Goal: Communication & Community: Answer question/provide support

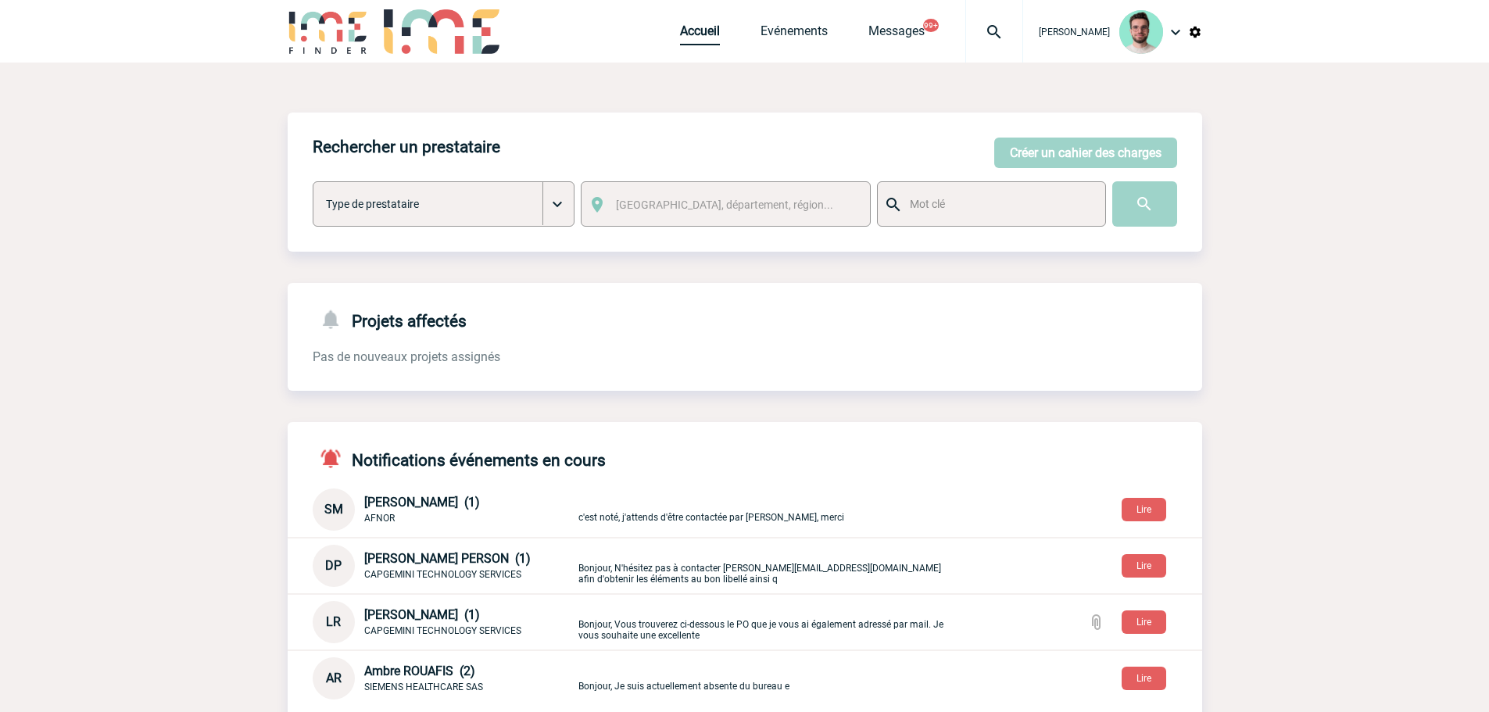
click at [680, 39] on link "Accueil" at bounding box center [700, 34] width 40 height 22
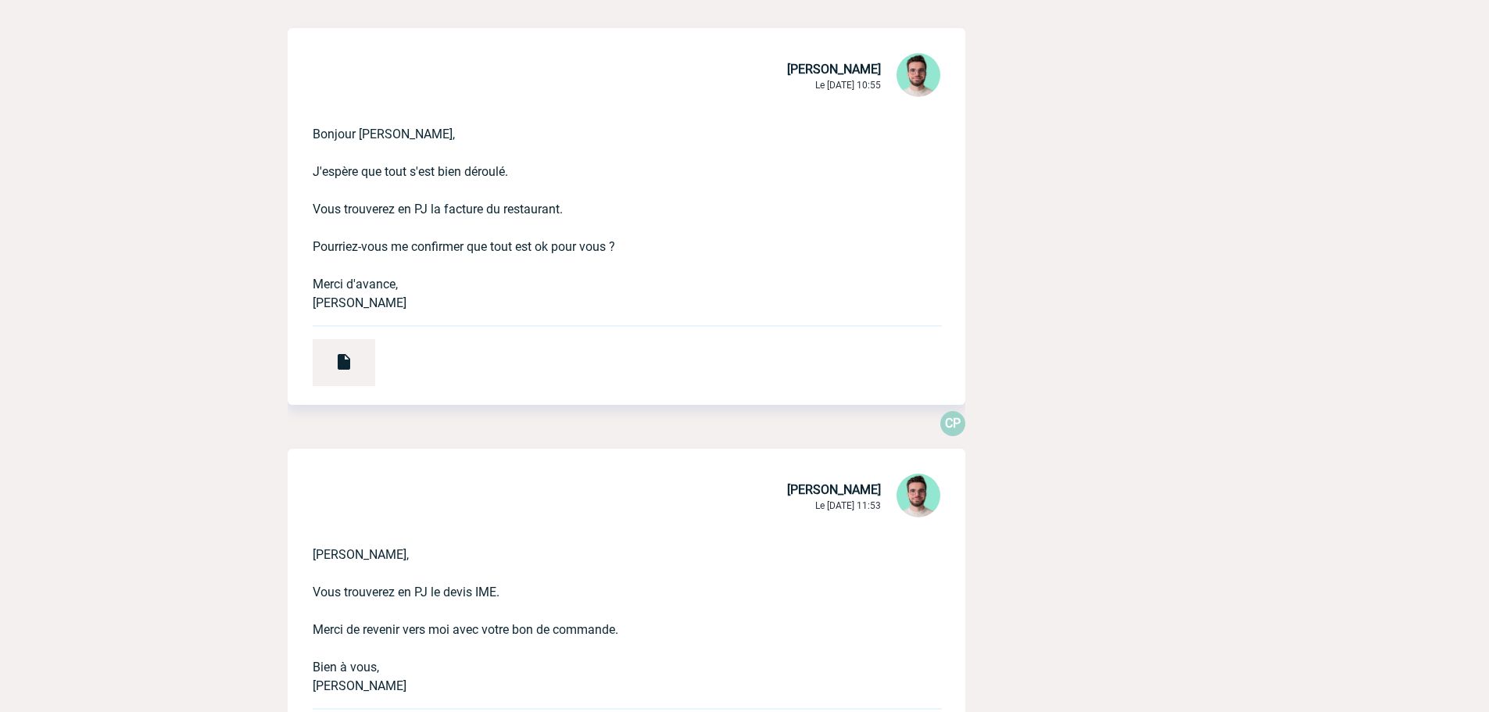
scroll to position [2033, 0]
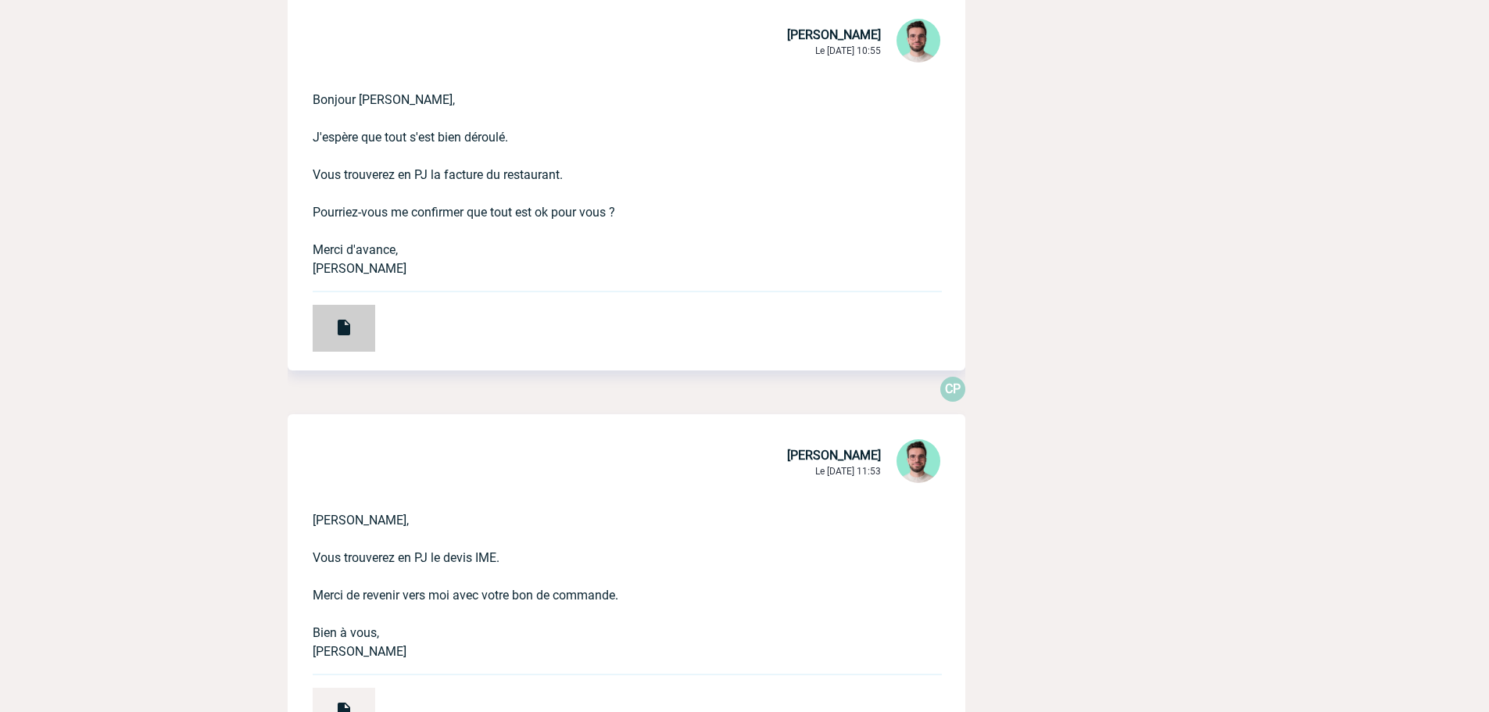
click at [346, 323] on img at bounding box center [344, 327] width 19 height 19
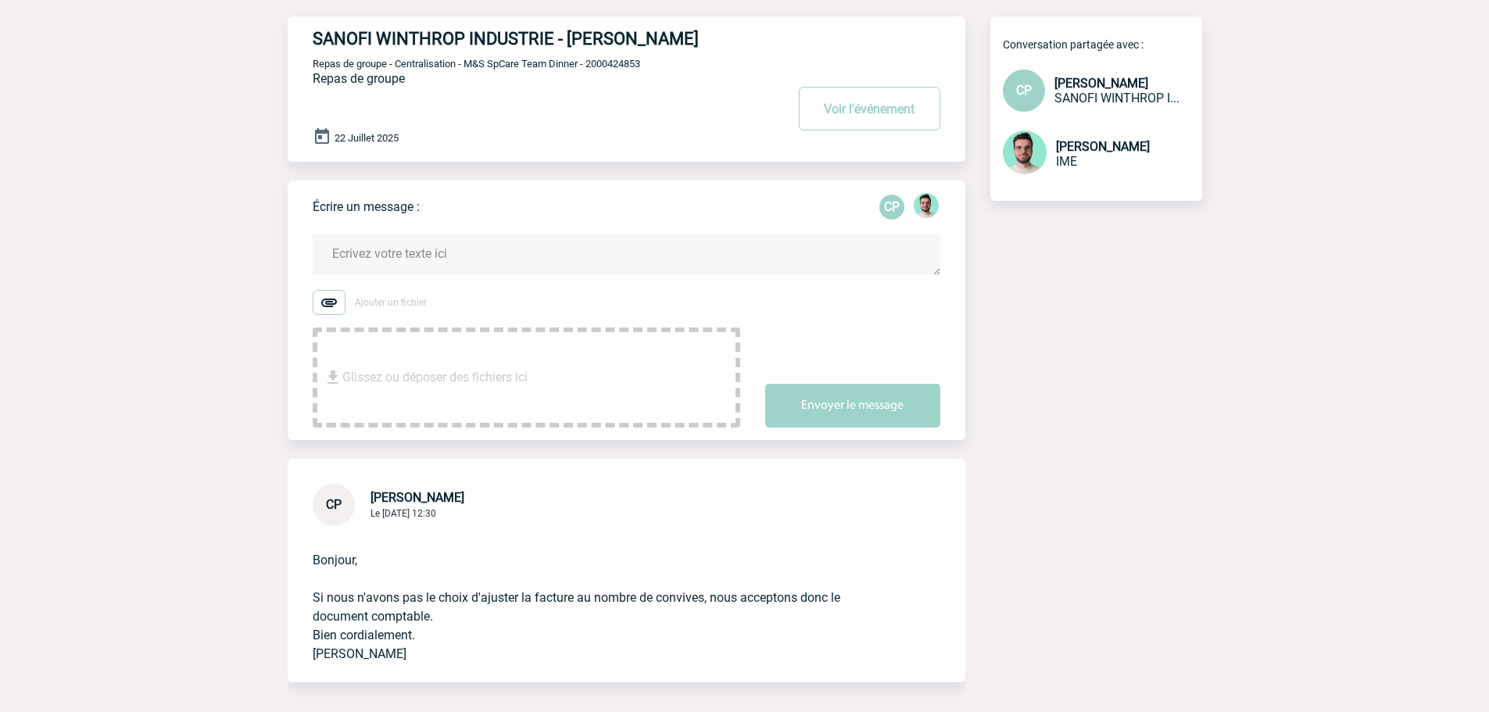
scroll to position [0, 0]
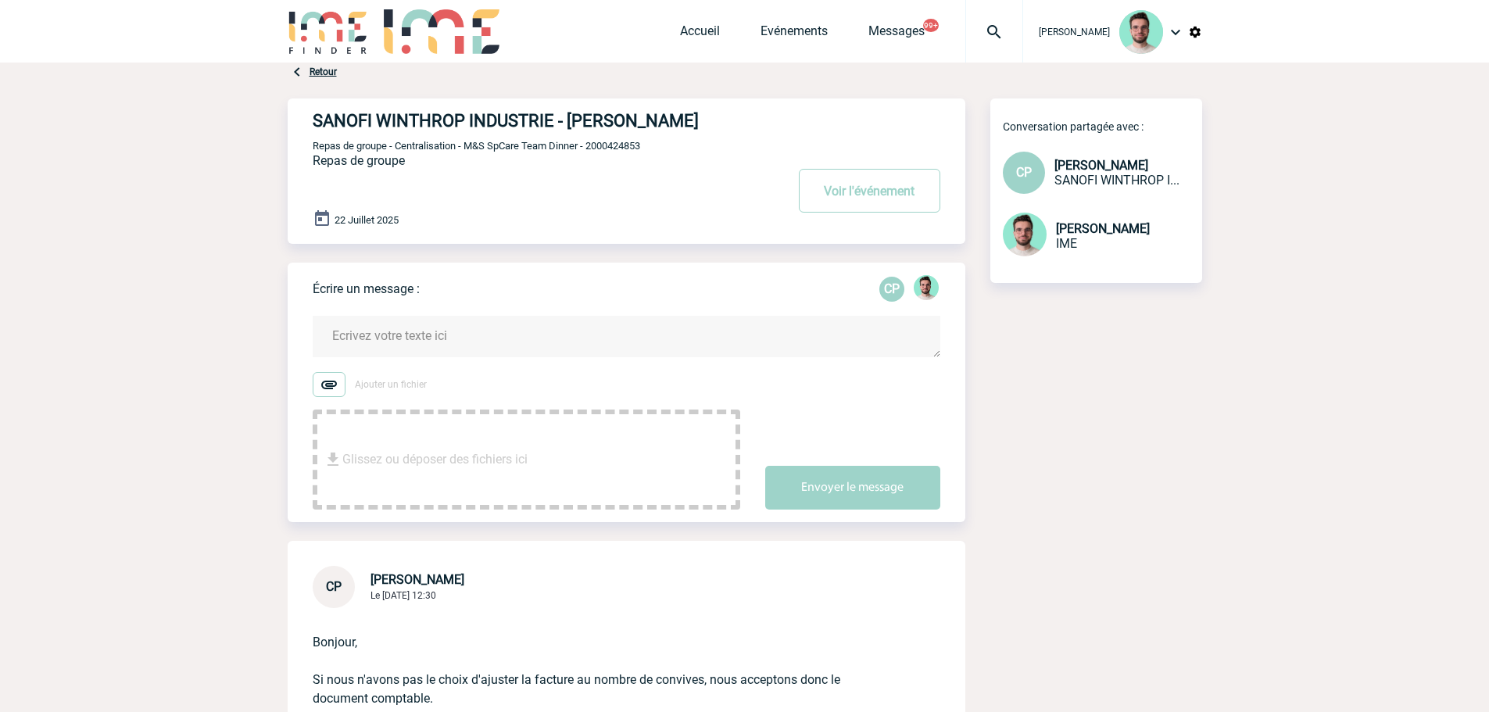
click at [628, 147] on span "Repas de groupe - Centralisation - M&S SpCare Team Dinner - 2000424853" at bounding box center [477, 146] width 328 height 12
copy span "2000424853"
click at [629, 159] on div "SANOFI WINTHROP INDUSTRIE - Christelle PICILI Voir l'événement Repas de groupe …" at bounding box center [639, 165] width 653 height 133
click at [624, 144] on span "Repas de groupe - Centralisation - M&S SpCare Team Dinner - 2000424853" at bounding box center [477, 146] width 328 height 12
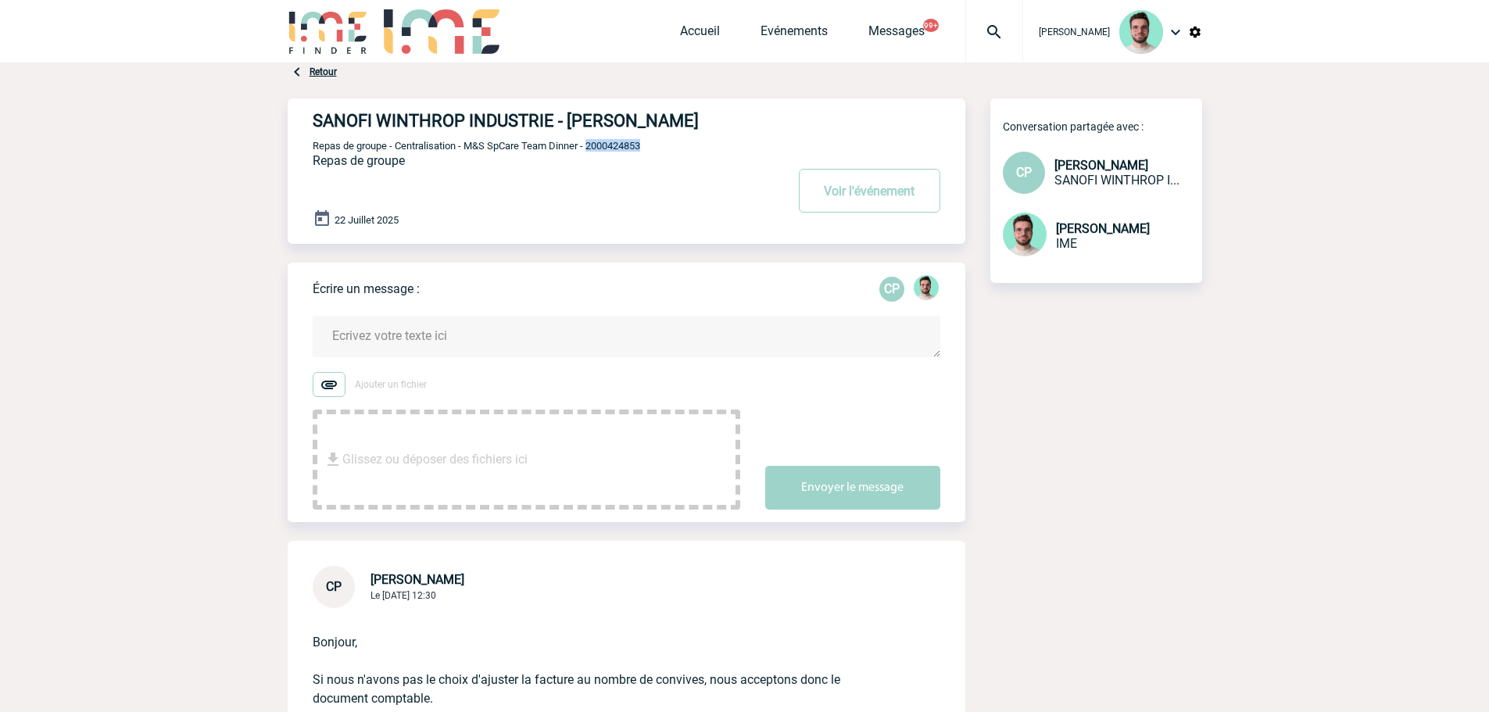
click at [624, 144] on span "Repas de groupe - Centralisation - M&S SpCare Team Dinner - 2000424853" at bounding box center [477, 146] width 328 height 12
copy span "2000424853"
click at [688, 23] on div "Accueil Evénements Messages 99+ Projet, client Projet, client" at bounding box center [851, 31] width 343 height 63
click at [687, 25] on link "Accueil" at bounding box center [700, 34] width 40 height 22
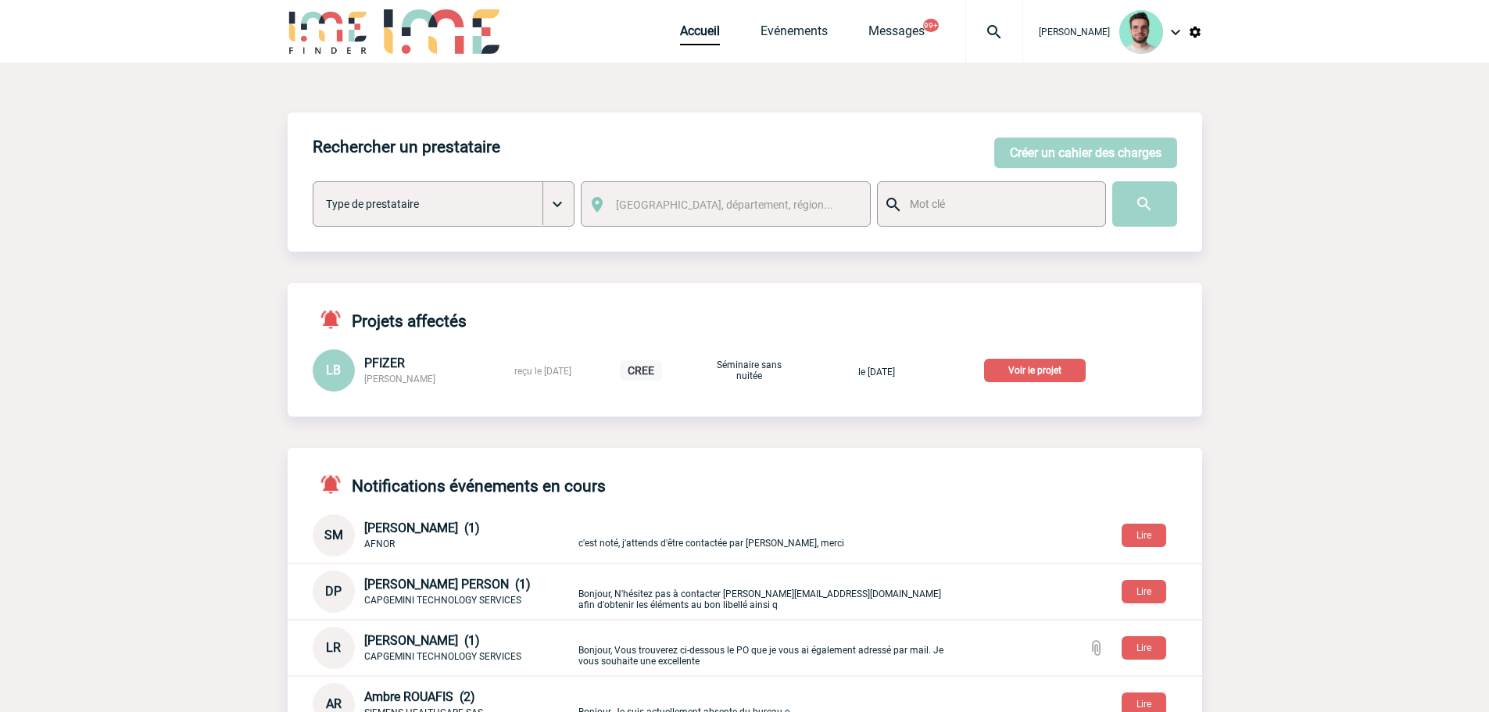
click at [1029, 370] on p "Voir le projet" at bounding box center [1035, 370] width 102 height 23
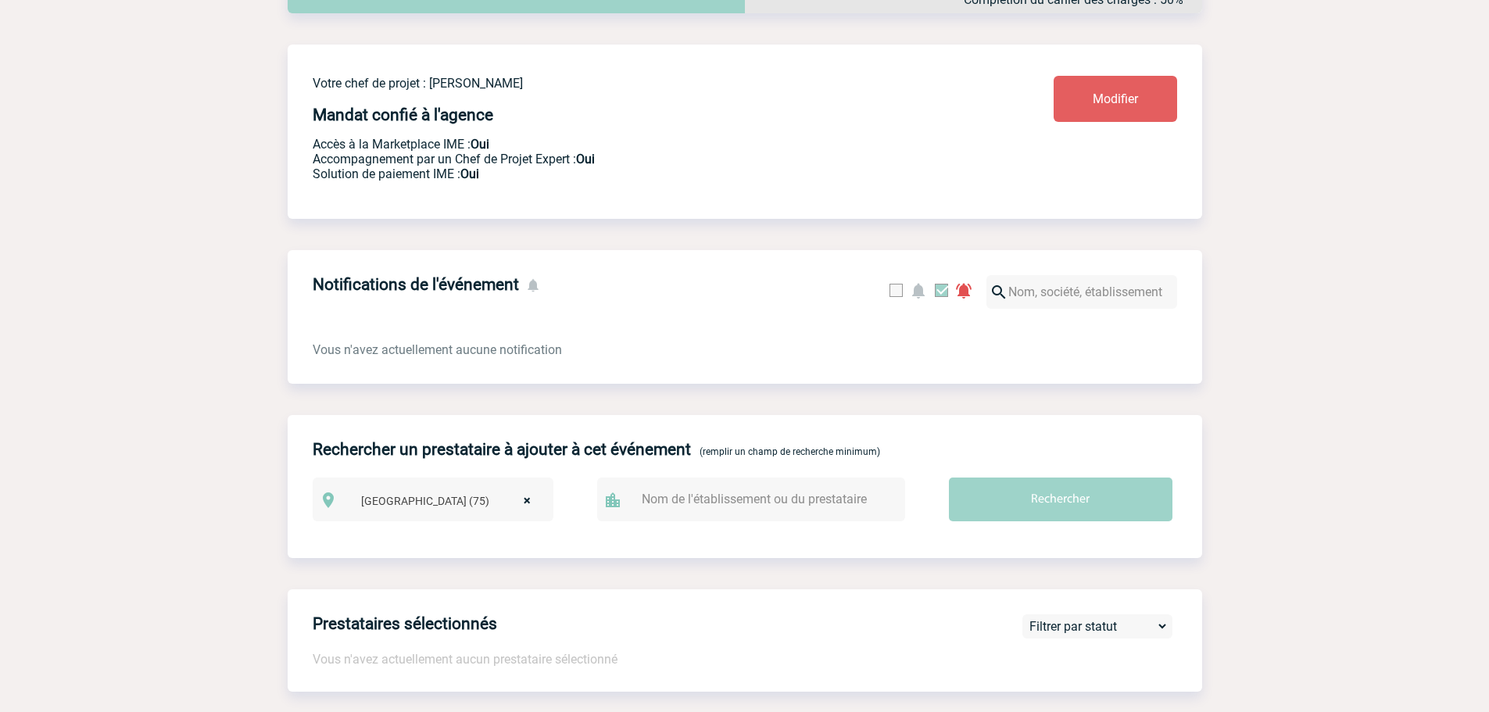
scroll to position [78, 0]
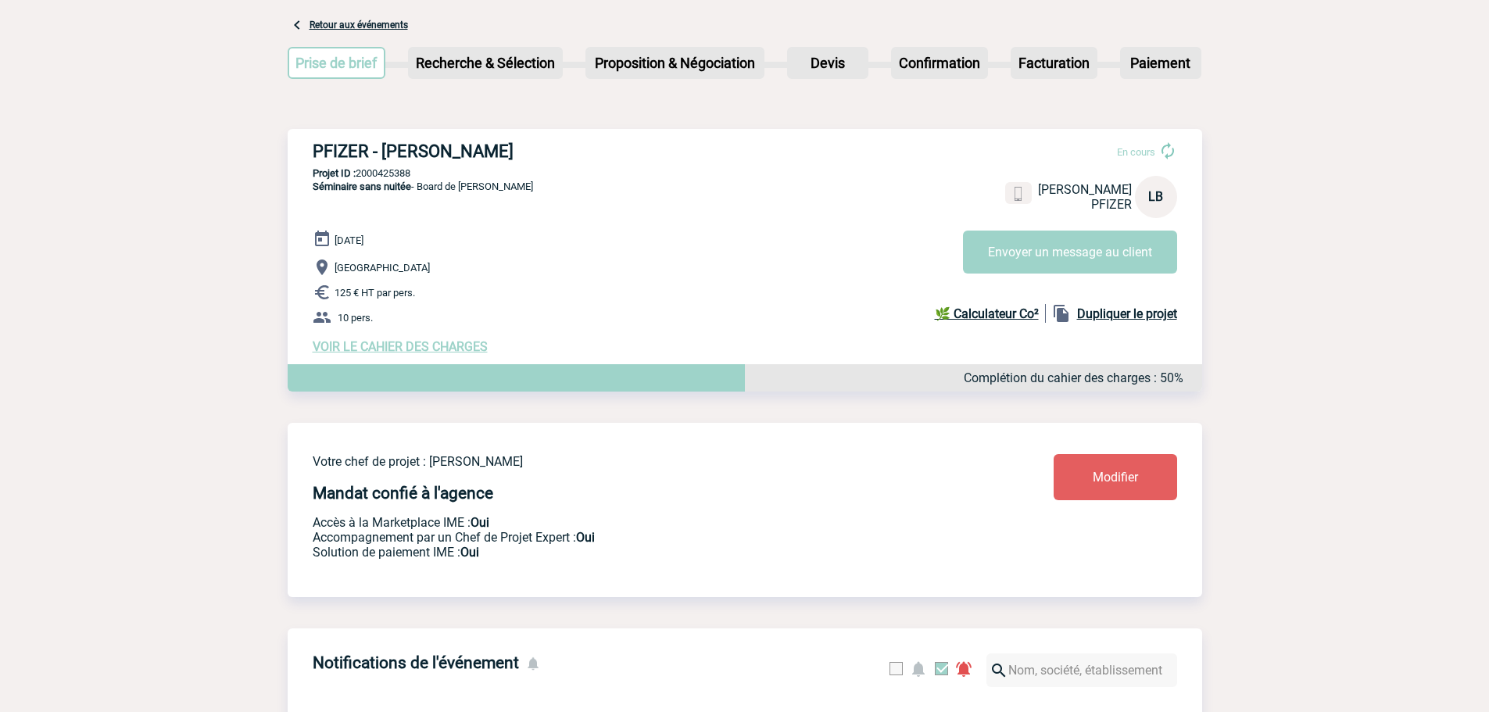
click at [410, 351] on span "VOIR LE CAHIER DES CHARGES" at bounding box center [400, 346] width 175 height 15
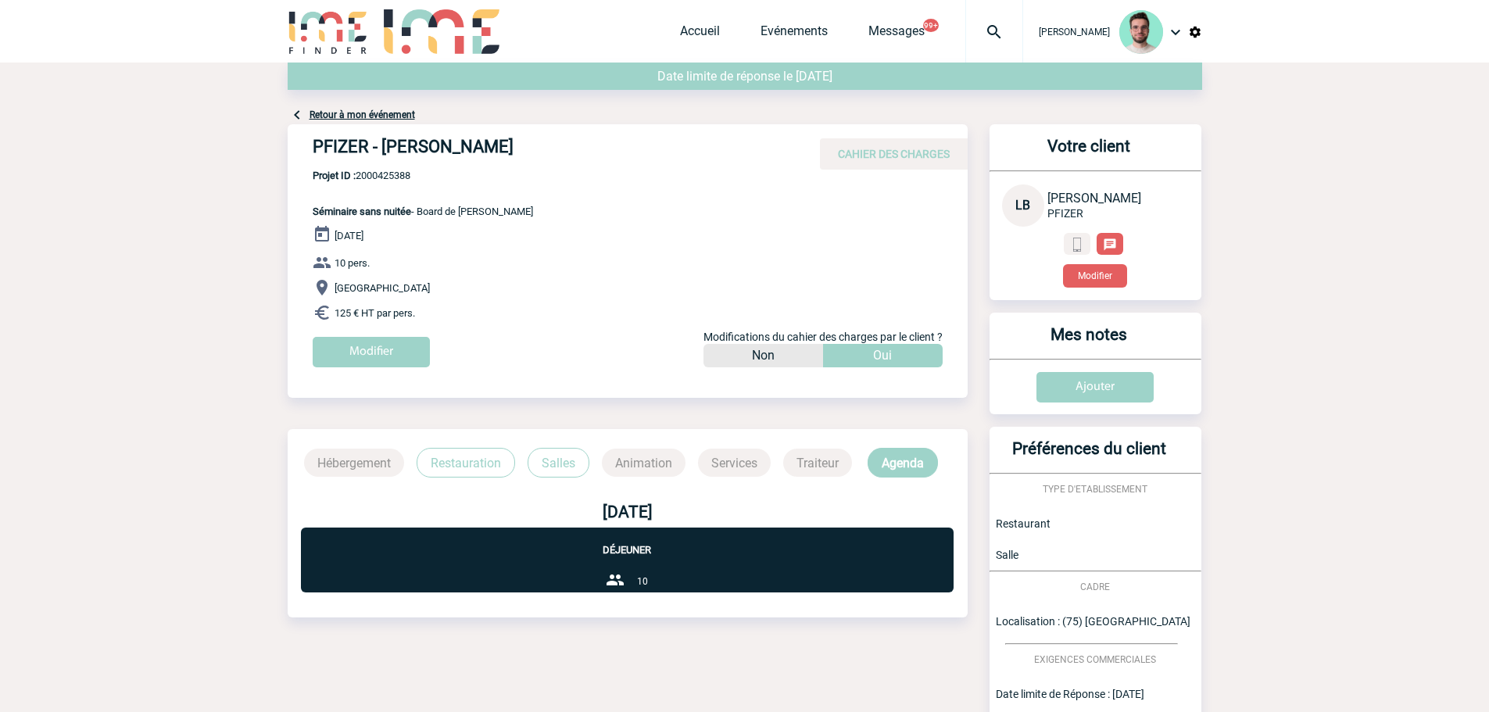
click at [471, 467] on p "Restauration" at bounding box center [466, 463] width 99 height 30
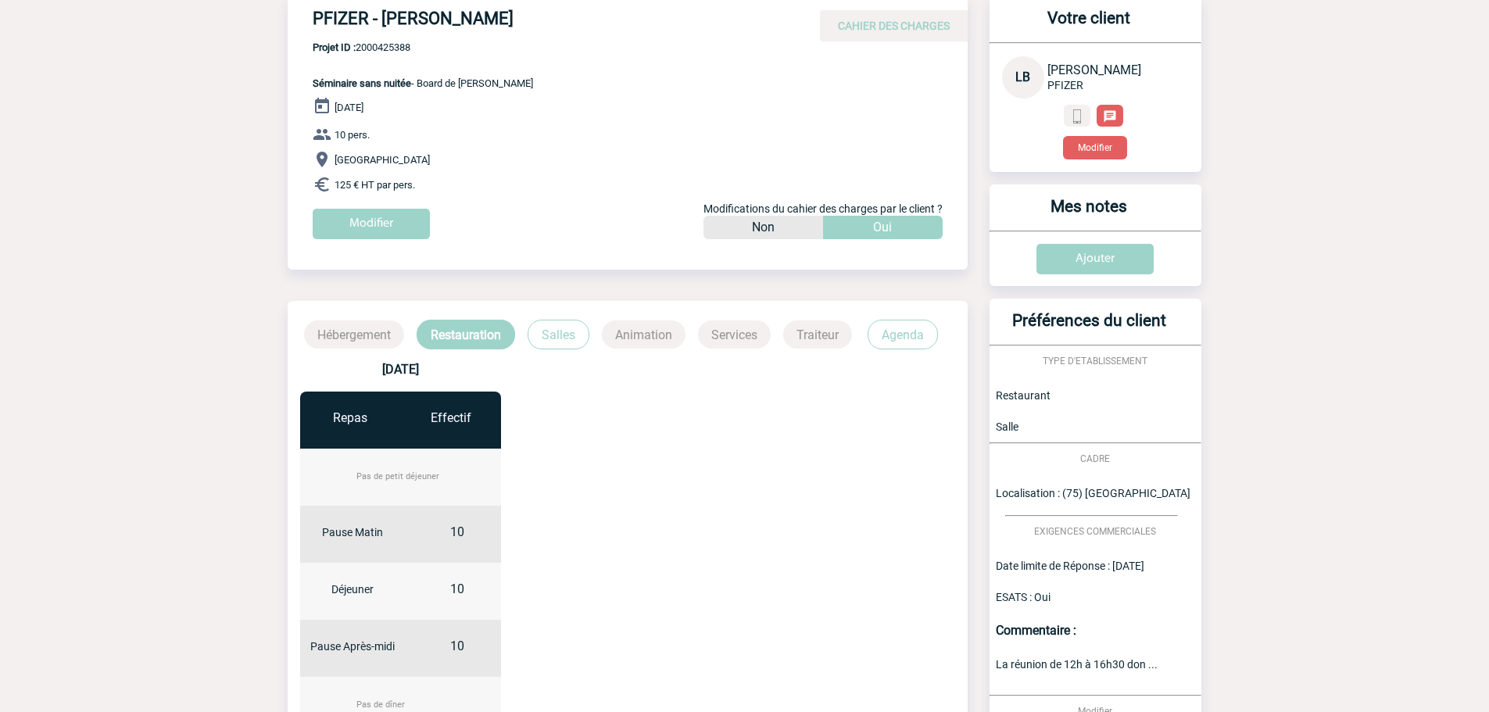
scroll to position [54, 0]
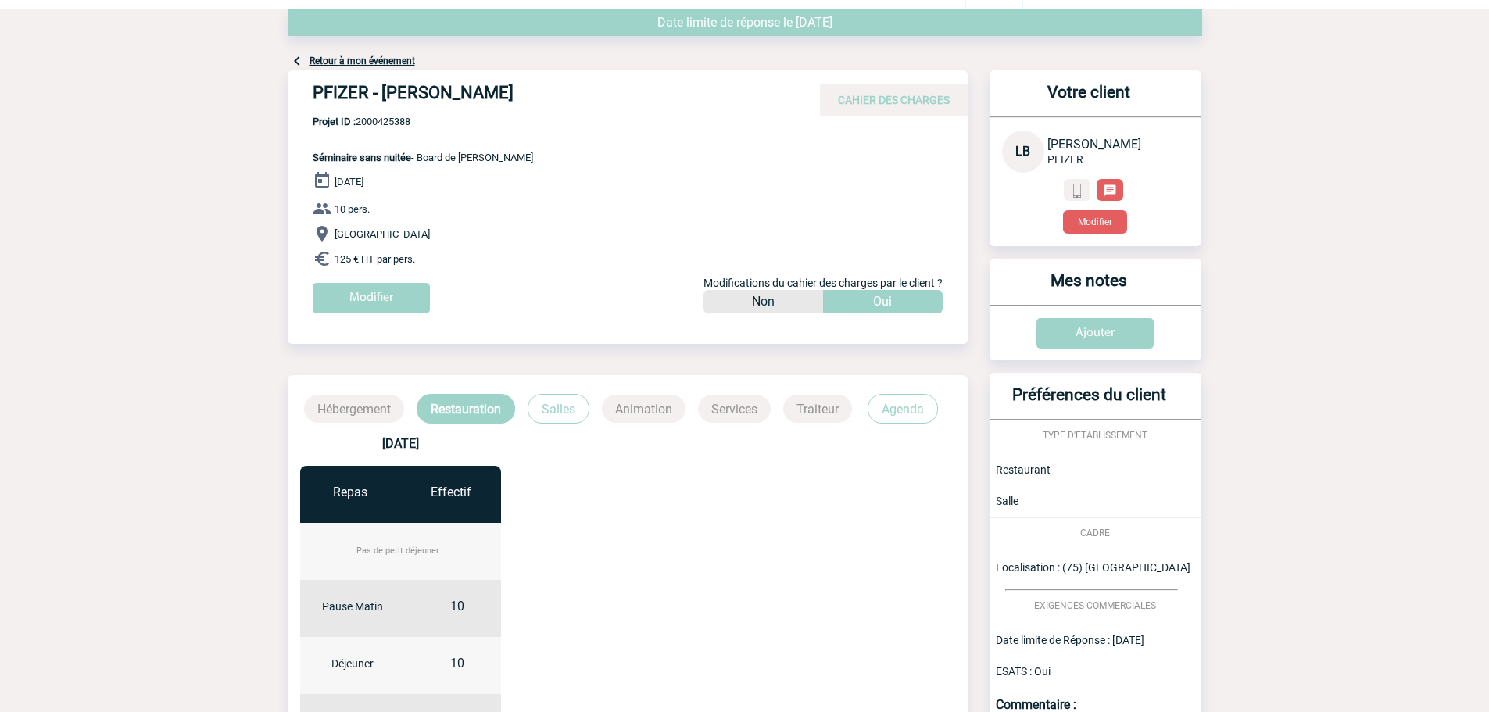
click at [561, 415] on p "Salles" at bounding box center [559, 409] width 62 height 30
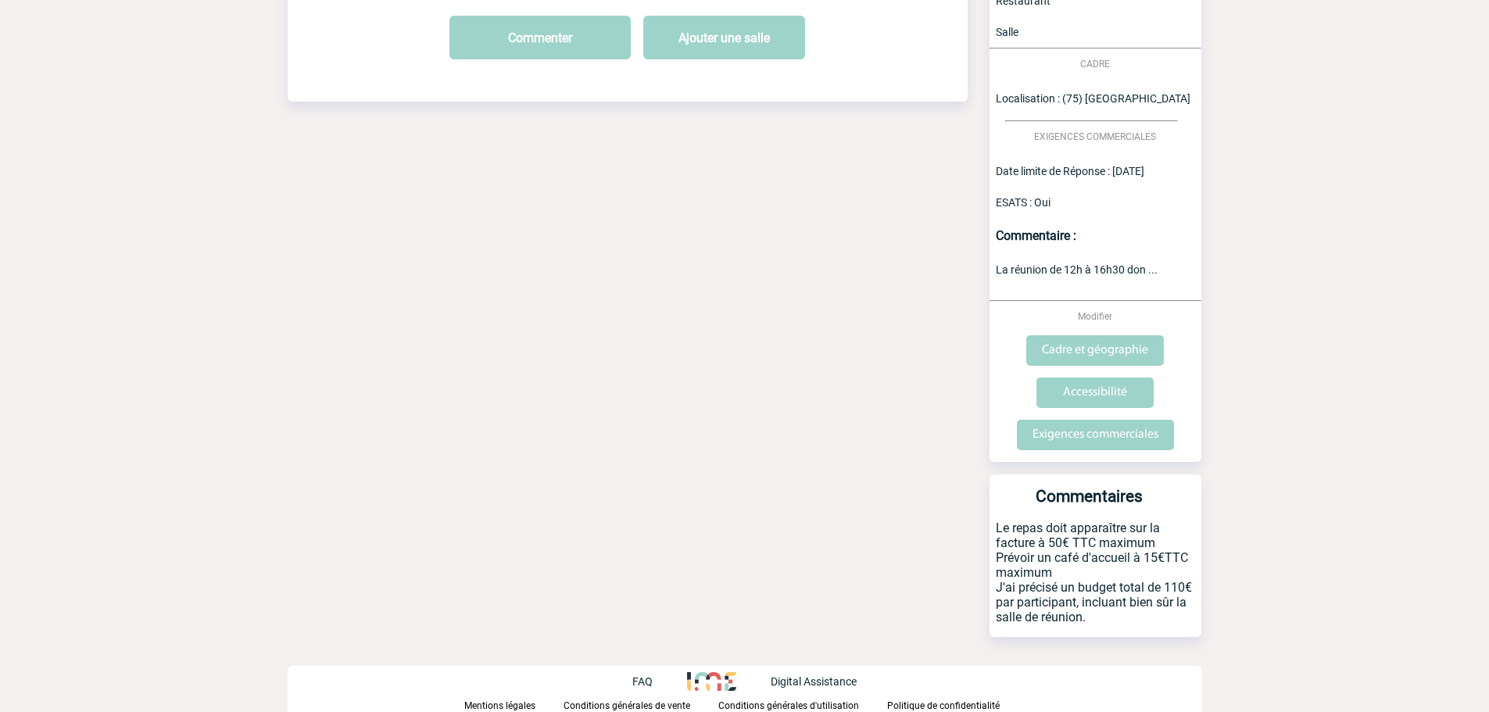
scroll to position [0, 0]
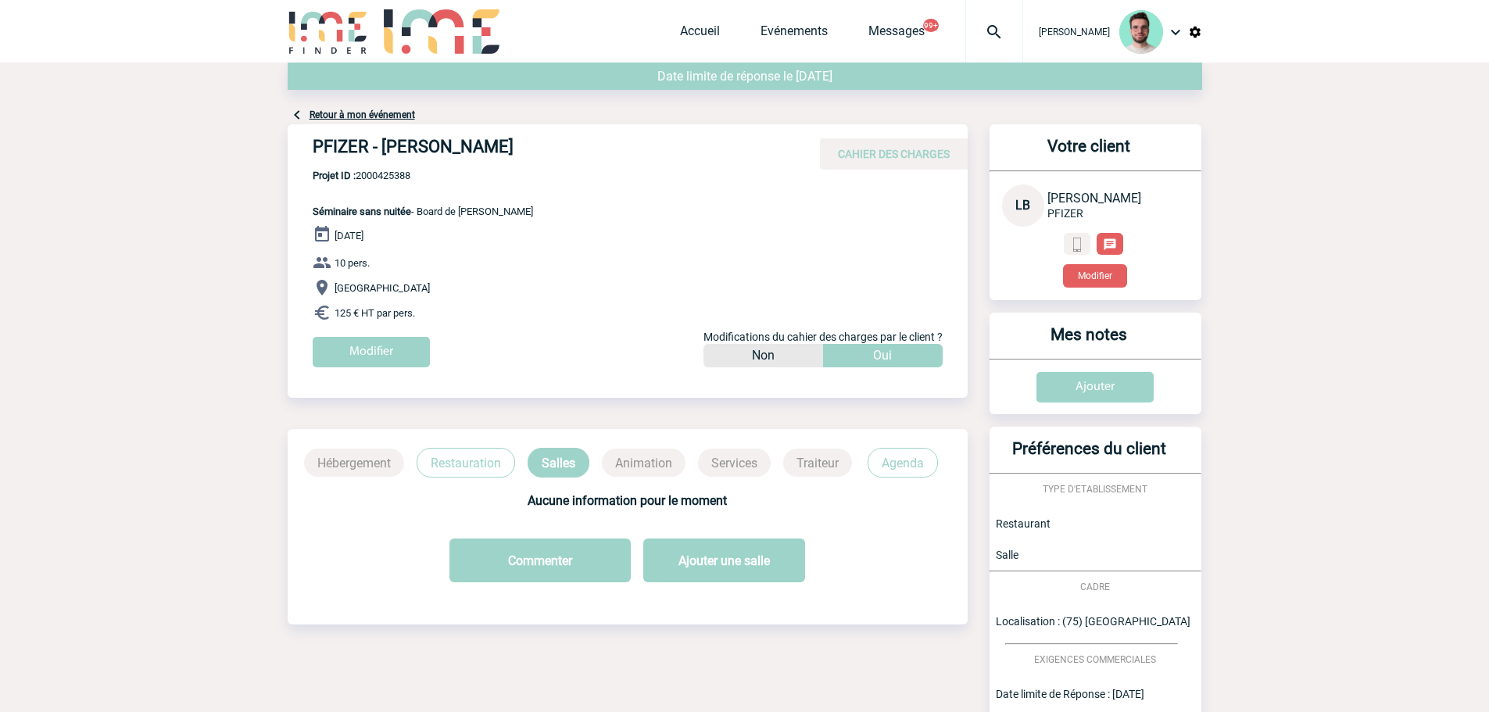
click at [357, 111] on link "Retour à mon événement" at bounding box center [363, 114] width 106 height 11
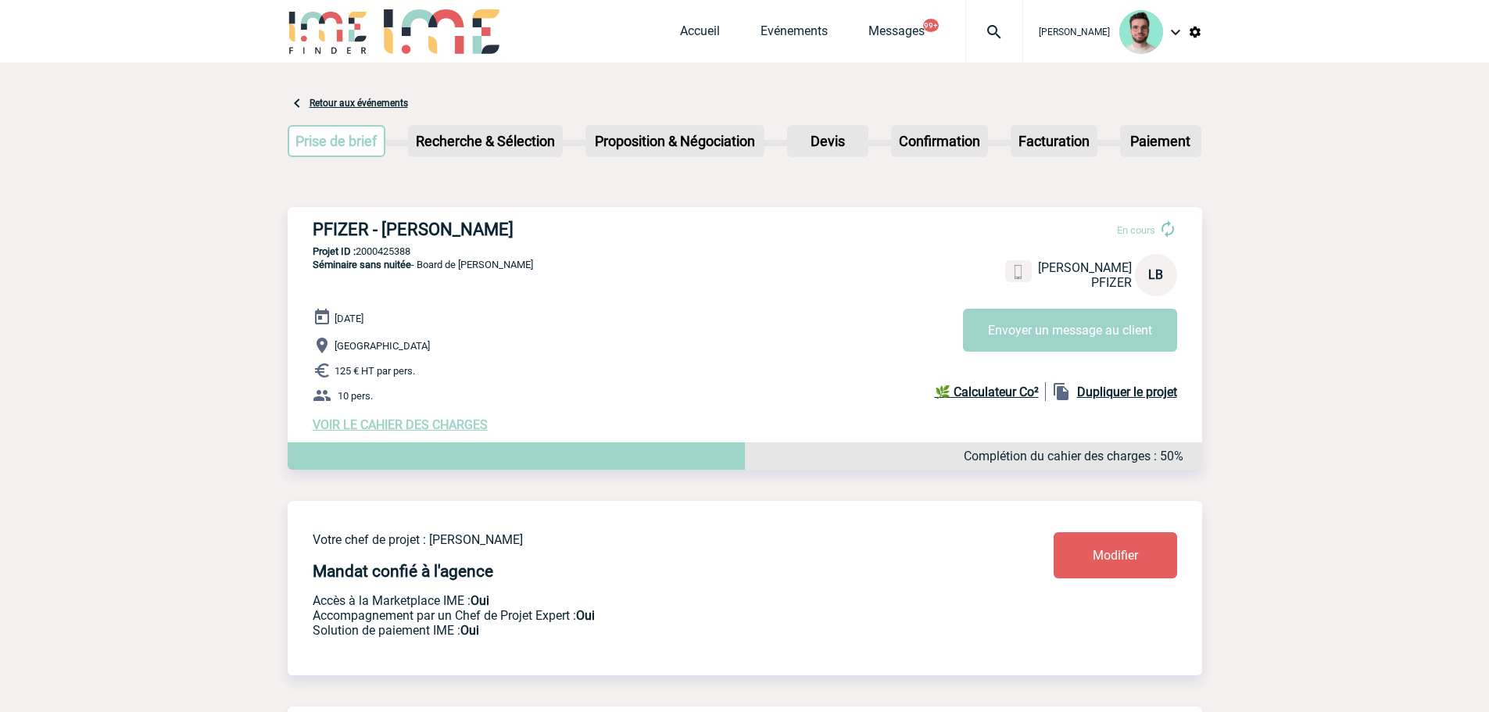
click at [437, 217] on div "PFIZER - Laurence BOUCHER En cours Laurence BOUCHER PFIZER LB Envoyer un messag…" at bounding box center [745, 326] width 915 height 238
click at [434, 238] on h3 "PFIZER - [PERSON_NAME]" at bounding box center [547, 230] width 469 height 20
copy div "PFIZER - [PERSON_NAME]"
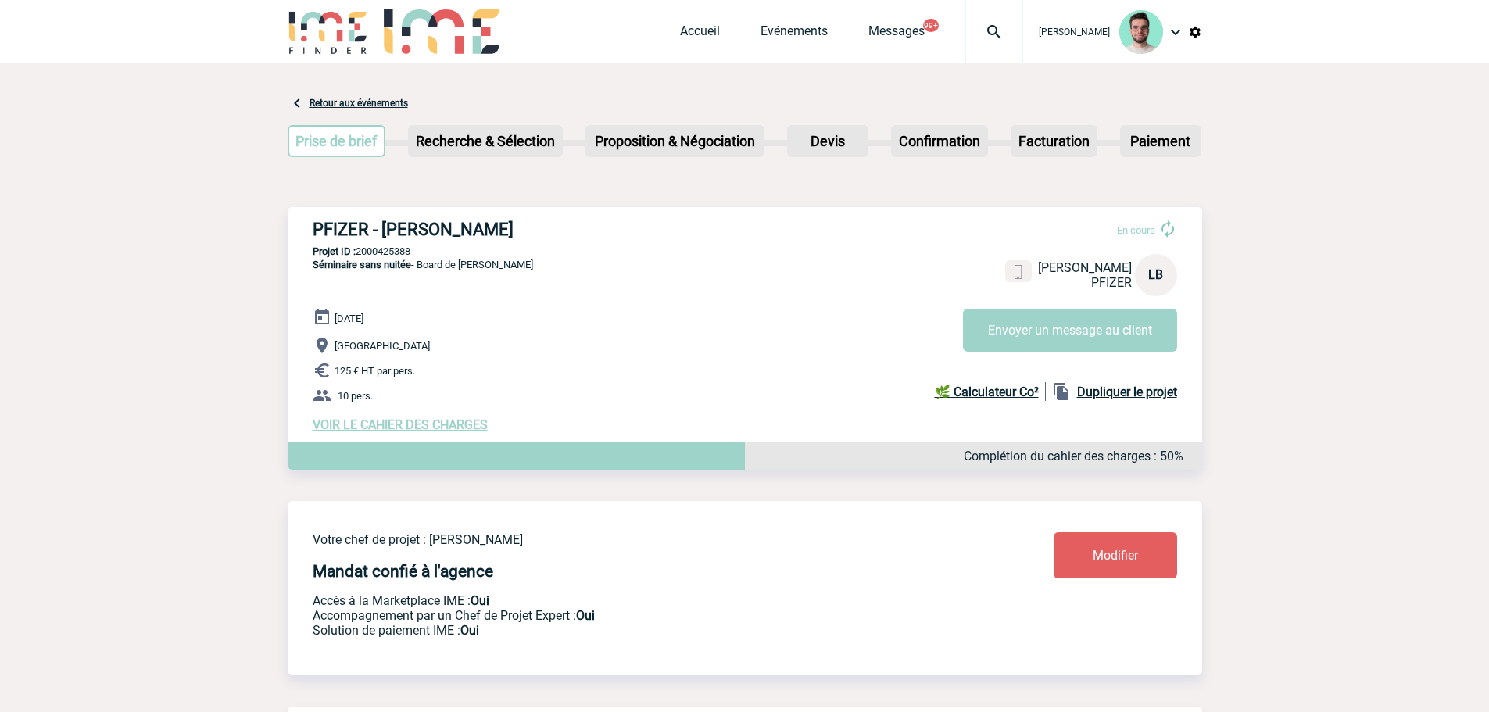
click at [398, 250] on p "Projet ID : 2000425388" at bounding box center [745, 252] width 915 height 12
click at [423, 256] on p "Projet ID : 2000425388" at bounding box center [745, 252] width 915 height 12
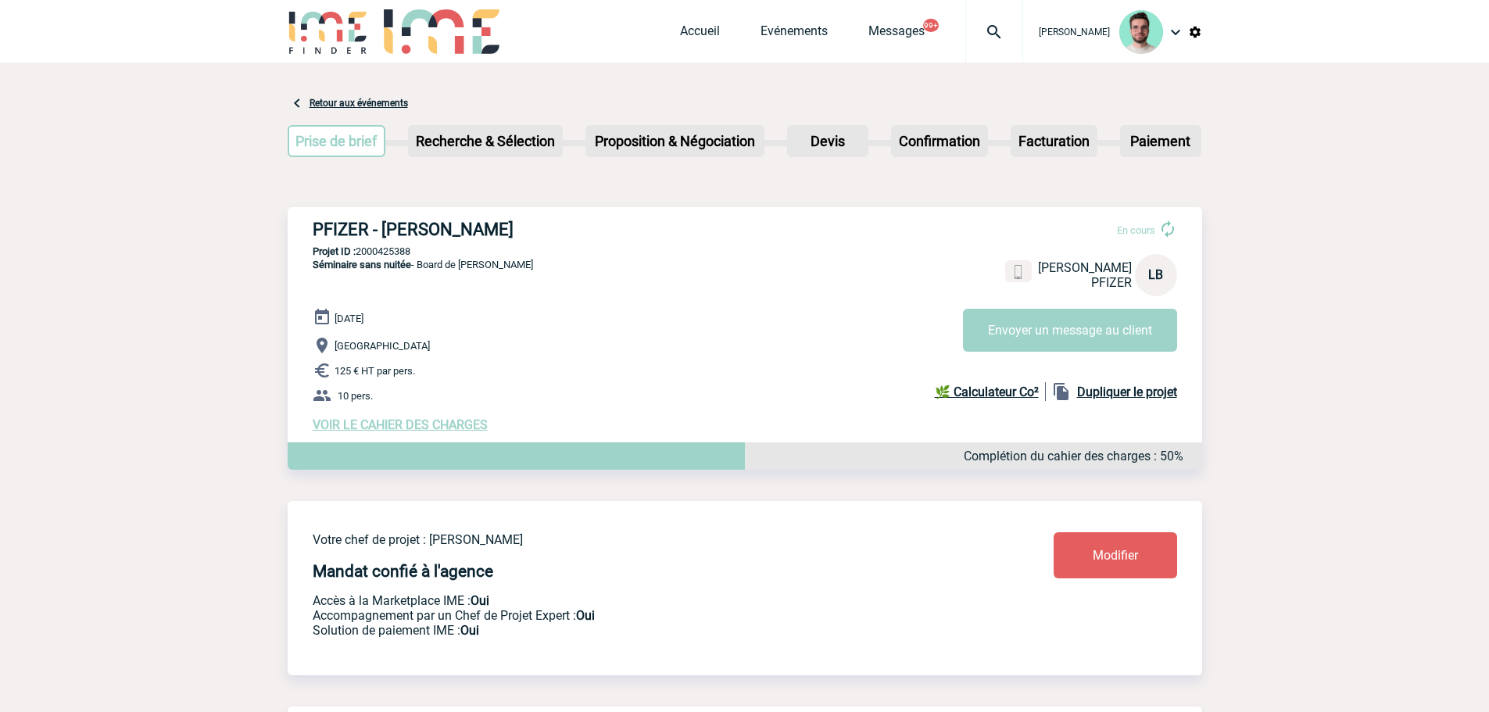
click at [400, 251] on p "Projet ID : 2000425388" at bounding box center [745, 252] width 915 height 12
copy p "2000425388"
click at [375, 432] on span "VOIR LE CAHIER DES CHARGES" at bounding box center [400, 425] width 175 height 15
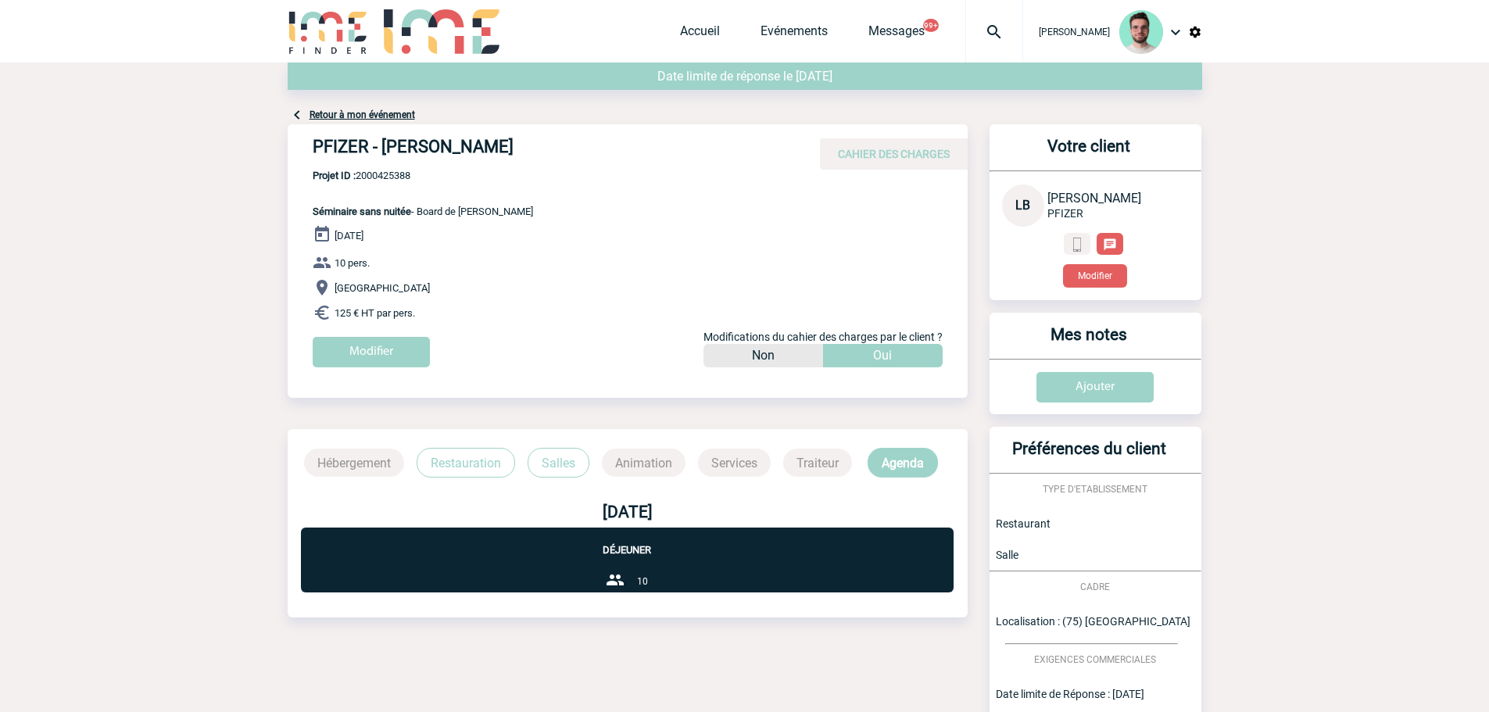
drag, startPoint x: 479, startPoint y: 432, endPoint x: 492, endPoint y: 476, distance: 46.5
click at [479, 438] on div "Hébergement Restauration Salles Animation Services Traiteur Agenda" at bounding box center [628, 453] width 680 height 48
click at [585, 467] on p "Salles" at bounding box center [559, 463] width 62 height 30
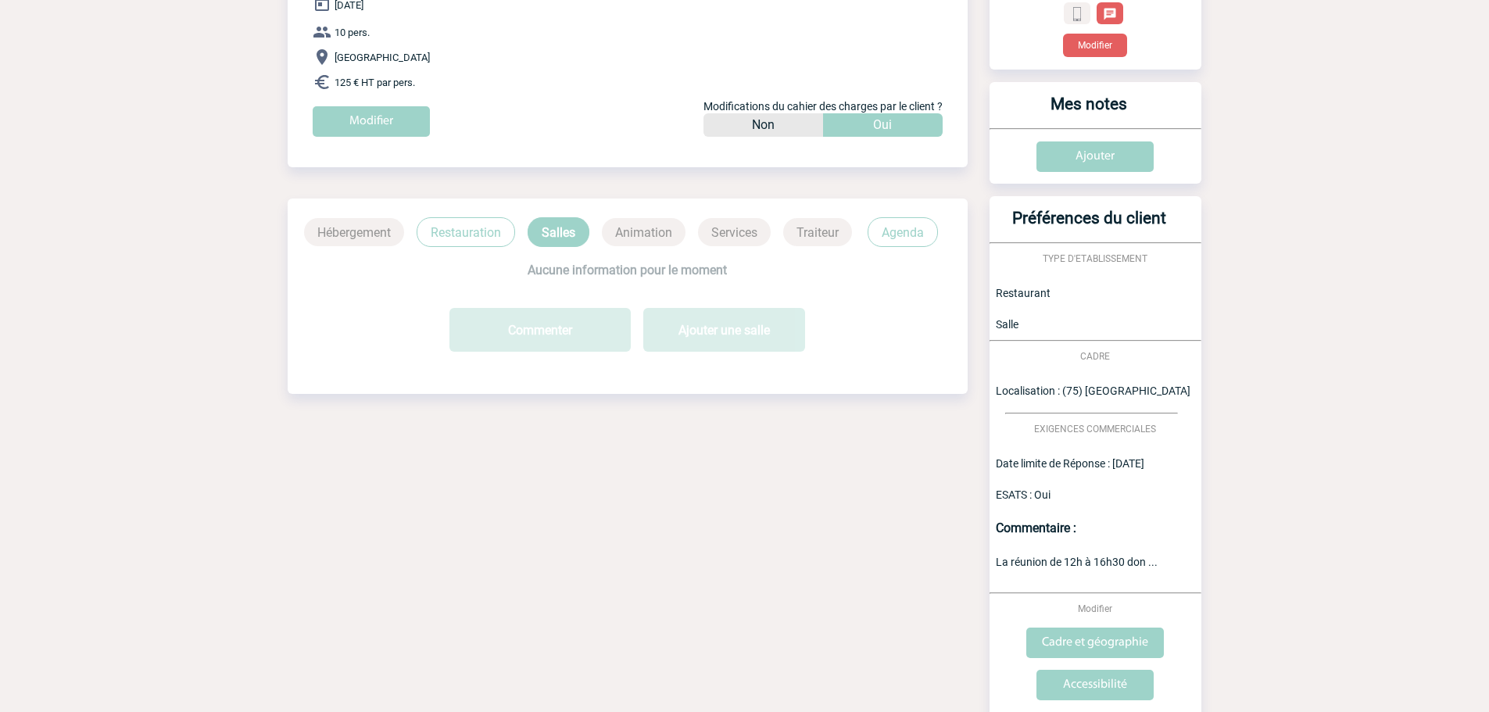
scroll to position [391, 0]
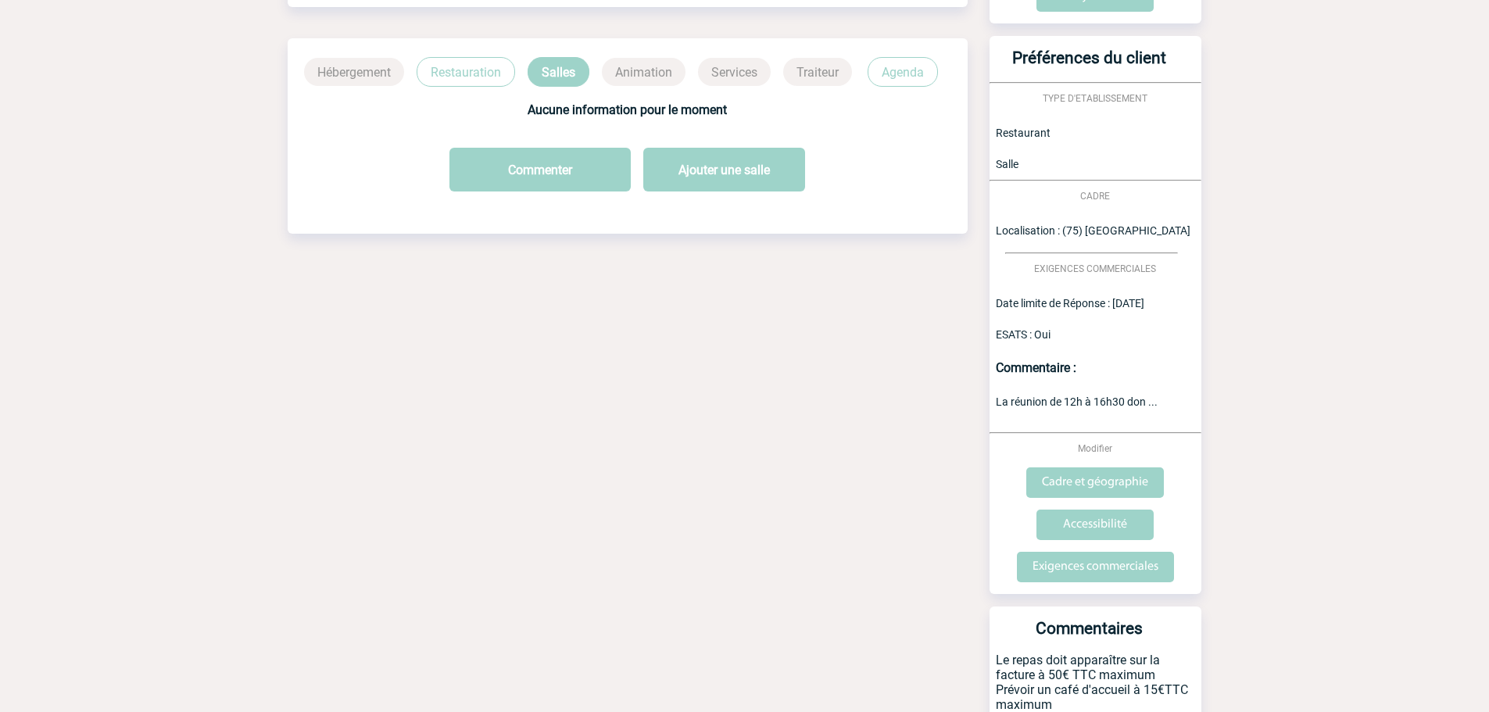
click at [476, 55] on div "Hébergement Restauration Salles Animation Services Traiteur Agenda" at bounding box center [628, 62] width 680 height 48
click at [475, 73] on p "Restauration" at bounding box center [466, 72] width 99 height 30
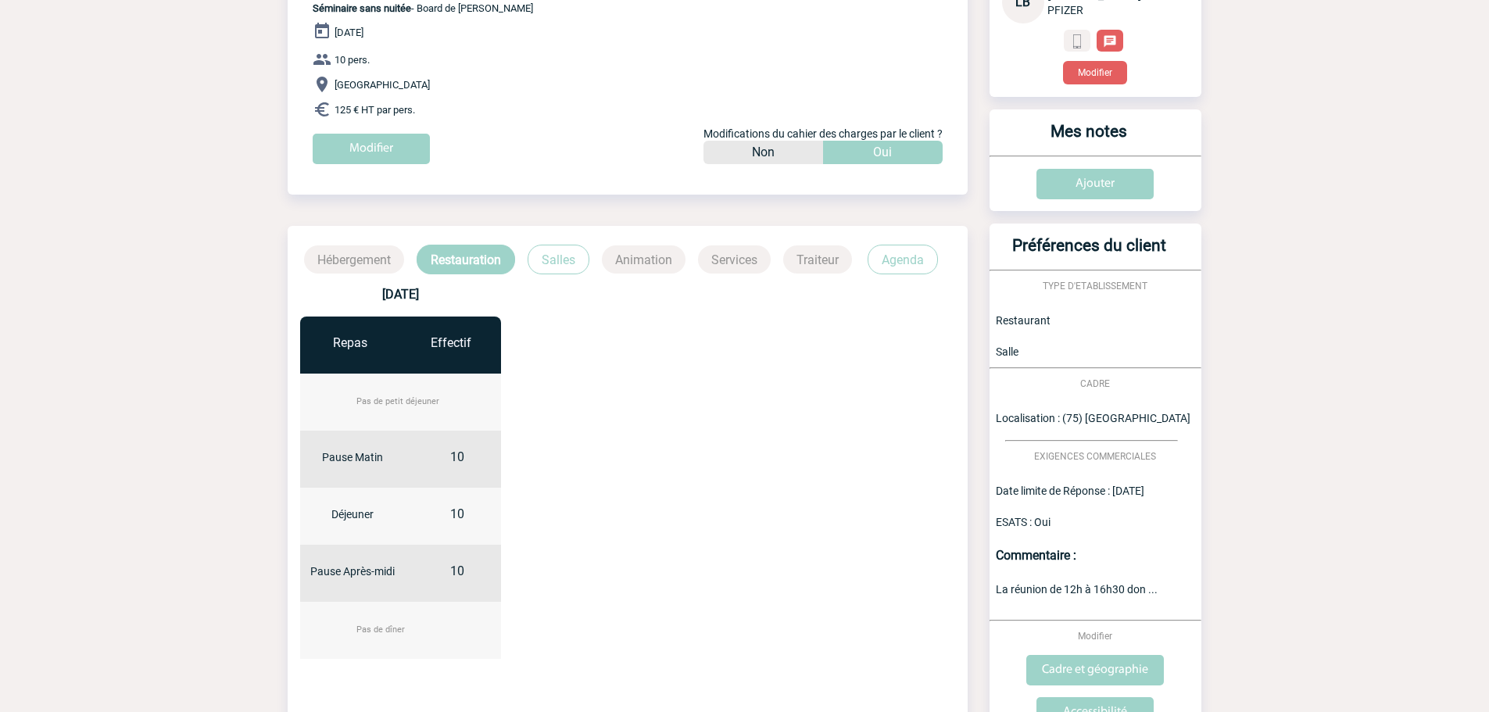
scroll to position [0, 0]
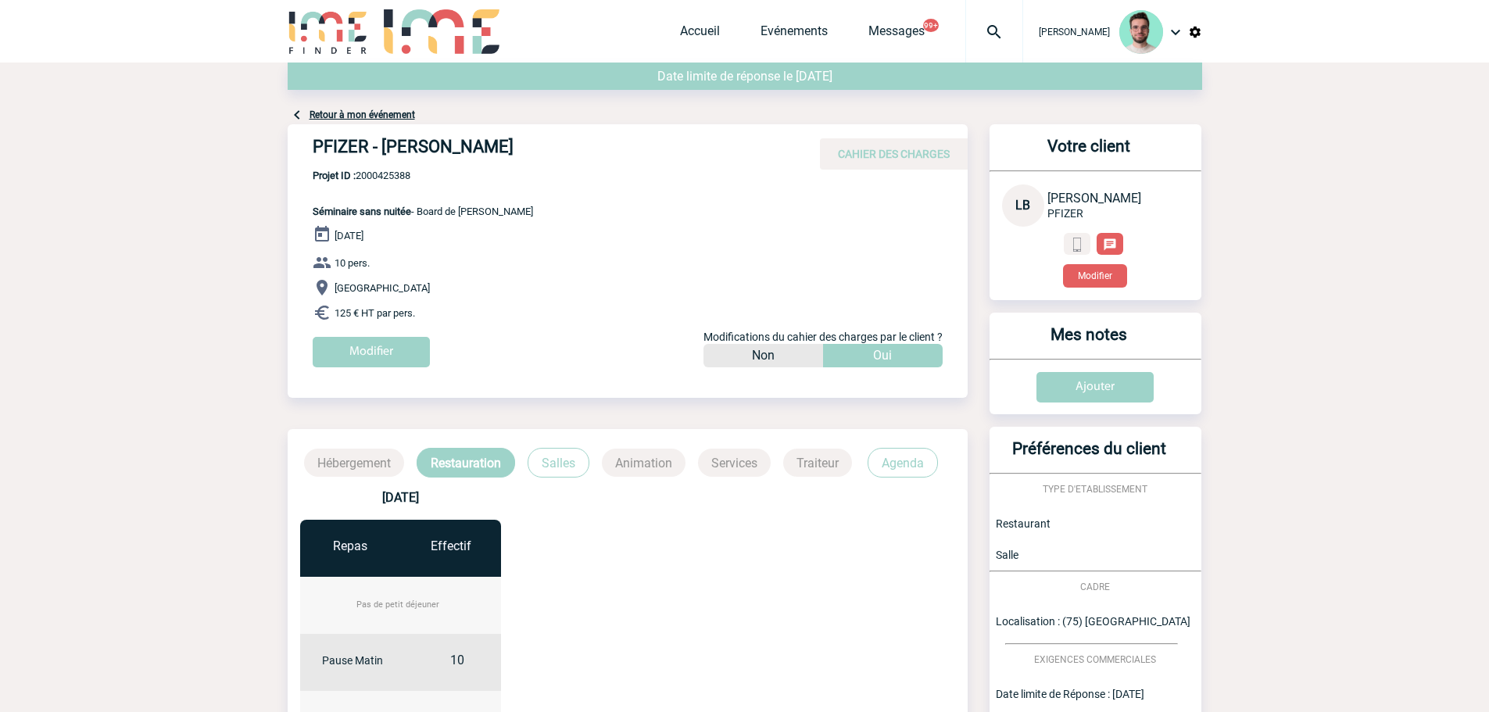
click at [385, 116] on link "Retour à mon événement" at bounding box center [363, 114] width 106 height 11
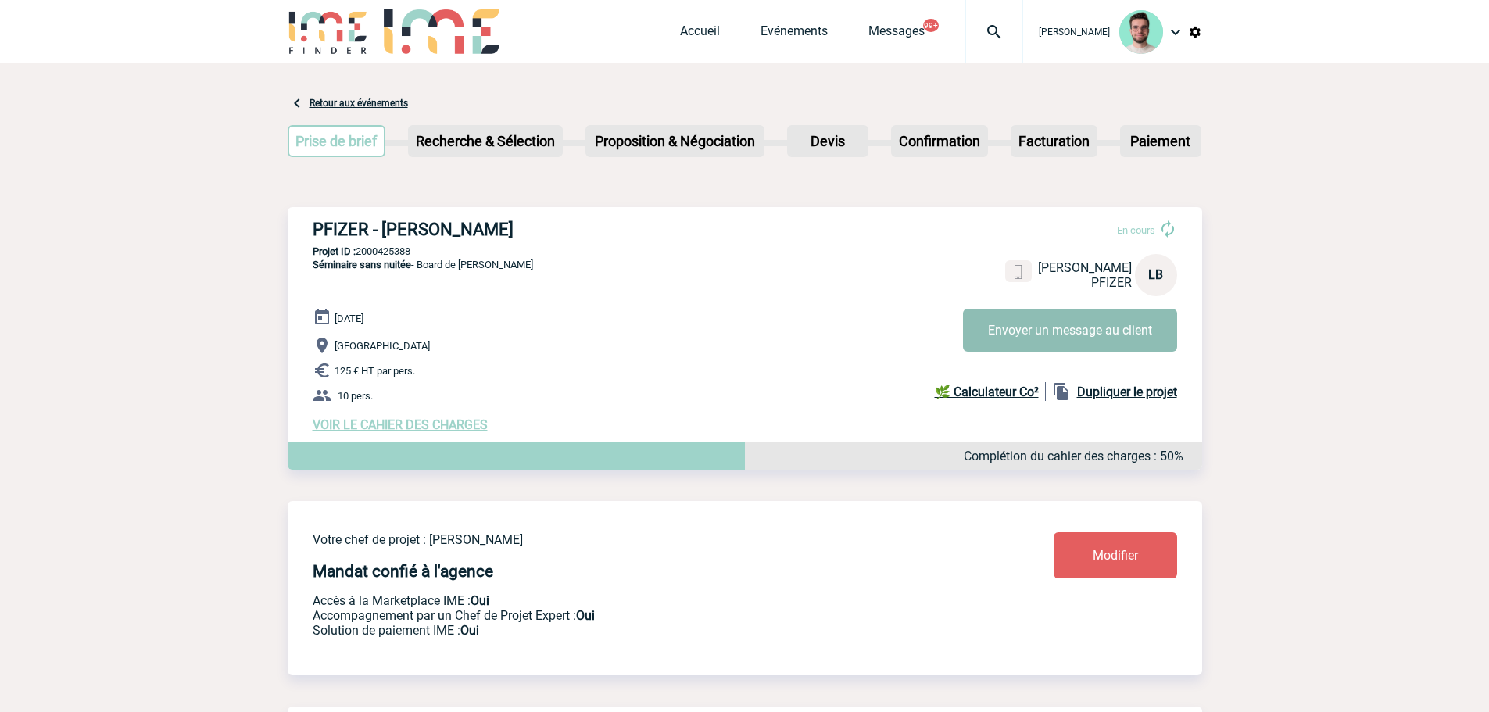
click at [1152, 340] on button "Envoyer un message au client" at bounding box center [1070, 330] width 214 height 43
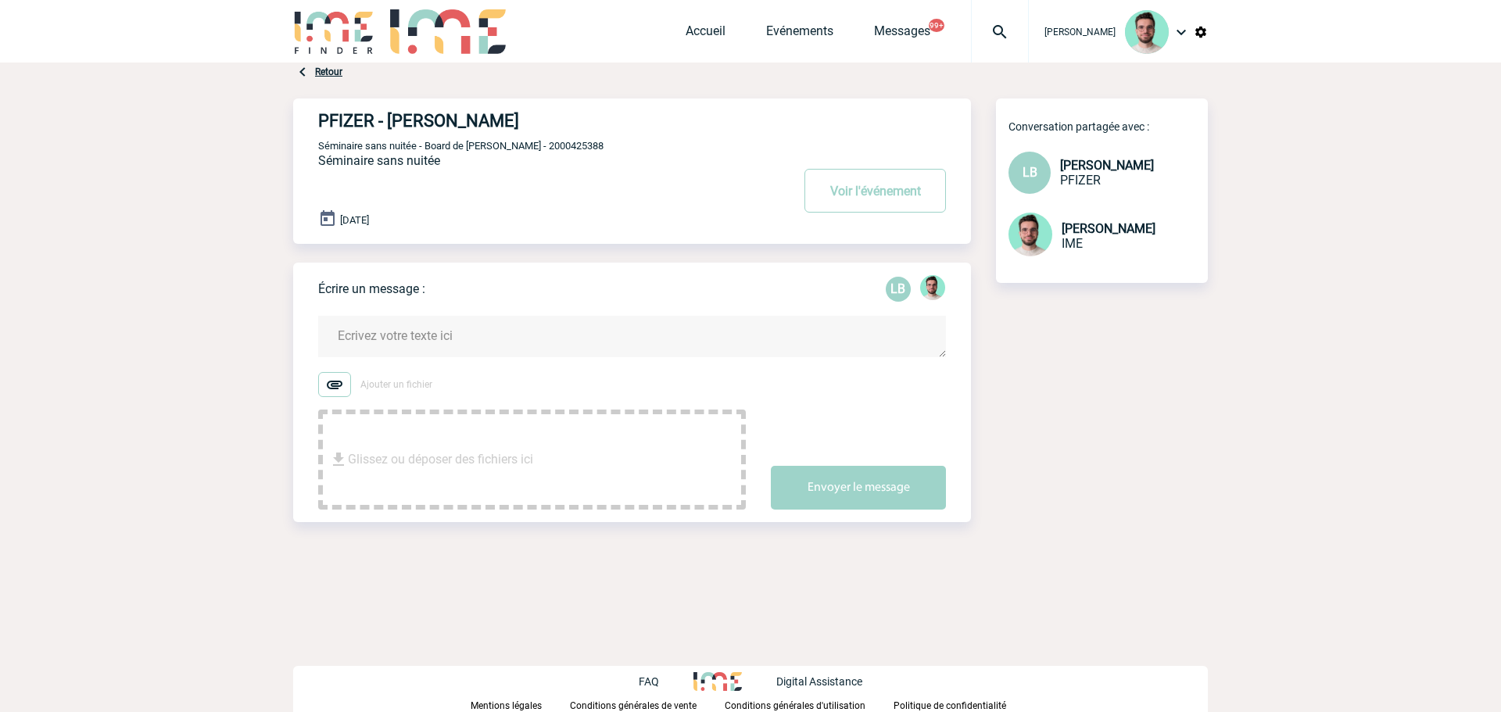
click at [656, 336] on textarea at bounding box center [632, 336] width 628 height 41
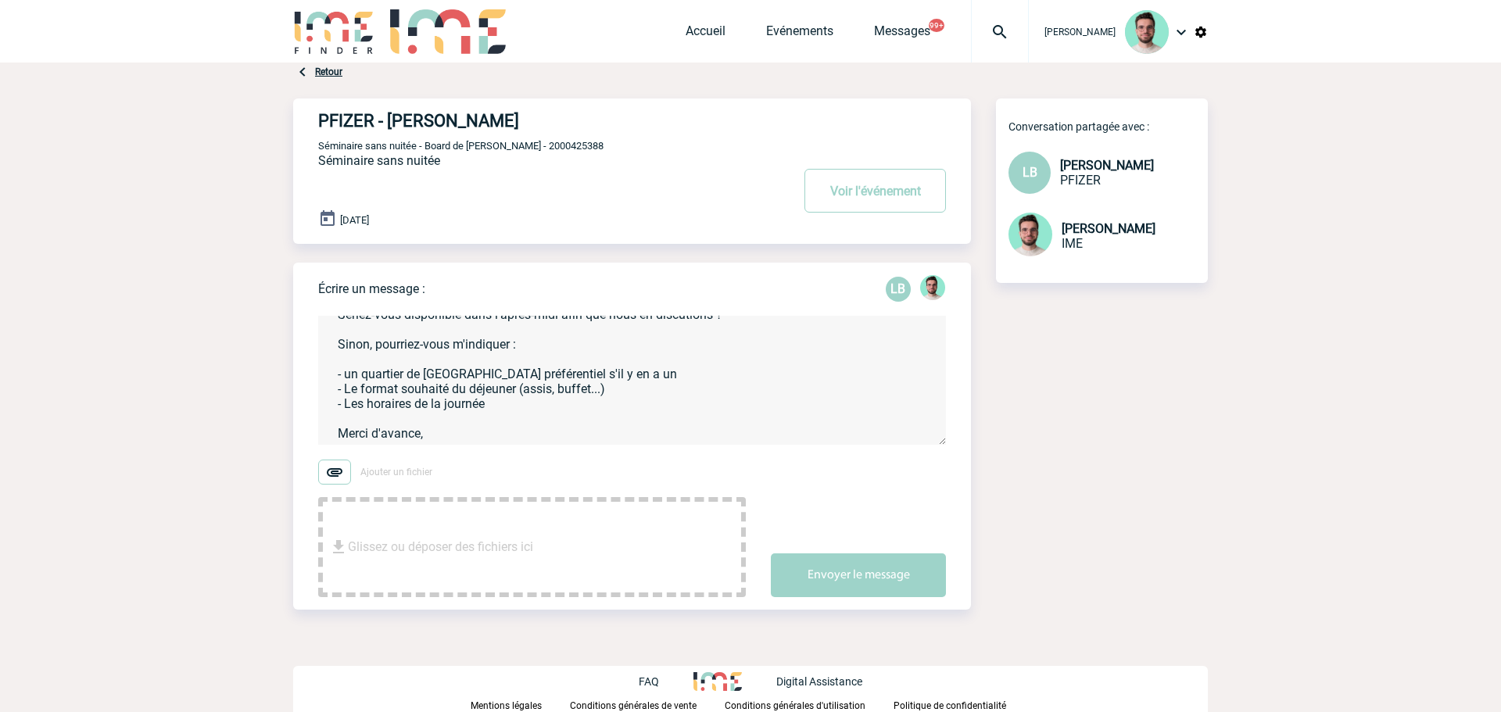
scroll to position [92, 0]
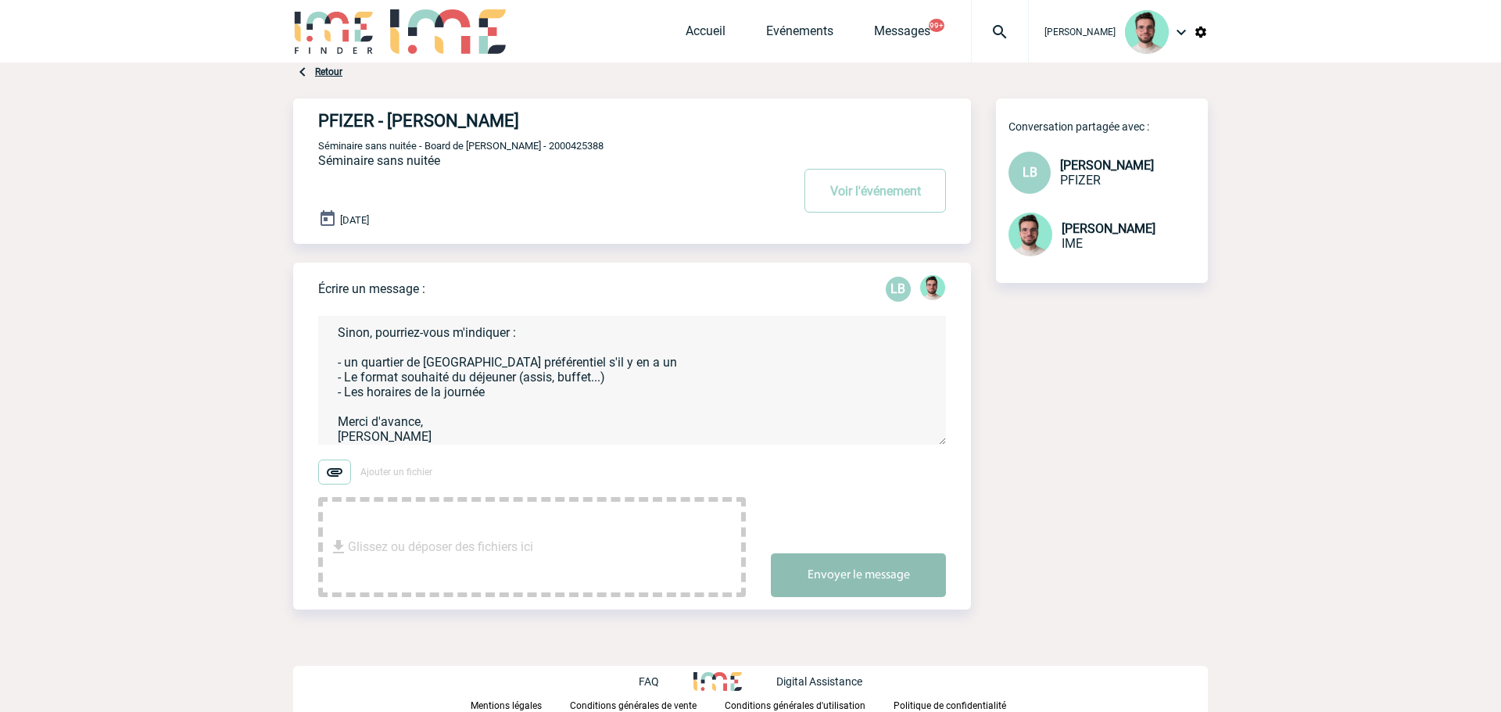
type textarea "Bonjour [PERSON_NAME], Merci pour cette demande. Seriez-vous disponible dans l'…"
click at [866, 565] on button "Envoyer le message" at bounding box center [858, 576] width 175 height 44
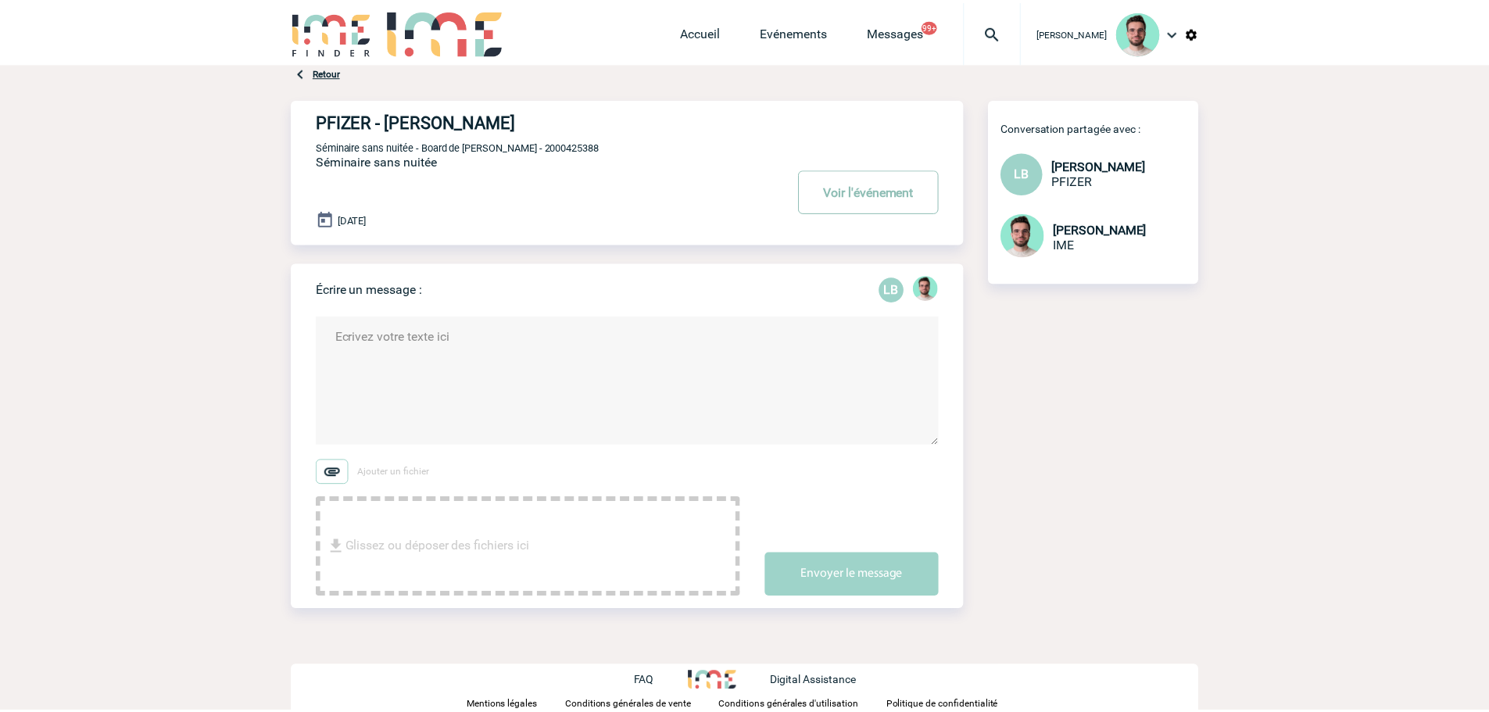
scroll to position [0, 0]
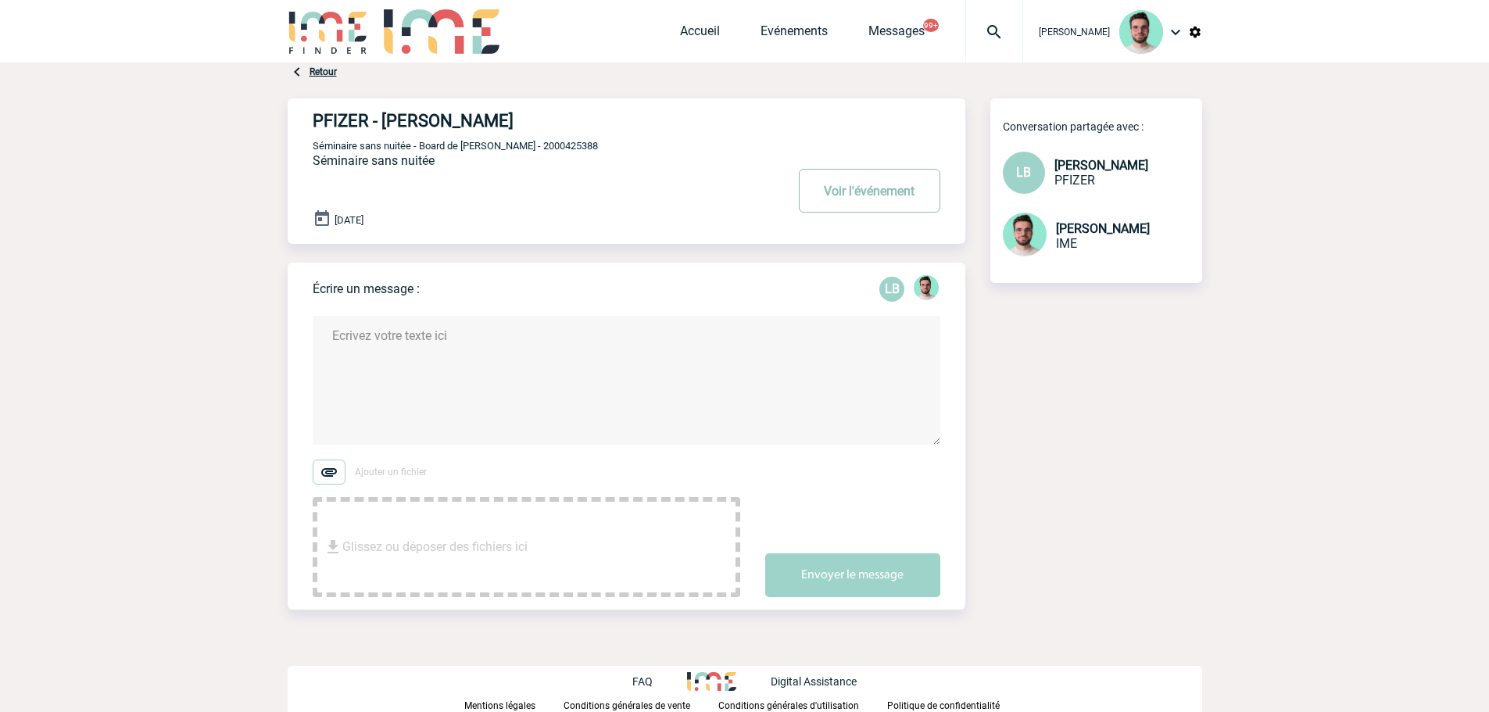
click at [871, 195] on button "Voir l'événement" at bounding box center [870, 191] width 142 height 44
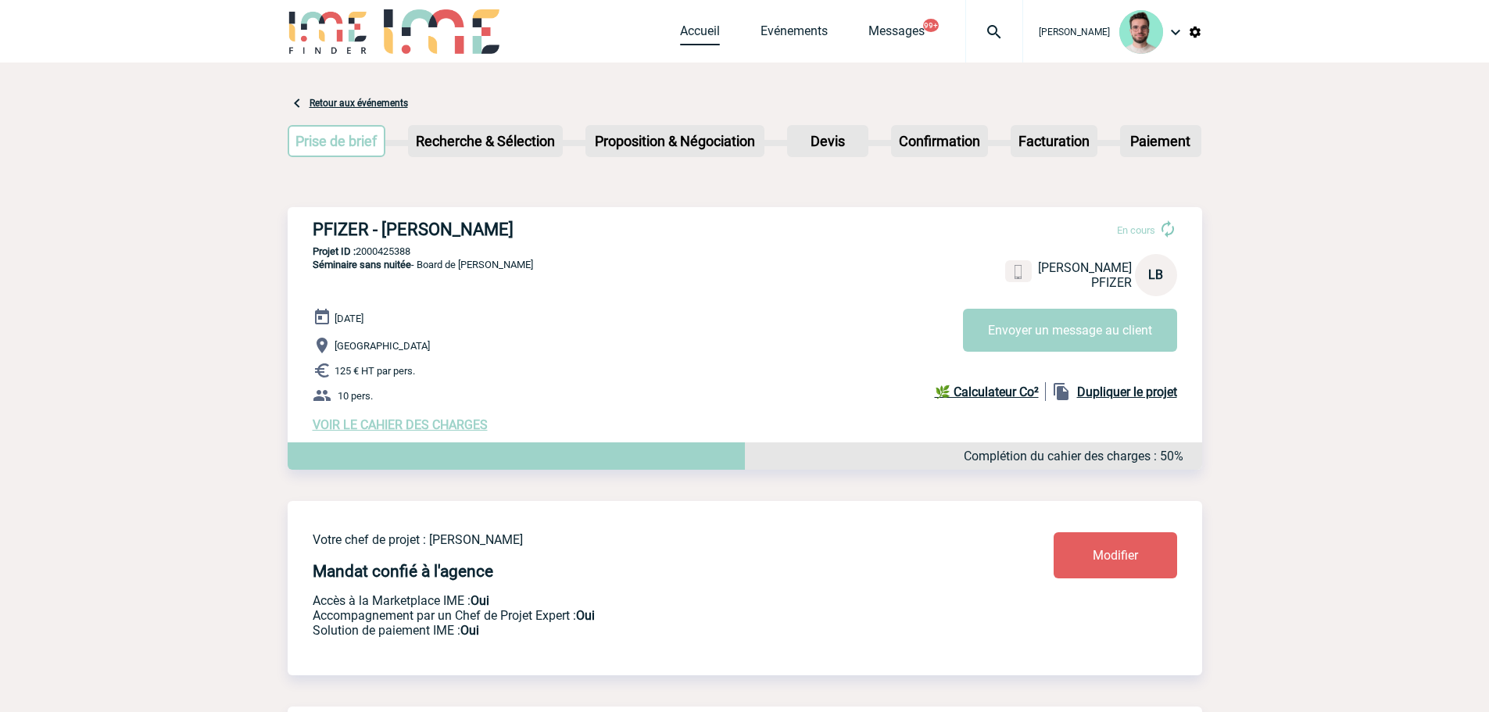
click at [683, 38] on link "Accueil" at bounding box center [700, 34] width 40 height 22
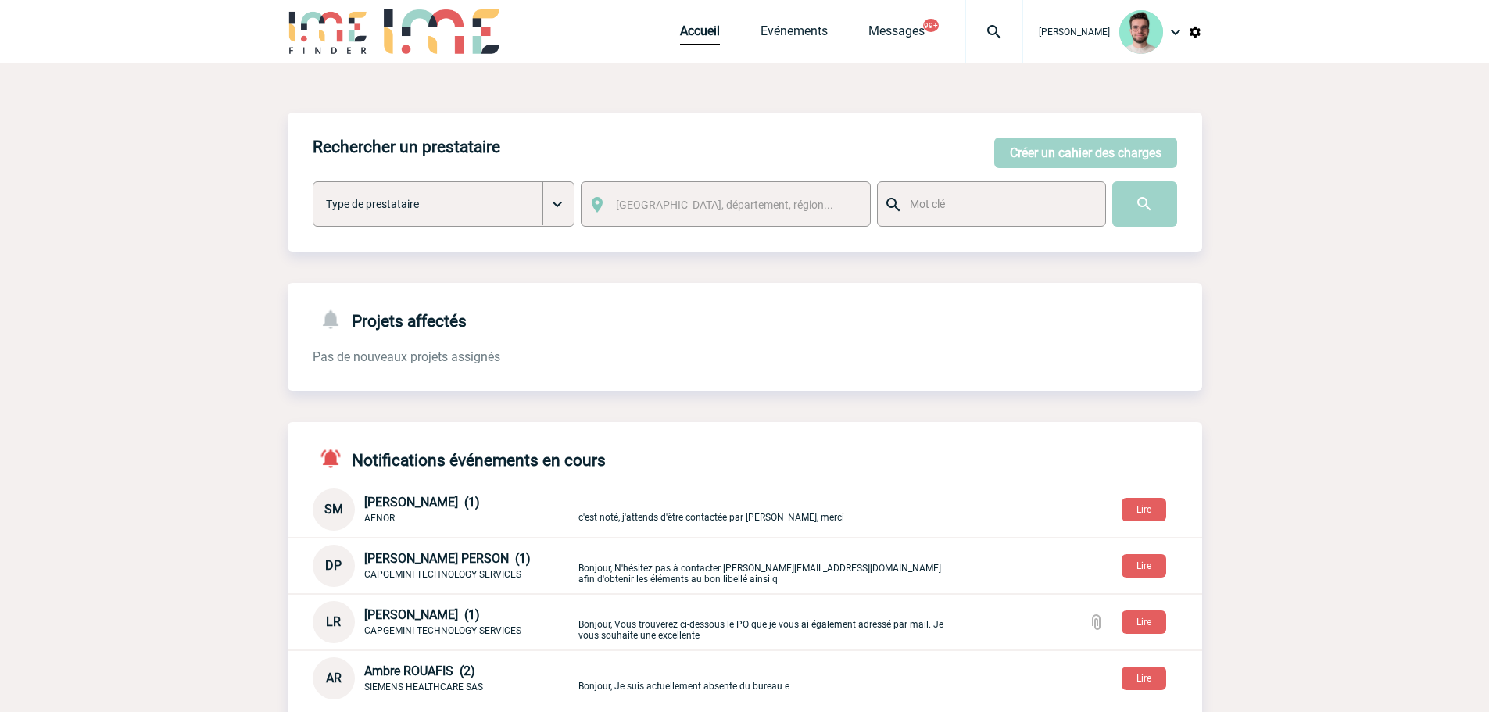
click at [816, 51] on div "Accueil Evénements Messages 99+ Projet, client Projet, client" at bounding box center [851, 31] width 343 height 63
click at [802, 42] on link "Evénements" at bounding box center [794, 34] width 67 height 22
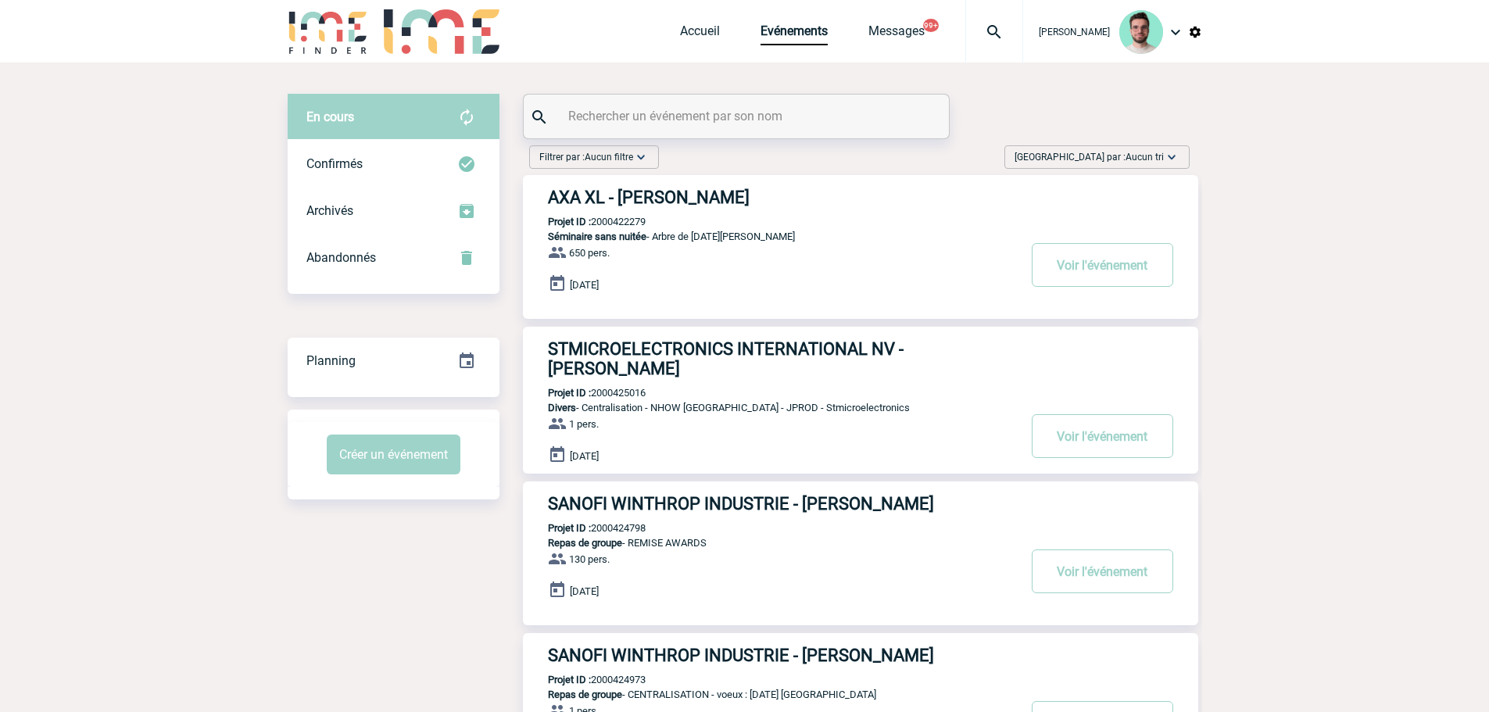
click at [675, 109] on input "text" at bounding box center [739, 116] width 348 height 23
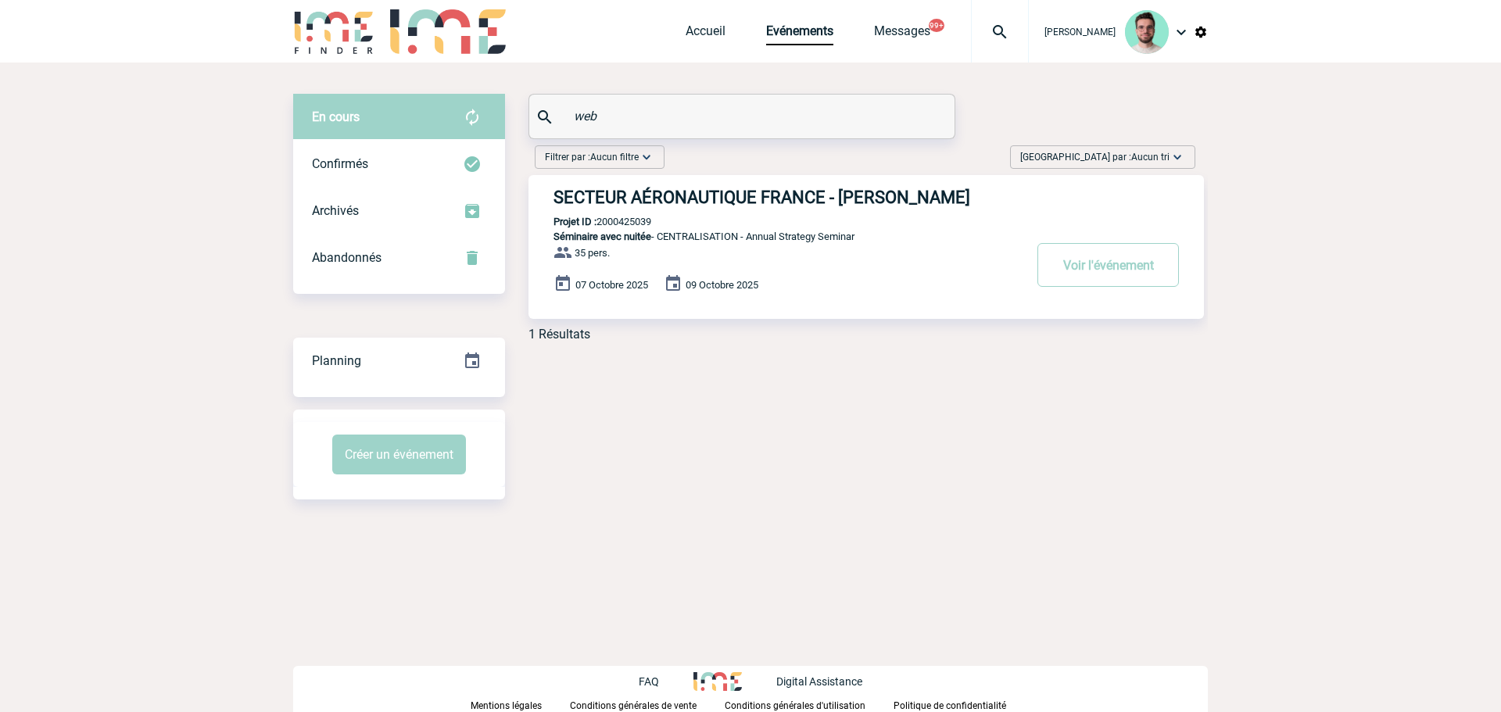
click at [623, 217] on div "SECTEUR AÉRONAUTIQUE FRANCE - Mike WEBB Projet ID : 2000425039 Séminaire avec n…" at bounding box center [867, 247] width 676 height 144
click at [625, 220] on p "Projet ID : 2000425039" at bounding box center [590, 222] width 123 height 12
copy p "2000425039"
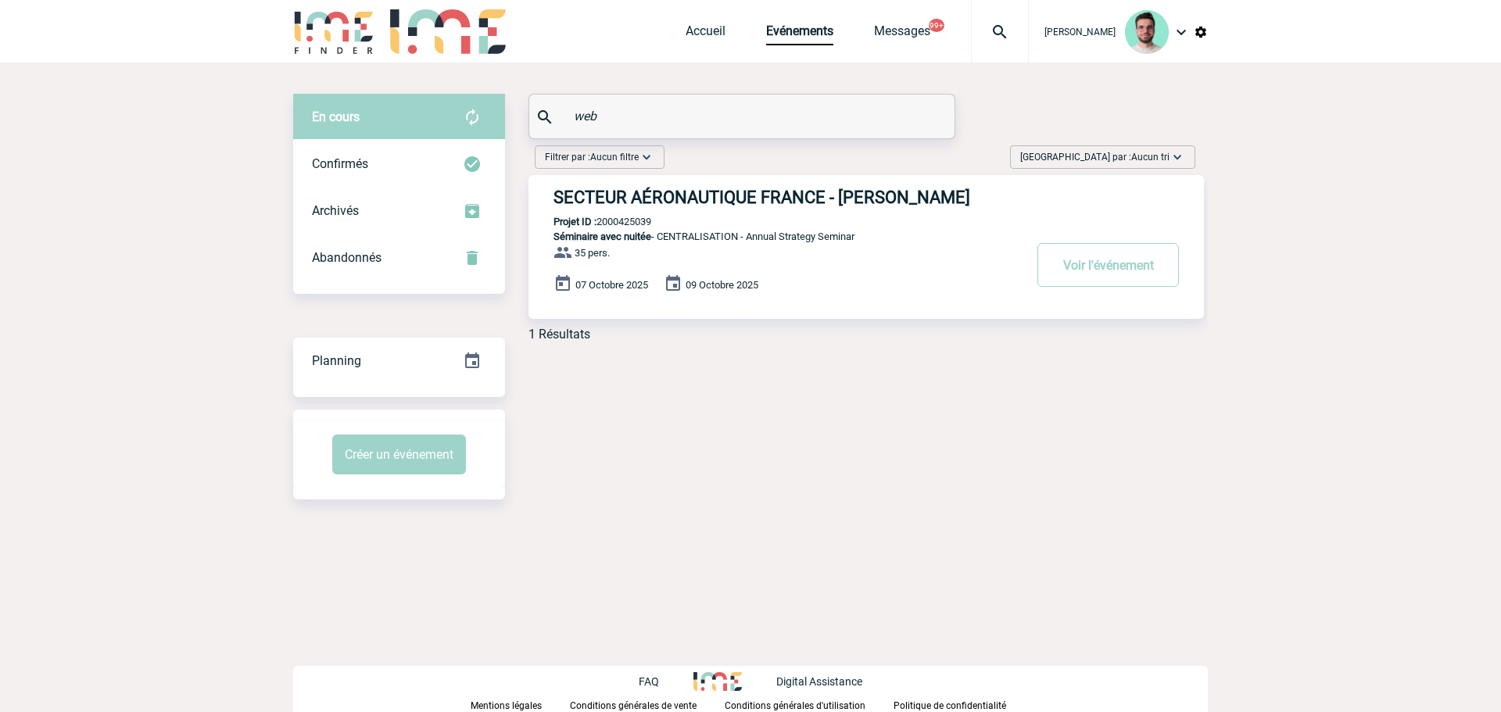
click at [589, 122] on input "web" at bounding box center [744, 116] width 348 height 23
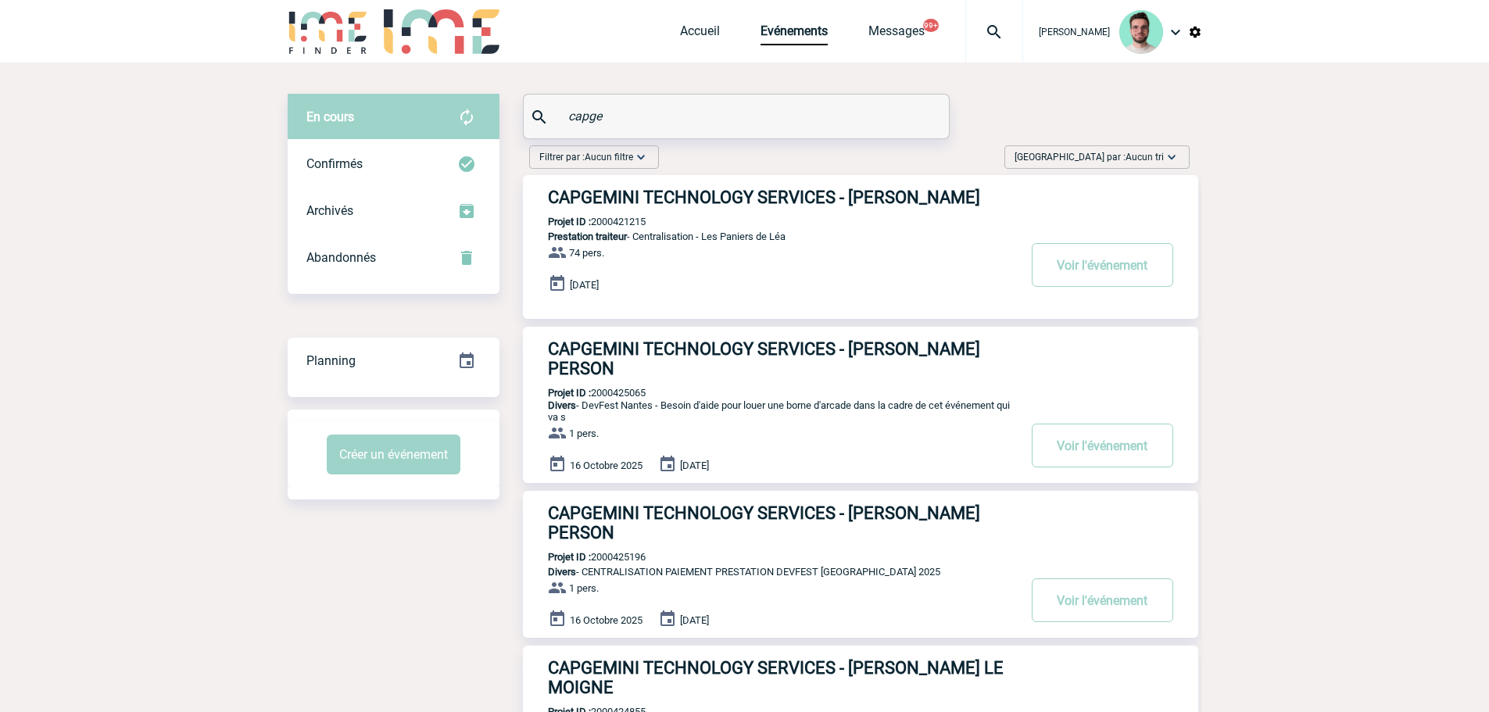
click at [580, 119] on input "capge" at bounding box center [739, 116] width 348 height 23
click at [639, 117] on input "capge" at bounding box center [739, 116] width 348 height 23
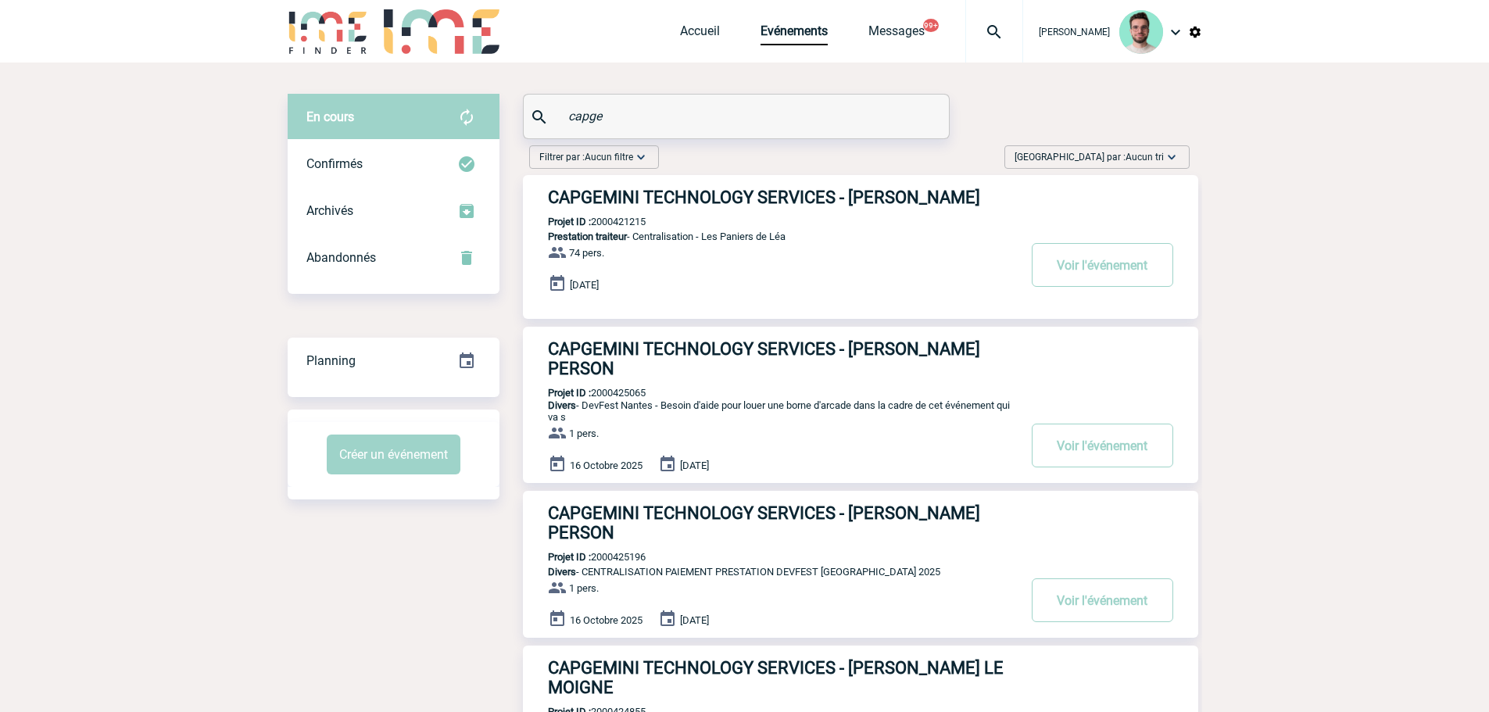
paste input "2000424825"
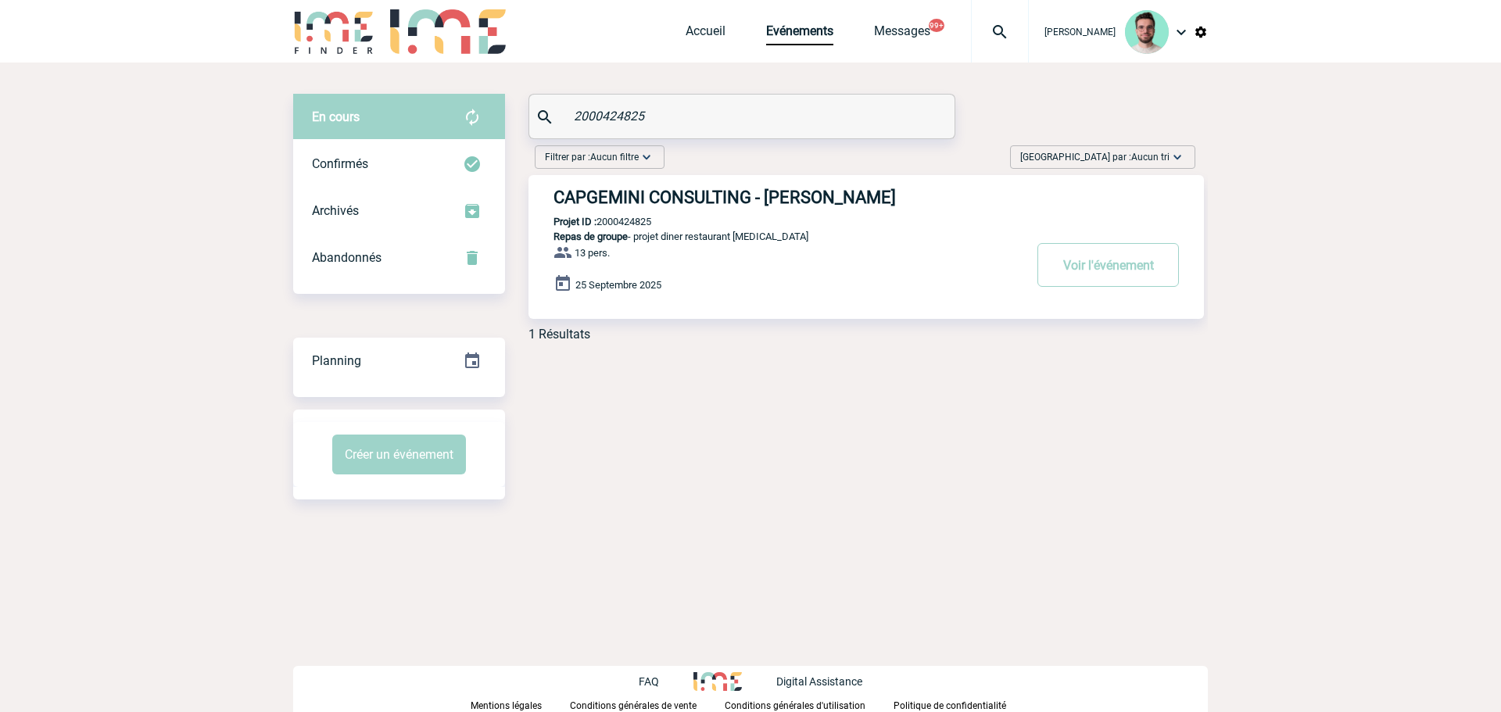
type input "2000424825"
click at [640, 195] on h3 "CAPGEMINI CONSULTING - Sylvie LEFORT HOCQUET" at bounding box center [788, 198] width 469 height 20
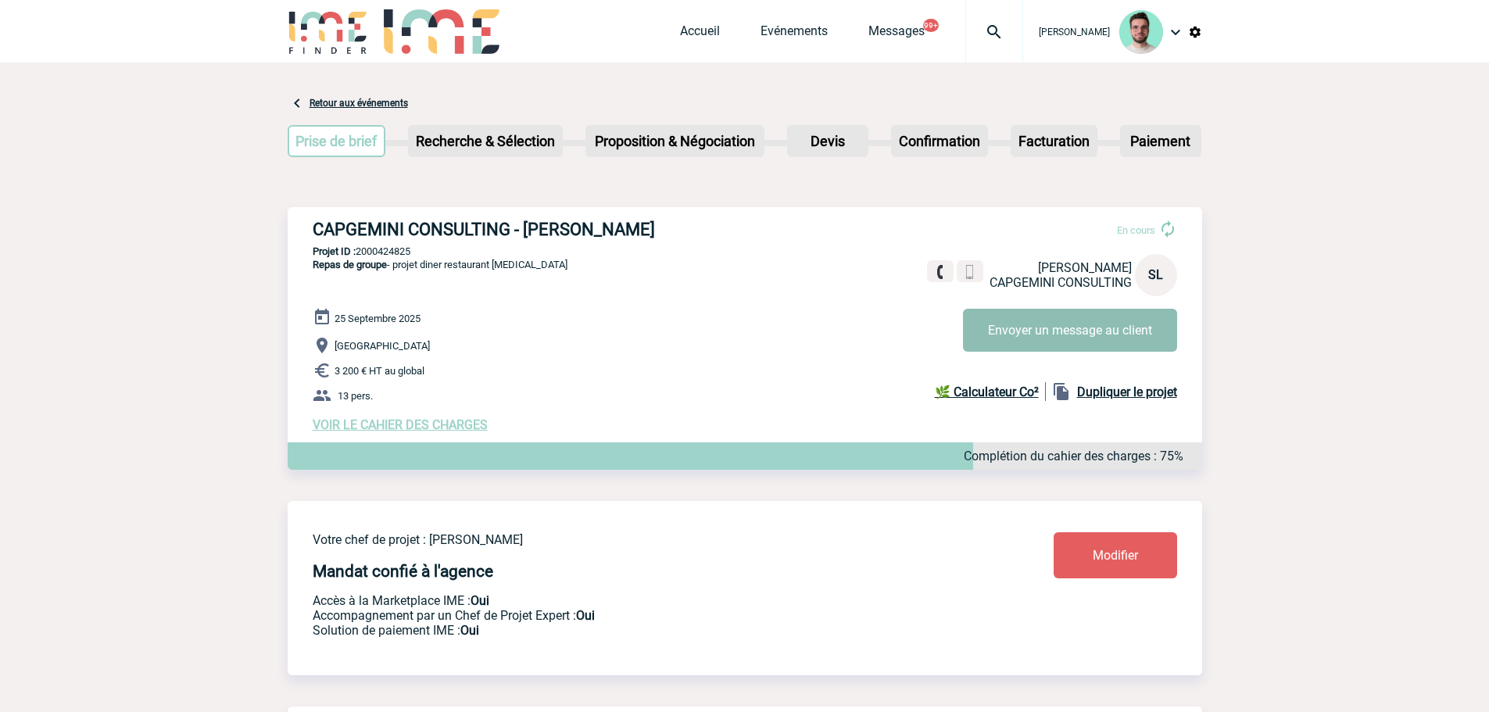
click at [1056, 338] on button "Envoyer un message au client" at bounding box center [1070, 330] width 214 height 43
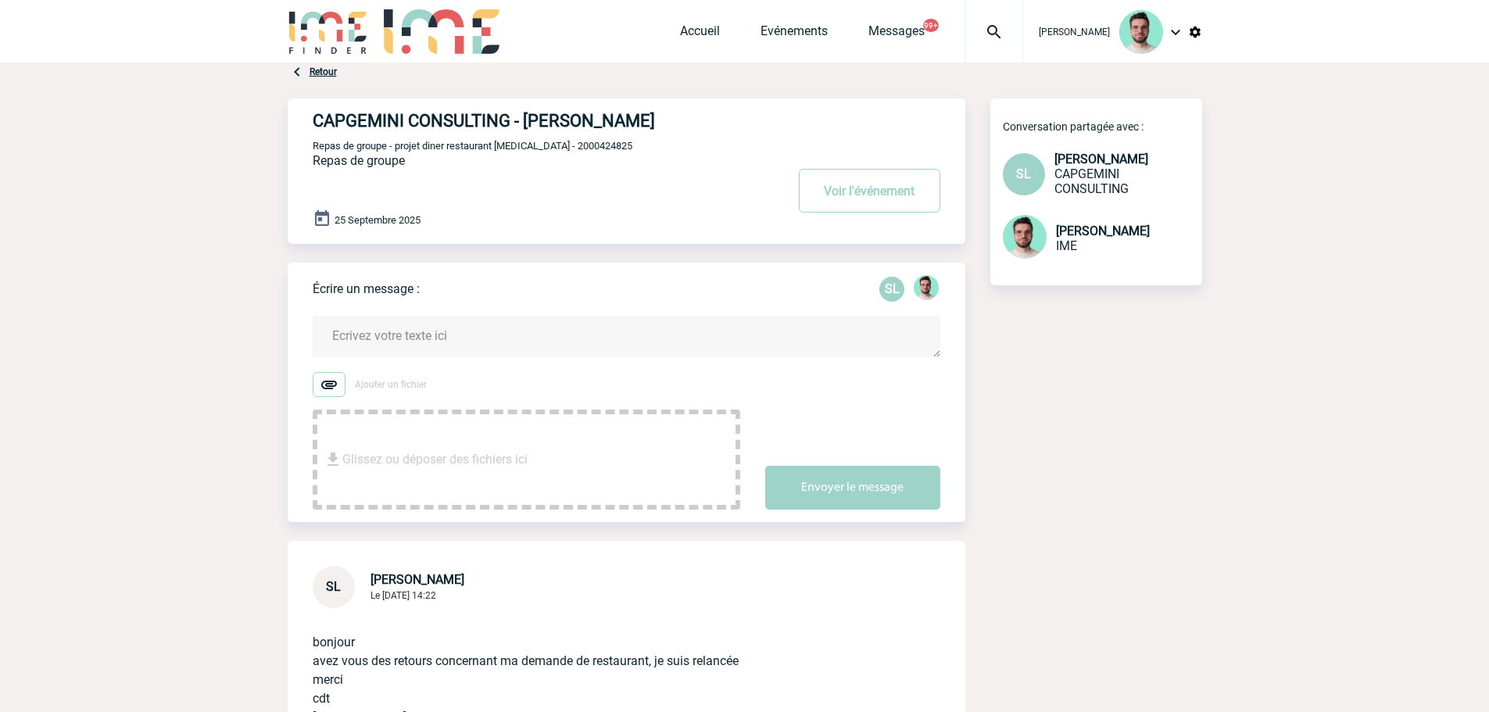
click at [977, 36] on img at bounding box center [994, 32] width 56 height 19
type input "2000424893"
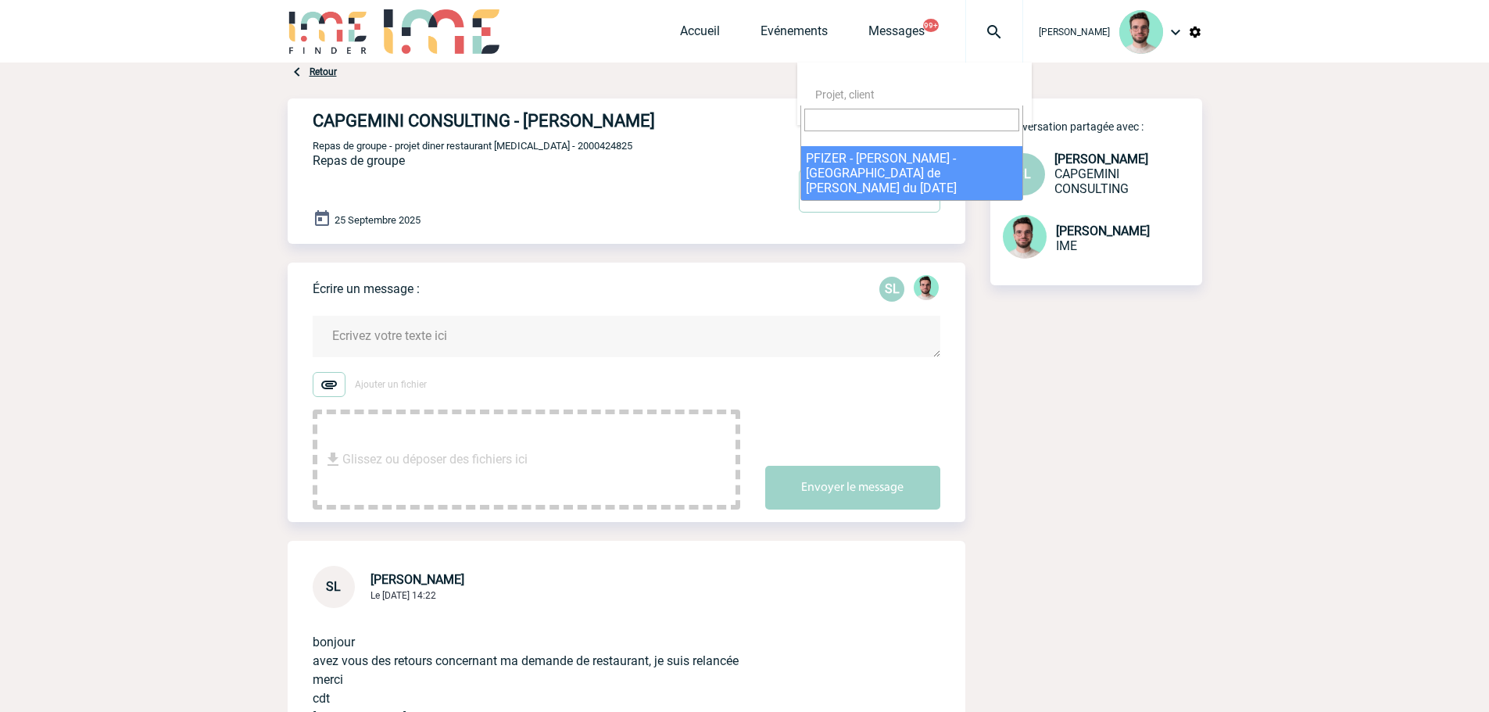
select select "24394"
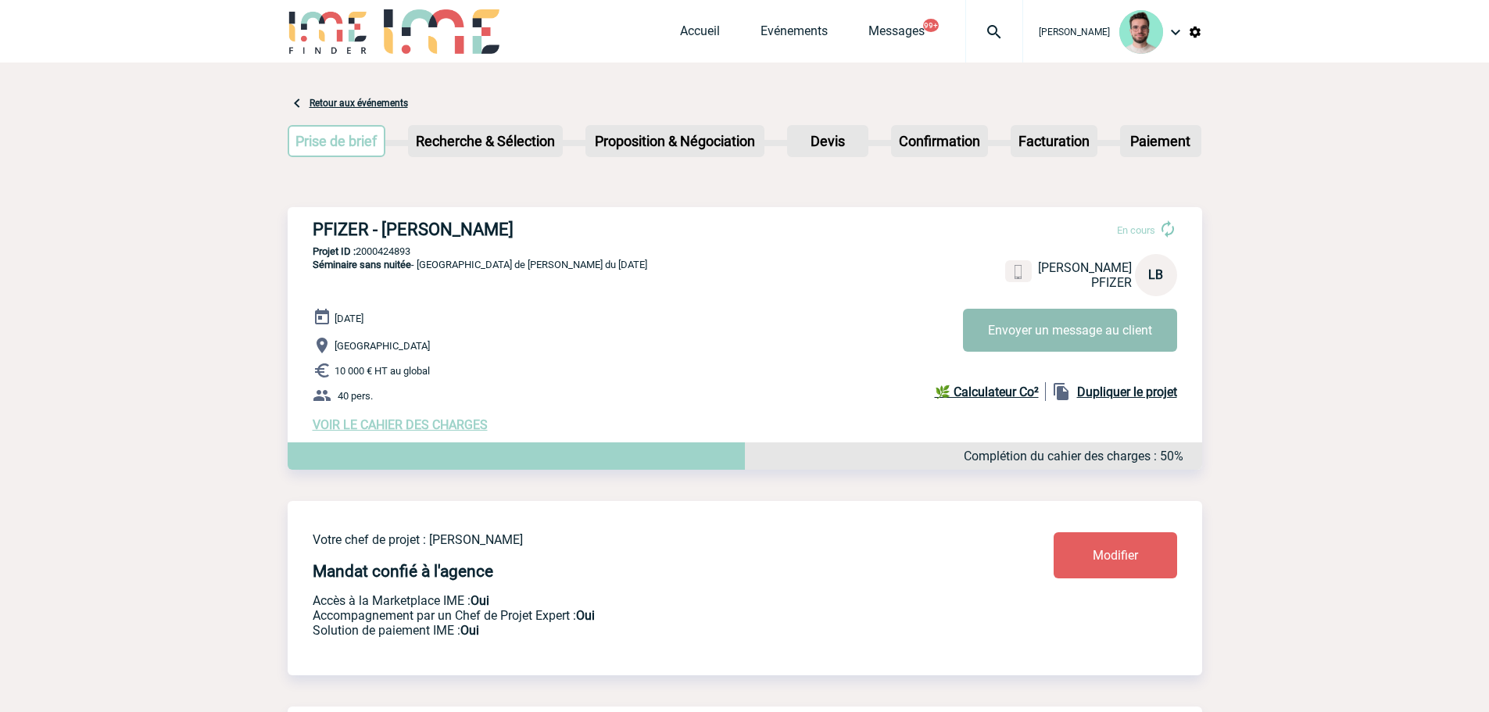
click at [1024, 330] on button "Envoyer un message au client" at bounding box center [1070, 330] width 214 height 43
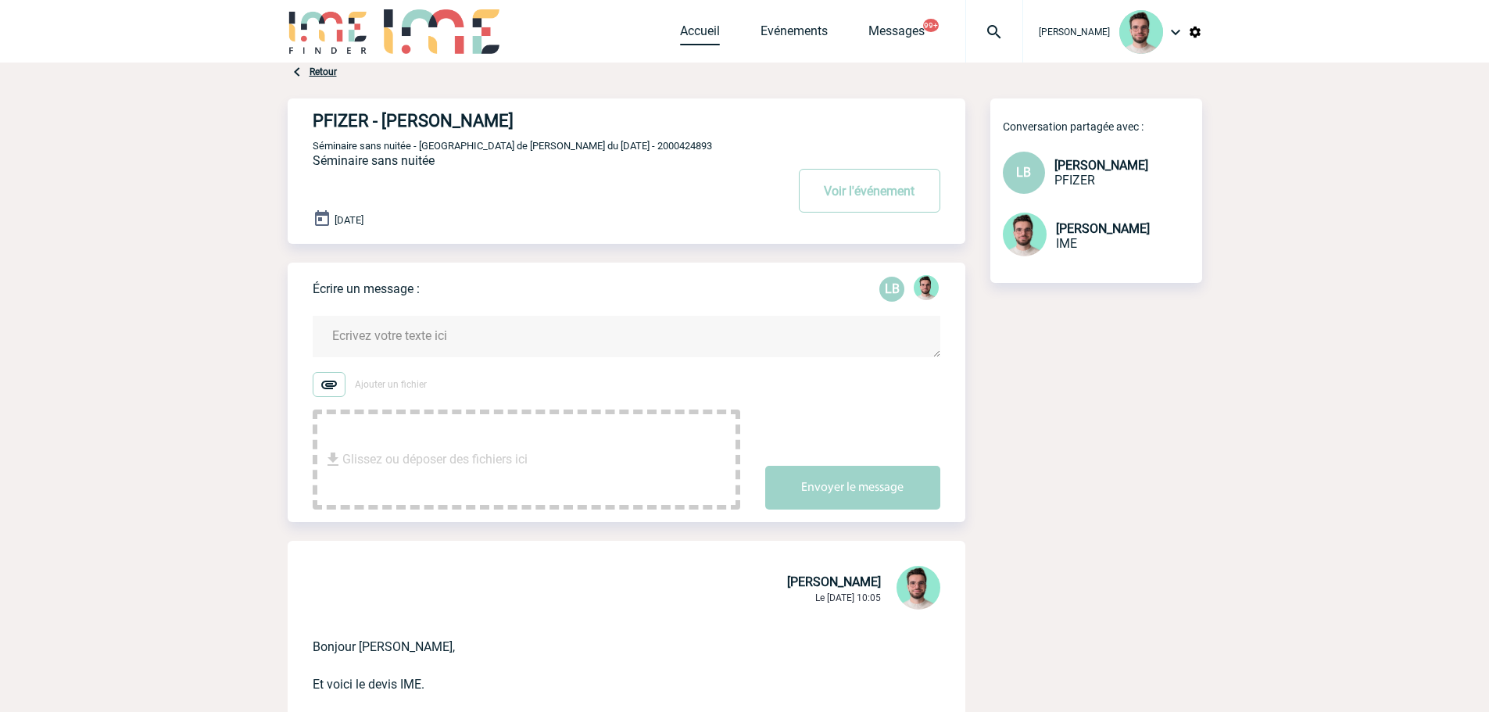
click at [697, 36] on link "Accueil" at bounding box center [700, 34] width 40 height 22
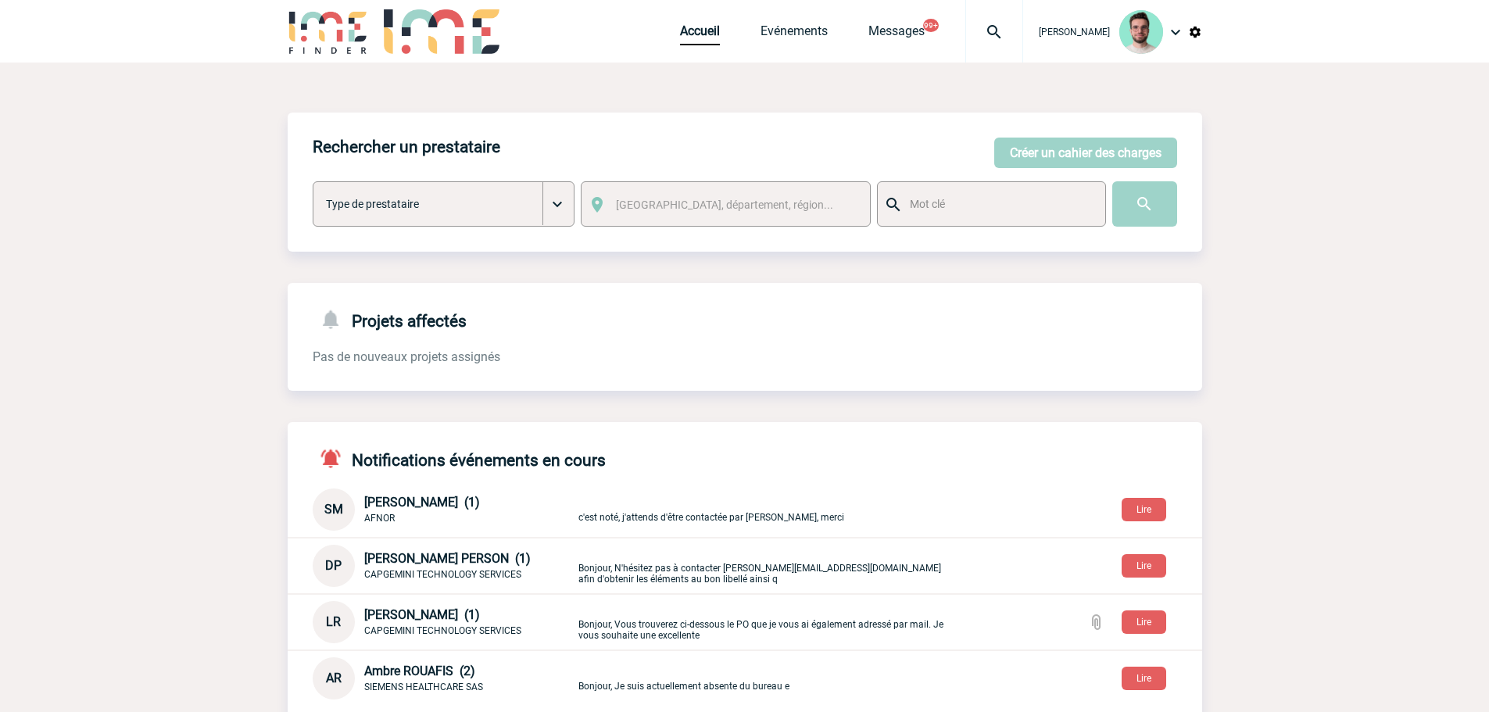
click at [967, 53] on div at bounding box center [995, 31] width 58 height 63
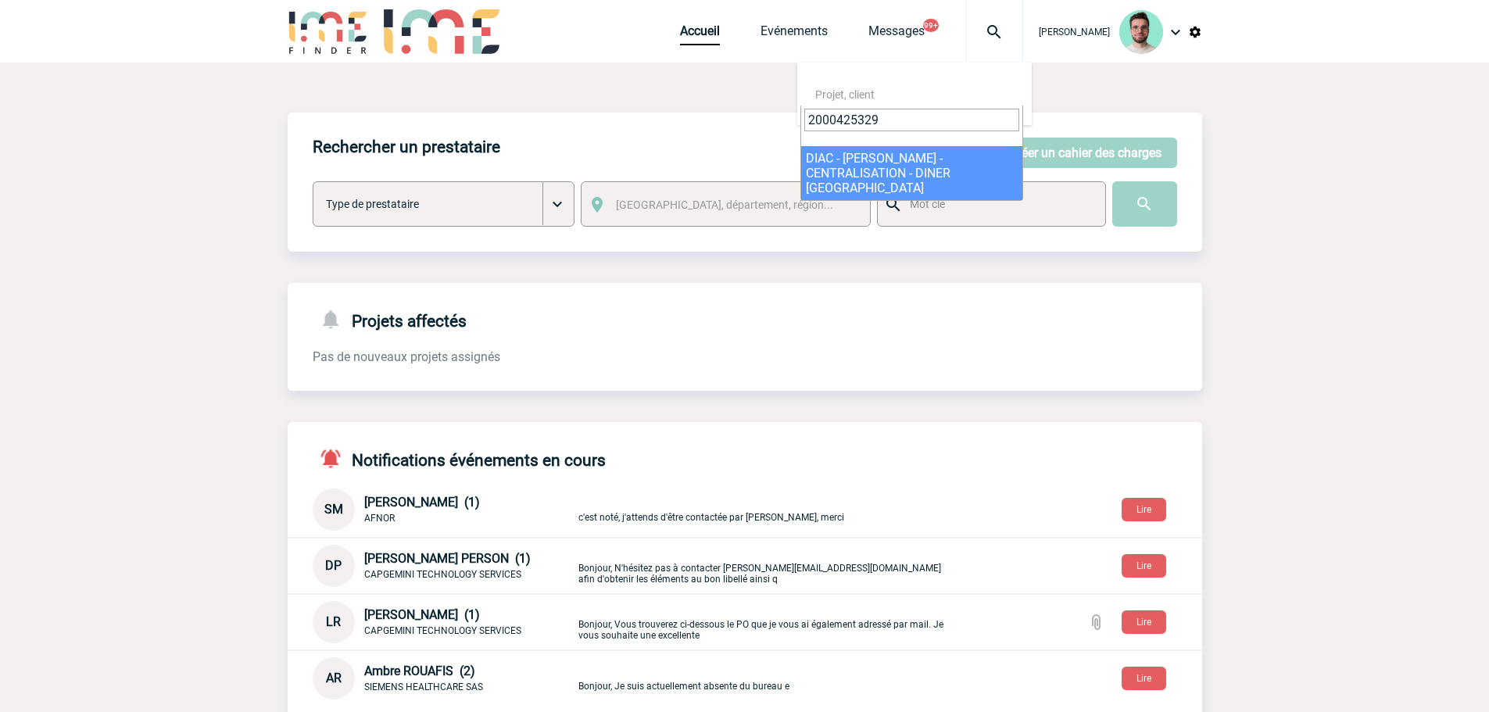
type input "2000425329"
select select "24830"
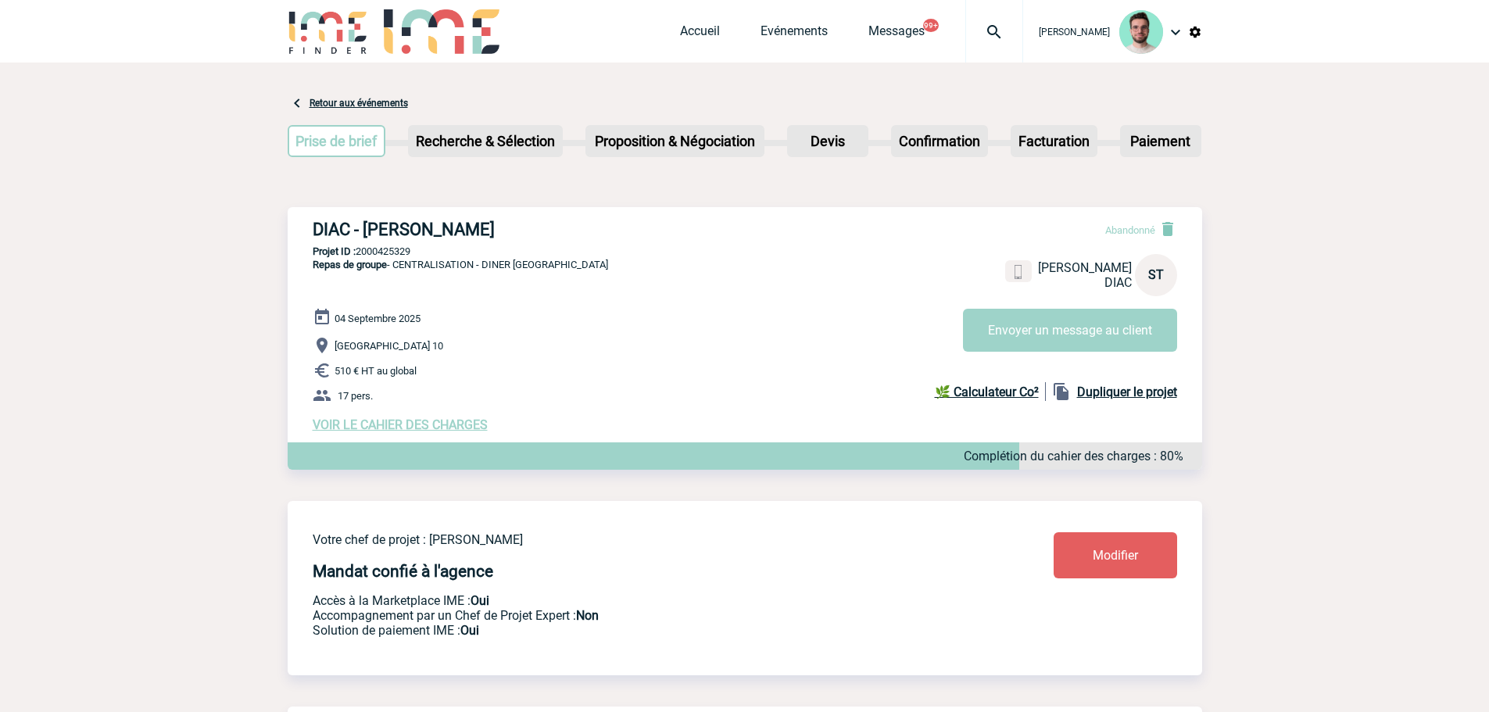
click at [994, 37] on img at bounding box center [994, 32] width 56 height 19
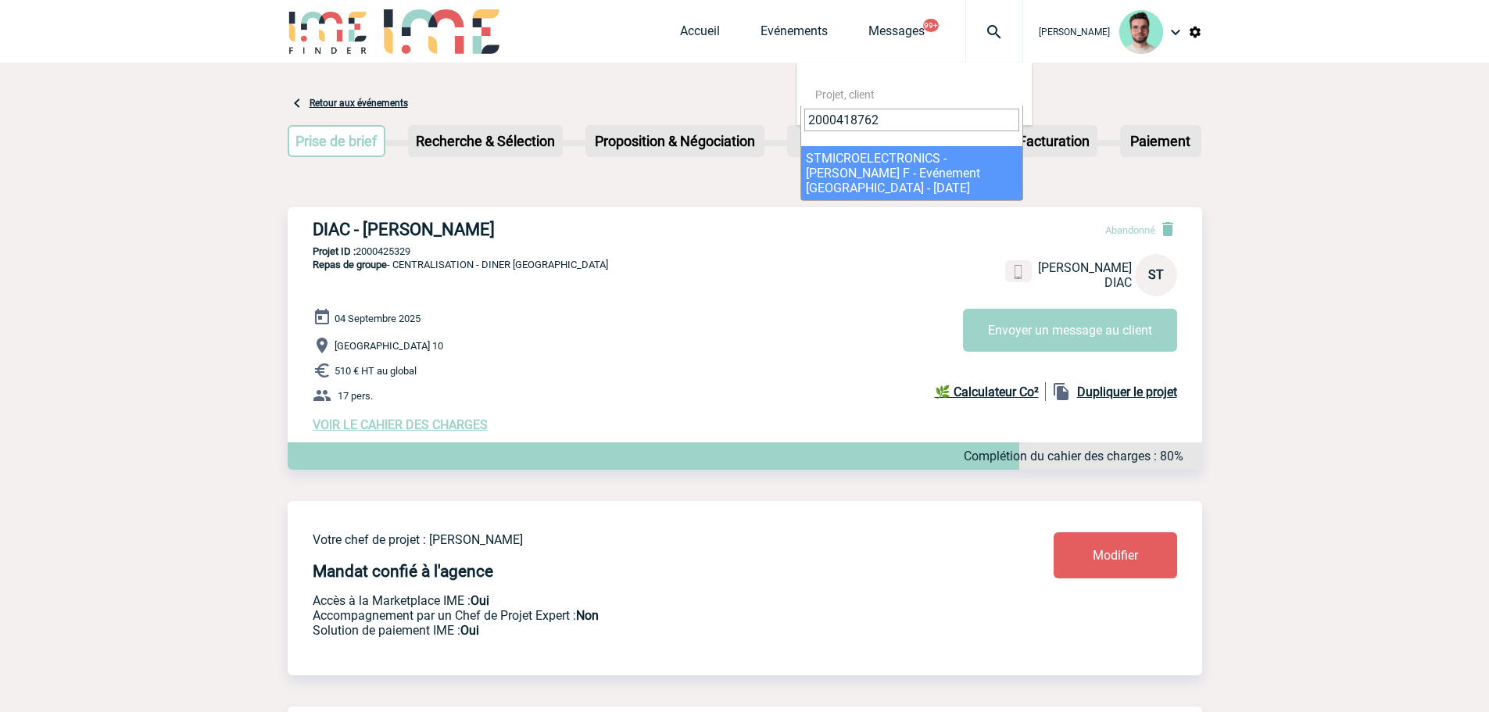
type input "2000418762"
select select "18263"
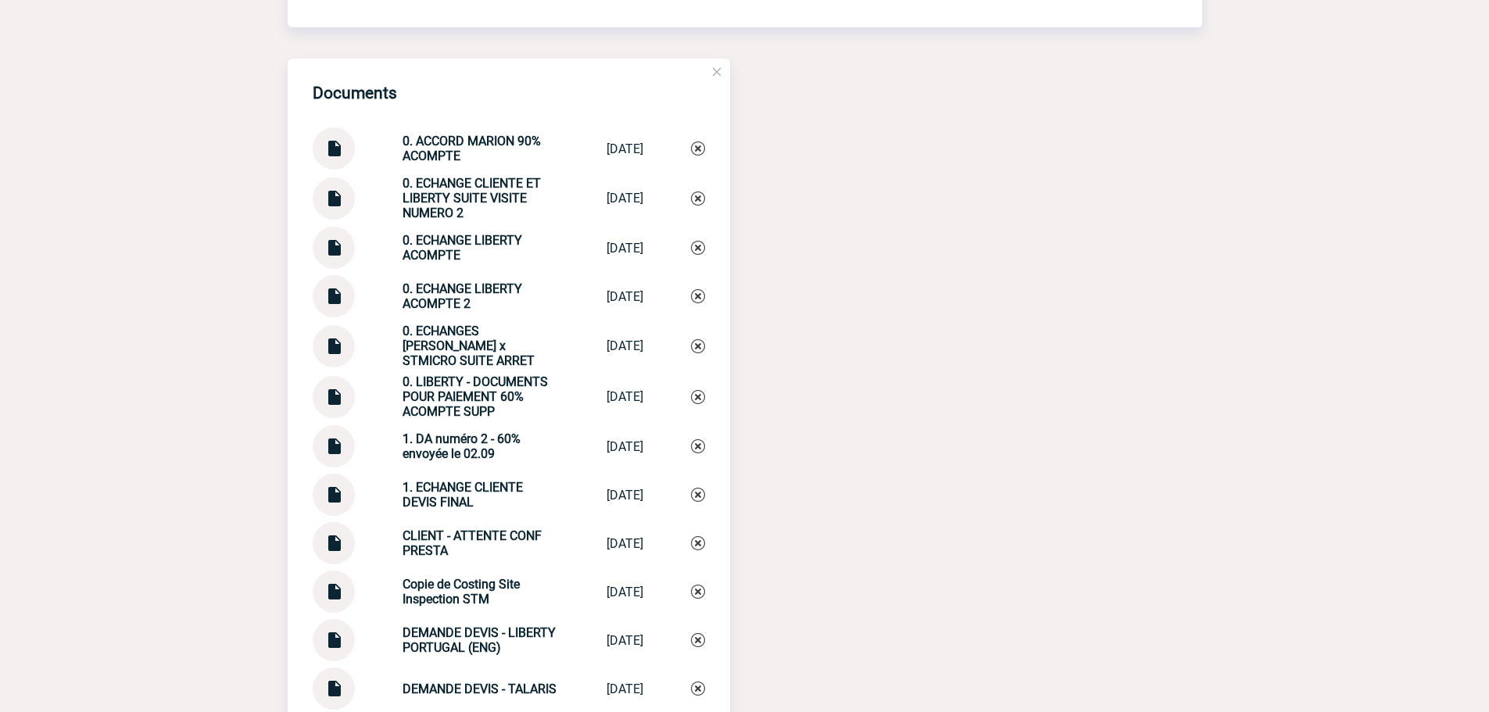
scroll to position [1694, 0]
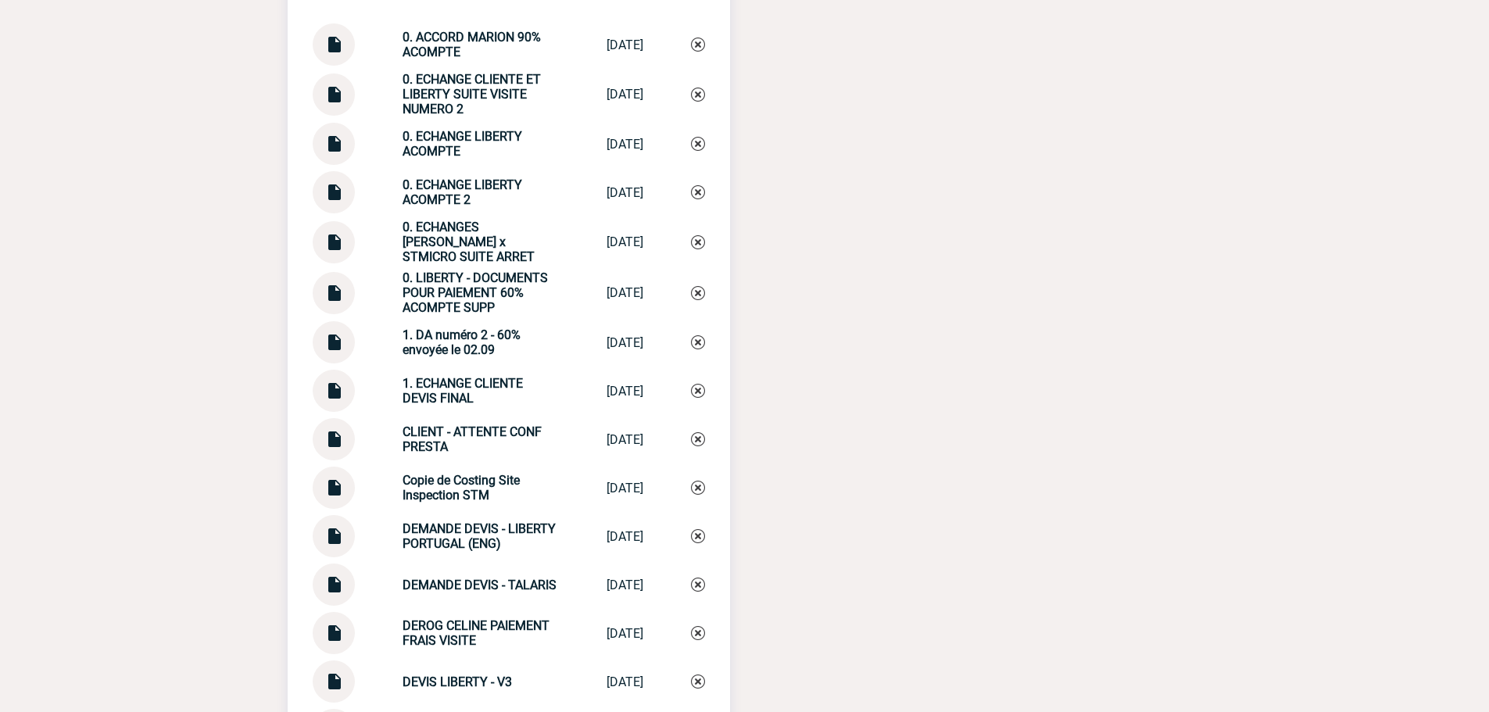
click at [329, 198] on img at bounding box center [334, 186] width 20 height 30
click at [463, 203] on div "0. ECHANGE LIBERTY ACOMPTE 2" at bounding box center [481, 192] width 156 height 30
copy div "0. ECHANGE LIBERTY ACOMPTE 2 0. ECHANGE LIBE..."
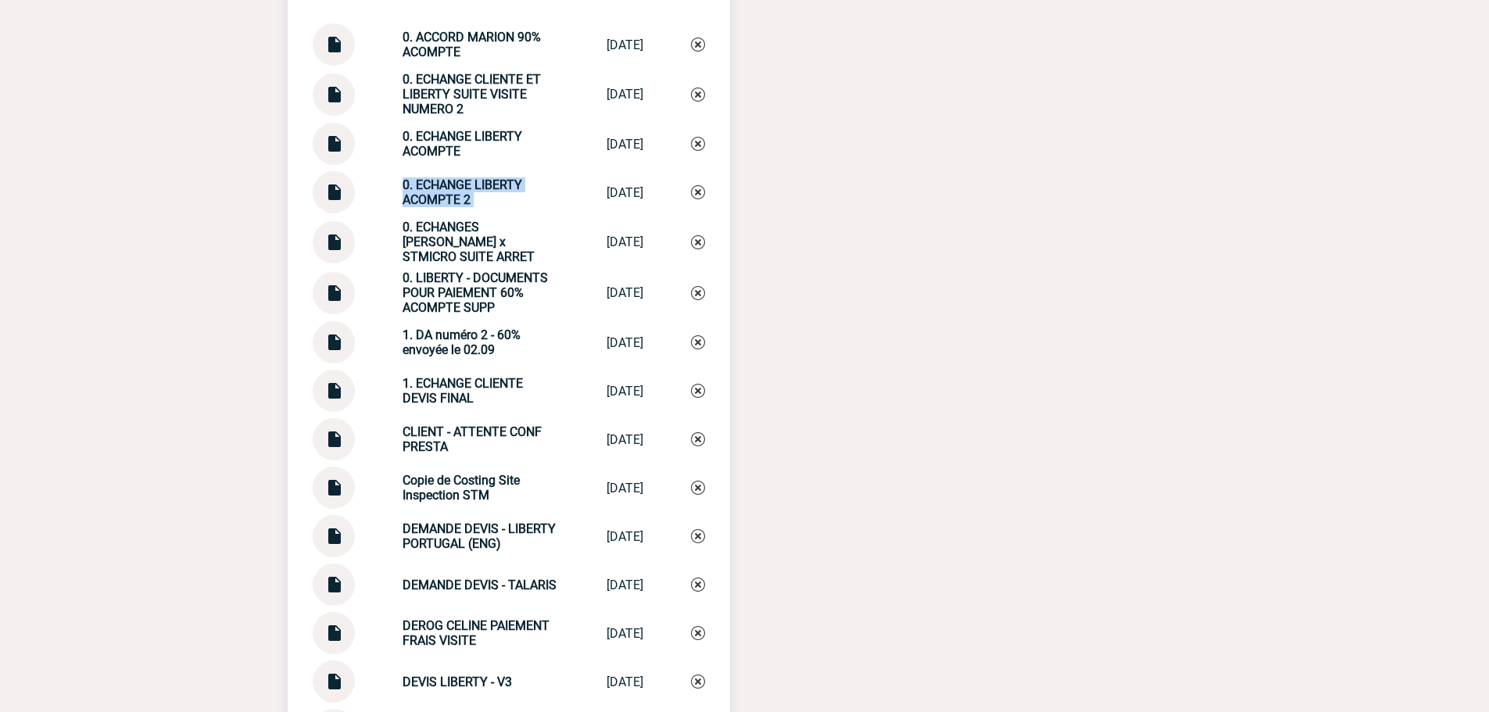
click at [699, 199] on img at bounding box center [698, 192] width 14 height 14
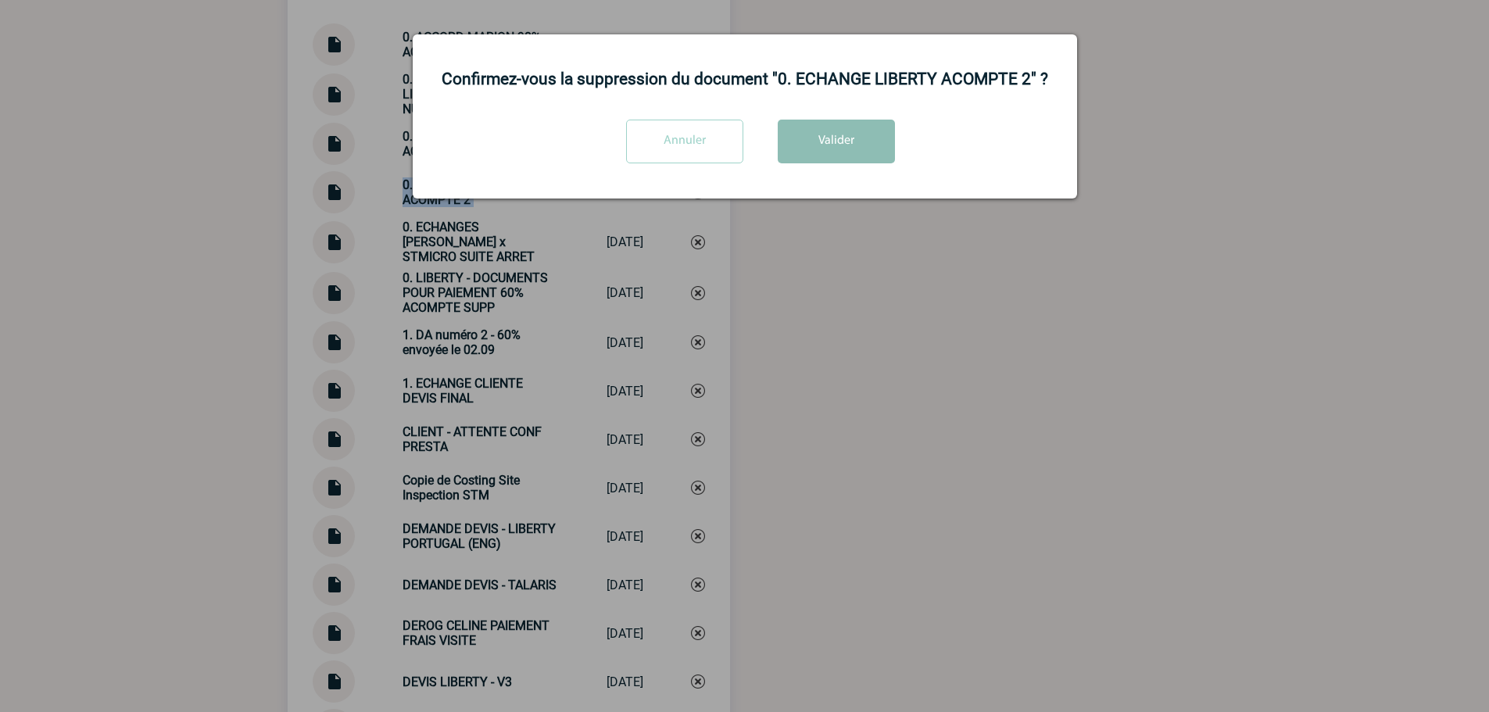
click at [859, 163] on button "Valider" at bounding box center [836, 142] width 117 height 44
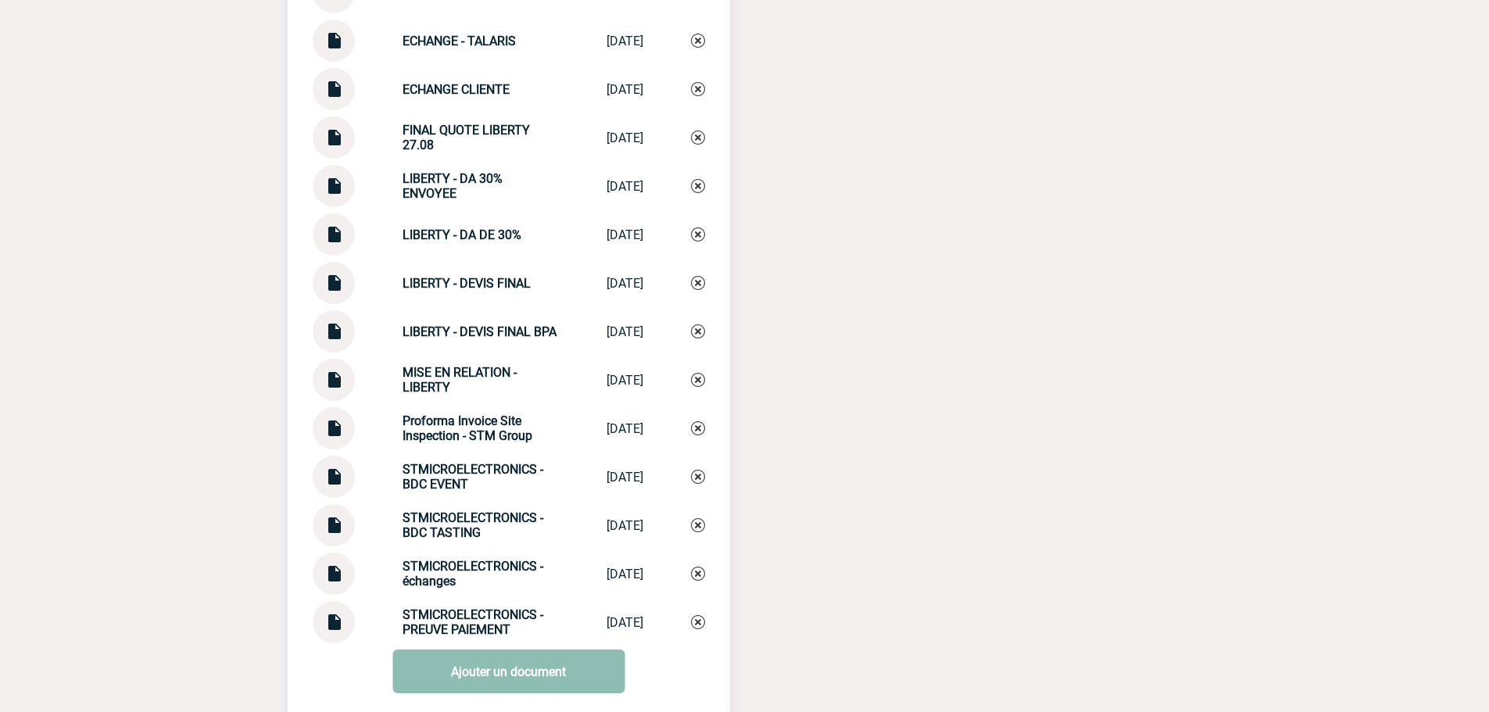
scroll to position [2583, 0]
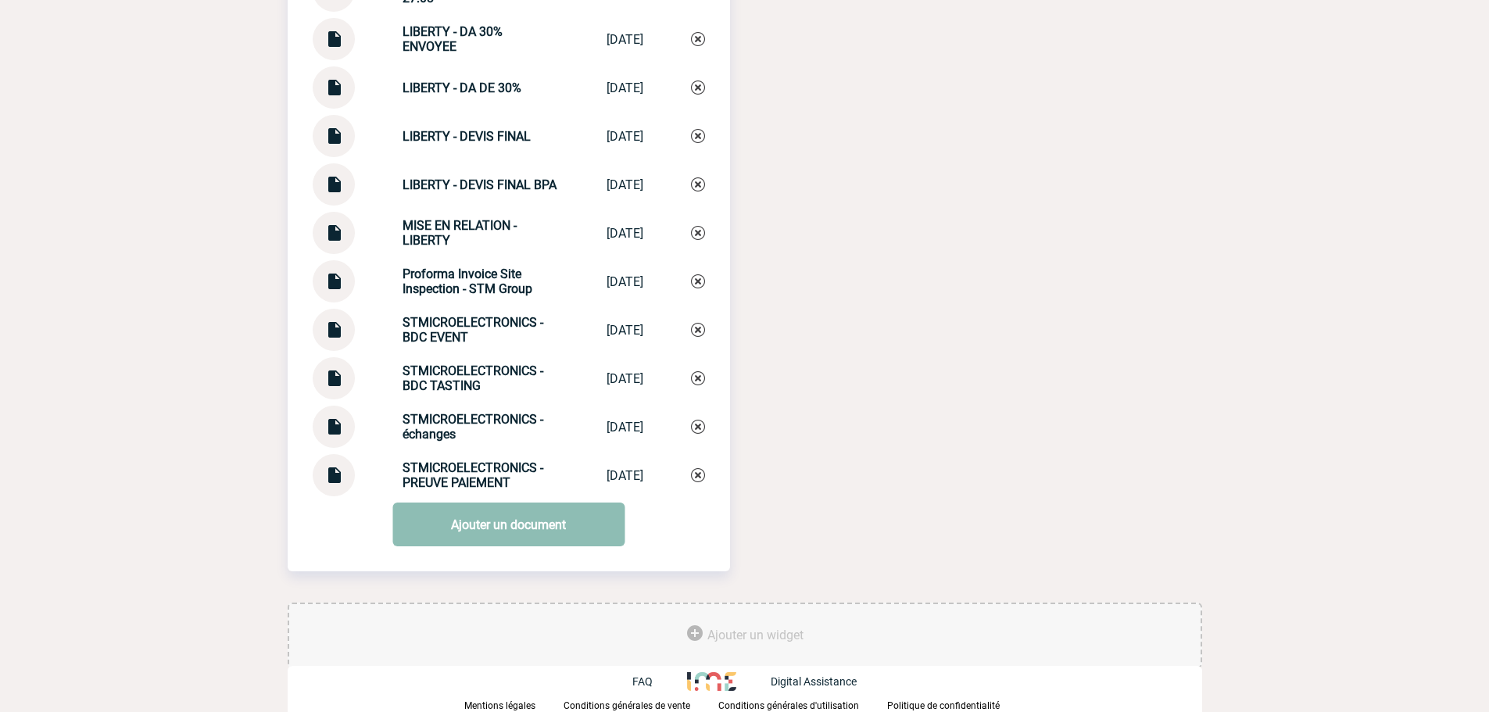
click at [471, 535] on link "Ajouter un document" at bounding box center [509, 525] width 232 height 44
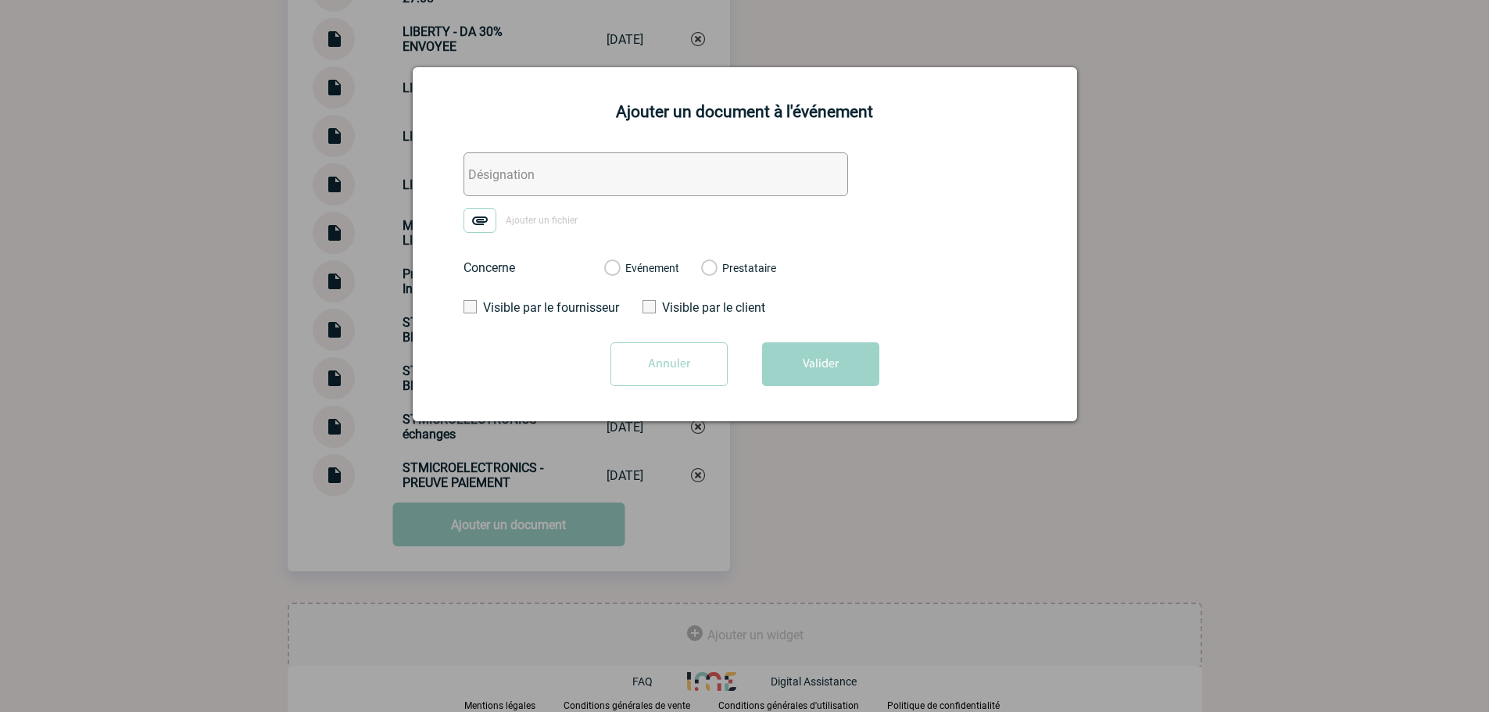
click at [523, 175] on input "text" at bounding box center [656, 174] width 385 height 44
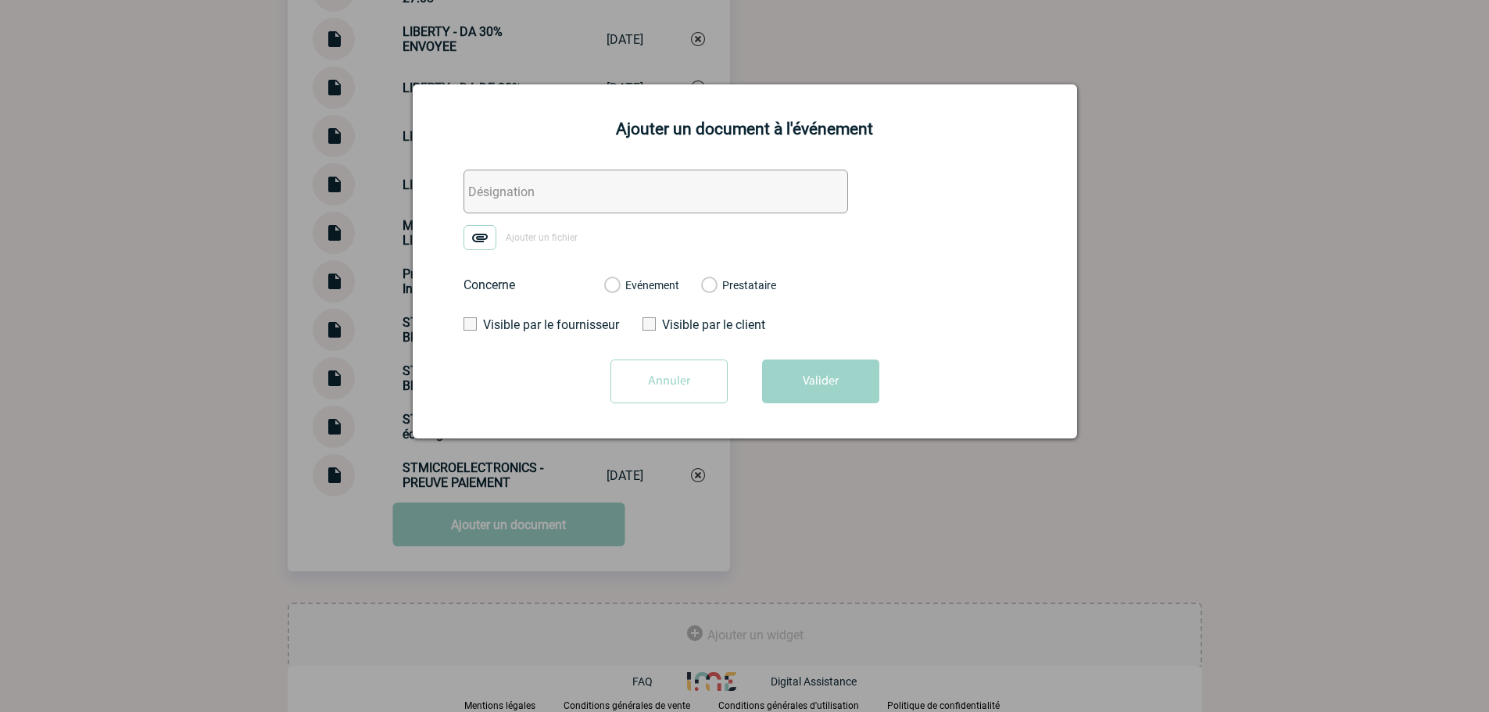
paste input "0. ECHANGE LIBERTY ACOMPTE 2"
type input "0. ECHANGE LIBERTY ACOMPTE 2"
click at [501, 236] on label "Ajouter un fichier" at bounding box center [526, 237] width 125 height 25
click at [0, 0] on input "Ajouter un fichier" at bounding box center [0, 0] width 0 height 0
drag, startPoint x: 612, startPoint y: 266, endPoint x: 624, endPoint y: 276, distance: 15.5
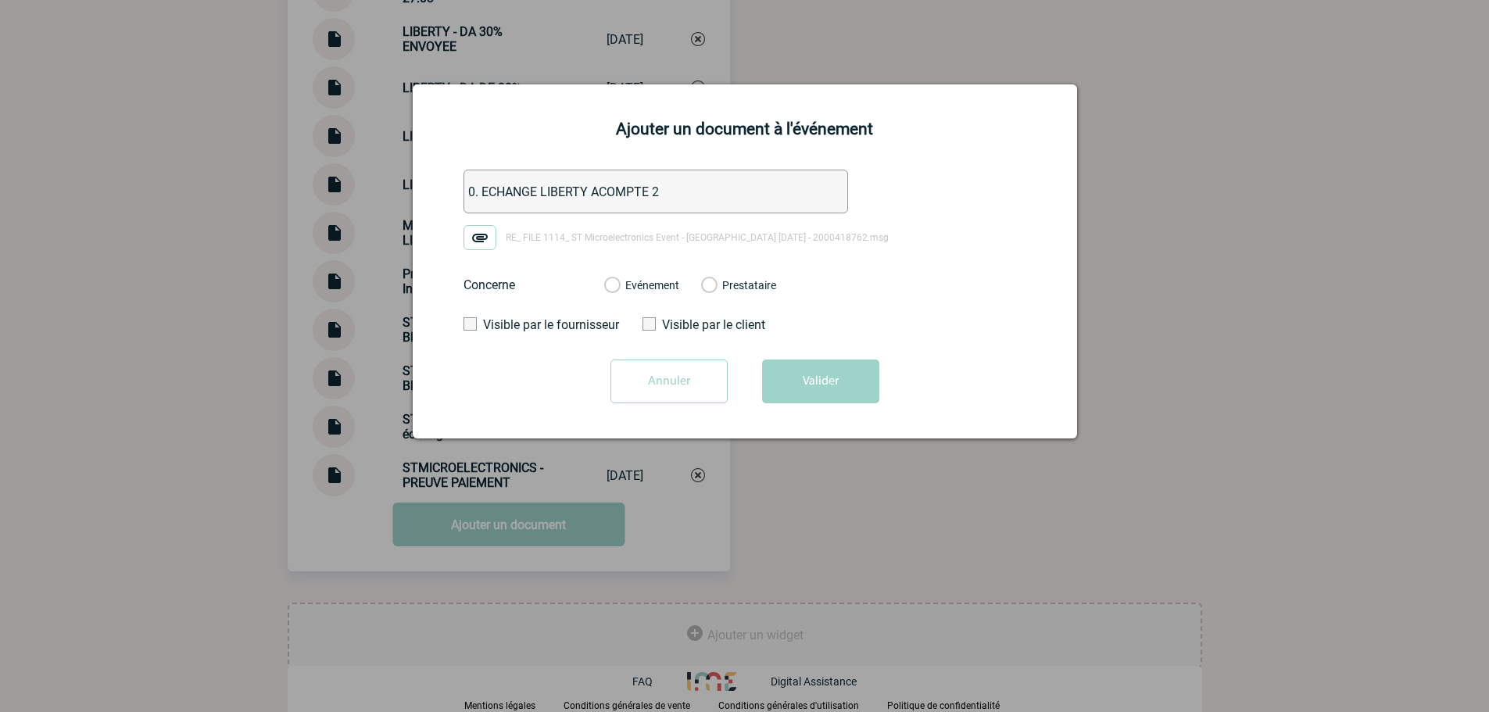
click at [618, 271] on div "Evénement Prestataire" at bounding box center [690, 285] width 197 height 41
click at [619, 288] on label "Evénement" at bounding box center [611, 286] width 15 height 14
click at [0, 0] on input "Evénement" at bounding box center [0, 0] width 0 height 0
click at [861, 382] on button "Valider" at bounding box center [820, 382] width 117 height 44
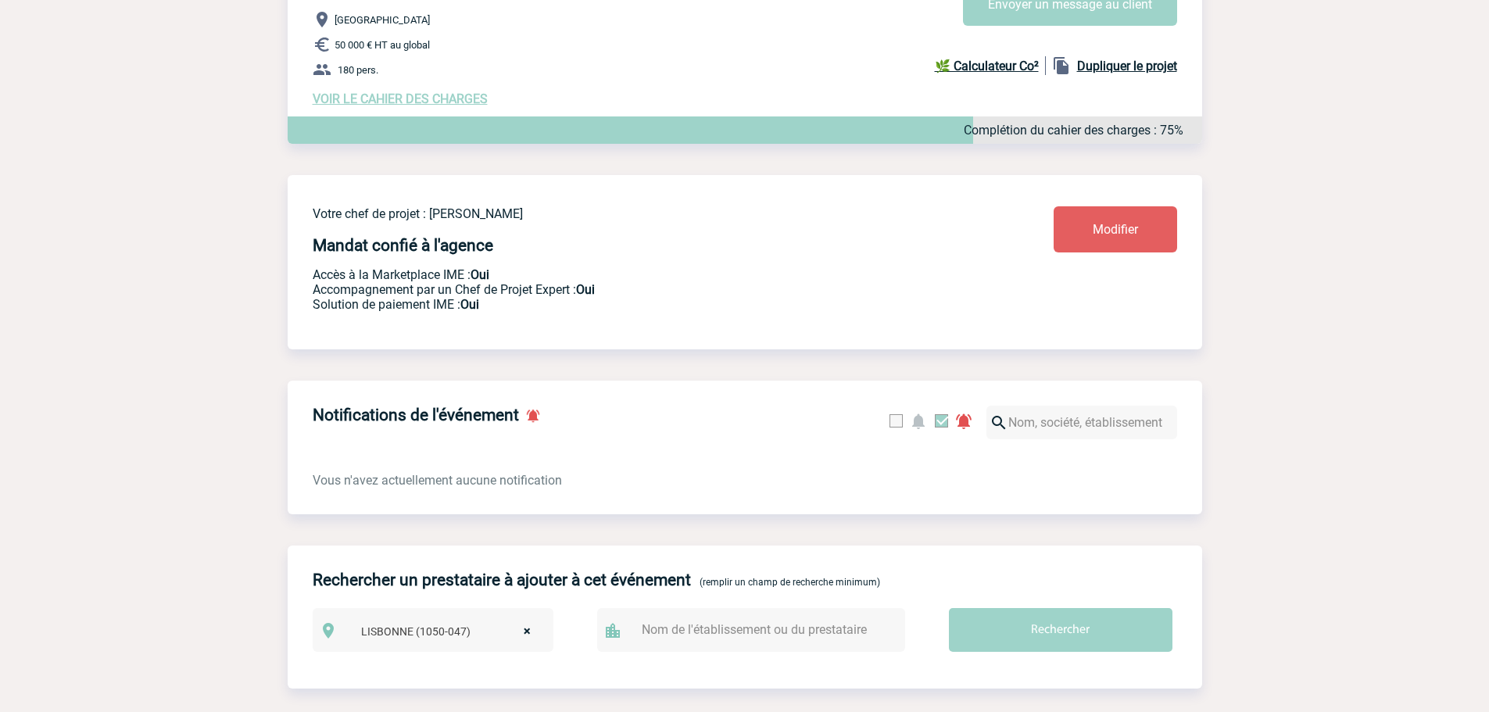
scroll to position [0, 0]
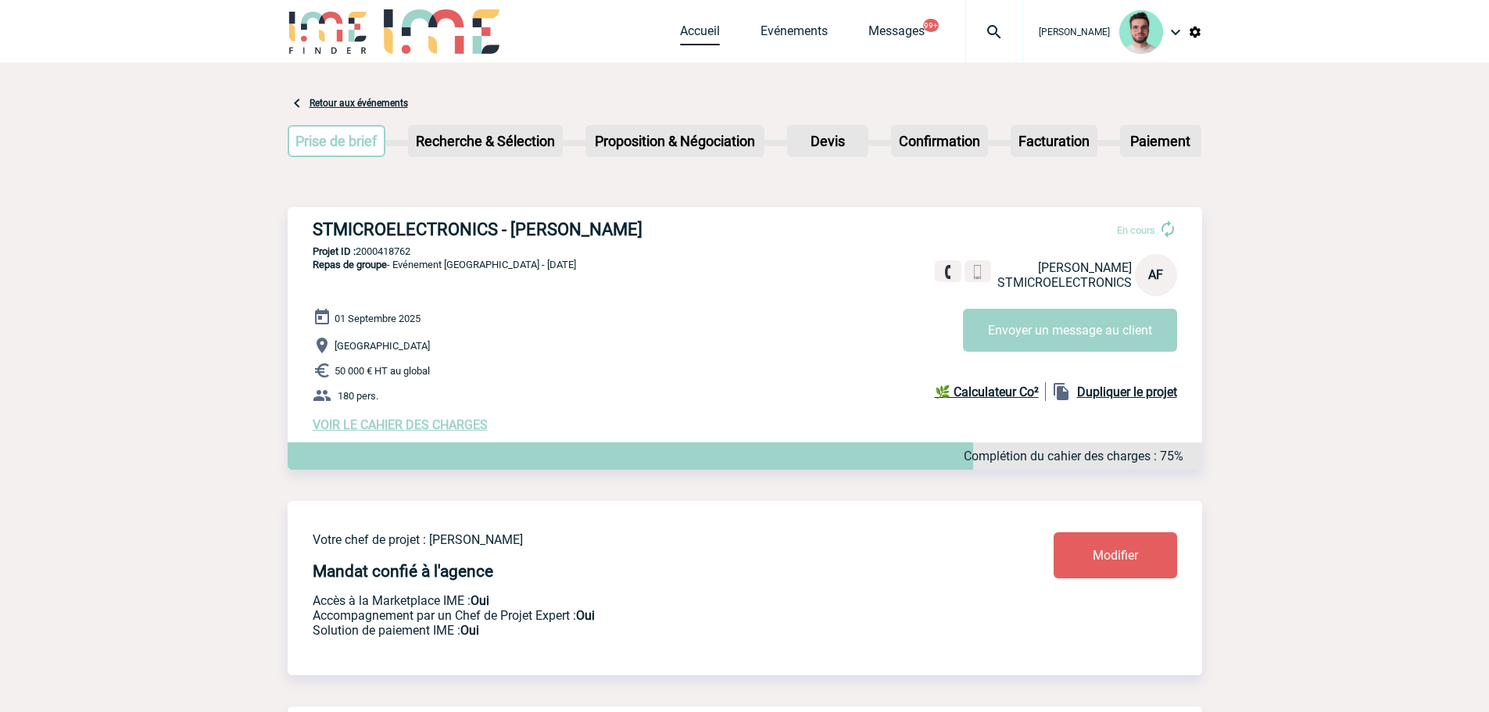
click at [680, 37] on link "Accueil" at bounding box center [700, 34] width 40 height 22
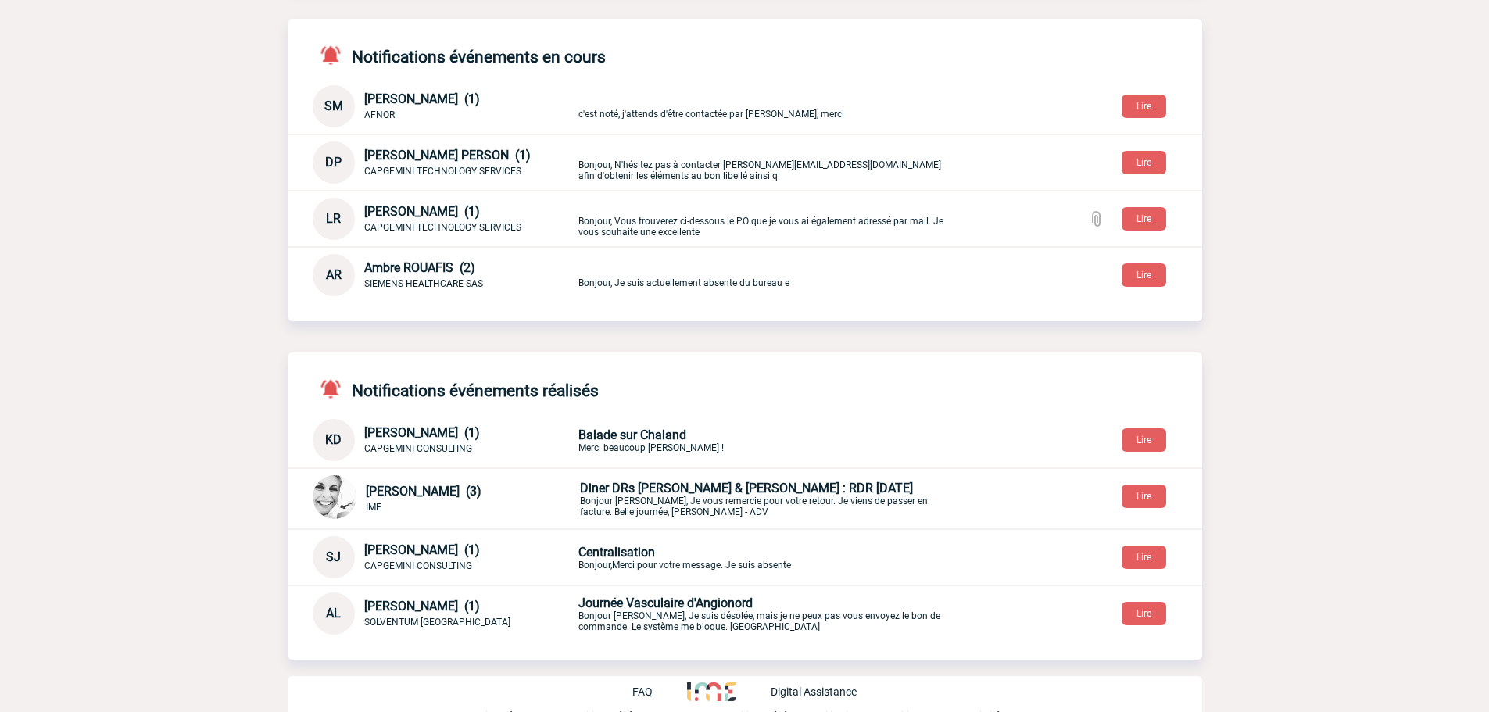
scroll to position [413, 0]
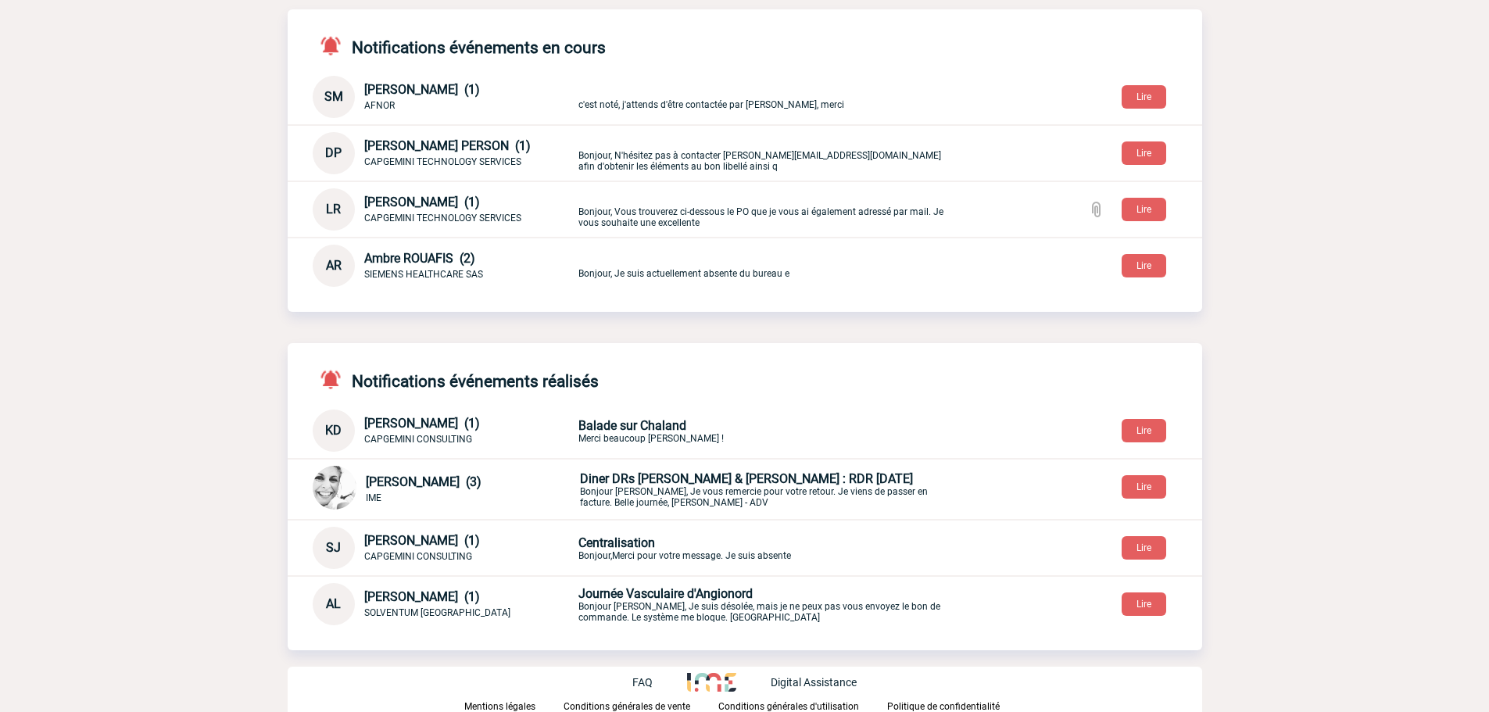
click at [819, 475] on span "Diner DRs [PERSON_NAME] & [PERSON_NAME] : RDR [DATE]" at bounding box center [746, 478] width 333 height 15
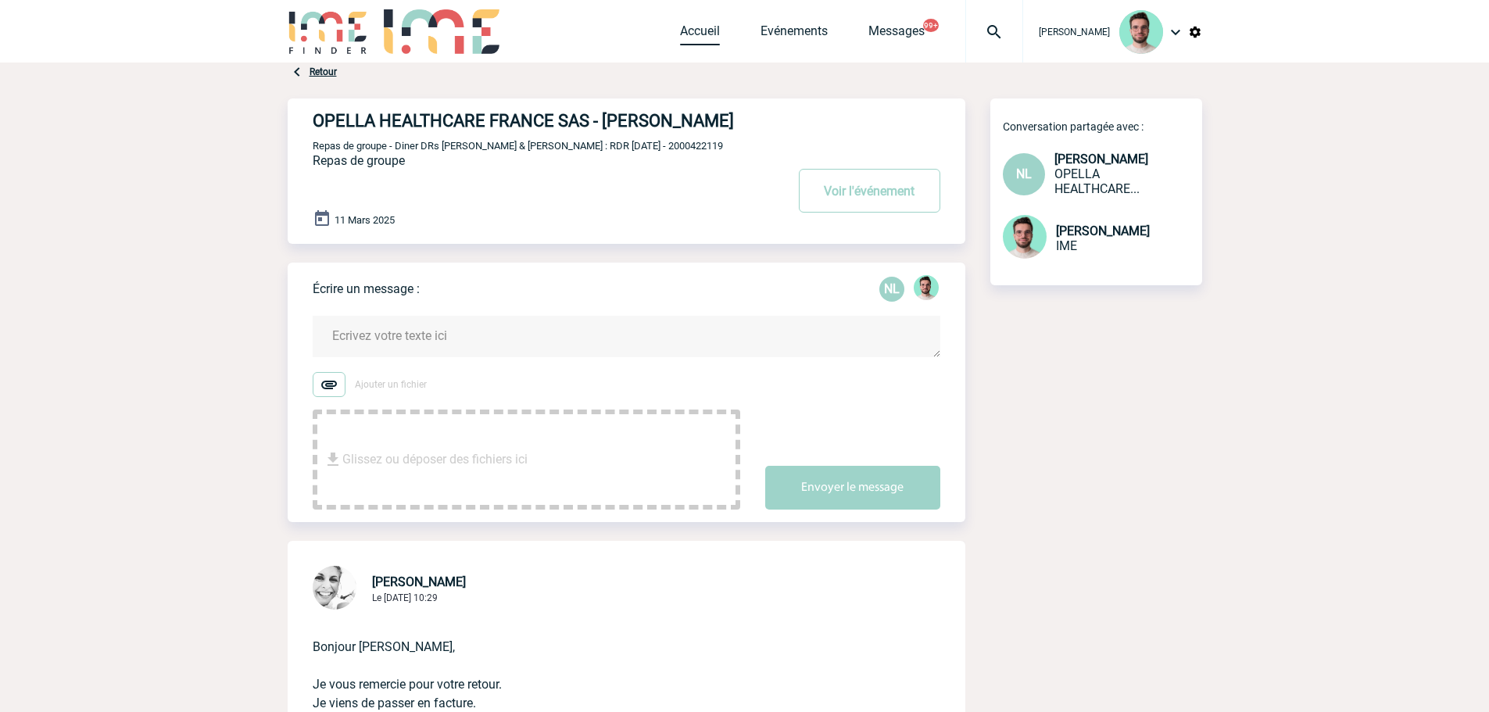
click at [681, 26] on link "Accueil" at bounding box center [700, 34] width 40 height 22
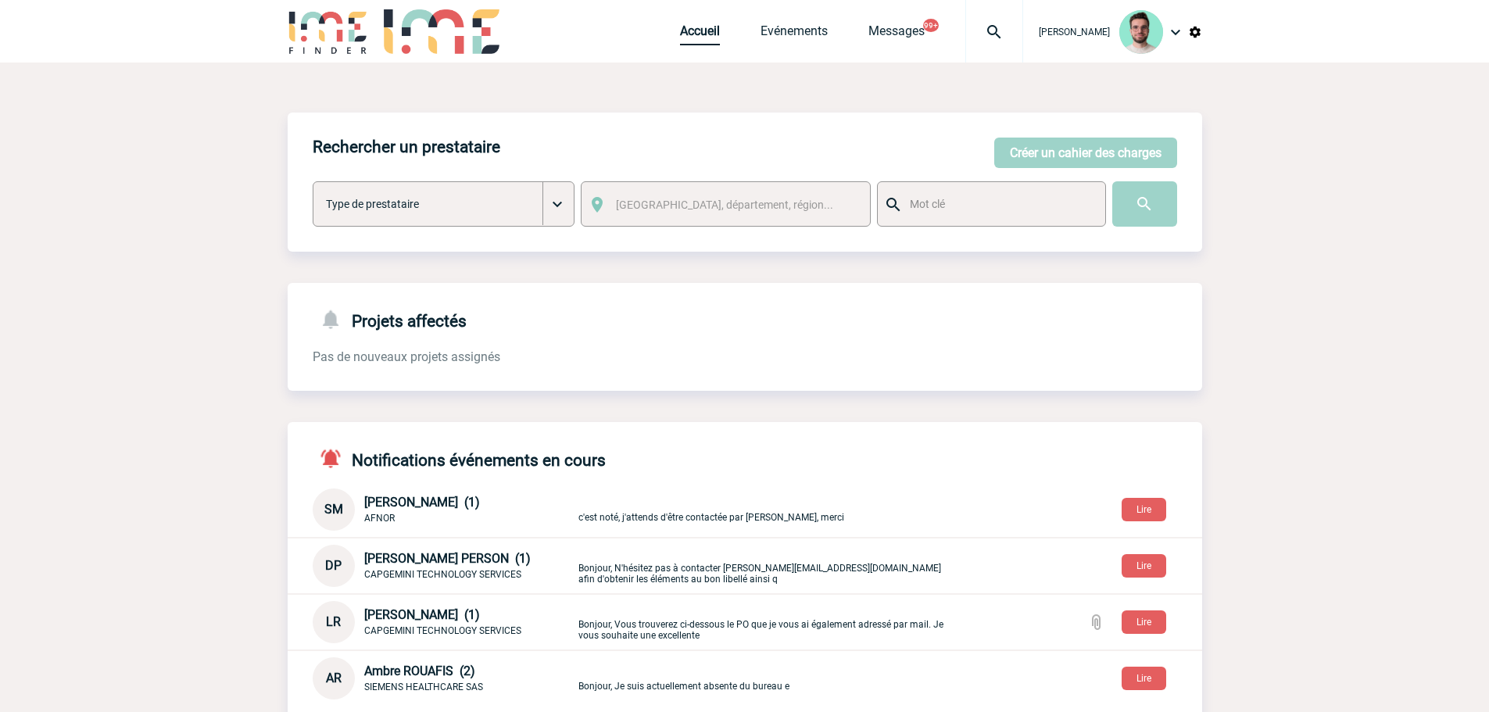
click at [694, 34] on link "Accueil" at bounding box center [700, 34] width 40 height 22
click at [599, 507] on p "c'est noté, j'attends d'être contactée par Comet, merci" at bounding box center [762, 510] width 367 height 26
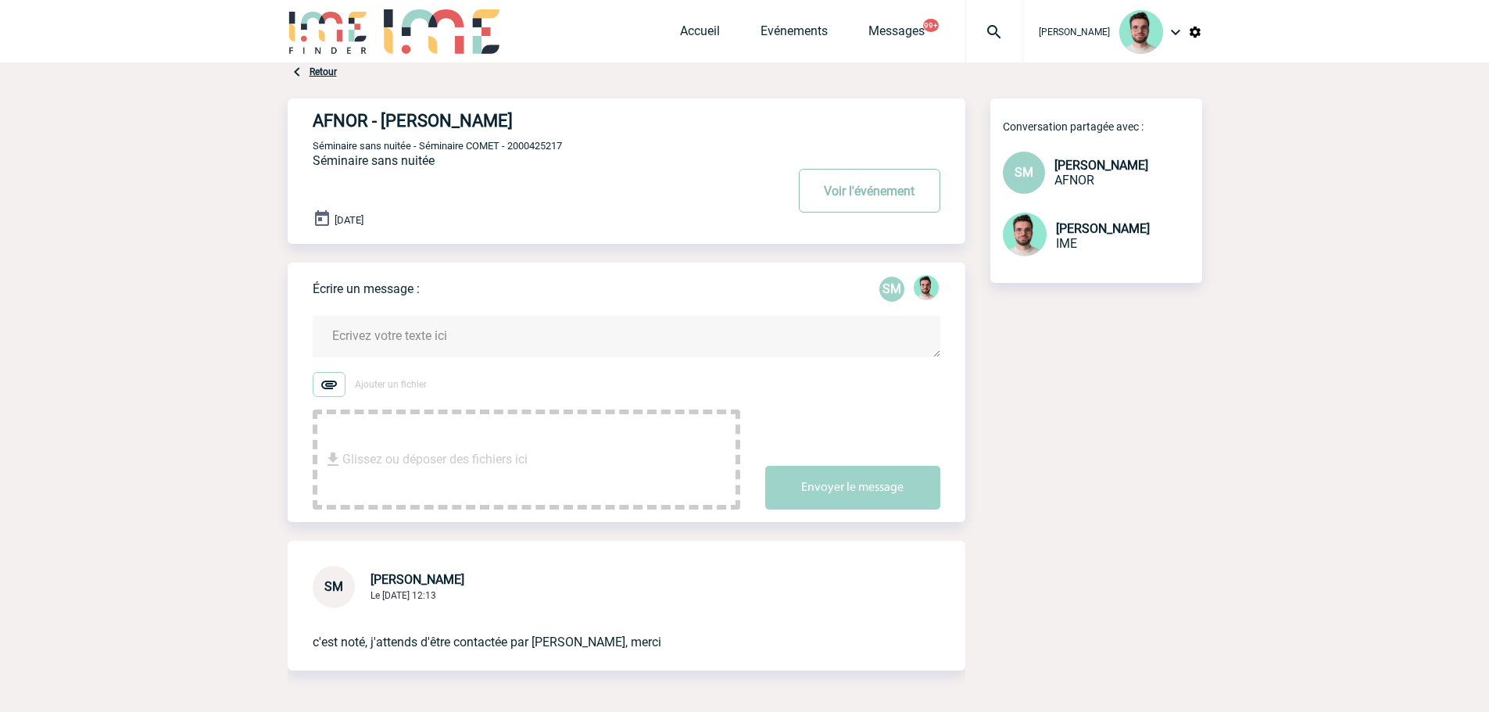
click at [926, 176] on button "Voir l'événement" at bounding box center [870, 191] width 142 height 44
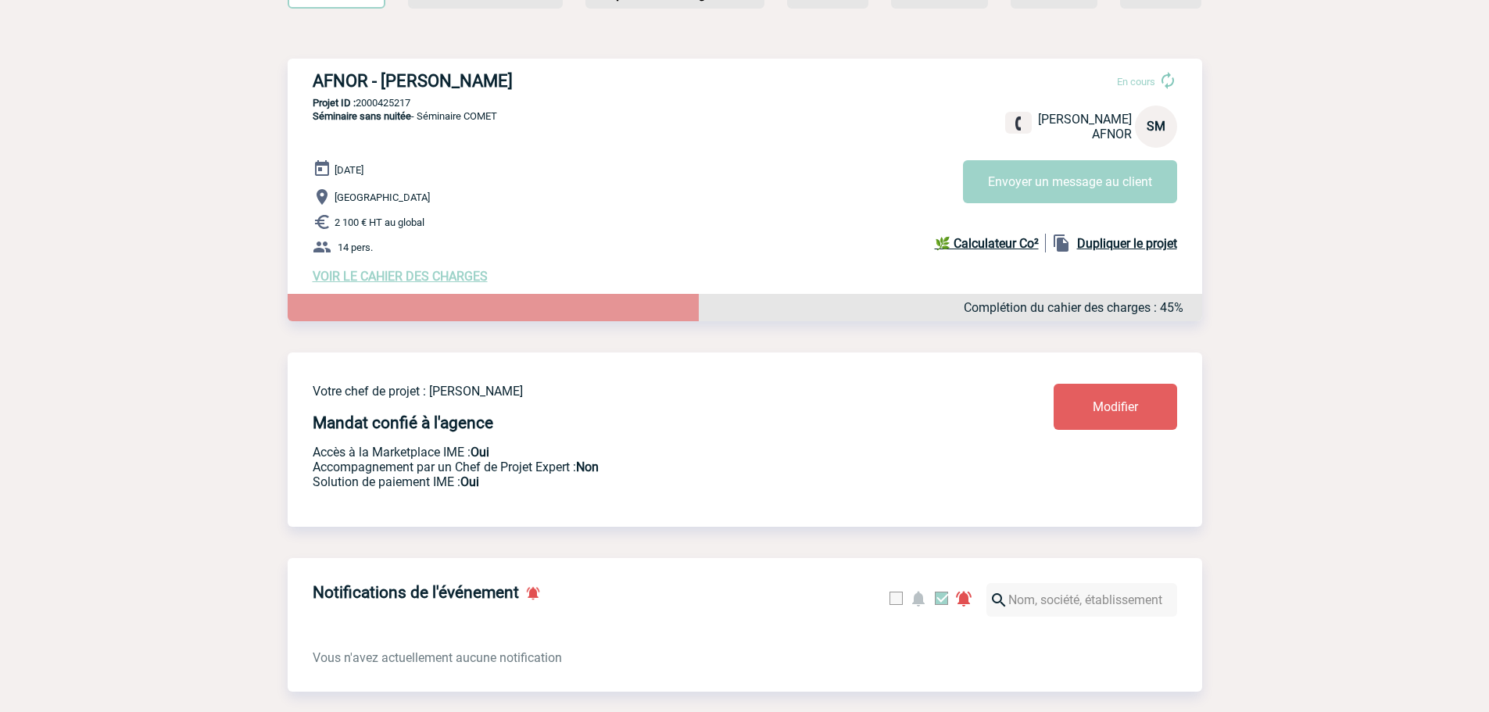
scroll to position [391, 0]
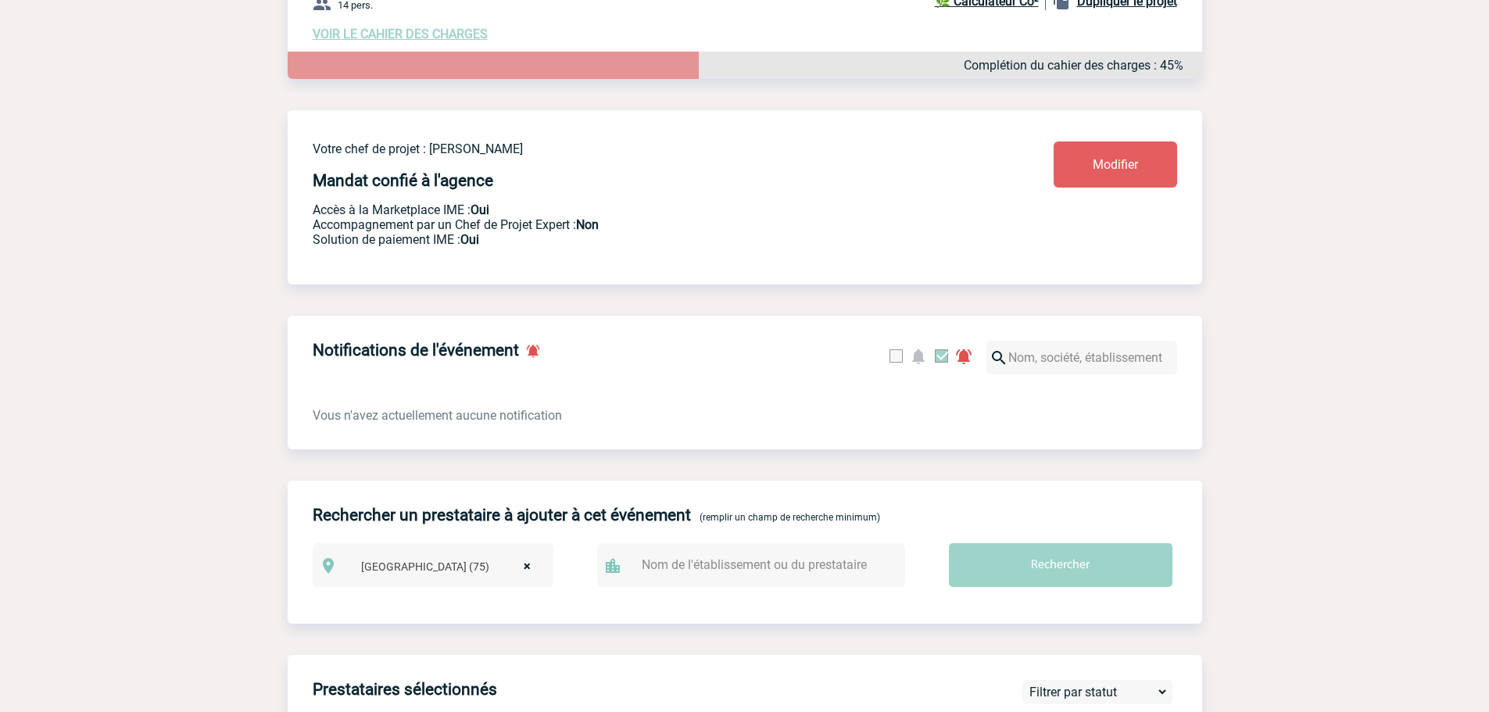
select select
type input "75012"
select select "15"
click at [1042, 578] on input "Rechercher" at bounding box center [1061, 565] width 224 height 44
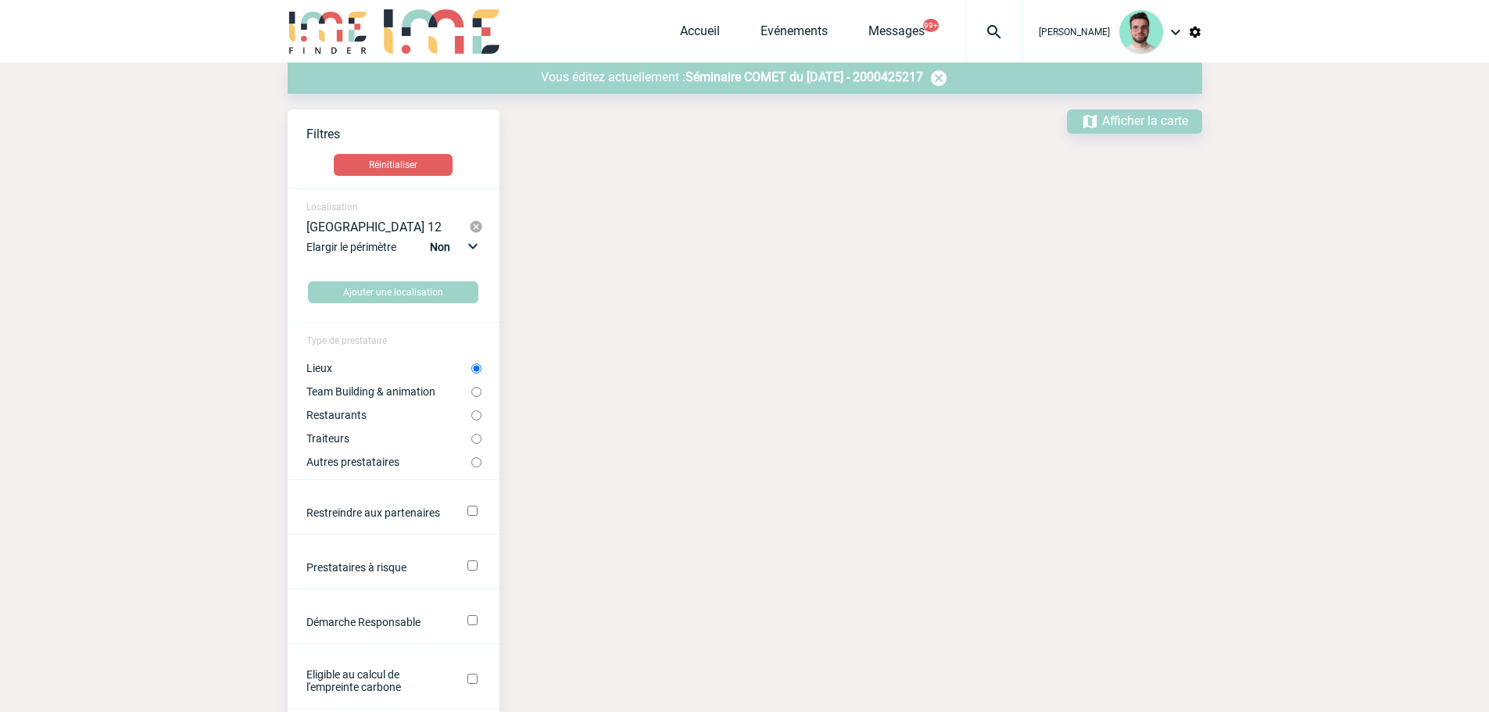
click at [346, 417] on label "Restaurants" at bounding box center [388, 415] width 165 height 13
click at [471, 417] on input "Restaurants" at bounding box center [476, 415] width 10 height 10
radio input "true"
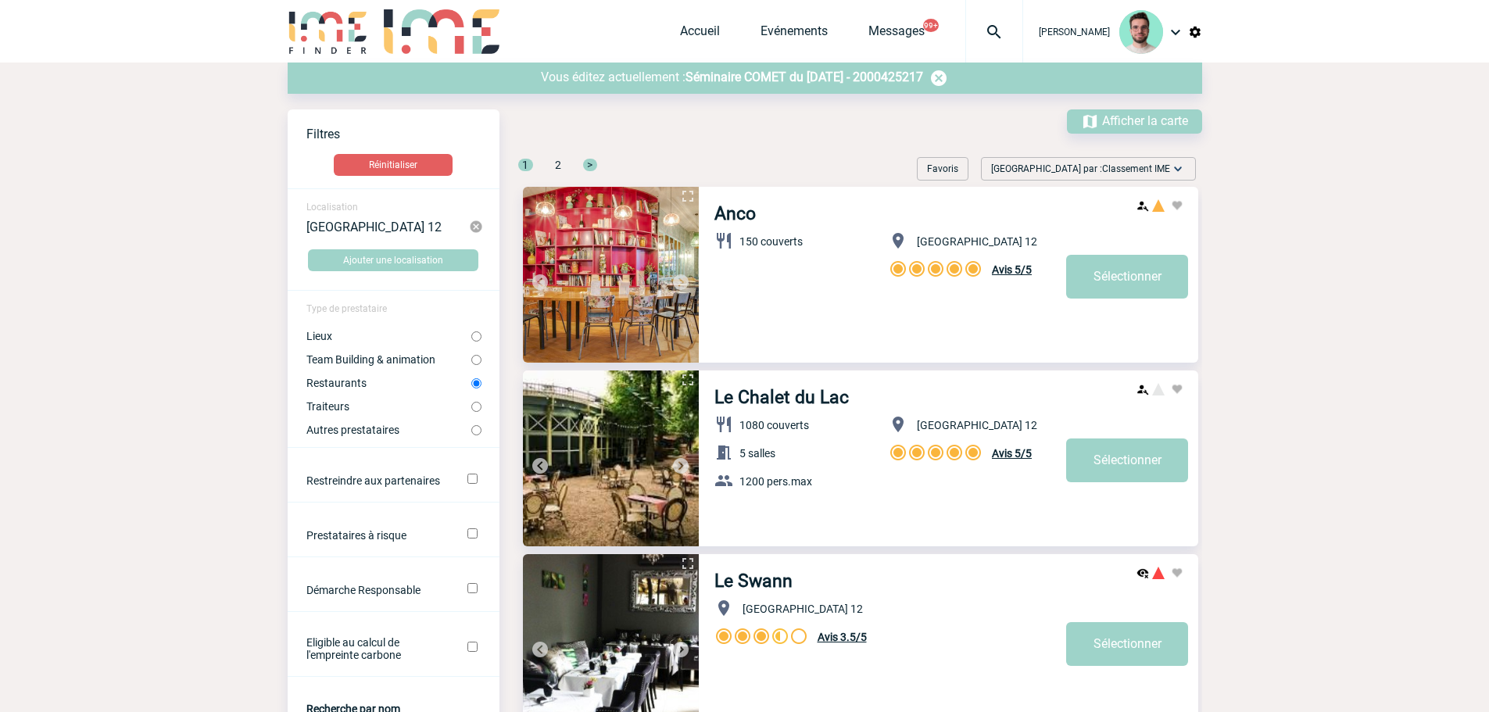
click at [347, 383] on label "Restaurants" at bounding box center [388, 383] width 165 height 13
click at [471, 383] on input "Restaurants" at bounding box center [476, 383] width 10 height 10
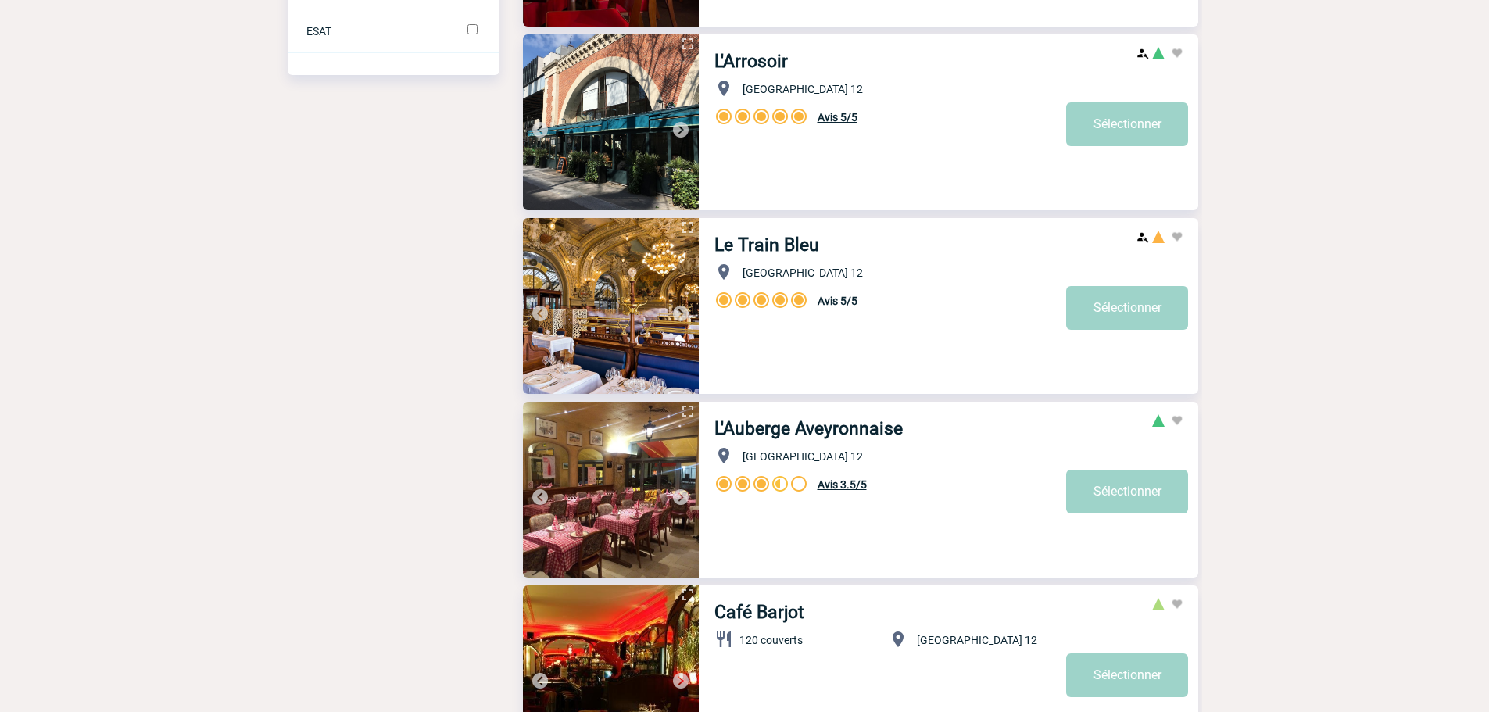
scroll to position [1318, 0]
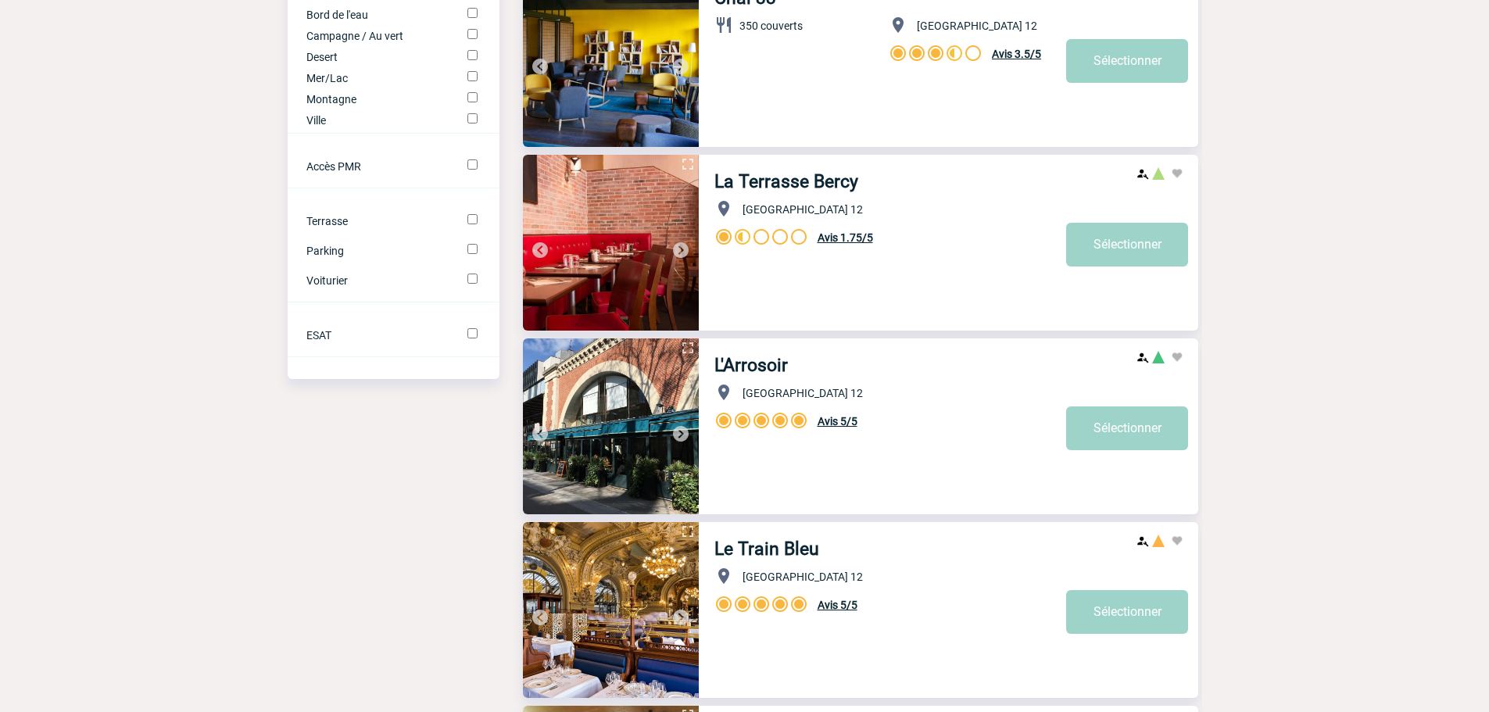
click at [678, 434] on img at bounding box center [681, 434] width 19 height 19
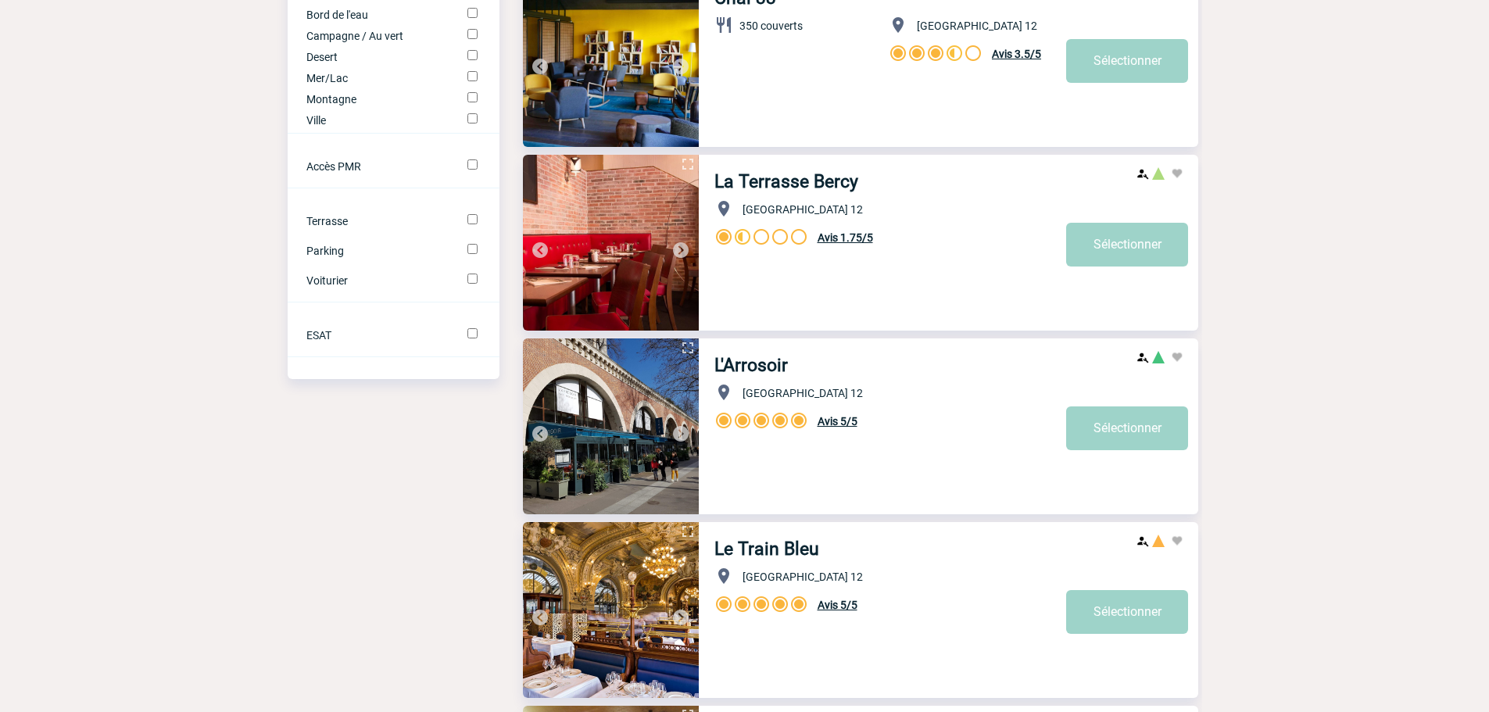
click at [536, 429] on img at bounding box center [540, 434] width 19 height 19
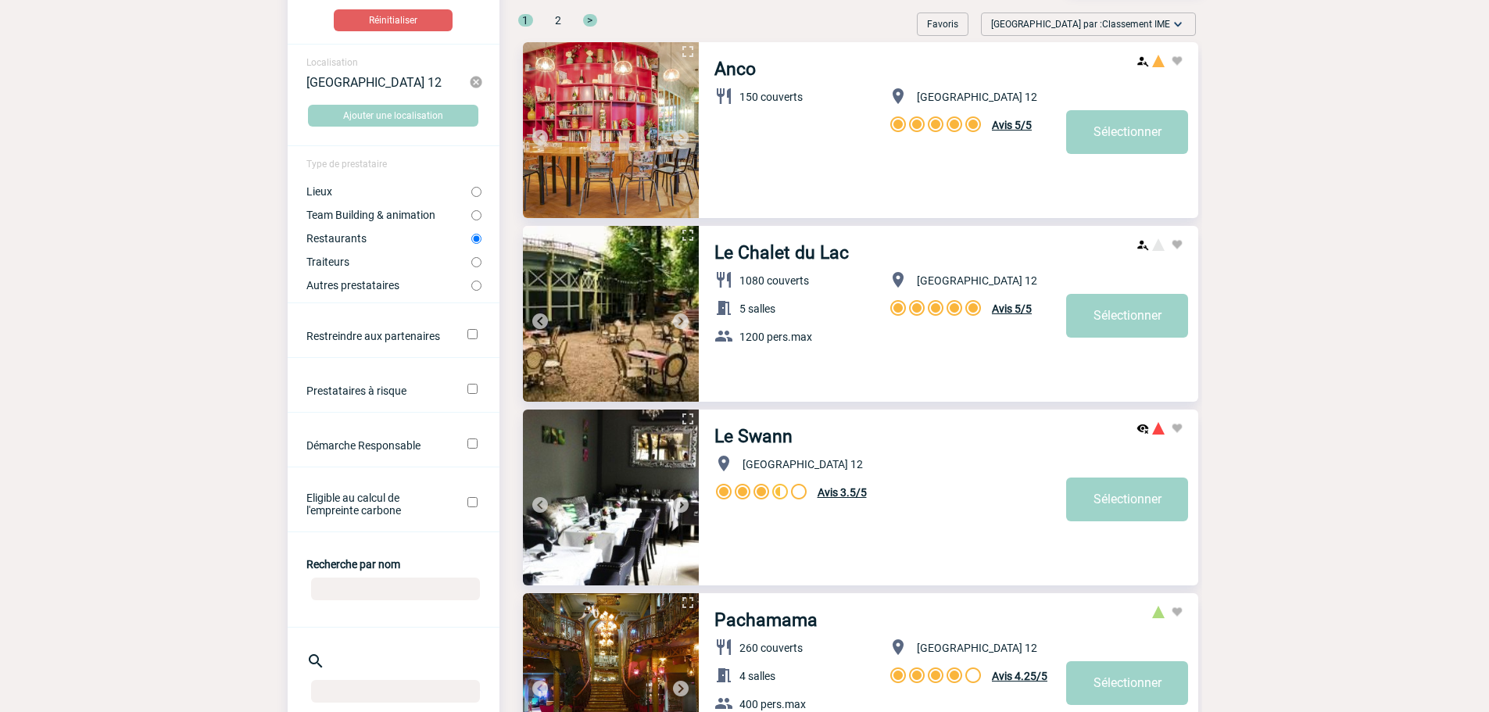
scroll to position [0, 0]
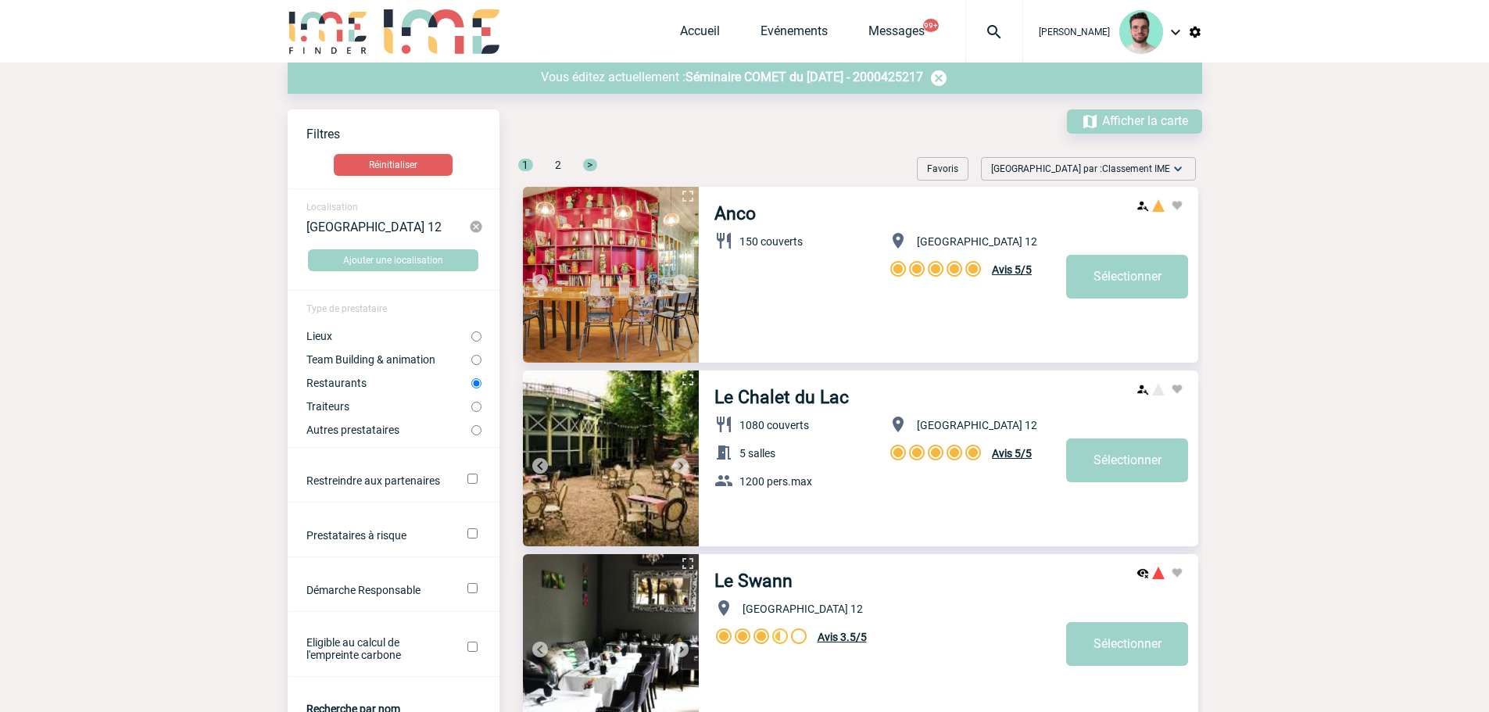
click at [751, 73] on span "Séminaire COMET du 04 Décembre 2025 - 2000425217" at bounding box center [805, 77] width 238 height 15
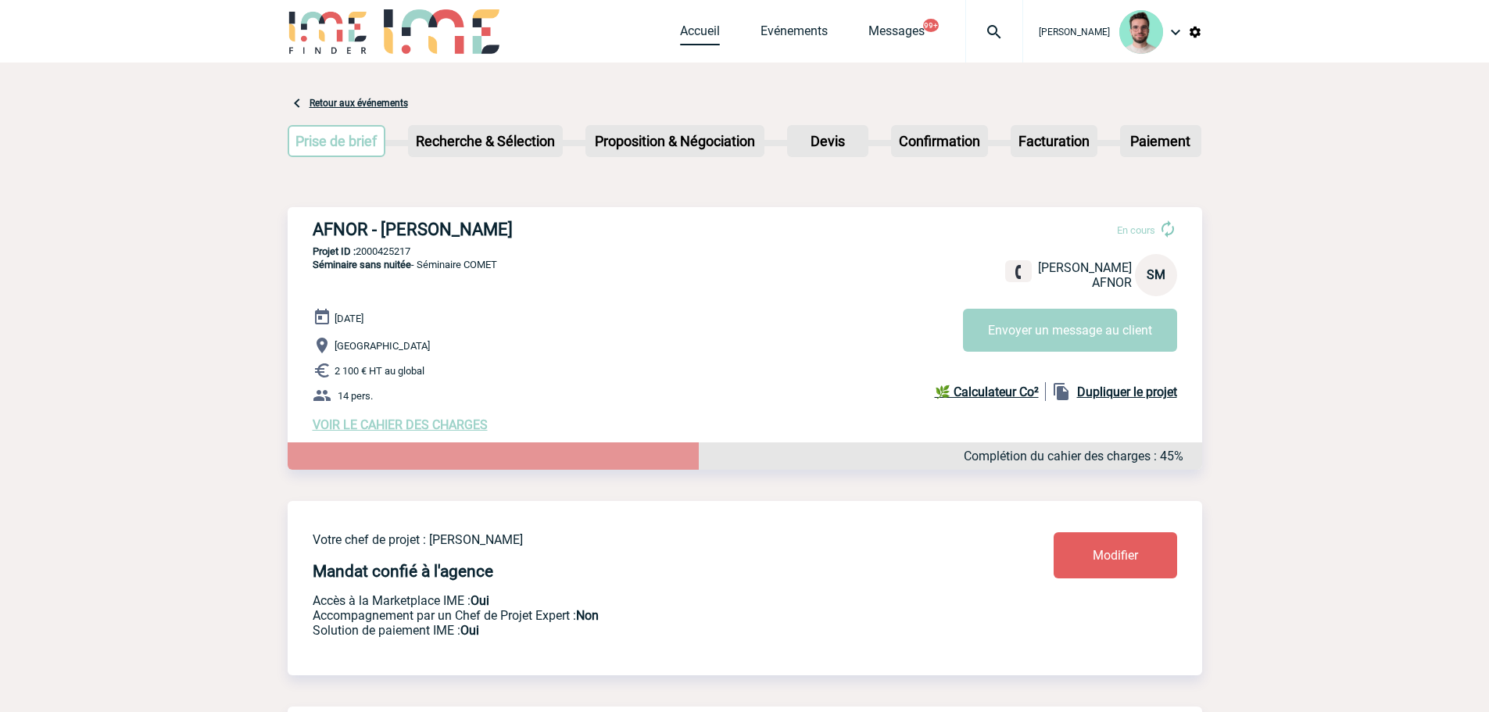
click at [686, 39] on link "Accueil" at bounding box center [700, 34] width 40 height 22
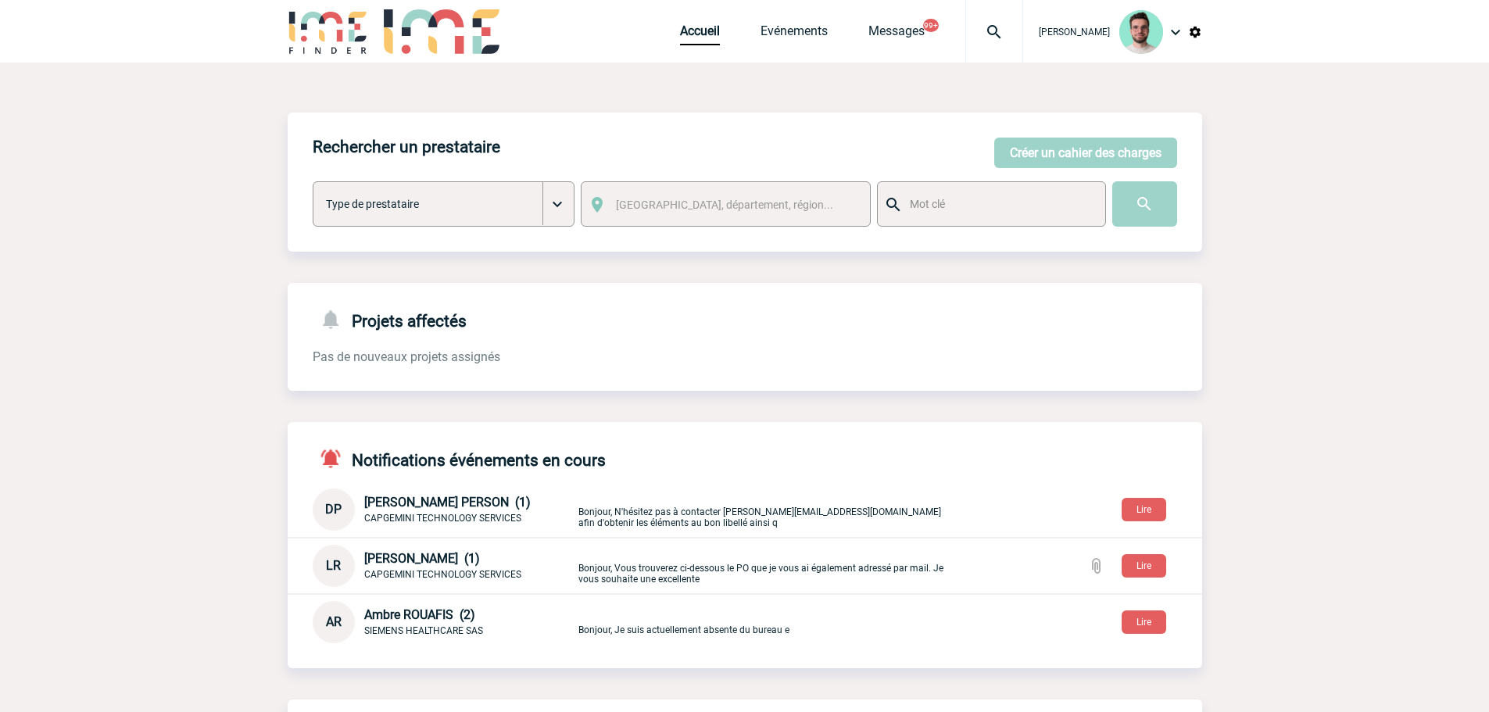
click at [751, 33] on span "Accueil" at bounding box center [720, 30] width 81 height 15
click at [805, 32] on link "Evénements" at bounding box center [794, 34] width 67 height 22
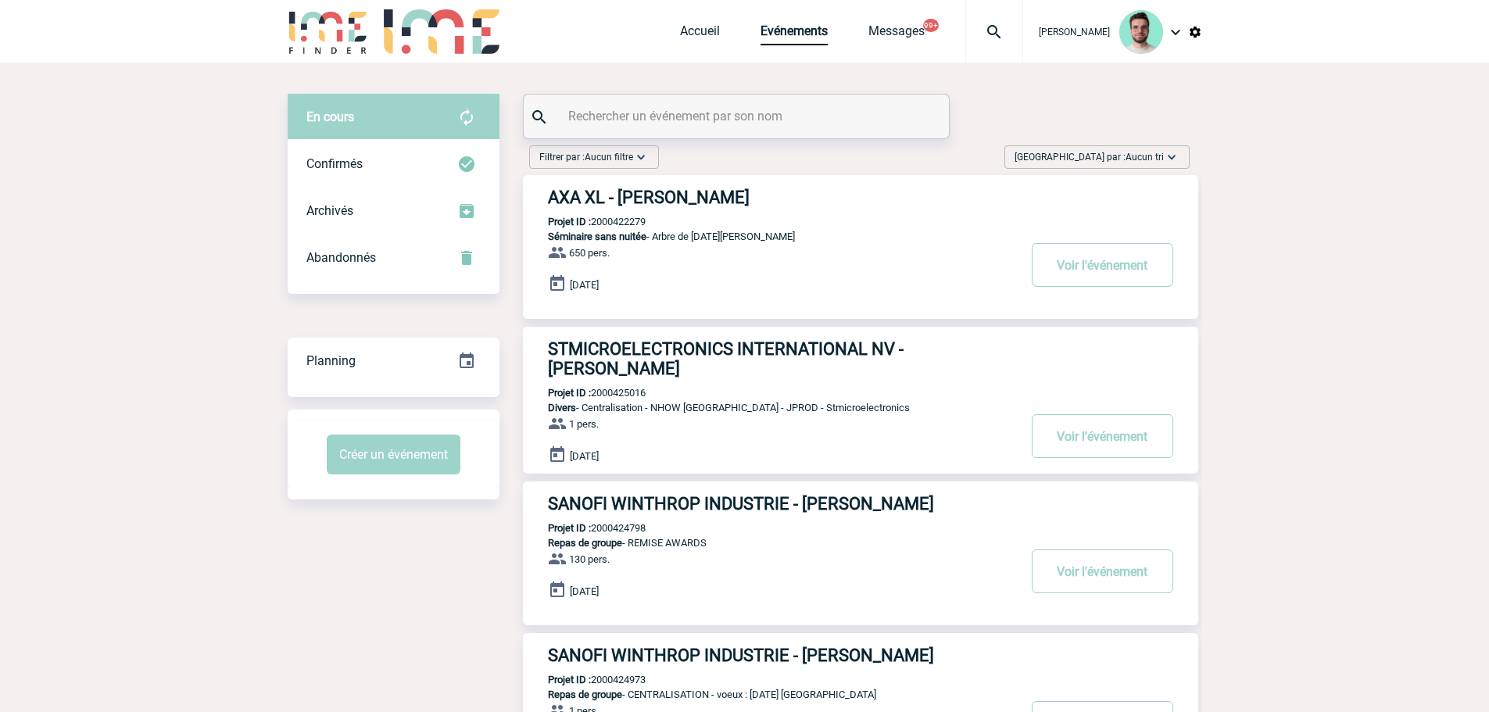
click at [649, 105] on input "text" at bounding box center [739, 116] width 348 height 23
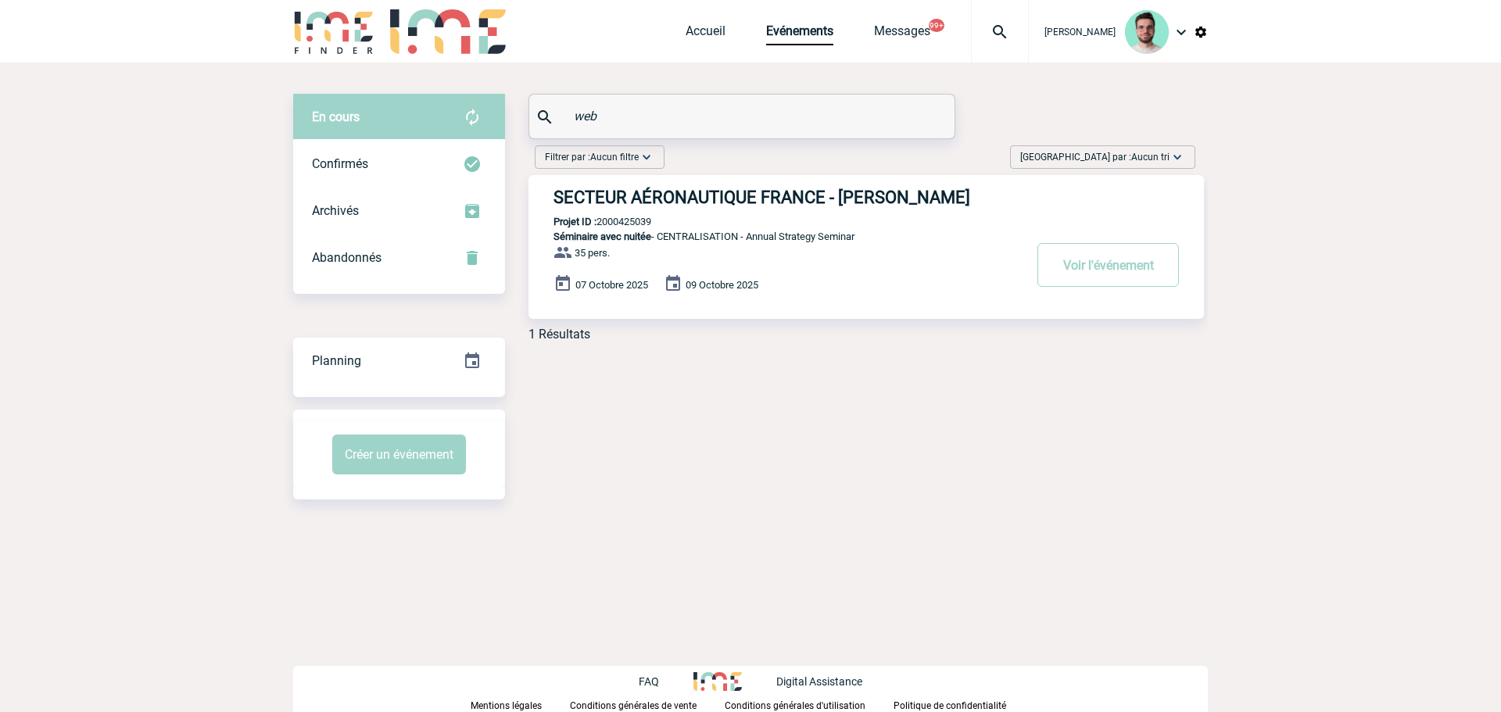
type input "web"
click at [646, 226] on p "Projet ID : 2000425039" at bounding box center [590, 222] width 123 height 12
click at [644, 226] on p "Projet ID : 2000425039" at bounding box center [590, 222] width 123 height 12
click at [644, 222] on p "Projet ID : 2000425039" at bounding box center [590, 222] width 123 height 12
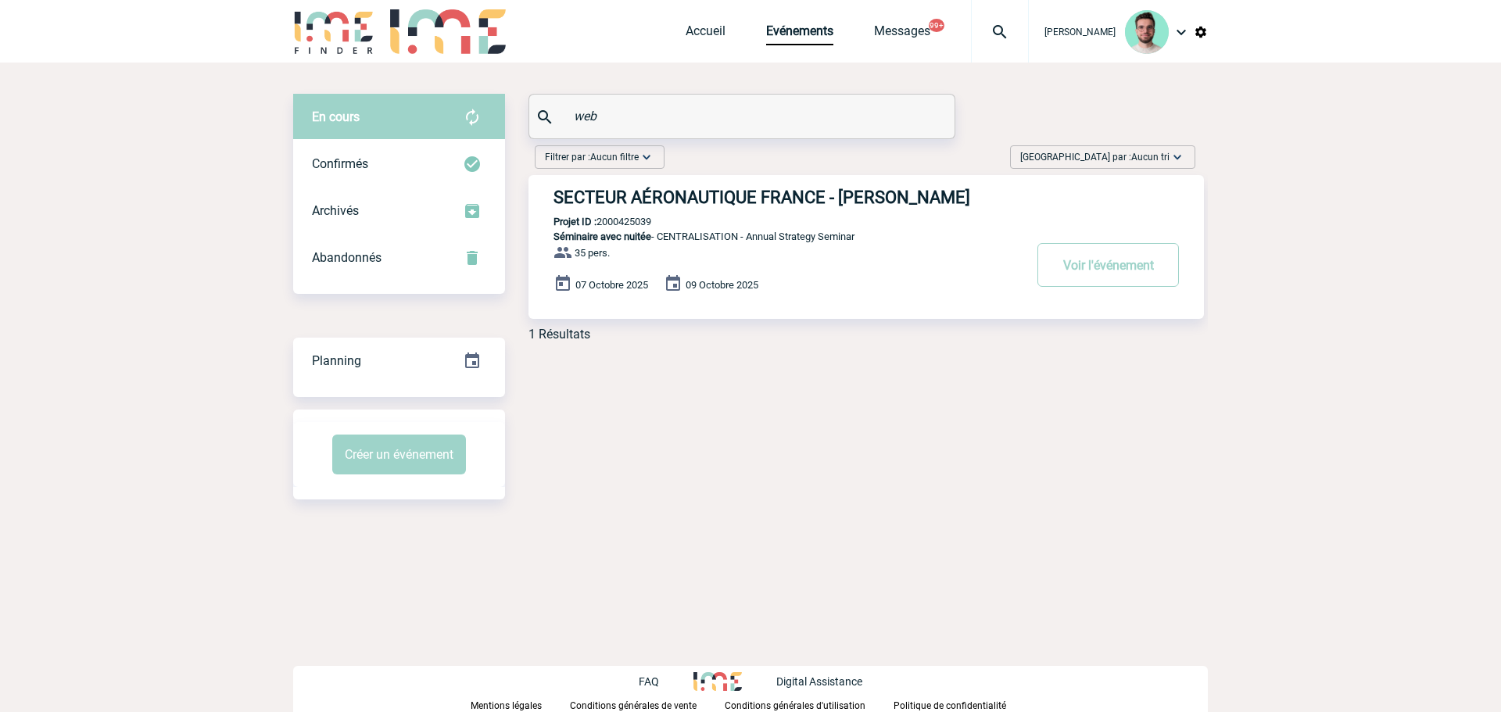
copy p "2000425039"
click at [661, 188] on h3 "SECTEUR AÉRONAUTIQUE FRANCE - Mike WEBB" at bounding box center [788, 198] width 469 height 20
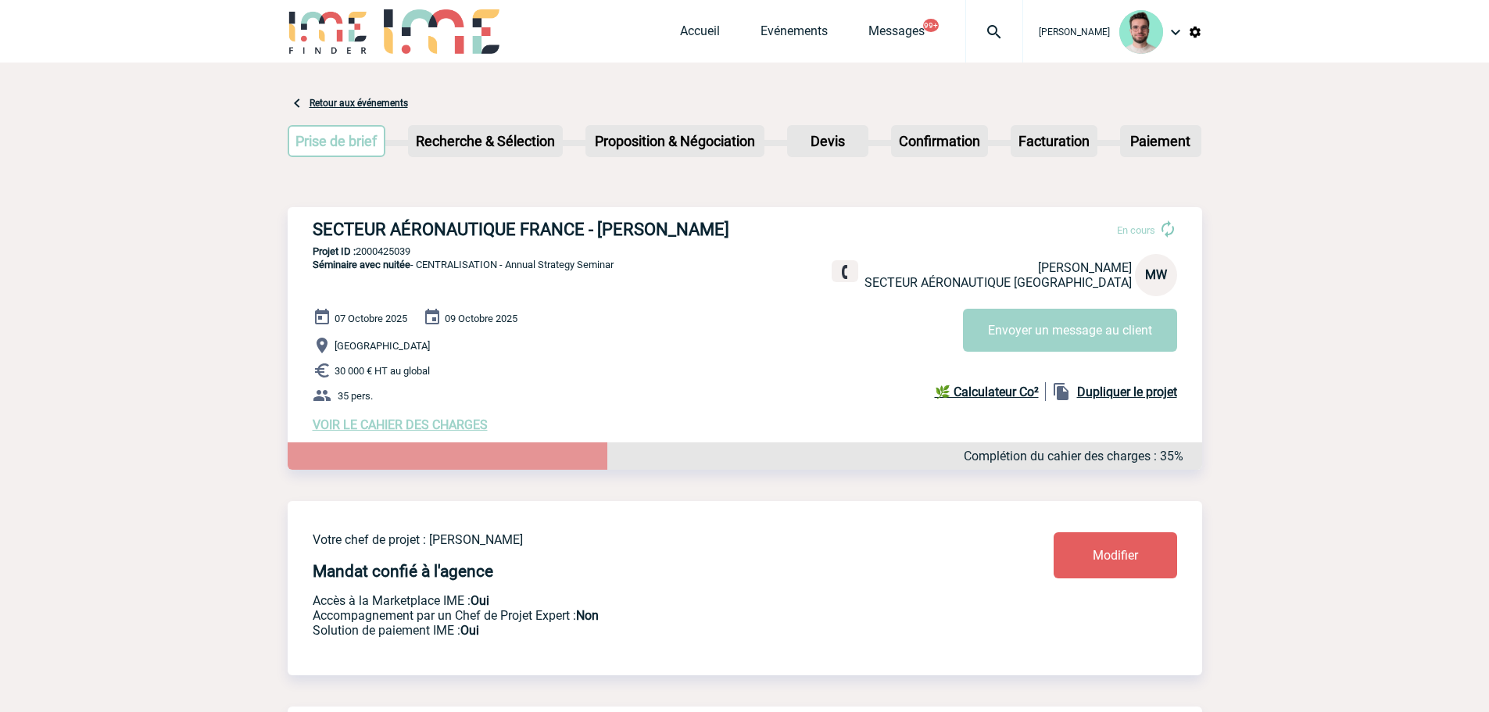
click at [990, 24] on img at bounding box center [994, 32] width 56 height 19
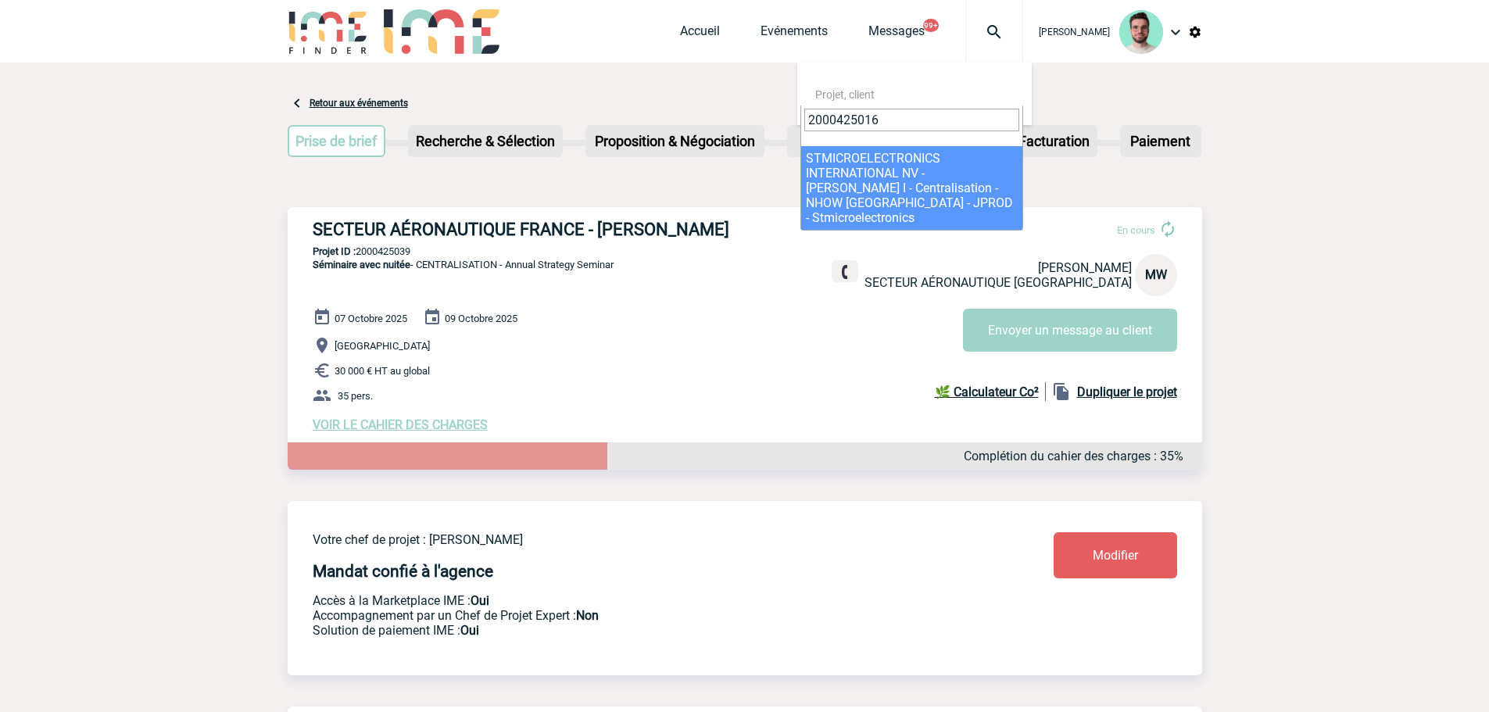
type input "2000425016"
select select "24517"
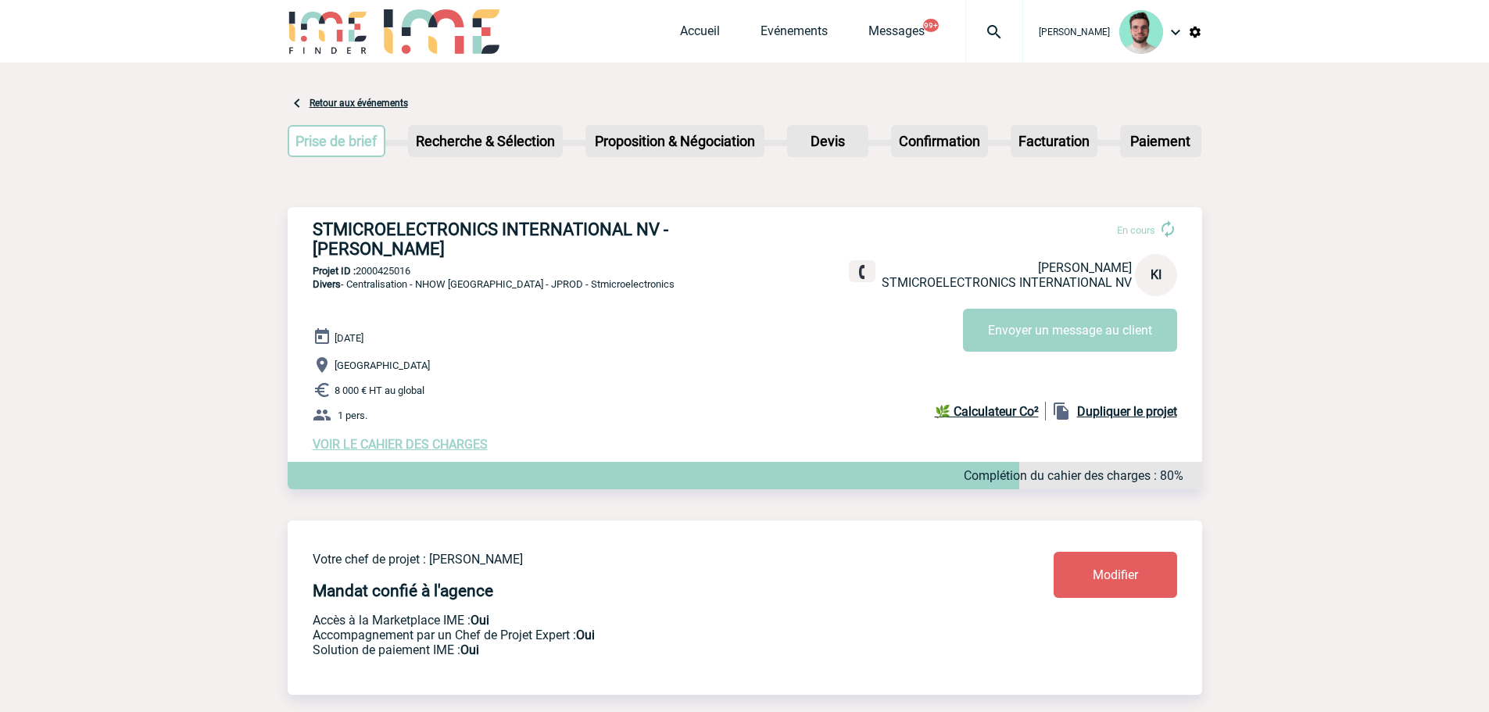
click at [983, 34] on img at bounding box center [994, 32] width 56 height 19
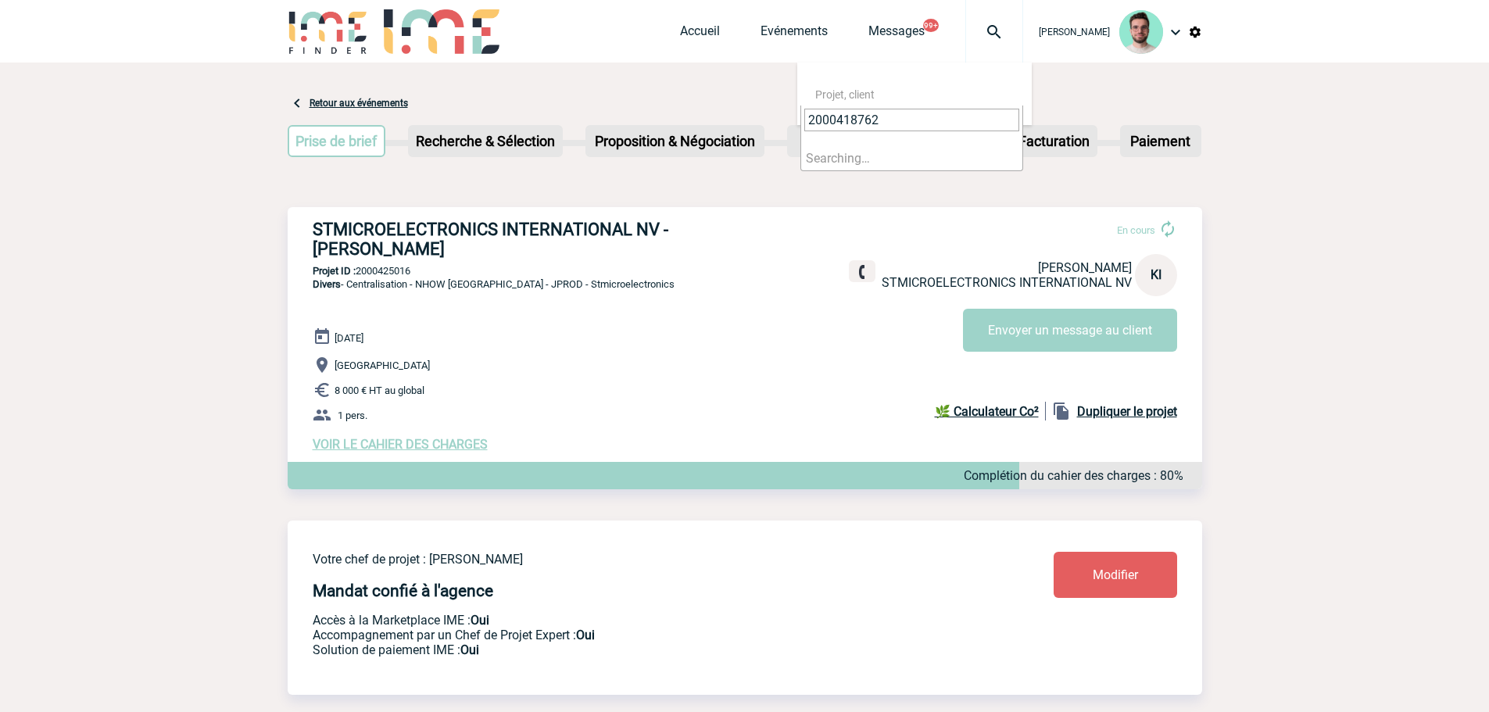
type input "2000418762"
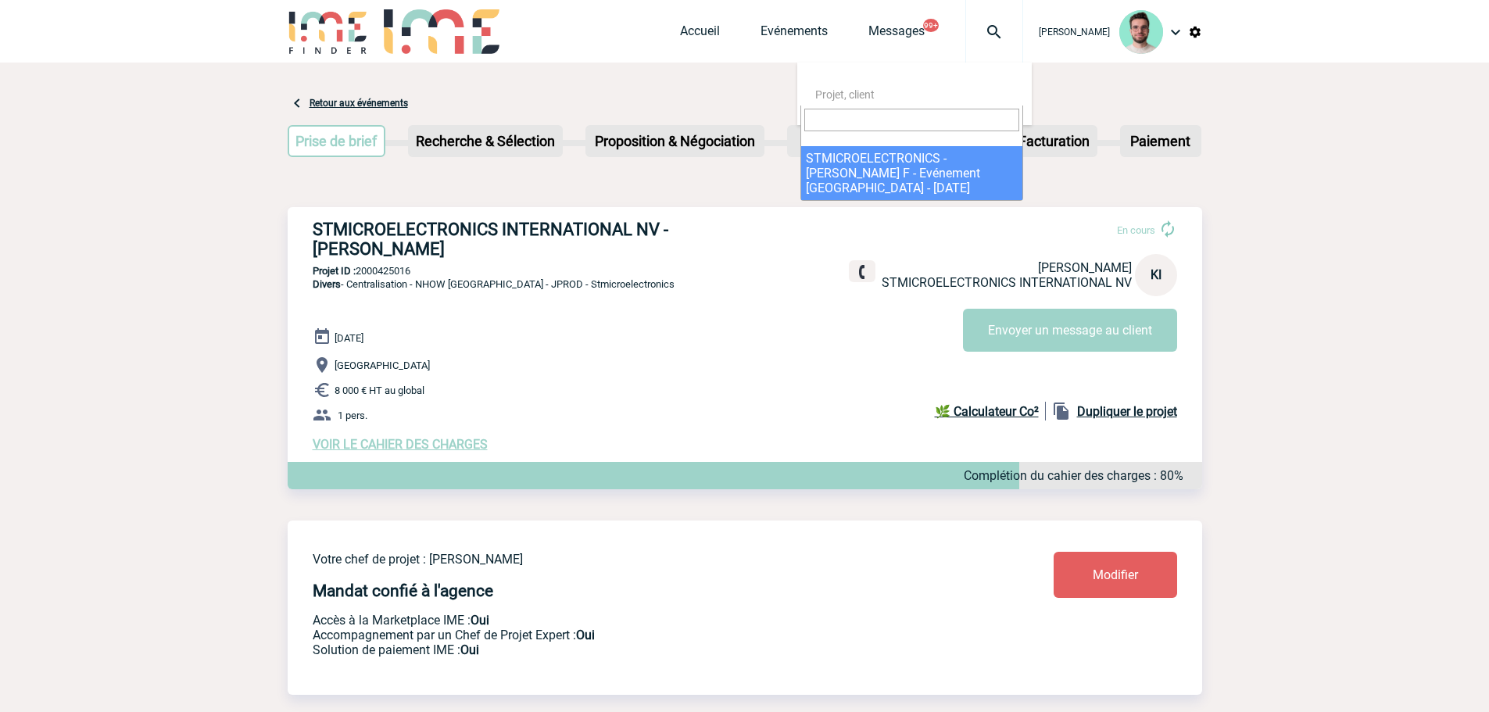
select select "18263"
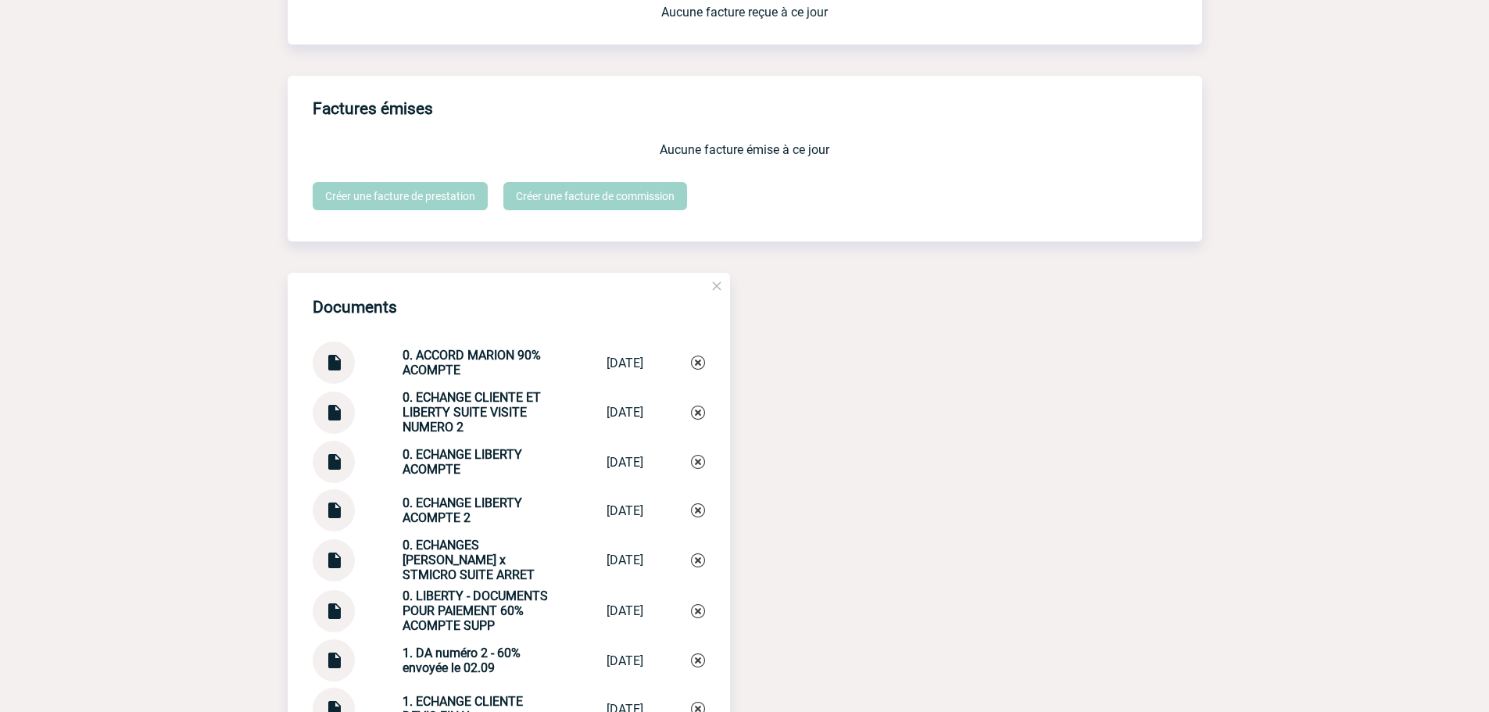
scroll to position [1486, 0]
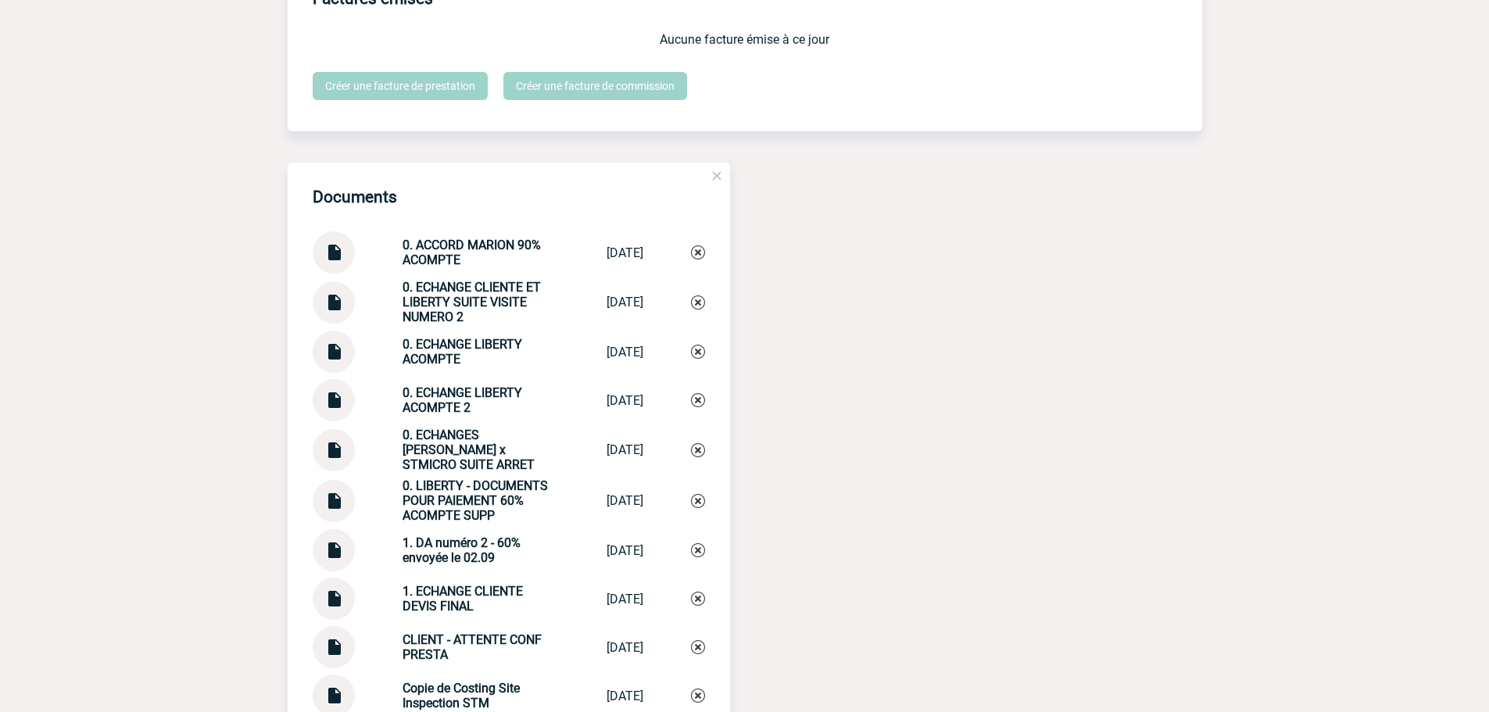
click at [452, 410] on strong "0. ECHANGE LIBERTY ACOMPTE 2" at bounding box center [463, 400] width 120 height 30
copy div "0. ECHANGE LIBERTY ACOMPTE 2 0. ECHANGE LIBE..."
click at [694, 406] on img at bounding box center [698, 400] width 14 height 14
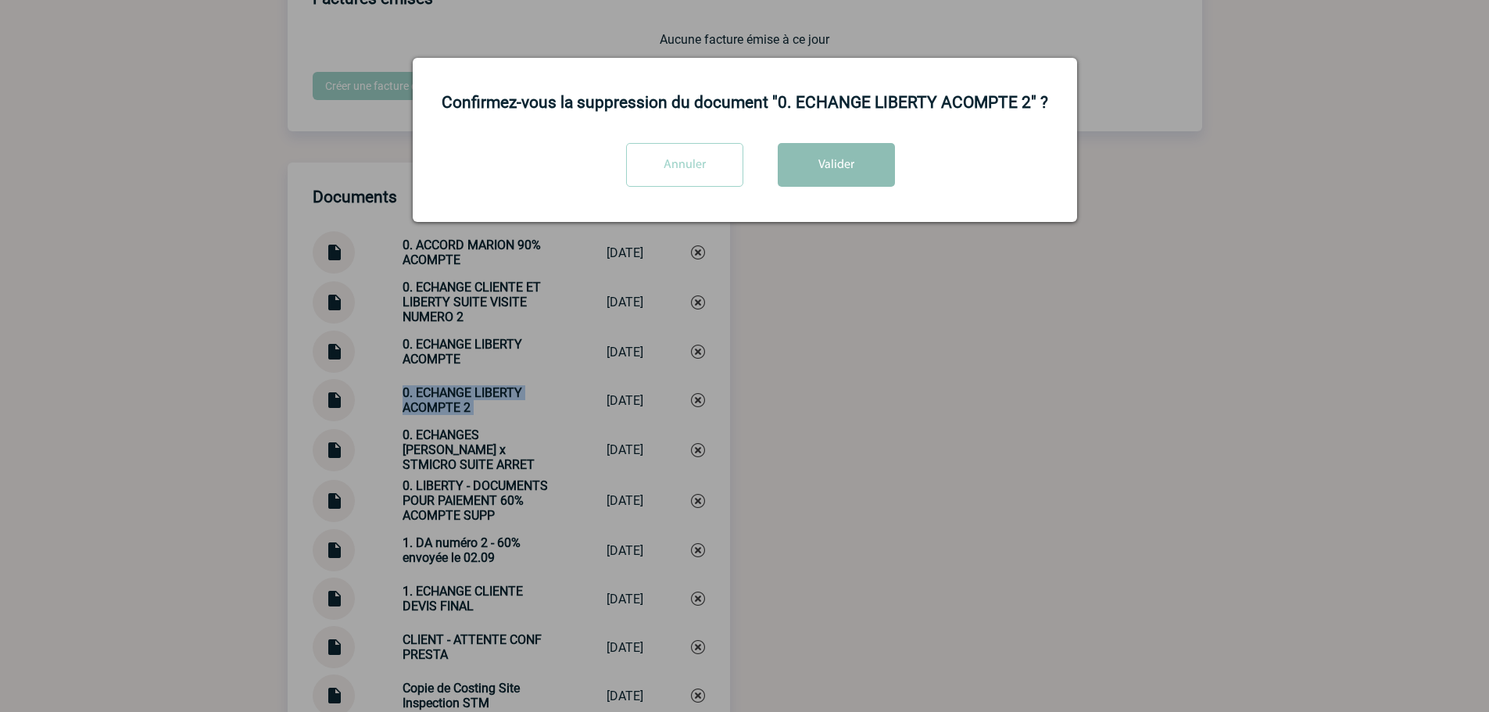
click at [857, 187] on button "Valider" at bounding box center [836, 165] width 117 height 44
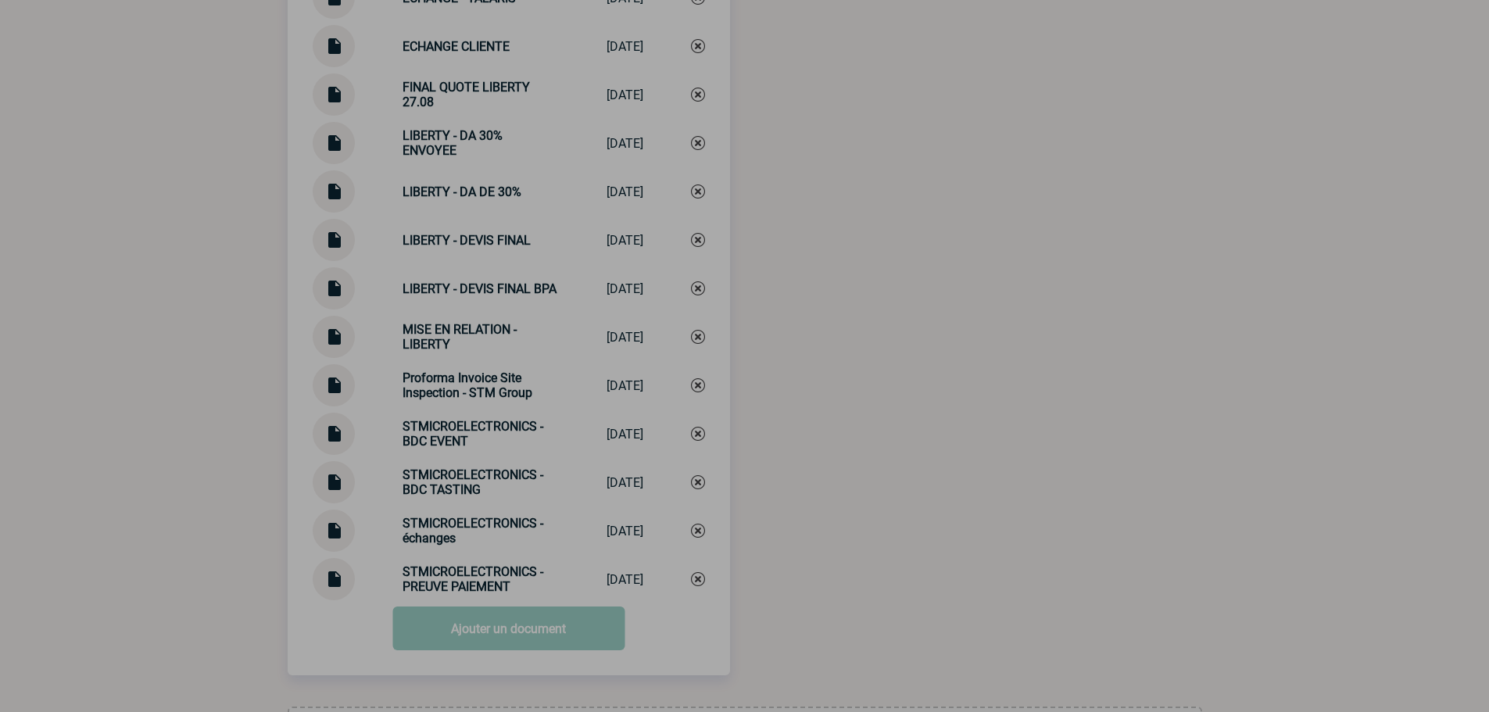
scroll to position [2583, 0]
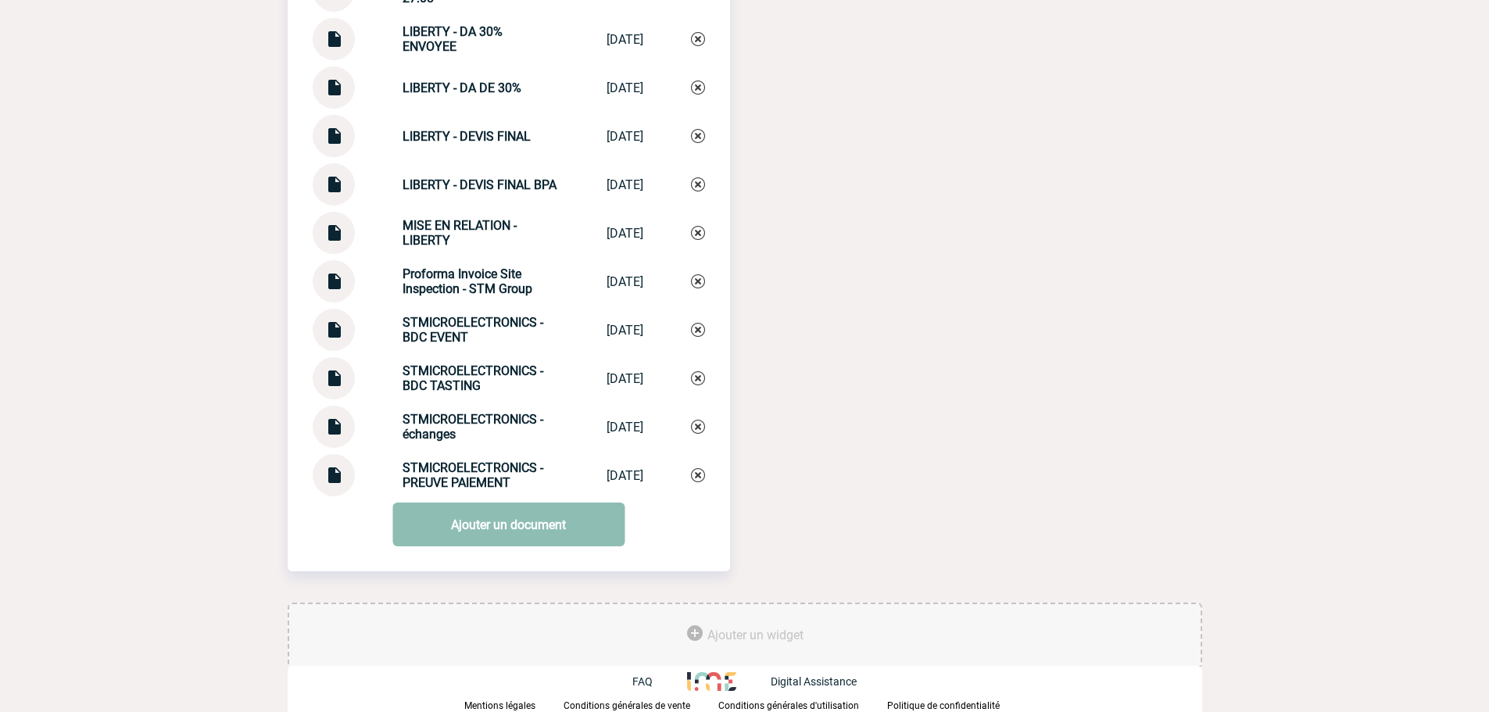
click at [486, 516] on link "Ajouter un document" at bounding box center [509, 525] width 232 height 44
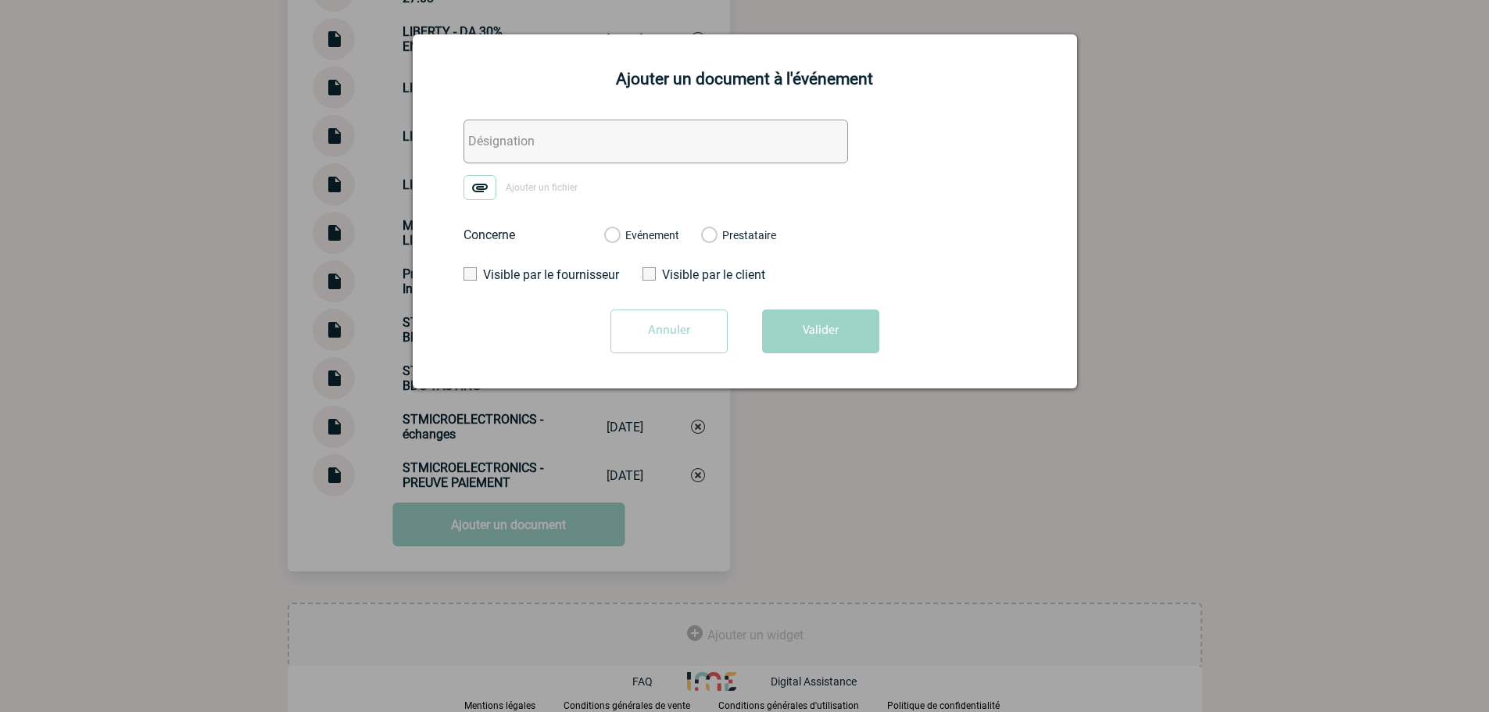
click at [527, 163] on input "text" at bounding box center [656, 142] width 385 height 44
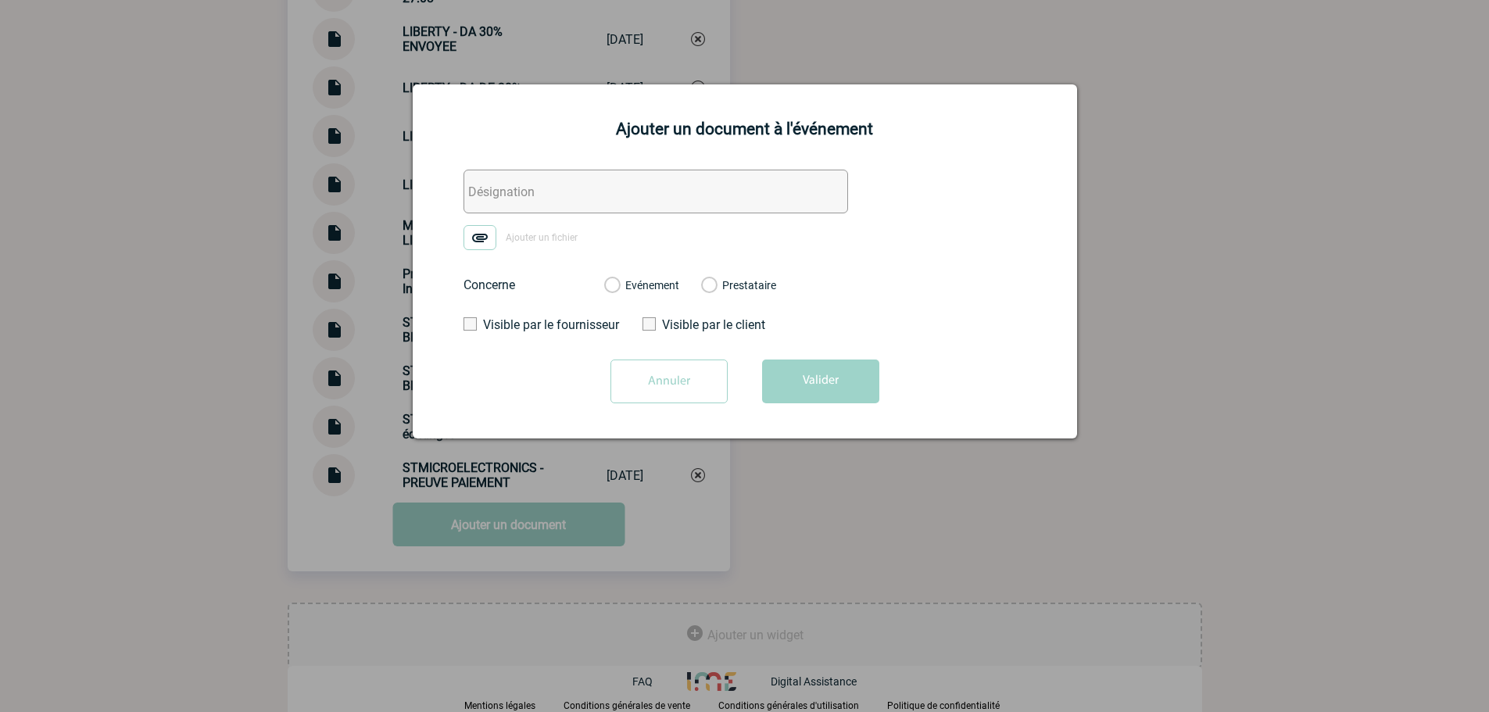
paste input "0. ECHANGE LIBERTY ACOMPTE 2"
type input "0. ECHANGE LIBERTY ACOMPTE 2"
click at [495, 230] on img at bounding box center [480, 237] width 33 height 25
click at [0, 0] on input "Ajouter un fichier" at bounding box center [0, 0] width 0 height 0
click at [661, 276] on div "Evénement Prestataire" at bounding box center [690, 285] width 197 height 41
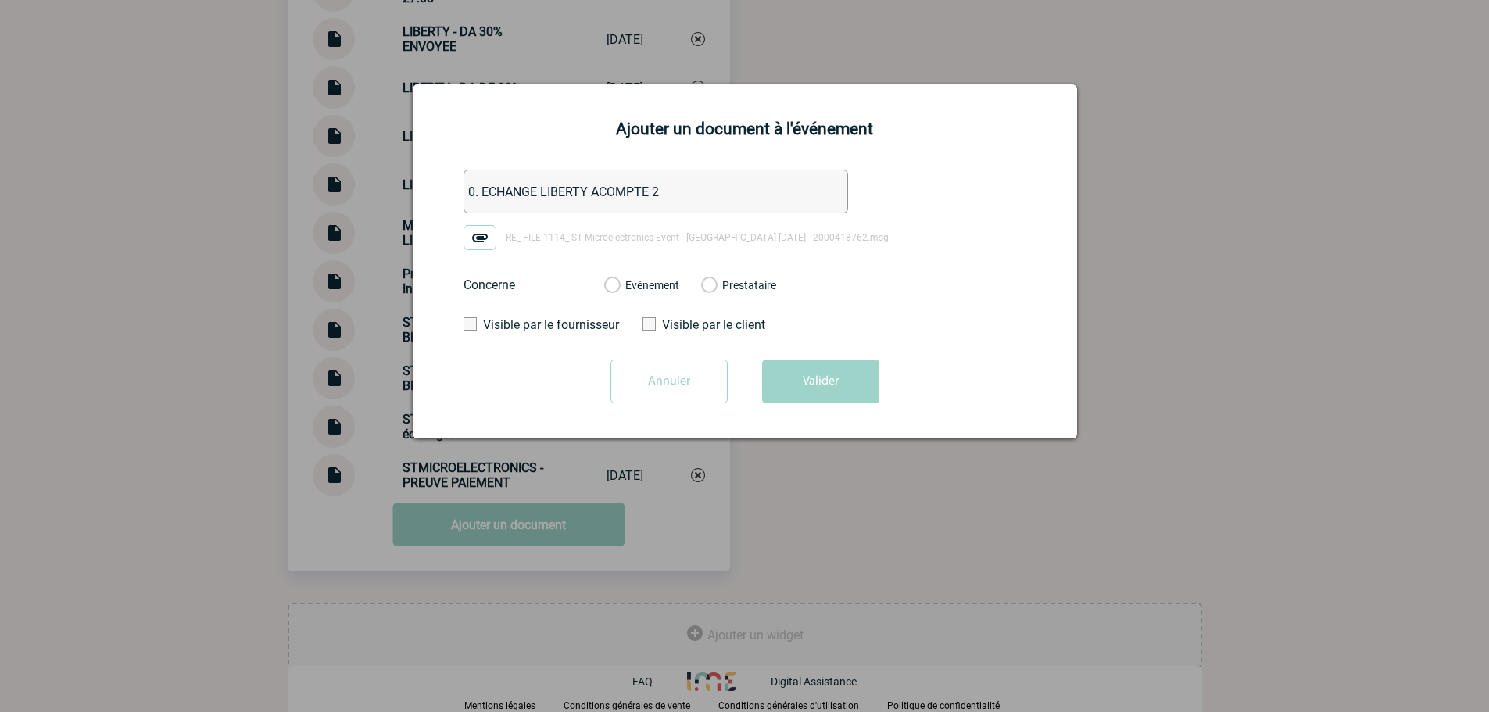
click at [619, 282] on label "Evénement" at bounding box center [611, 286] width 15 height 14
click at [0, 0] on input "Evénement" at bounding box center [0, 0] width 0 height 0
click at [790, 382] on button "Valider" at bounding box center [820, 382] width 117 height 44
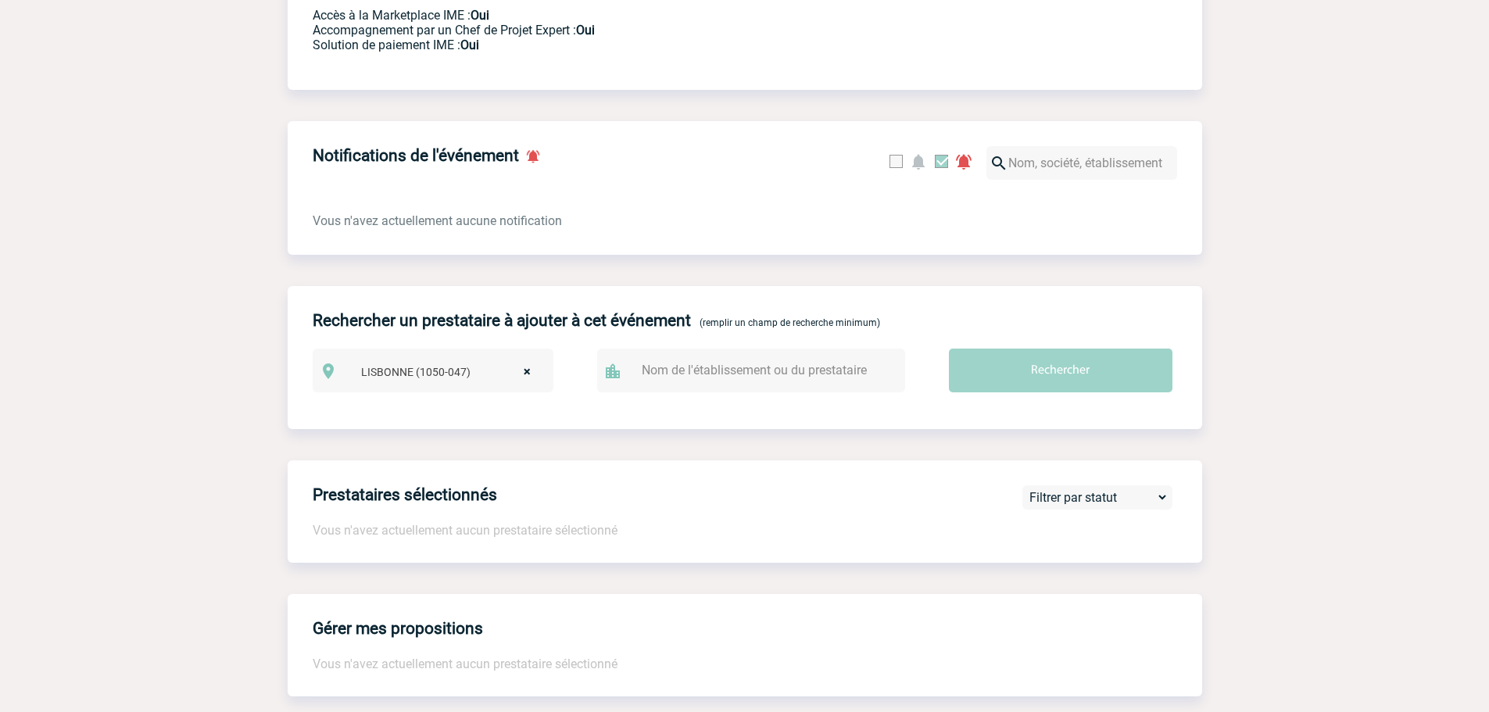
scroll to position [0, 0]
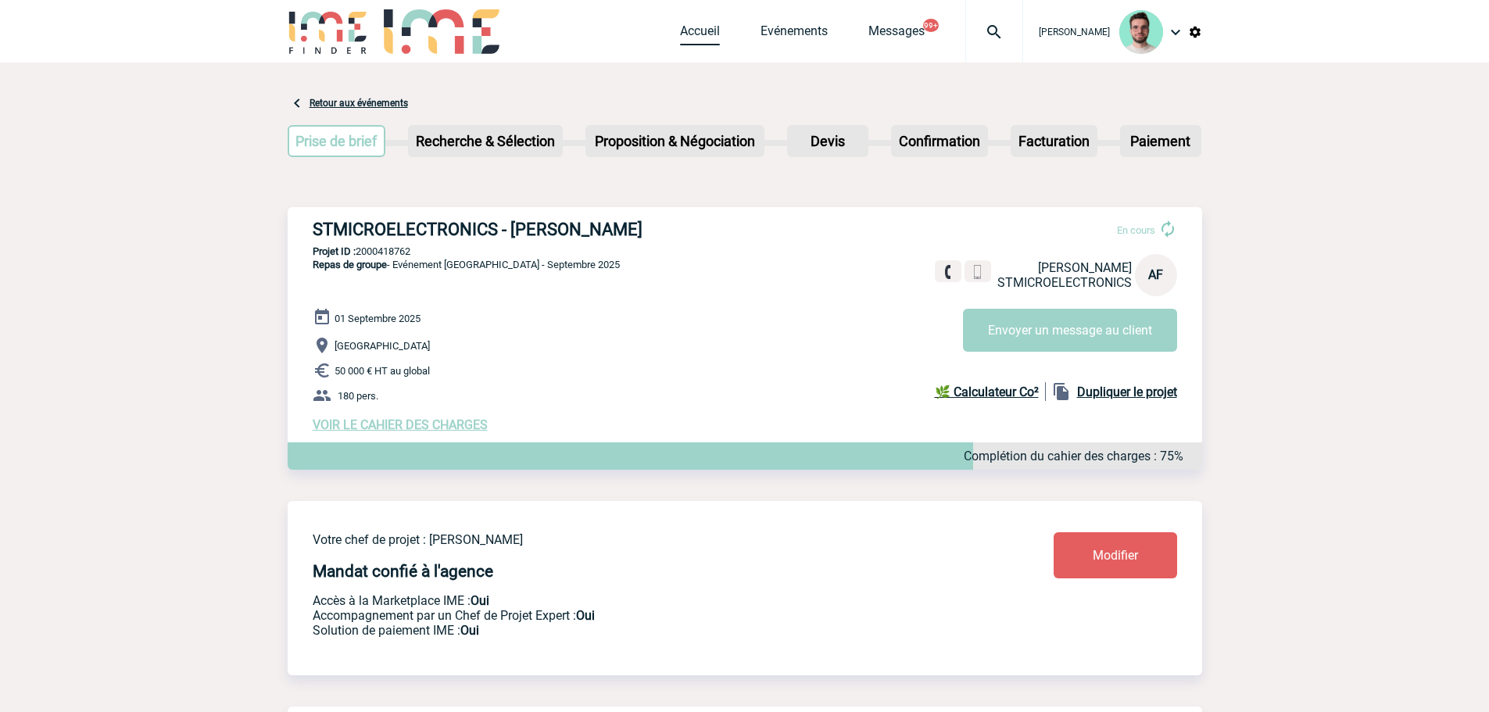
click at [691, 39] on link "Accueil" at bounding box center [700, 34] width 40 height 22
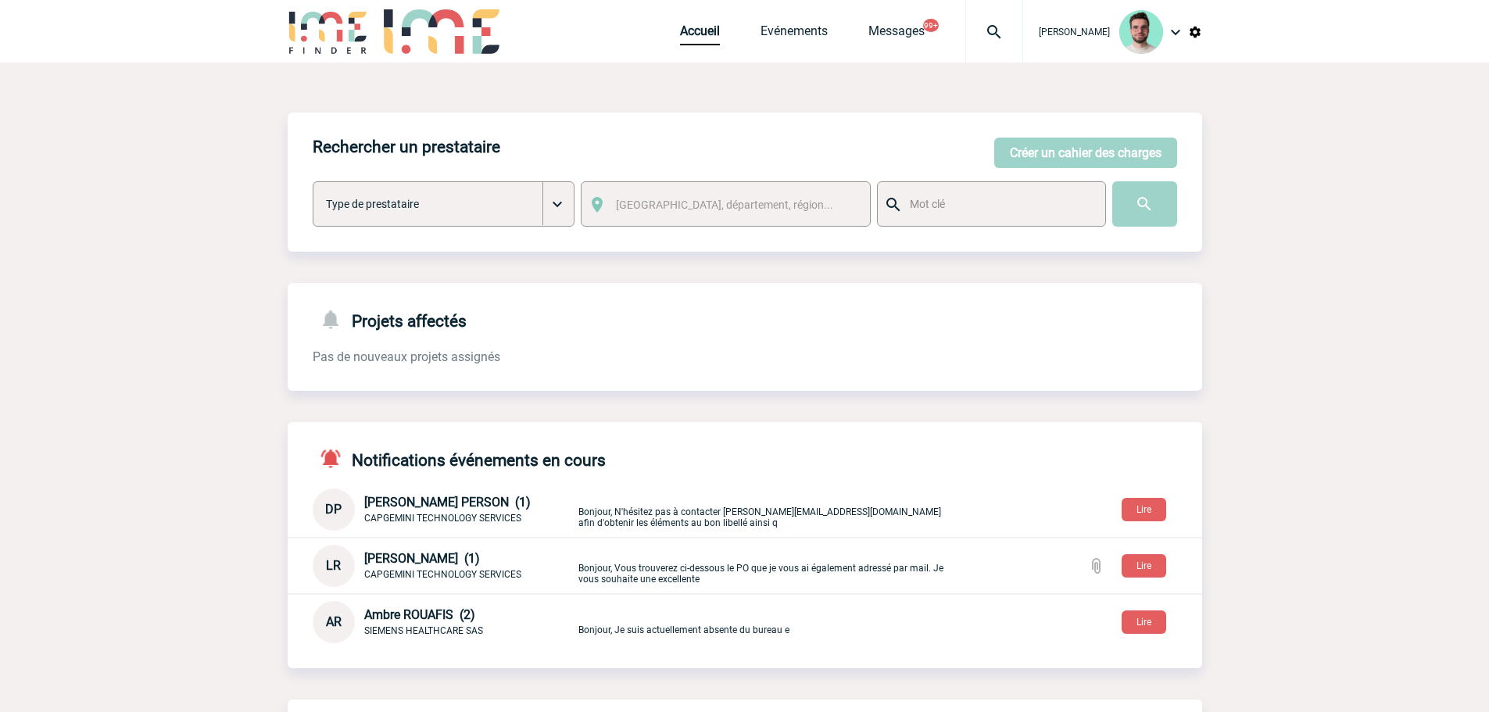
click at [990, 41] on div at bounding box center [995, 31] width 58 height 63
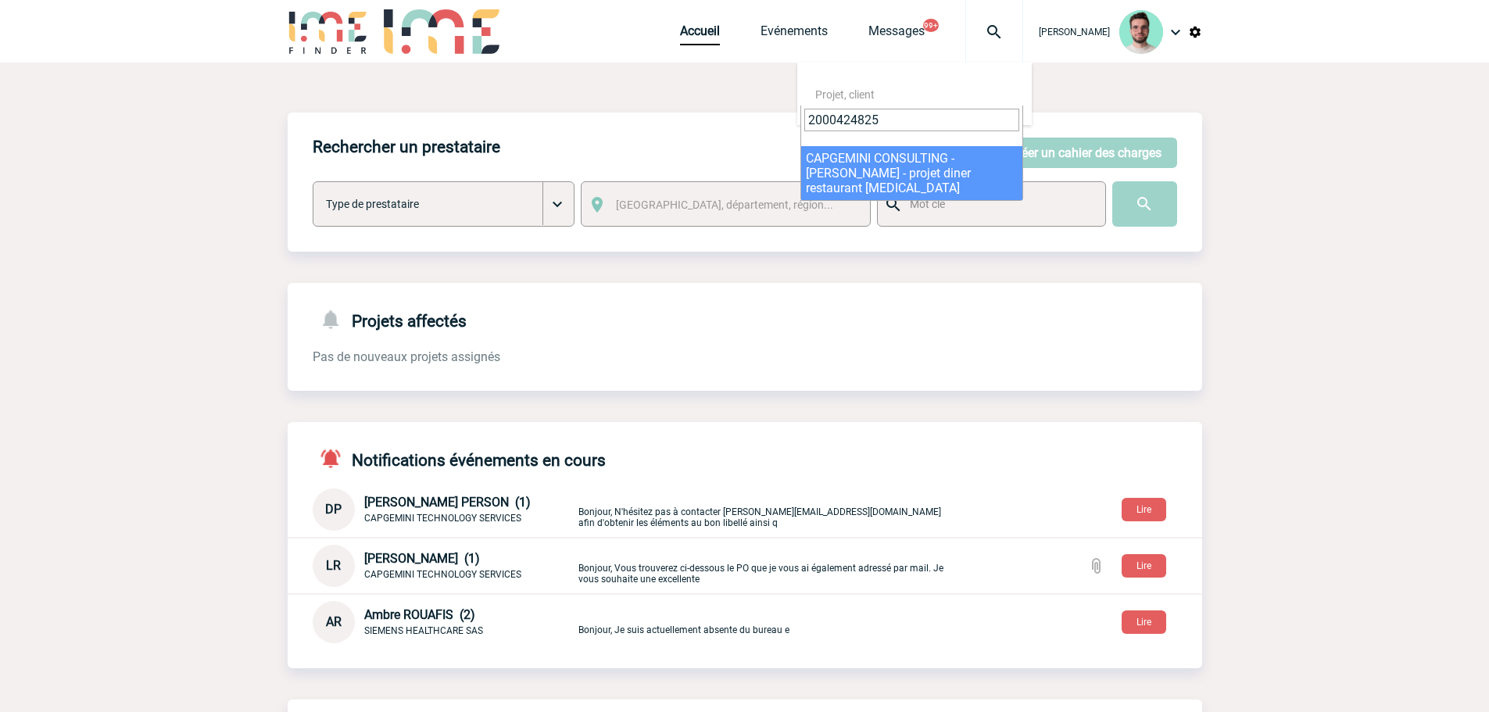
type input "2000424825"
select select "24326"
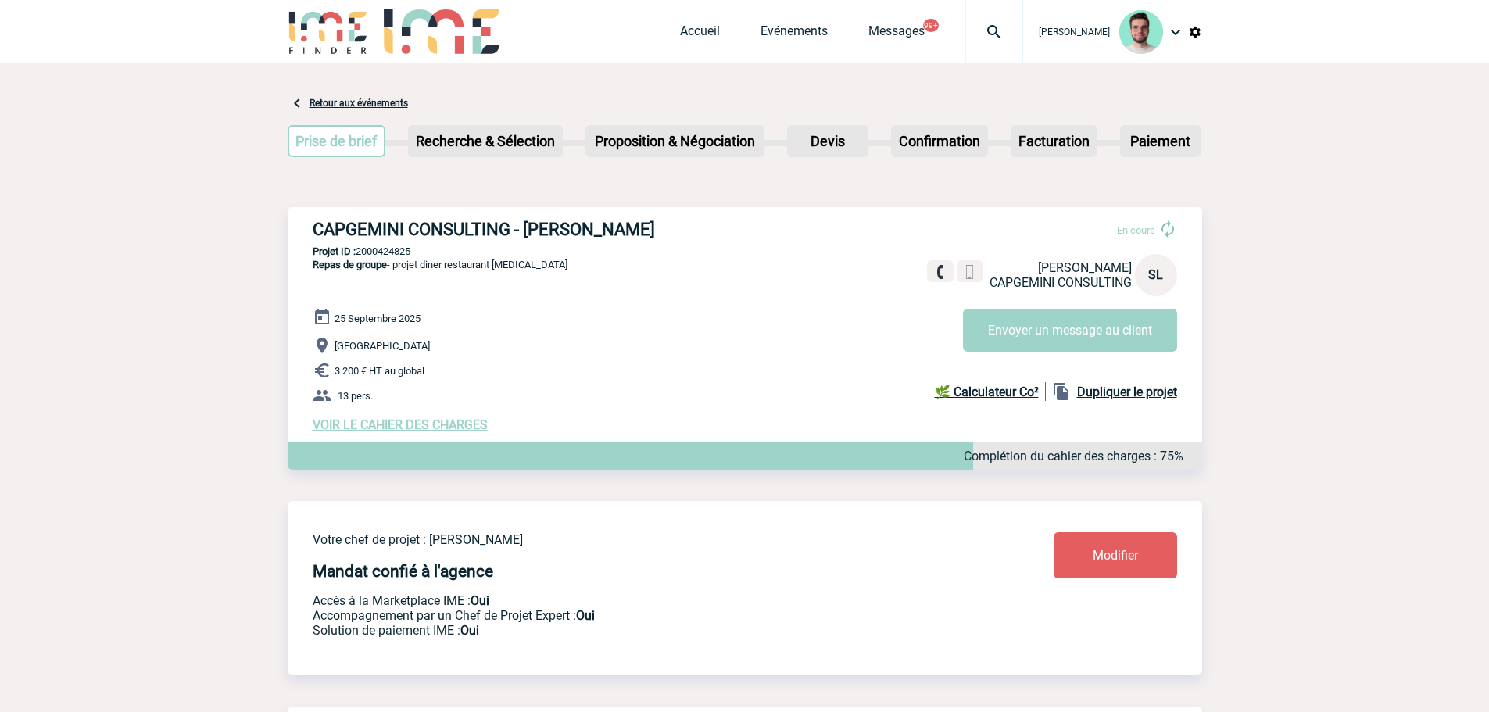
click at [715, 288] on div "CAPGEMINI CONSULTING - Sylvie LEFORT HOCQUET En cours Sylvie LEFORT HOCQUET CAP…" at bounding box center [745, 326] width 915 height 238
click at [443, 428] on span "VOIR LE CAHIER DES CHARGES" at bounding box center [400, 425] width 175 height 15
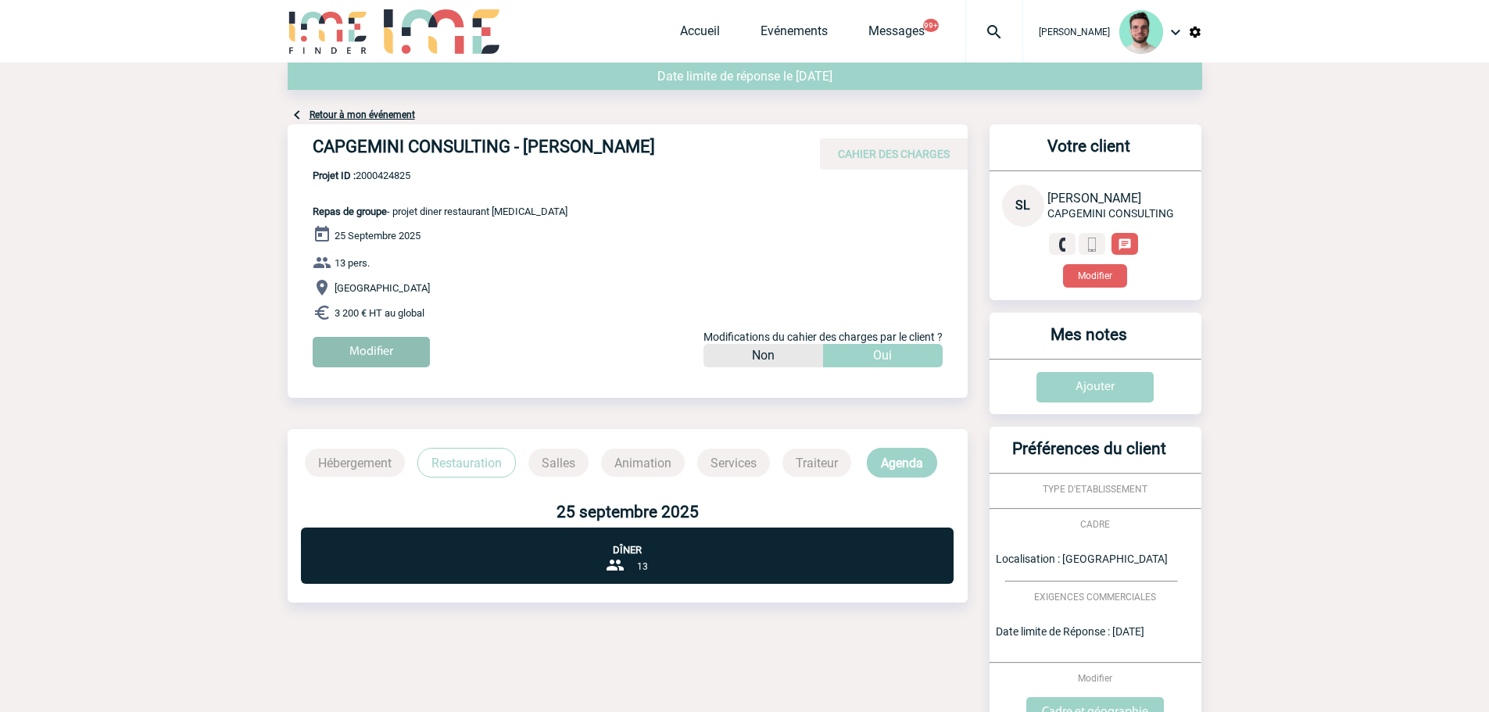
click at [384, 343] on input "Modifier" at bounding box center [371, 352] width 117 height 30
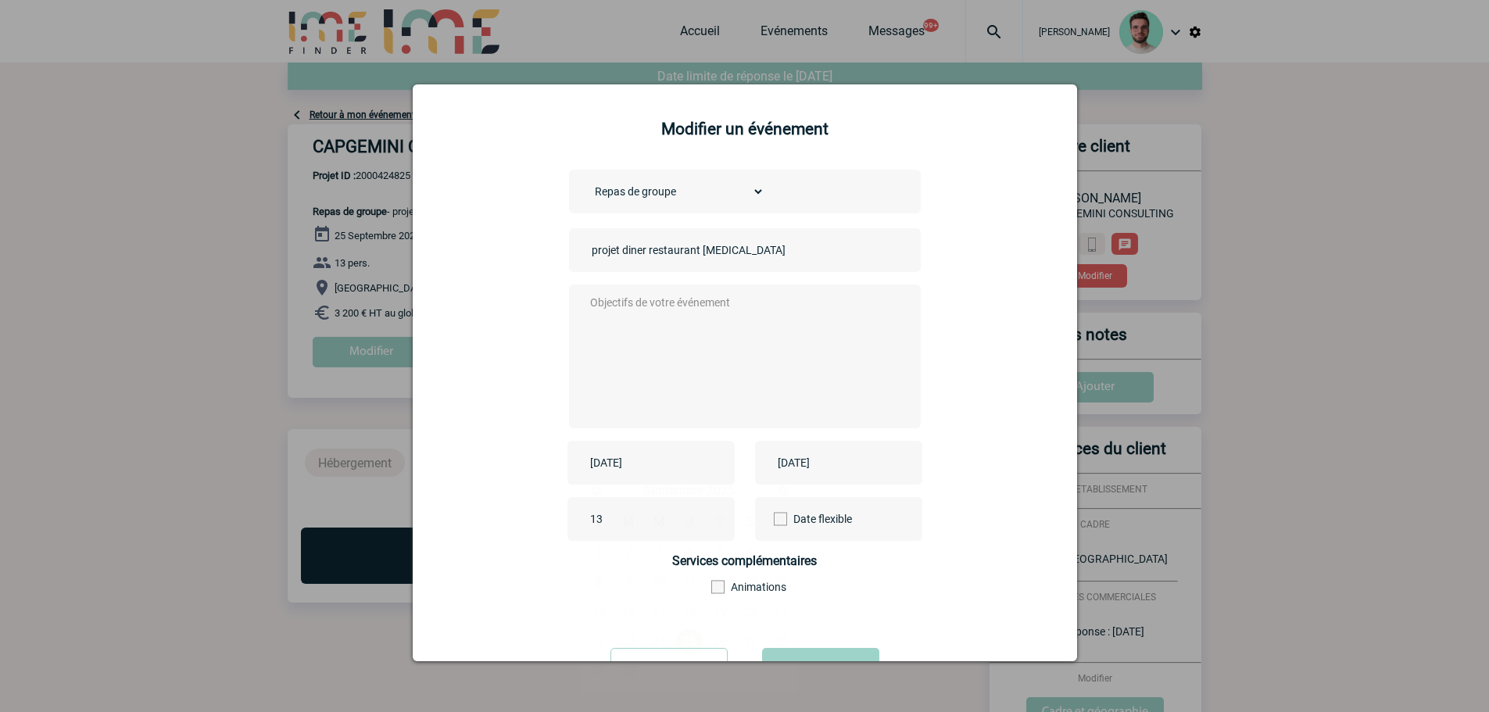
click at [656, 465] on input "[DATE]" at bounding box center [640, 463] width 108 height 20
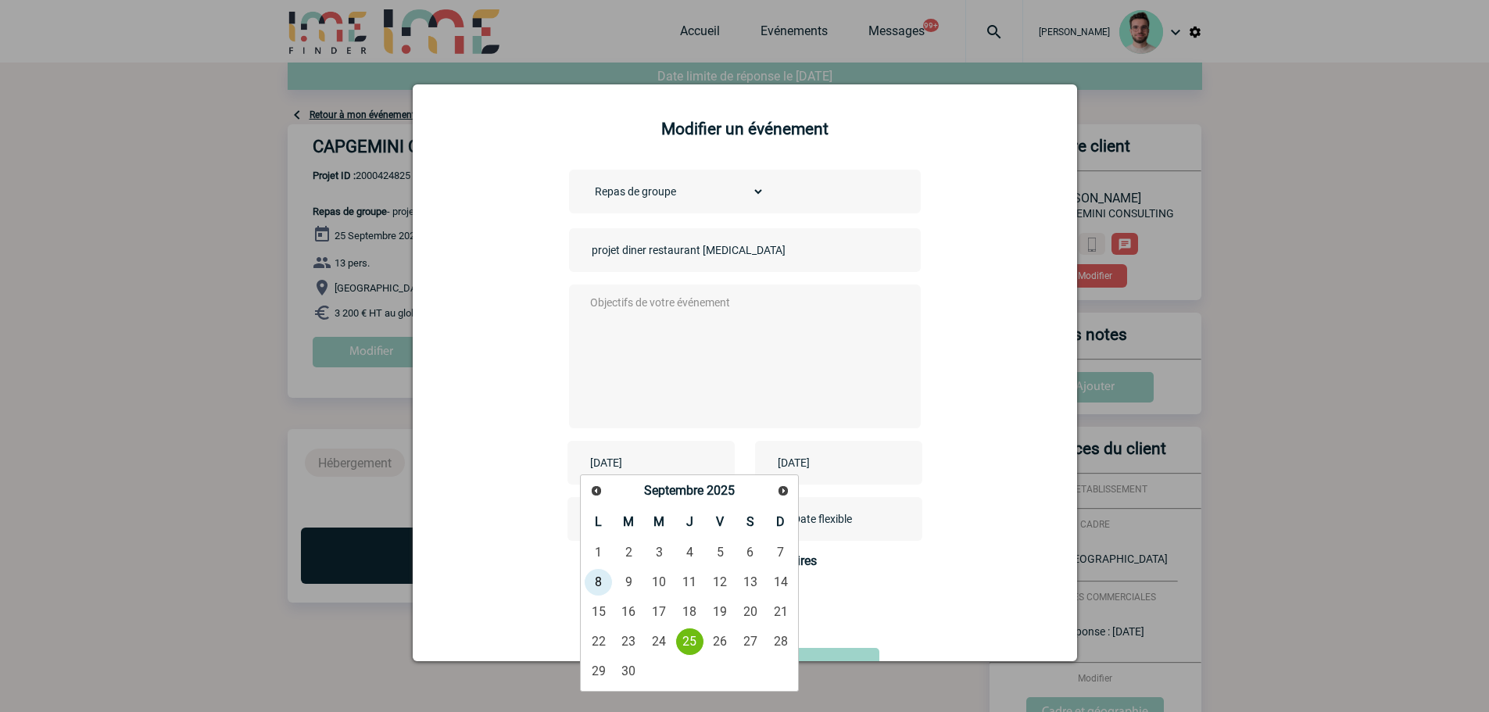
click at [782, 486] on span "Suivant" at bounding box center [783, 491] width 13 height 13
click at [715, 673] on link "31" at bounding box center [720, 672] width 29 height 28
type input "[DATE]"
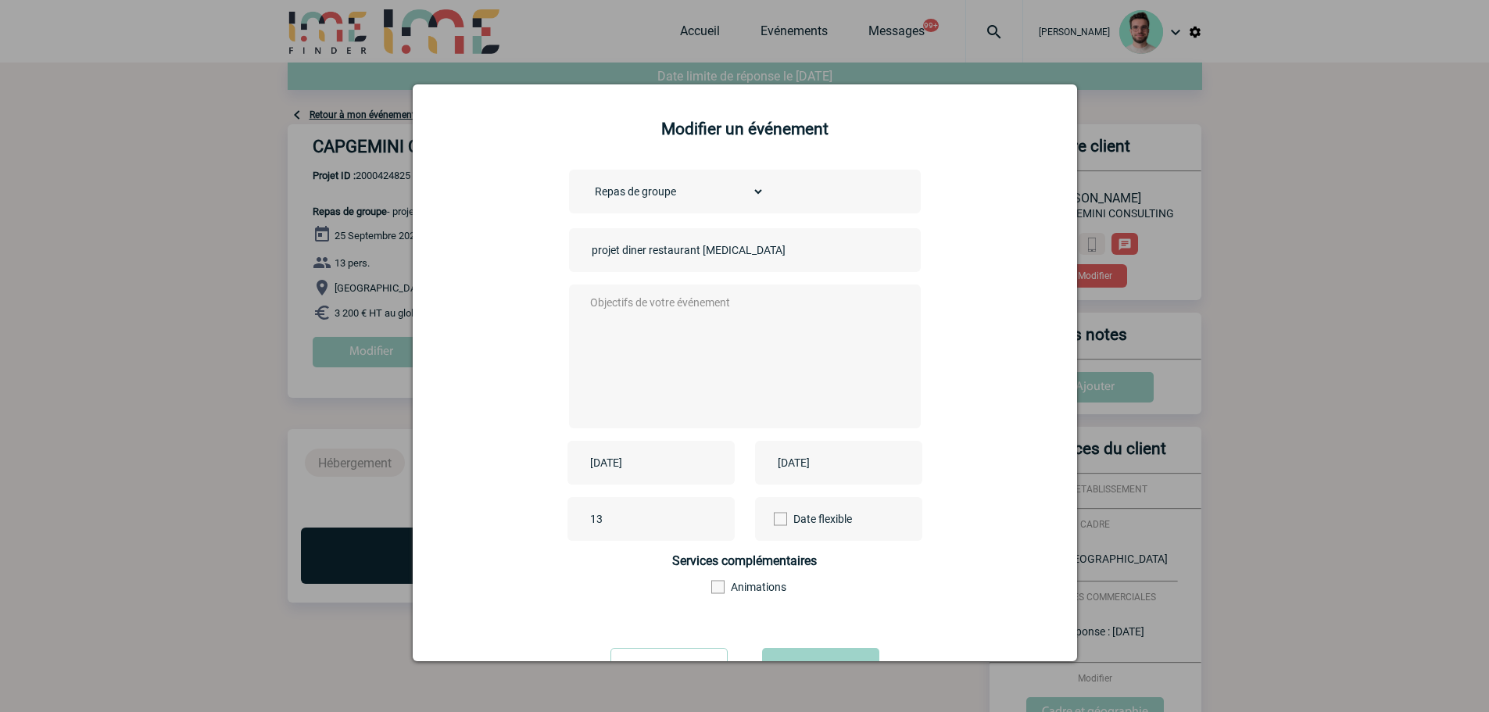
click at [814, 472] on input "[DATE]" at bounding box center [828, 463] width 108 height 20
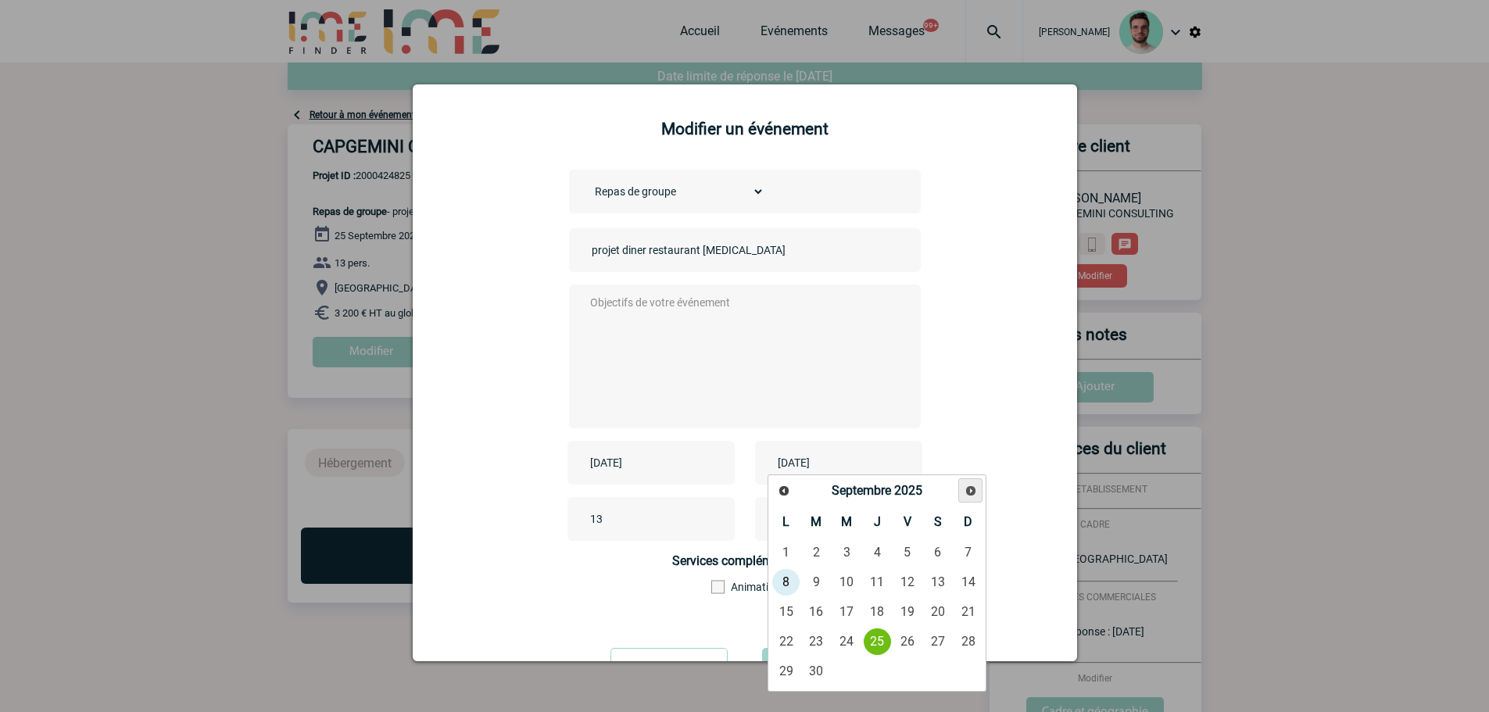
click at [978, 496] on link "Suivant" at bounding box center [971, 491] width 24 height 24
click at [896, 674] on link "31" at bounding box center [908, 672] width 29 height 28
type input "2025-10-31"
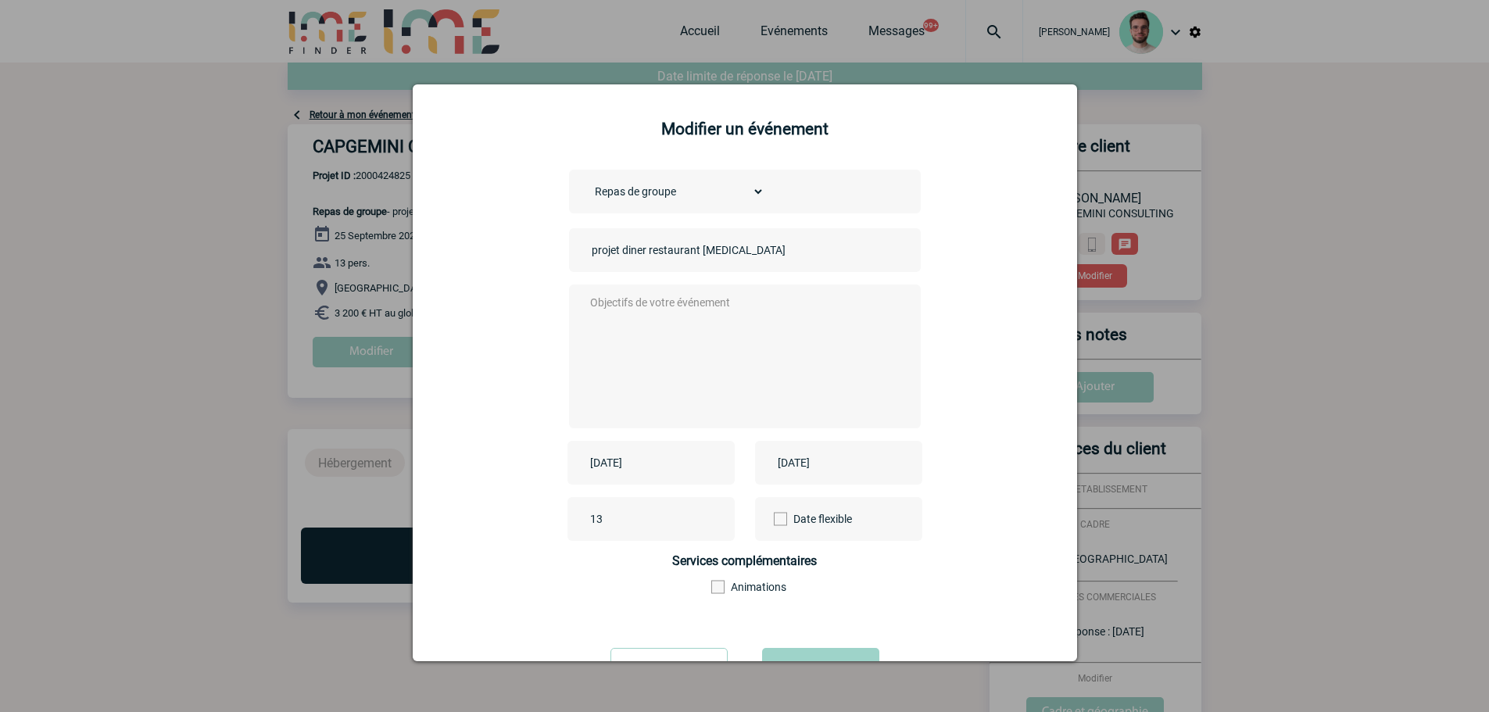
click at [727, 375] on textarea at bounding box center [740, 354] width 309 height 125
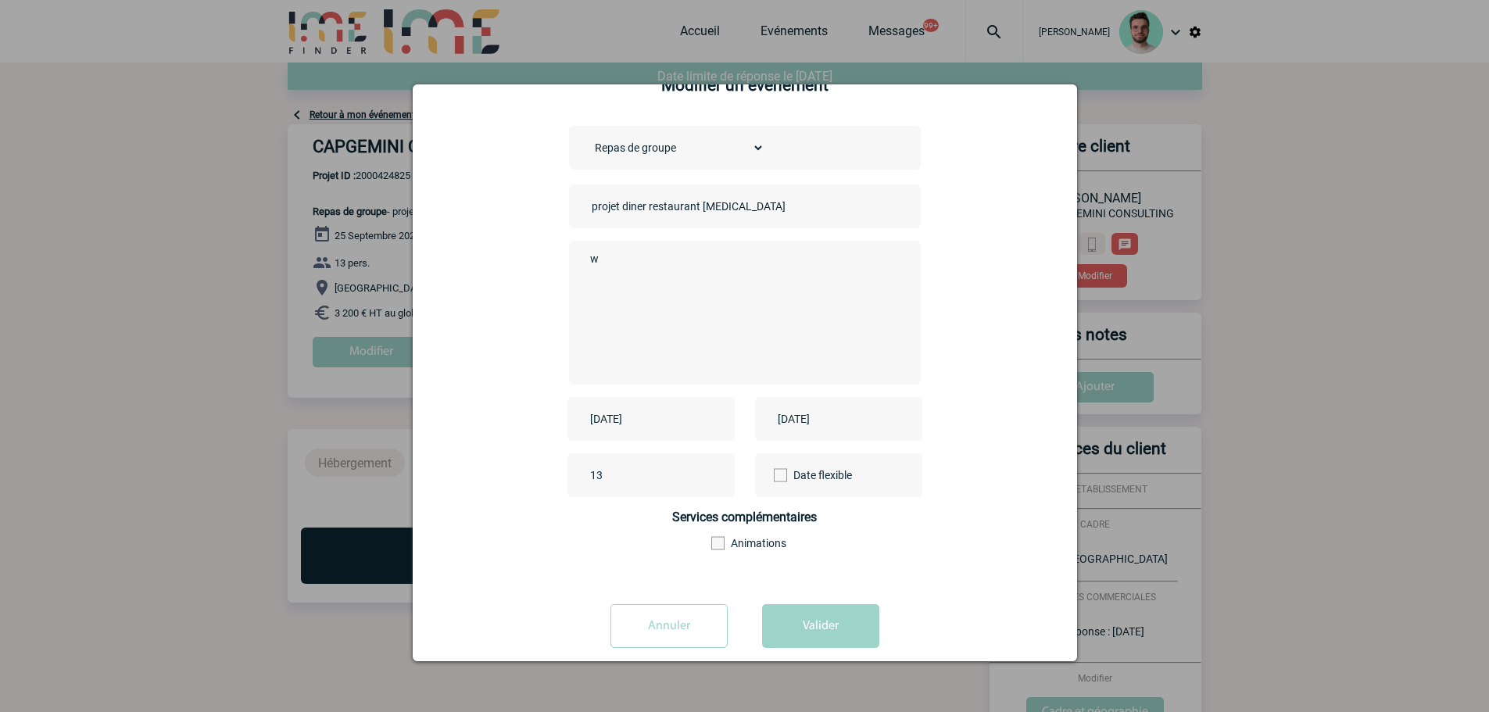
scroll to position [67, 0]
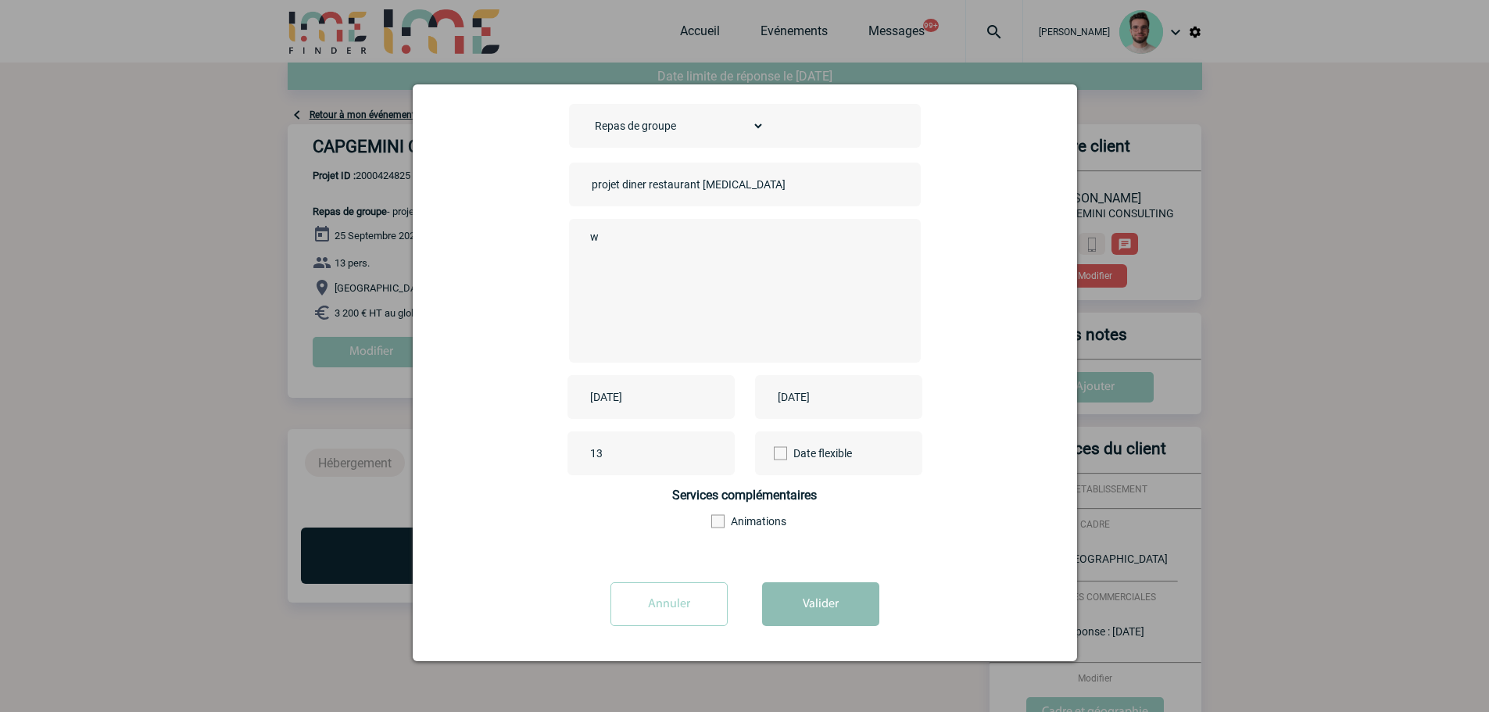
type textarea "w"
click at [798, 608] on button "Valider" at bounding box center [820, 605] width 117 height 44
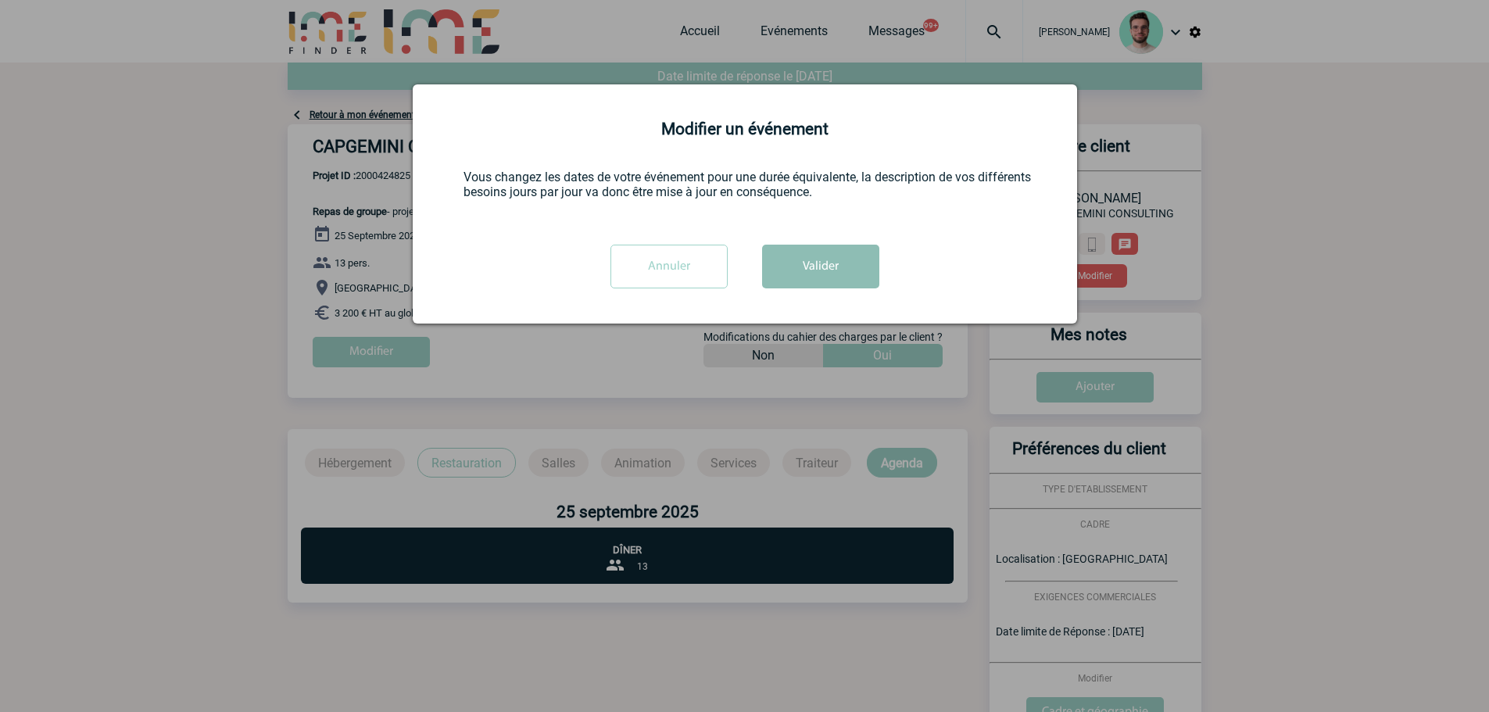
scroll to position [0, 0]
click at [823, 250] on button "Valider" at bounding box center [820, 267] width 117 height 44
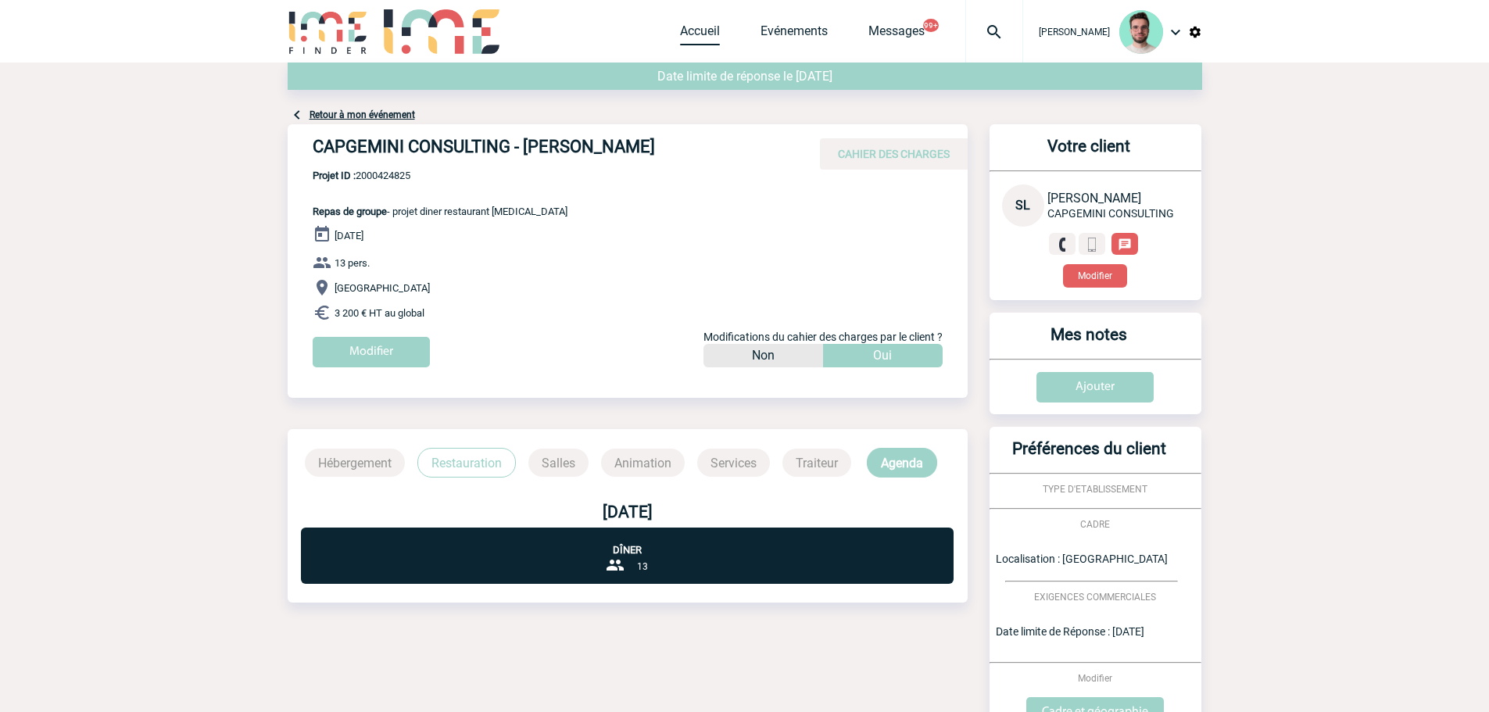
click at [691, 33] on link "Accueil" at bounding box center [700, 34] width 40 height 22
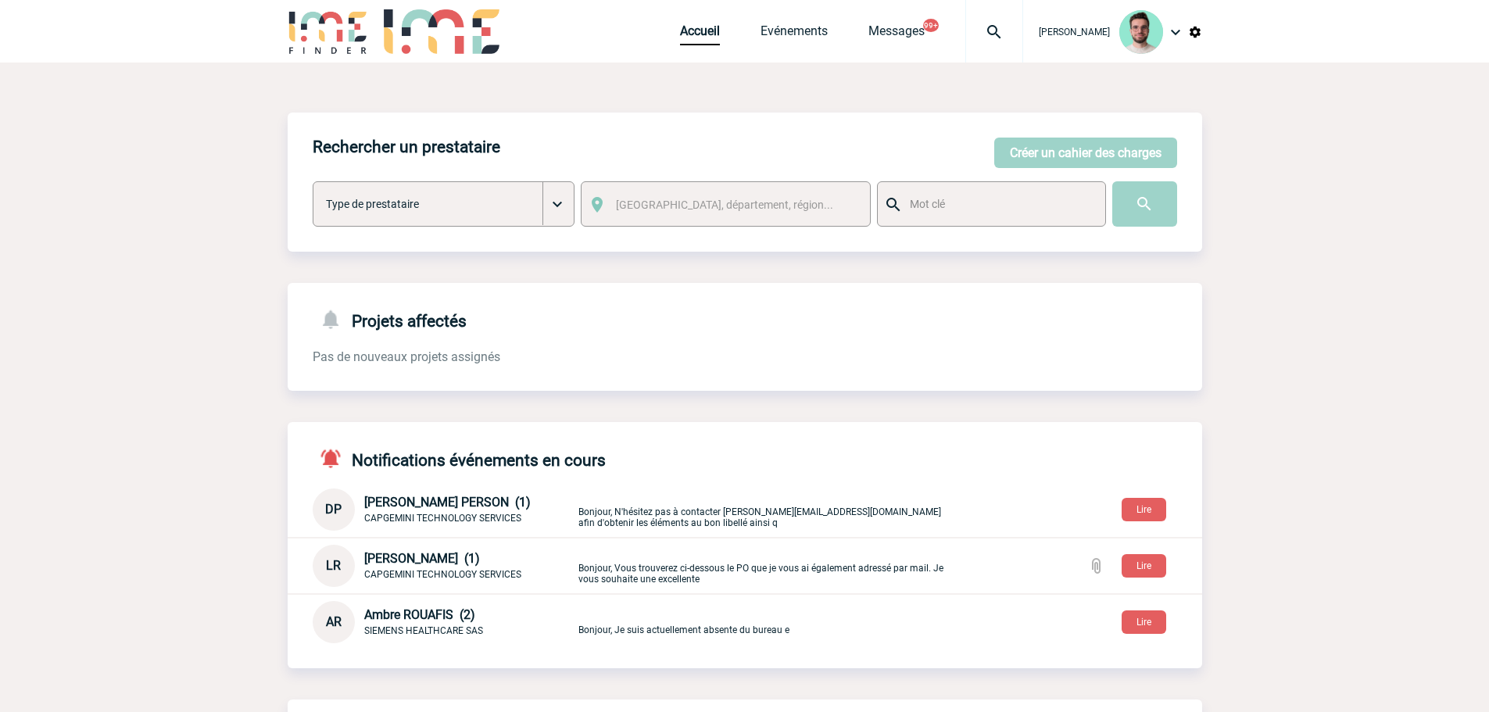
click at [988, 64] on div "Rechercher un prestataire Créer un cahier des charges Créer un cahier des charg…" at bounding box center [745, 564] width 915 height 1002
click at [988, 63] on div "Rechercher un prestataire Créer un cahier des charges Créer un cahier des charg…" at bounding box center [745, 564] width 915 height 1002
click at [988, 55] on div at bounding box center [995, 31] width 58 height 63
type input "2000416484"
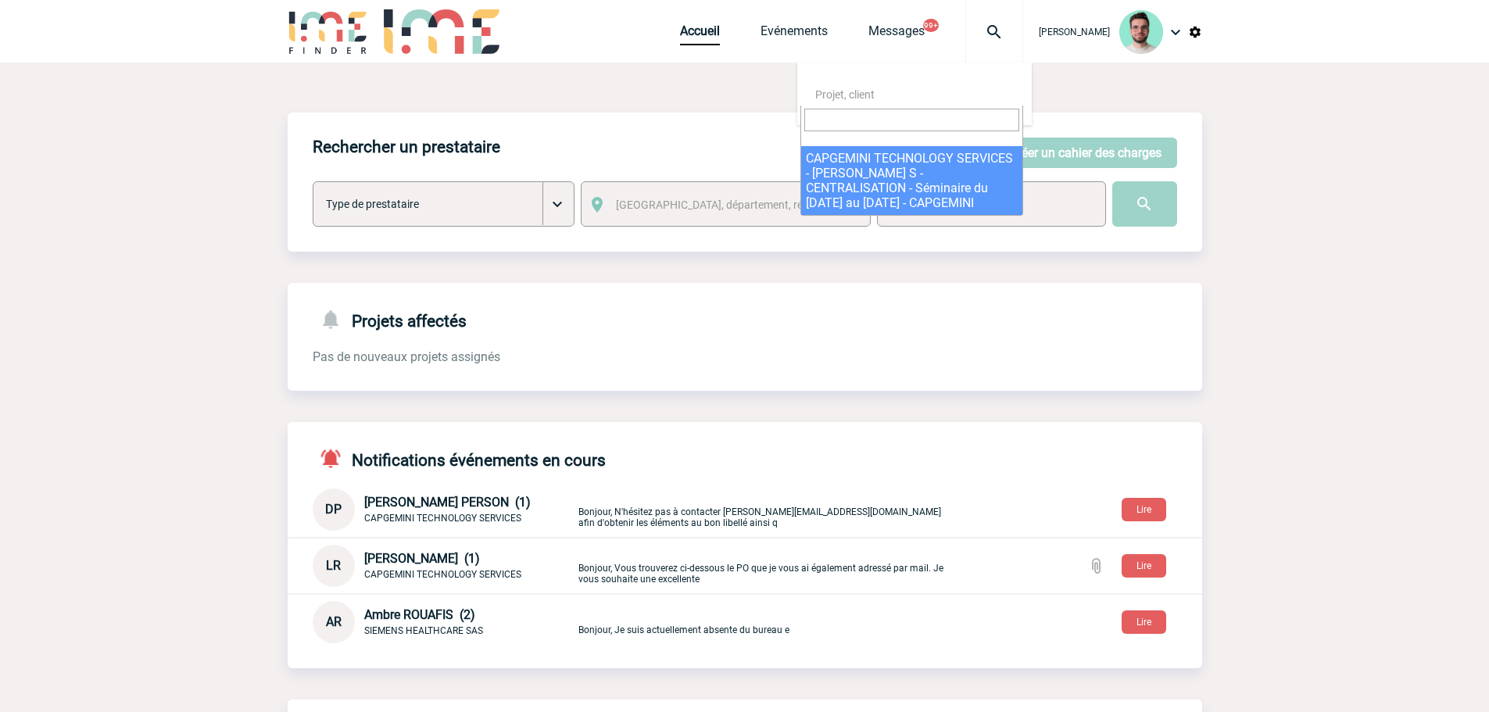
select select "15985"
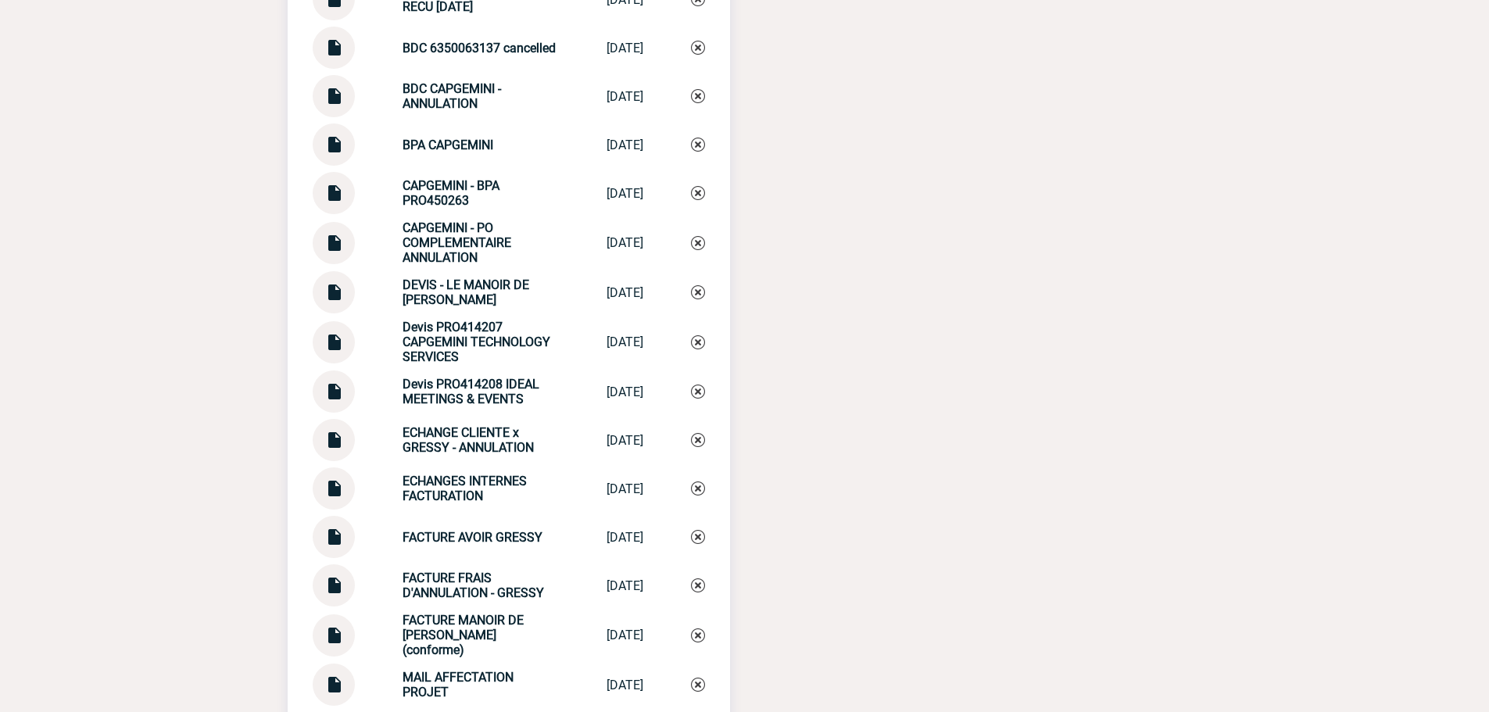
scroll to position [1769, 0]
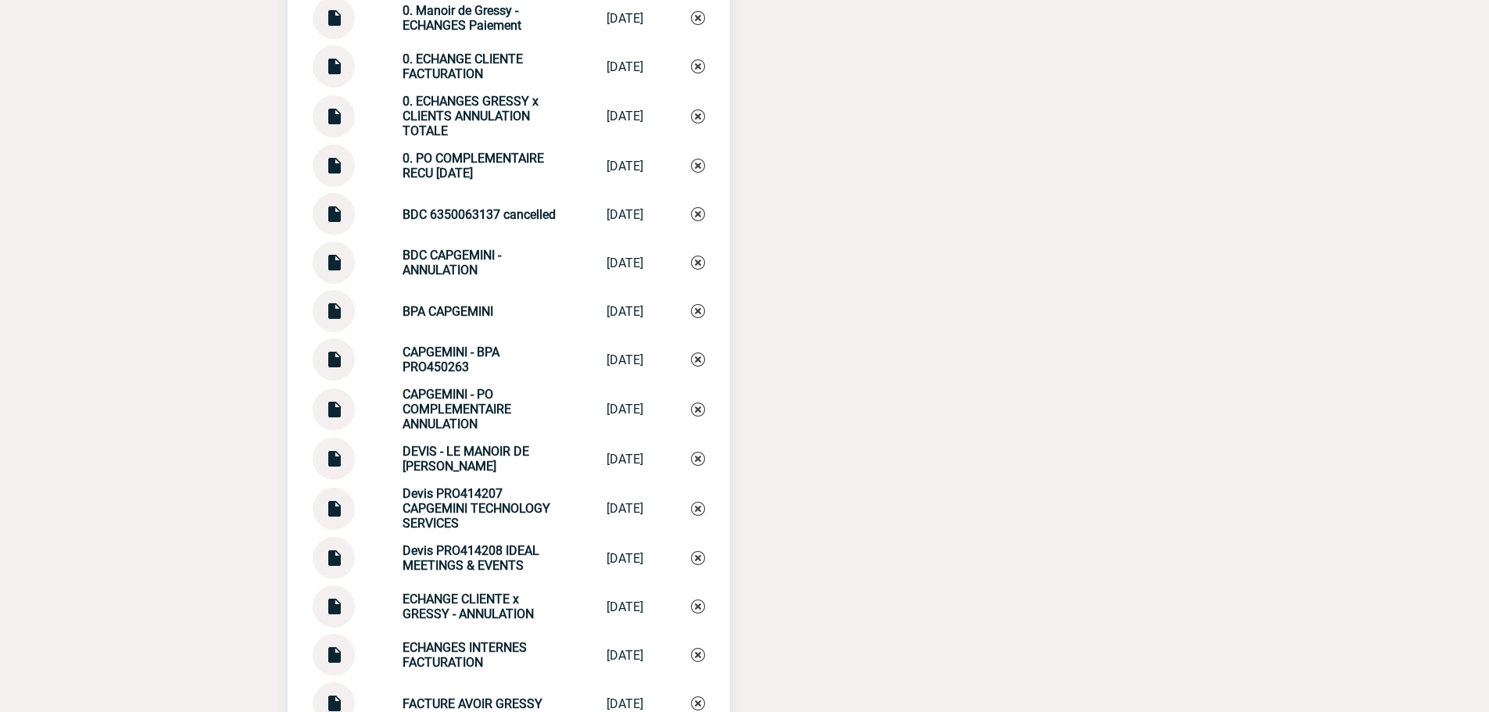
click at [332, 224] on img at bounding box center [334, 208] width 20 height 30
click at [335, 418] on img at bounding box center [334, 404] width 20 height 30
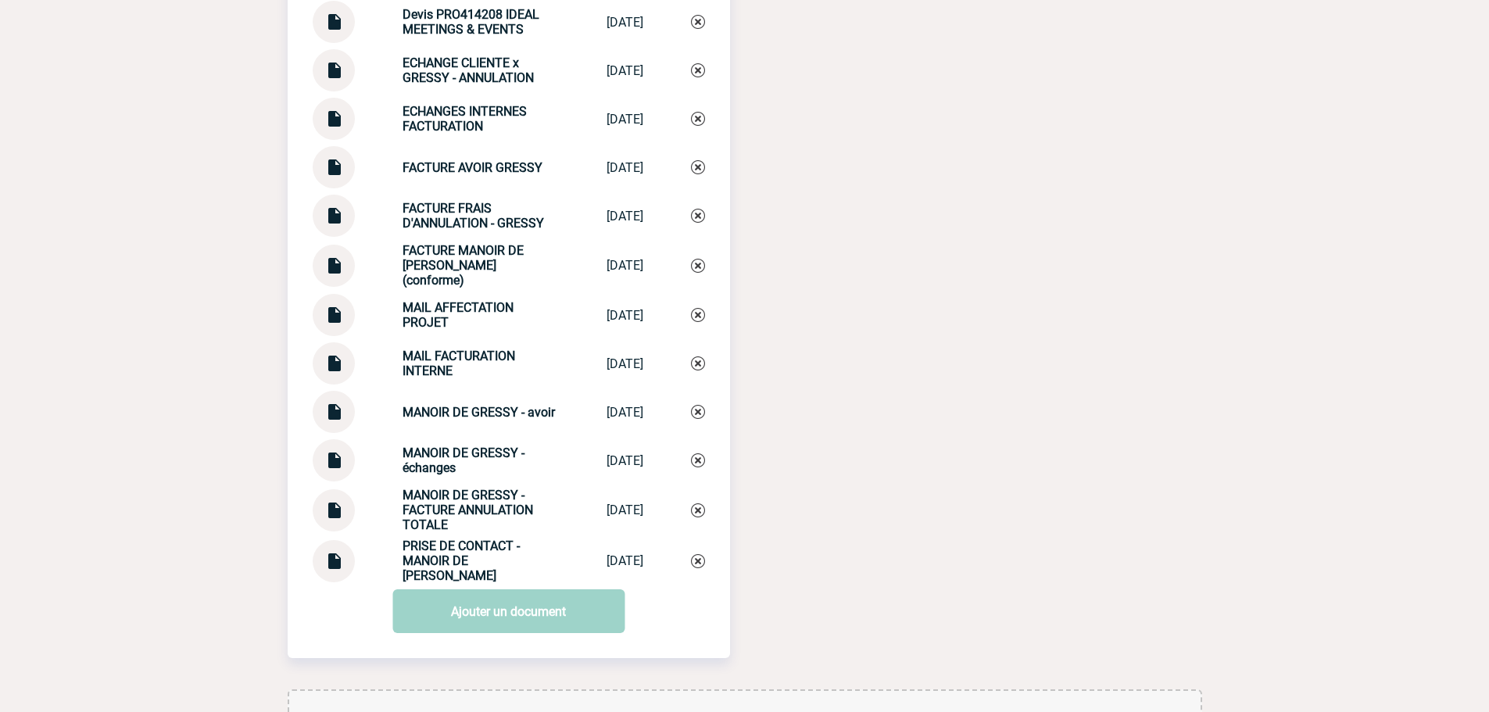
scroll to position [2316, 0]
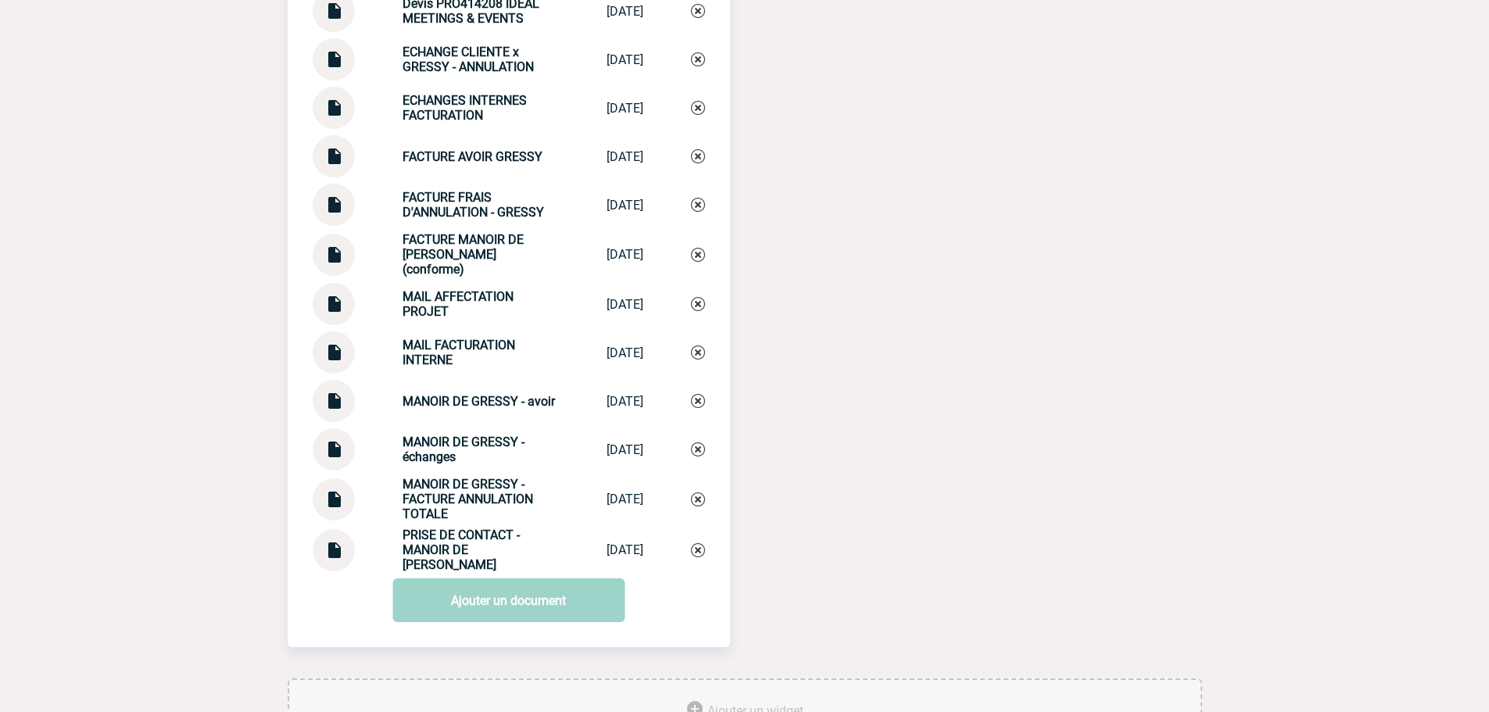
click at [328, 358] on img at bounding box center [334, 347] width 20 height 30
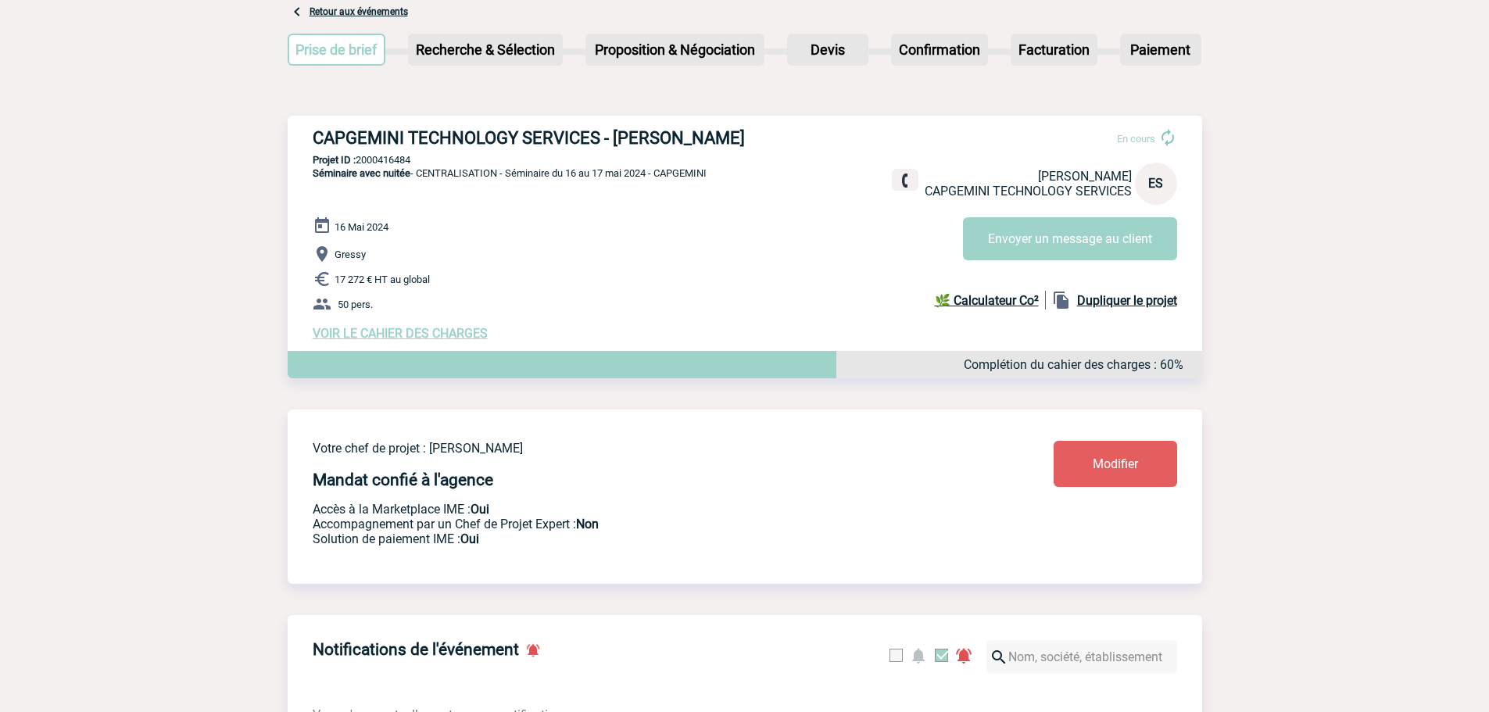
scroll to position [0, 0]
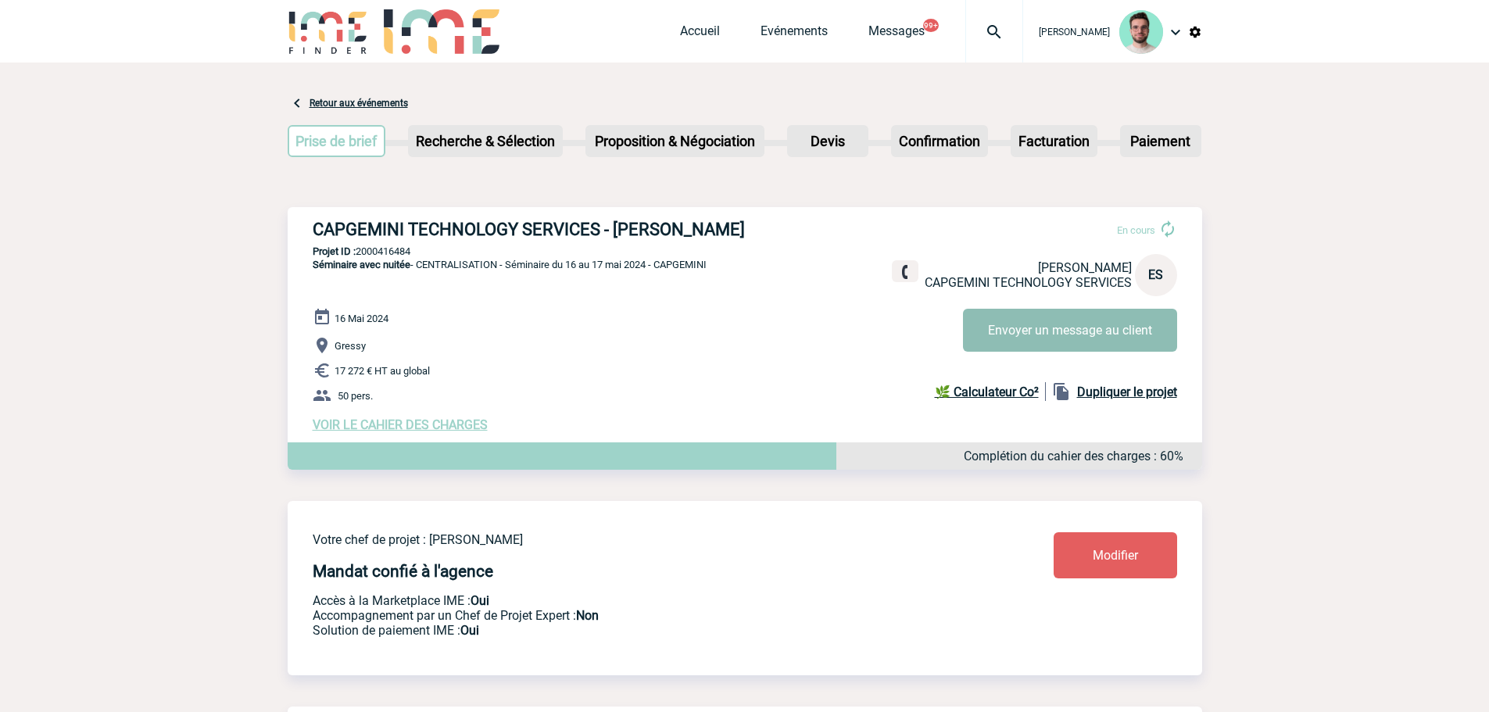
click at [986, 338] on button "Envoyer un message au client" at bounding box center [1070, 330] width 214 height 43
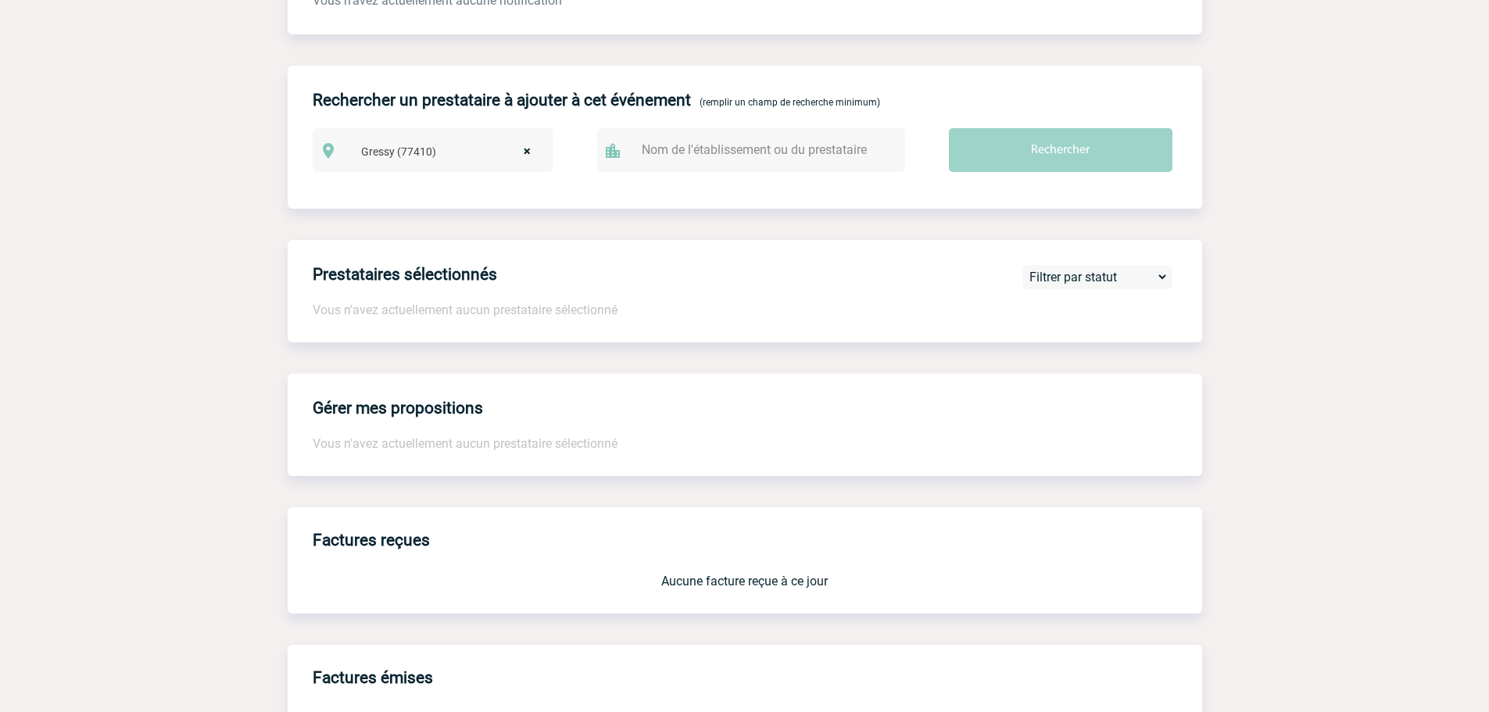
scroll to position [2394, 0]
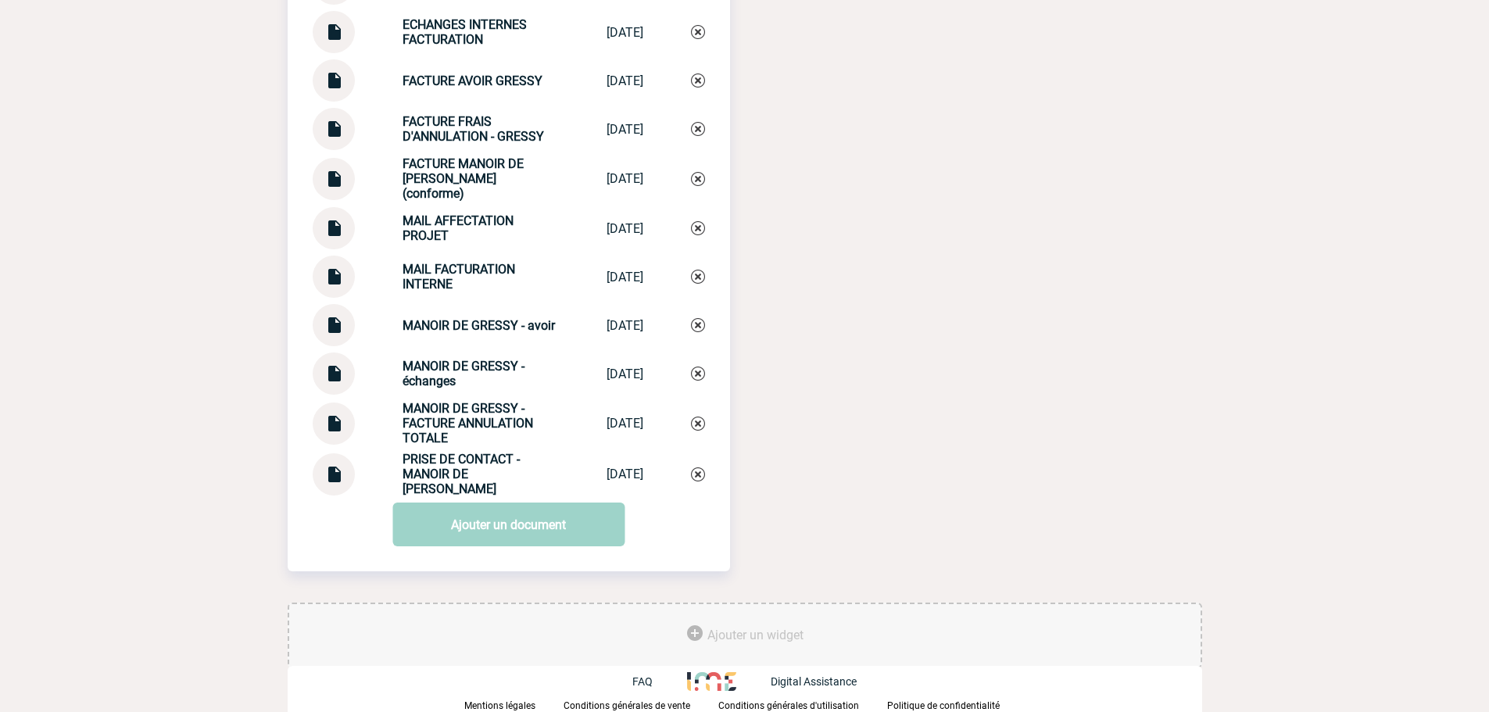
click at [339, 421] on img at bounding box center [334, 418] width 20 height 30
click at [537, 529] on link "Ajouter un document" at bounding box center [509, 525] width 232 height 44
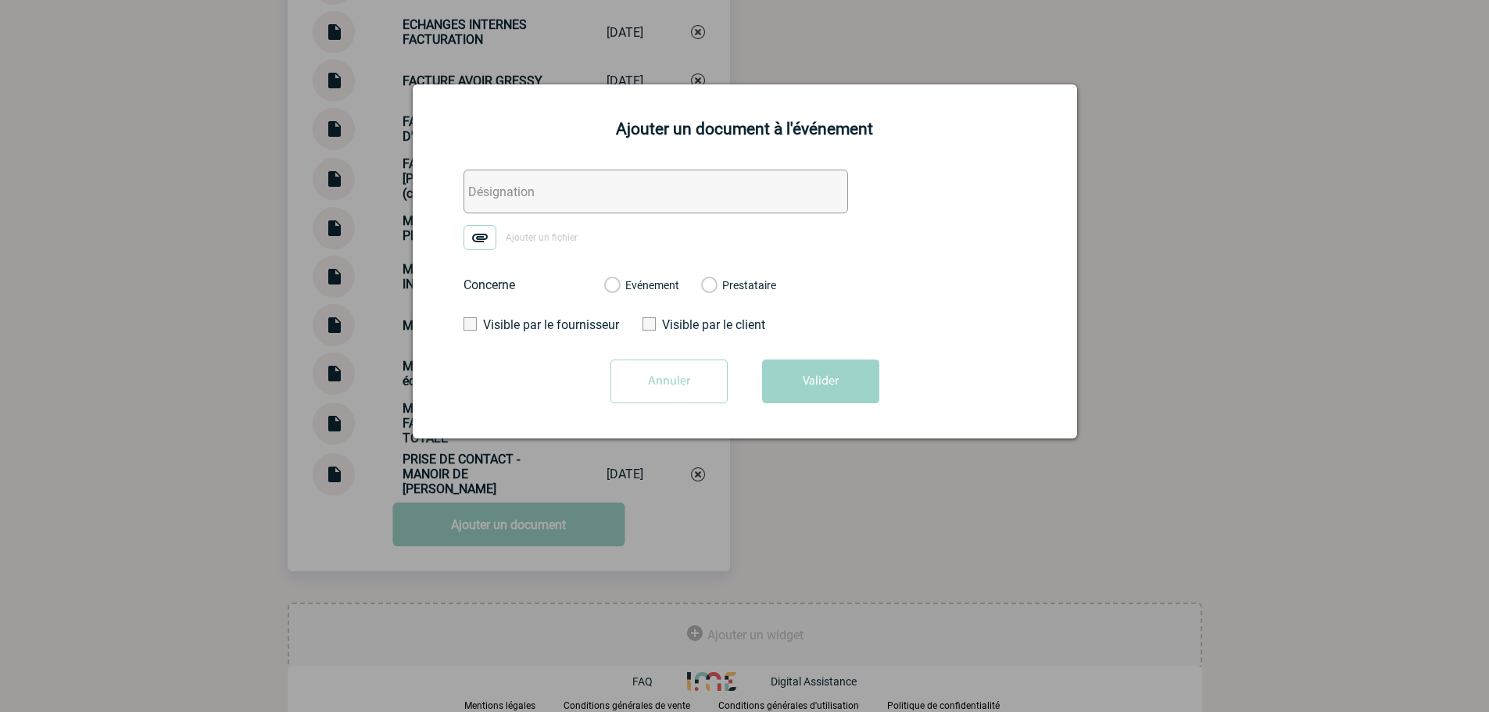
click at [561, 217] on form "Ajouter un fichier Concerne Evénement Prestataire Visible par le fournisseur Vi…" at bounding box center [745, 293] width 626 height 246
click at [570, 203] on input "text" at bounding box center [656, 192] width 385 height 44
type input "0. MAIL A FACTURER 08.09.2025"
click at [518, 241] on span "Ajouter un fichier" at bounding box center [542, 237] width 72 height 11
click at [0, 0] on input "Ajouter un fichier" at bounding box center [0, 0] width 0 height 0
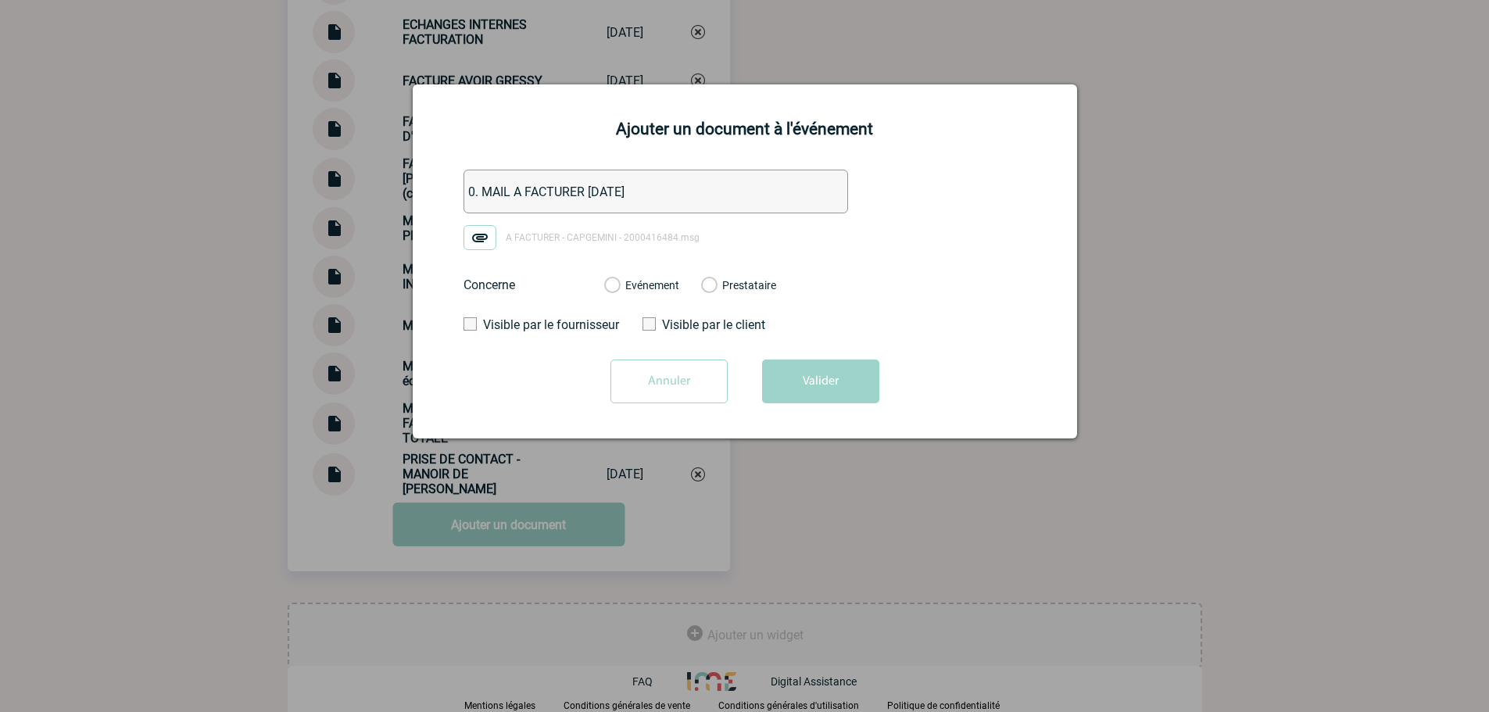
click at [619, 285] on label "Evénement" at bounding box center [611, 286] width 15 height 14
click at [0, 0] on input "Evénement" at bounding box center [0, 0] width 0 height 0
click at [850, 391] on button "Valider" at bounding box center [820, 382] width 117 height 44
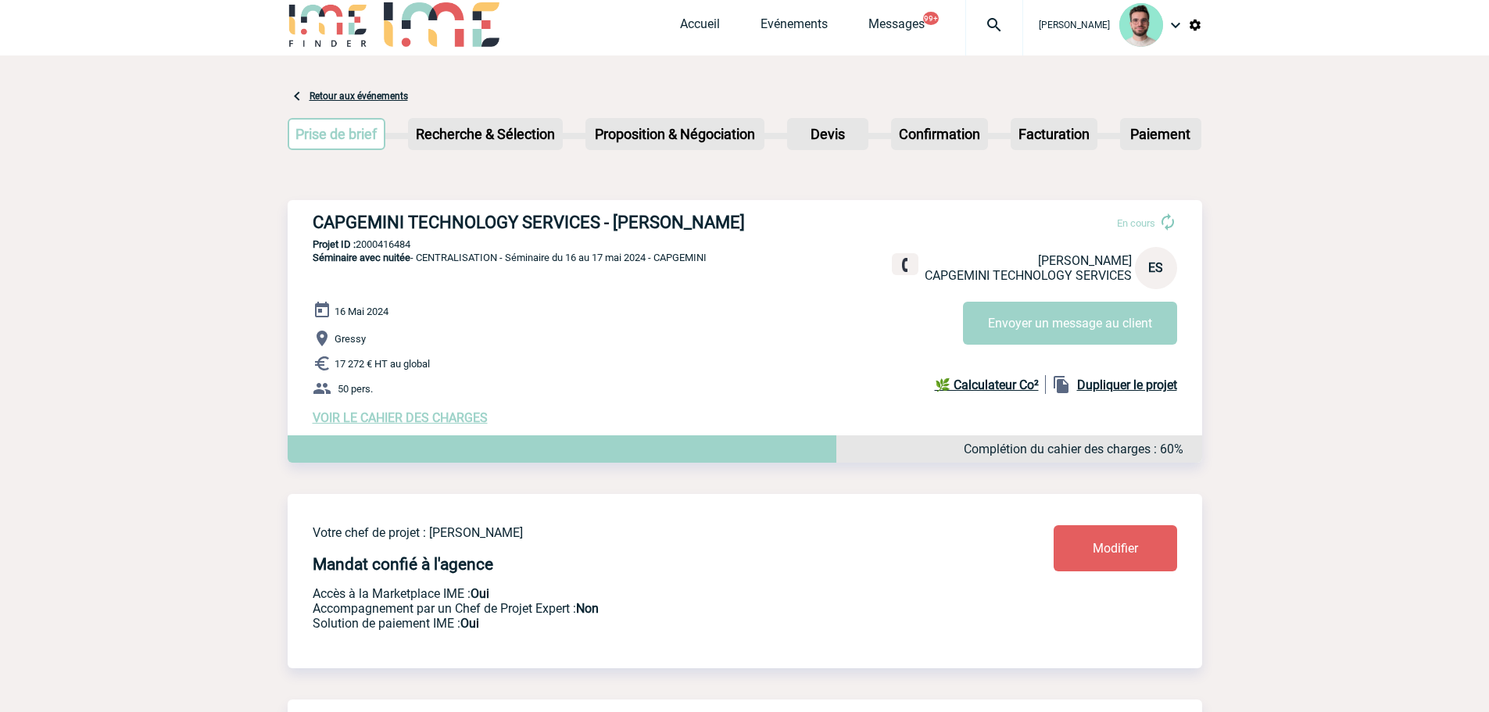
scroll to position [0, 0]
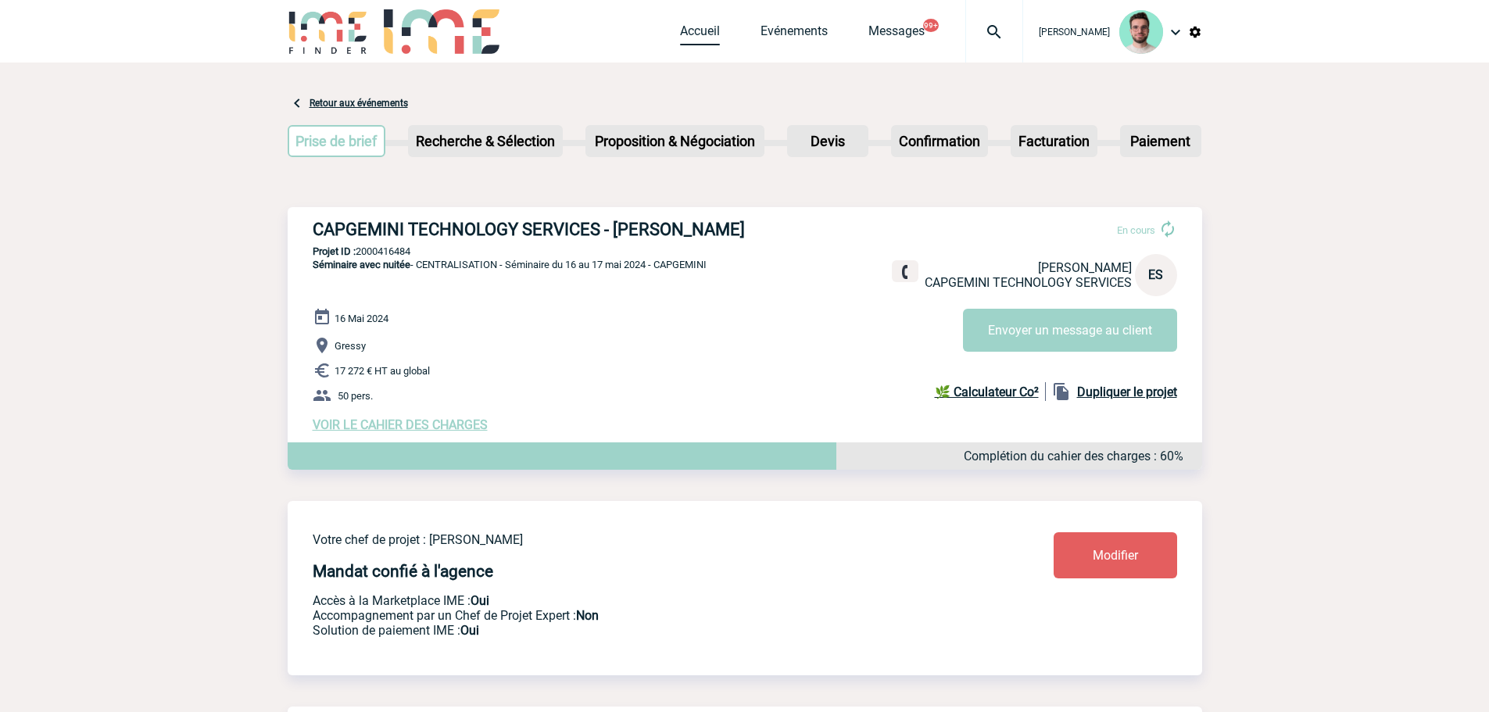
click at [680, 27] on link "Accueil" at bounding box center [700, 34] width 40 height 22
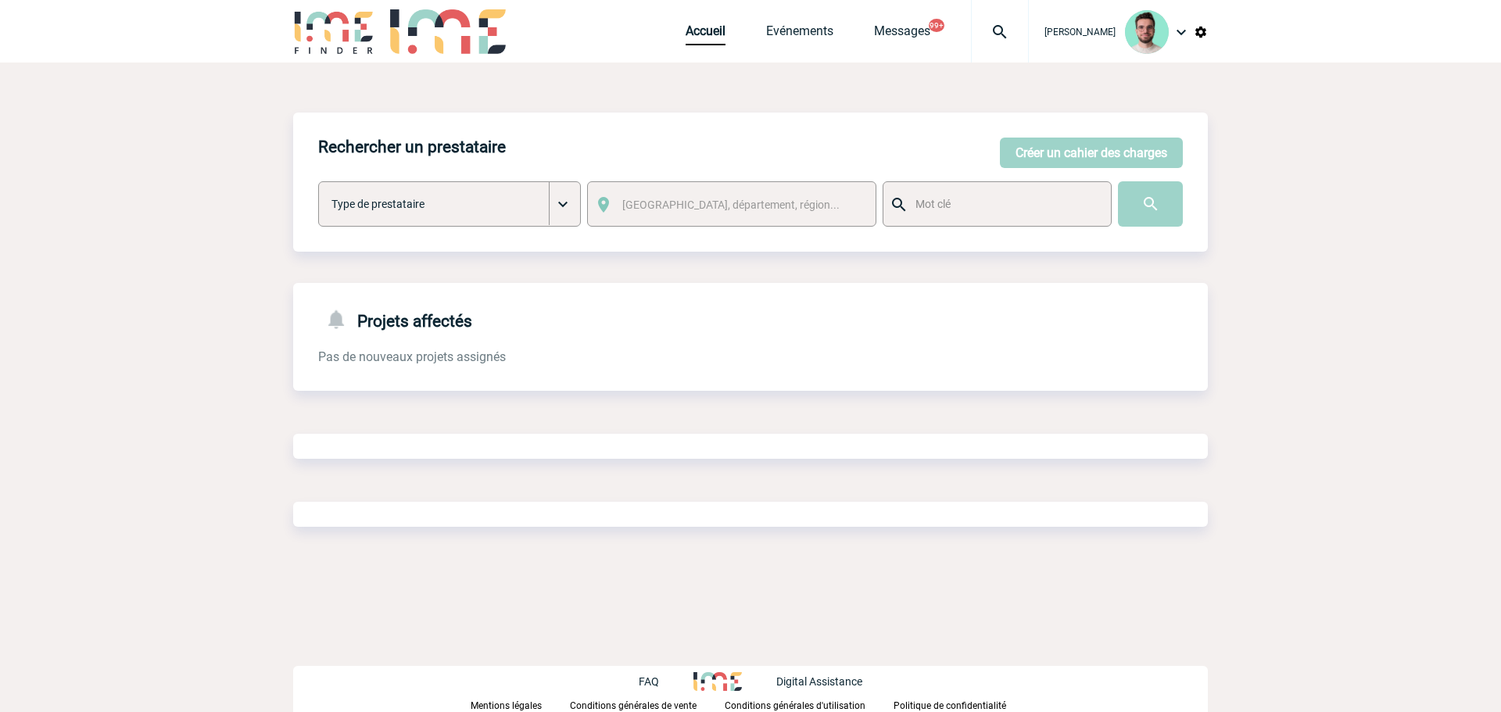
click at [294, 257] on div "Rechercher un prestataire [PERSON_NAME] un cahier des charges [PERSON_NAME] un …" at bounding box center [750, 336] width 915 height 446
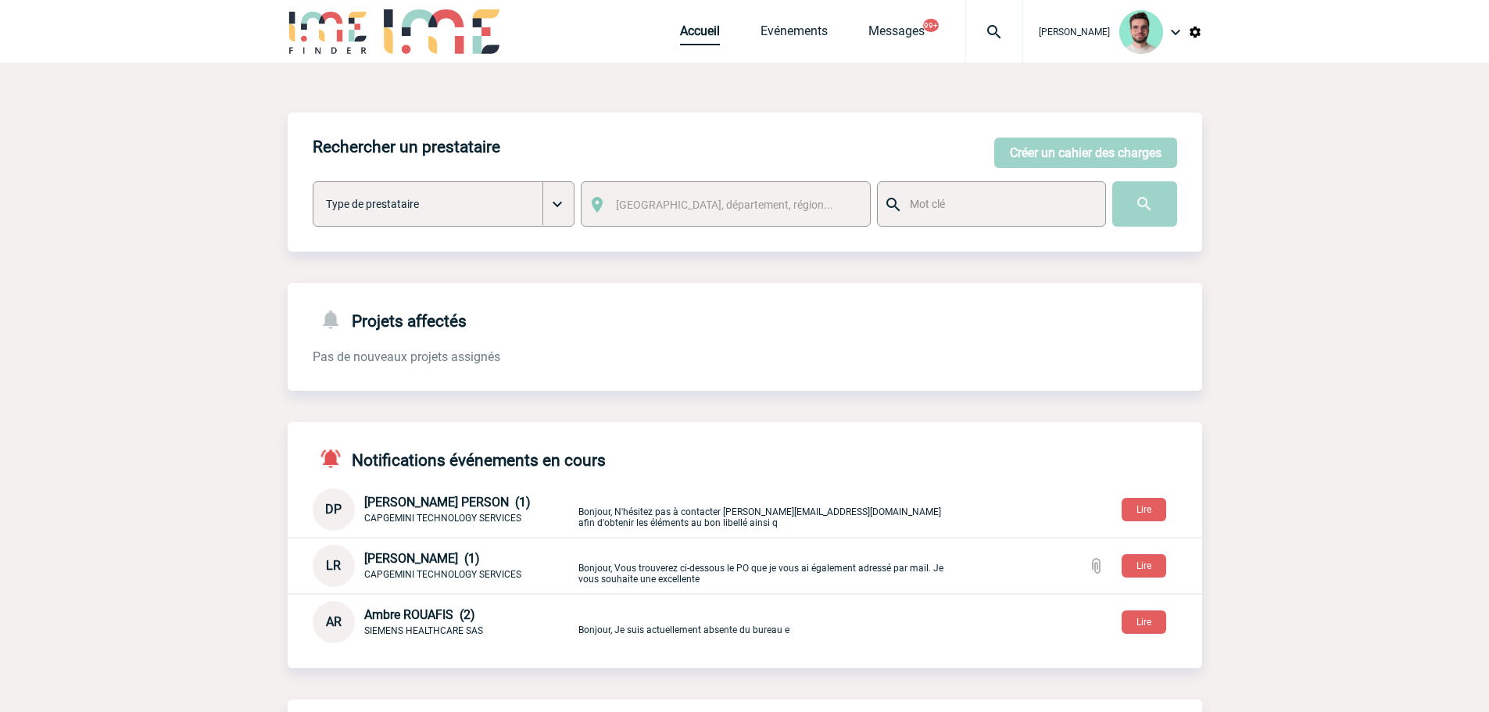
click at [692, 35] on link "Accueil" at bounding box center [700, 34] width 40 height 22
click at [680, 35] on link "Accueil" at bounding box center [700, 34] width 40 height 22
click at [782, 31] on link "Evénements" at bounding box center [794, 34] width 67 height 22
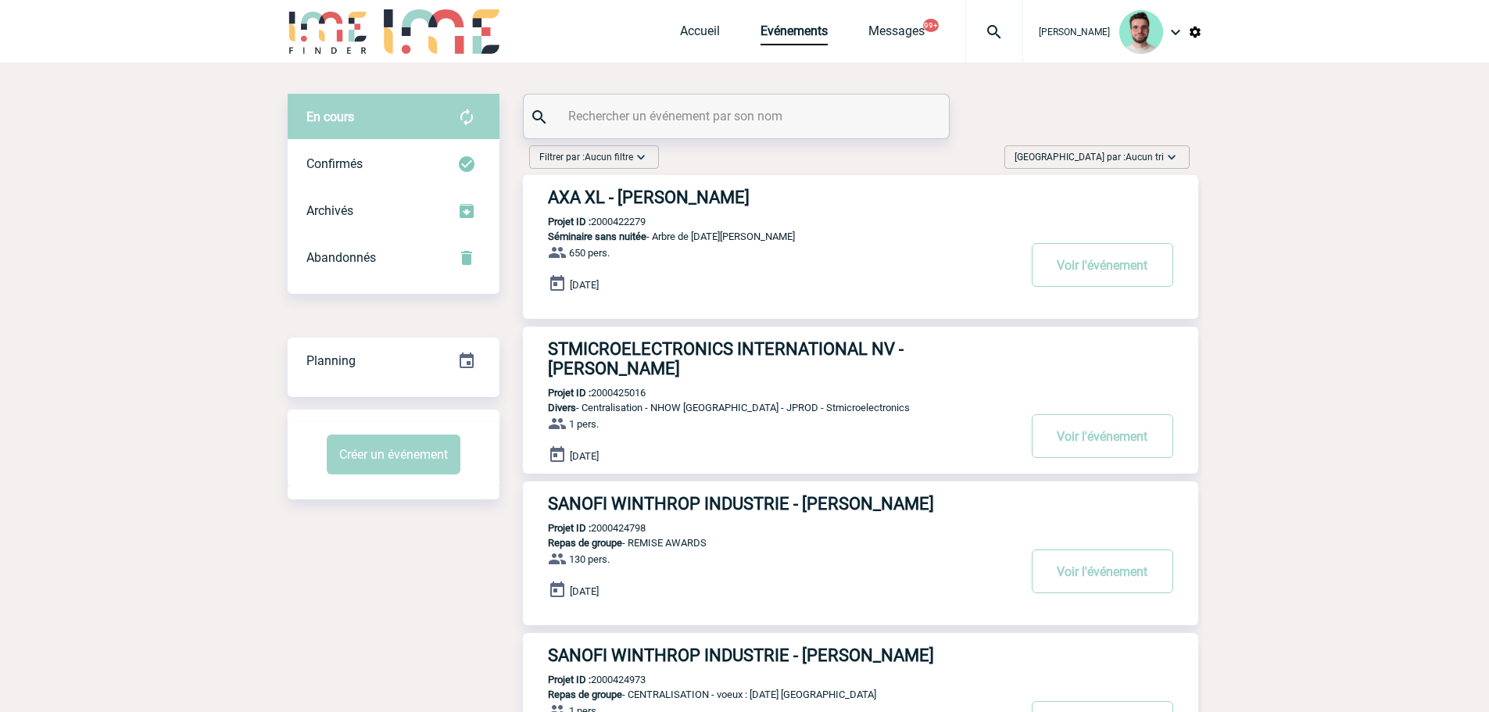
click at [696, 109] on input "text" at bounding box center [739, 116] width 348 height 23
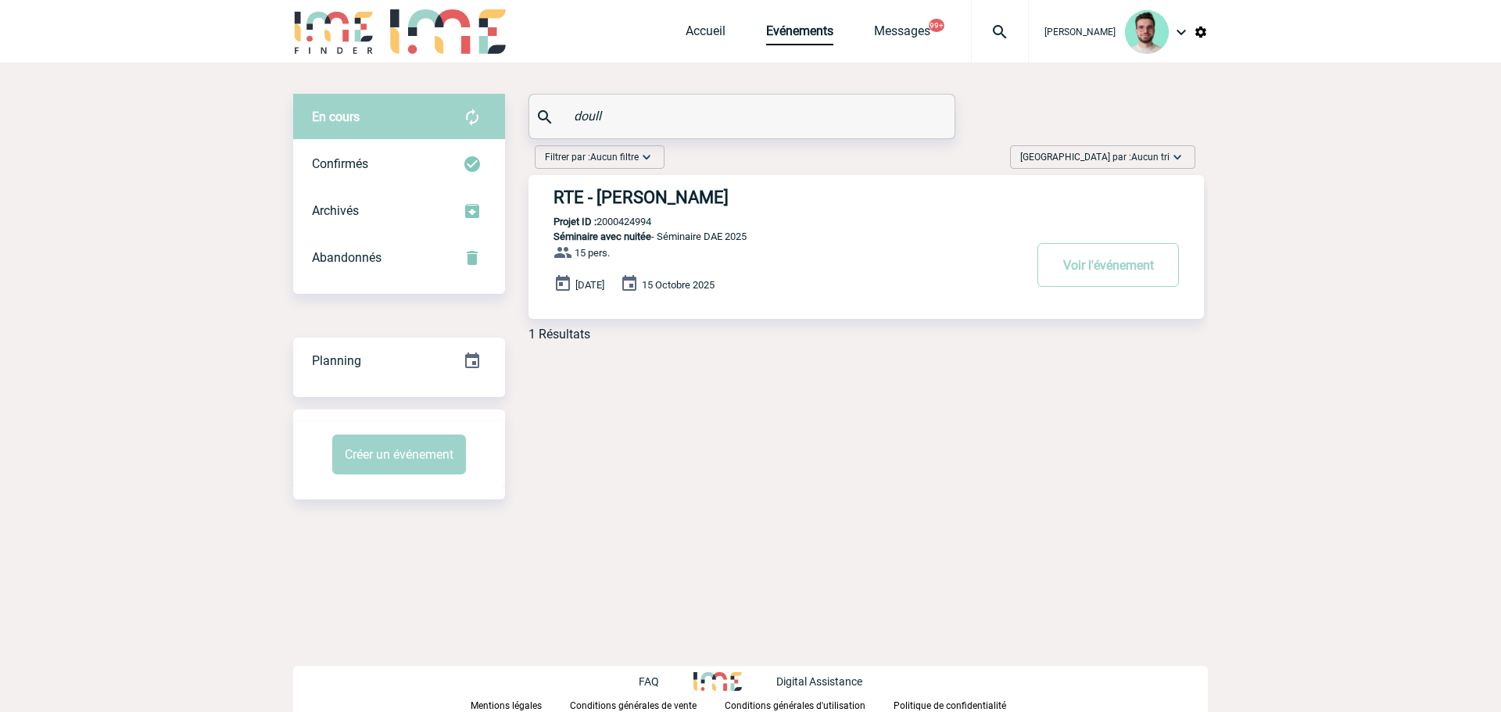
type input "doull"
click at [665, 203] on h3 "RTE - Morgane DOULLE" at bounding box center [788, 198] width 469 height 20
click at [619, 217] on p "Projet ID : 2000424994" at bounding box center [590, 222] width 123 height 12
copy p "2000424994"
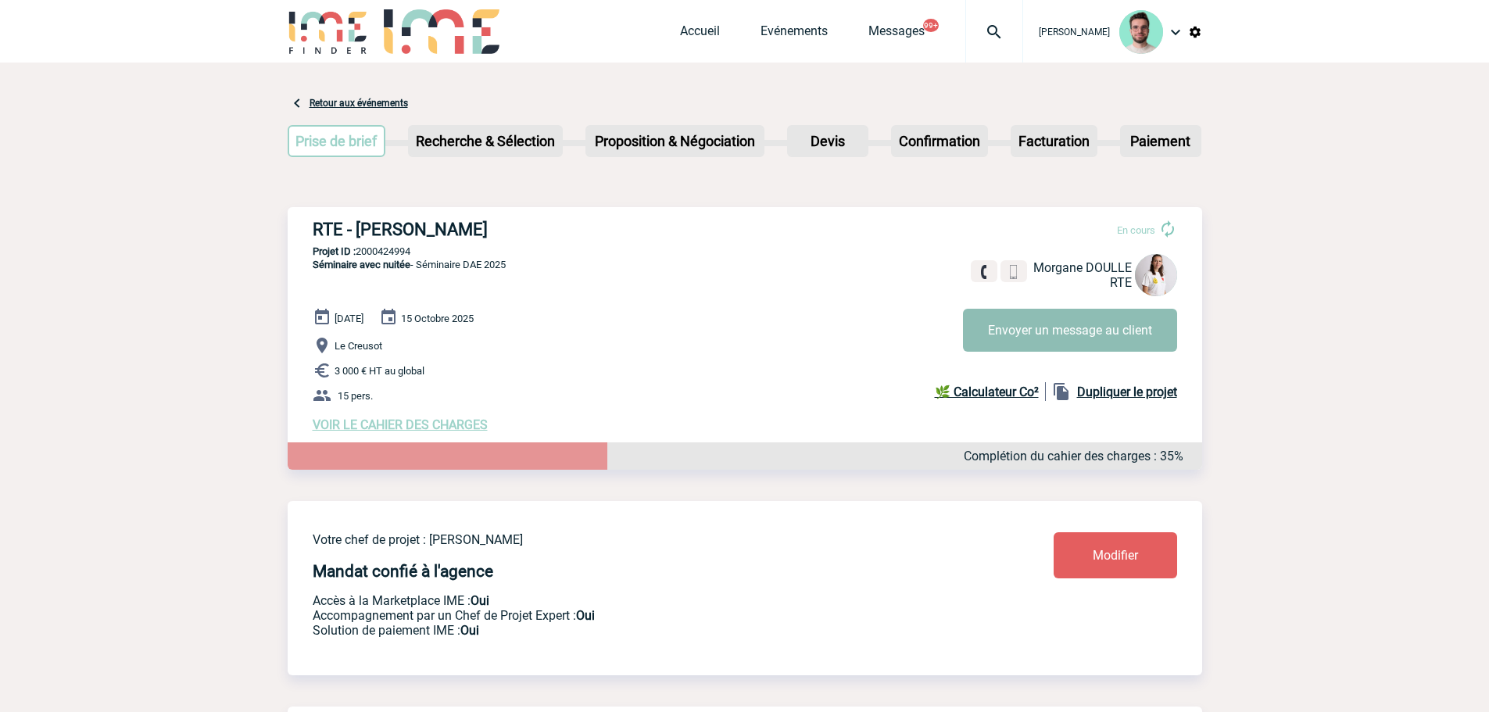
click at [1022, 341] on button "Envoyer un message au client" at bounding box center [1070, 330] width 214 height 43
click at [1026, 335] on button "Envoyer un message au client" at bounding box center [1070, 332] width 214 height 43
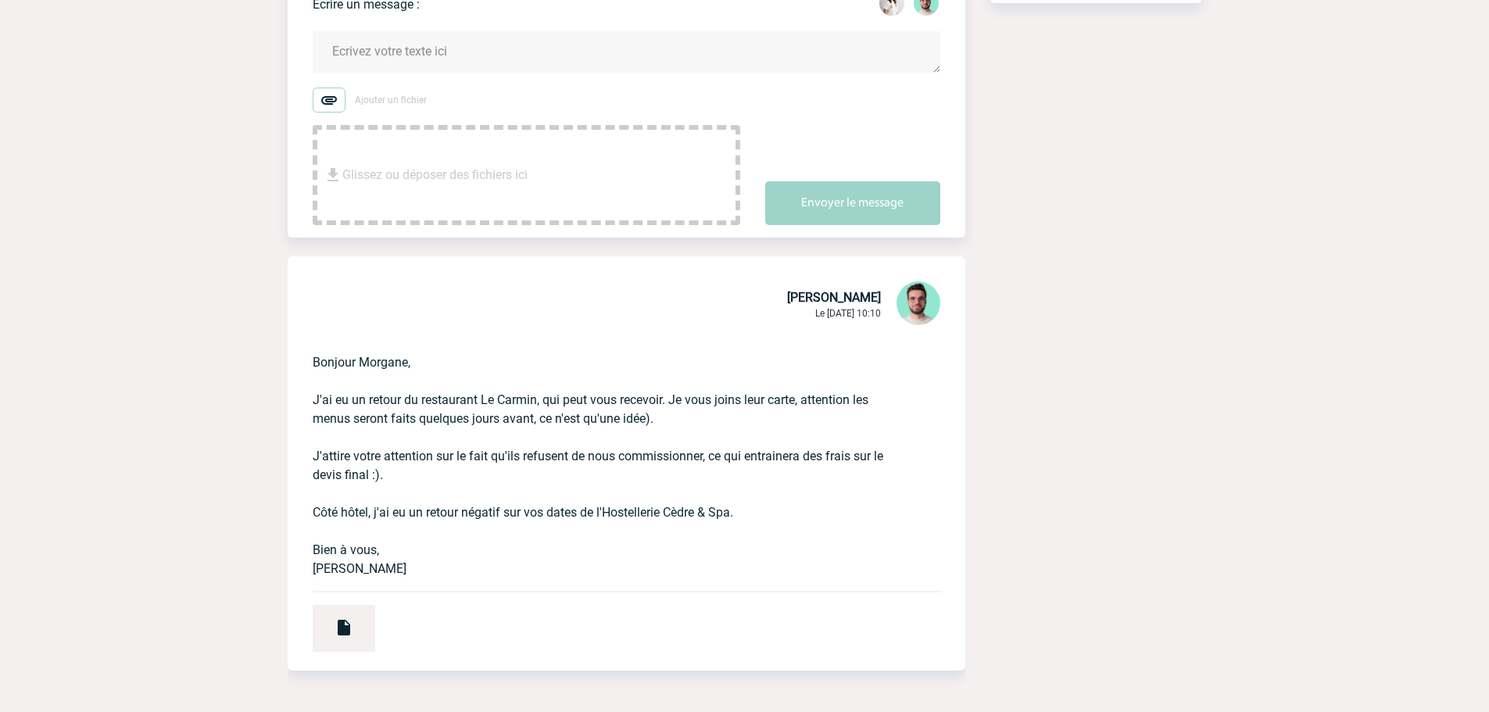
scroll to position [313, 0]
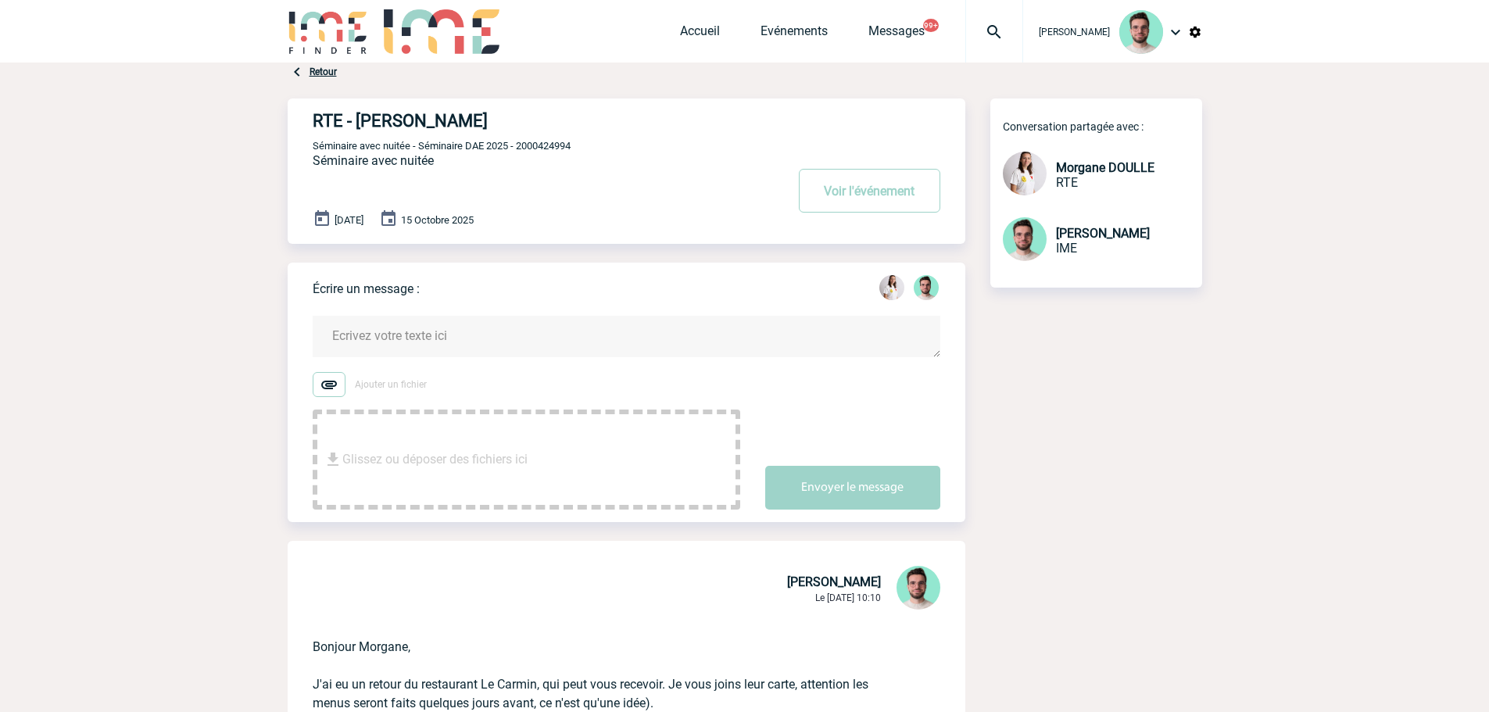
scroll to position [391, 0]
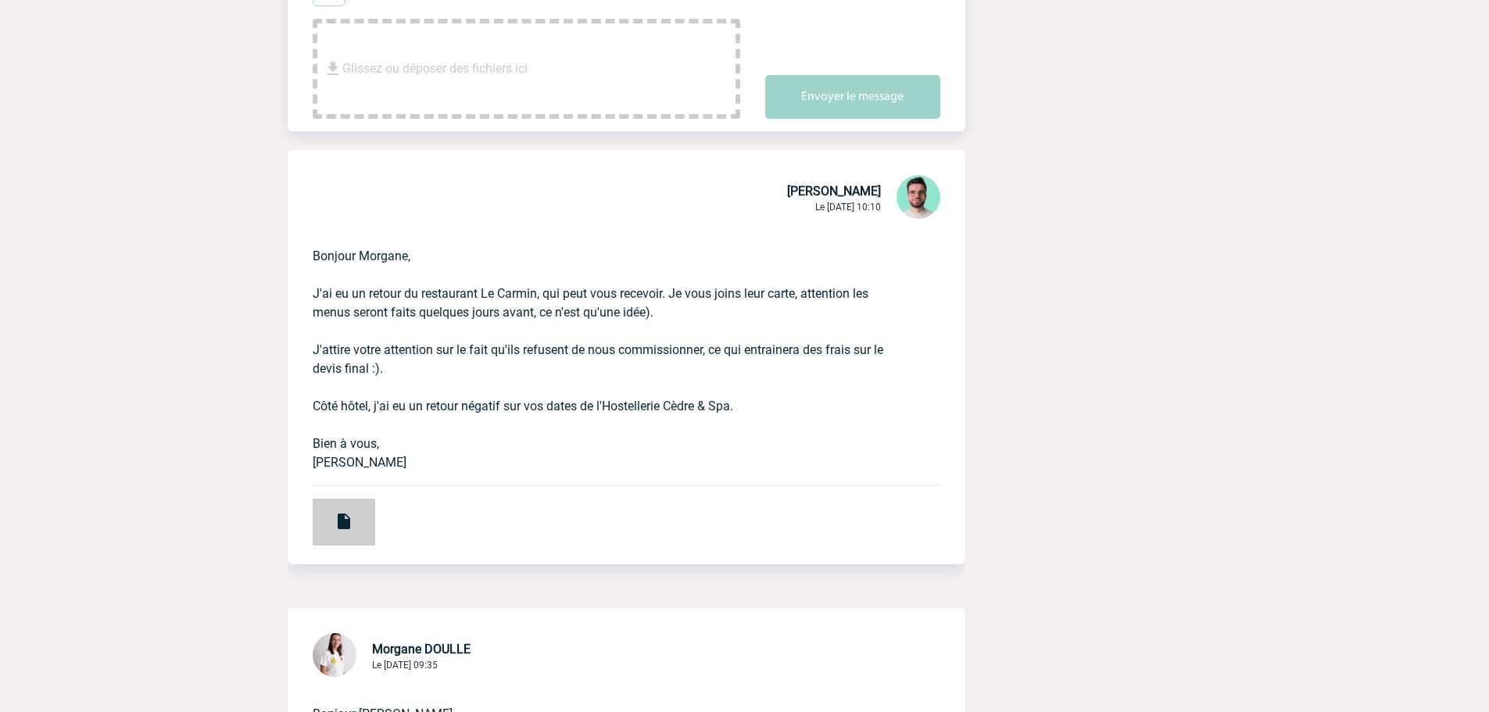
click at [338, 535] on div at bounding box center [344, 522] width 63 height 47
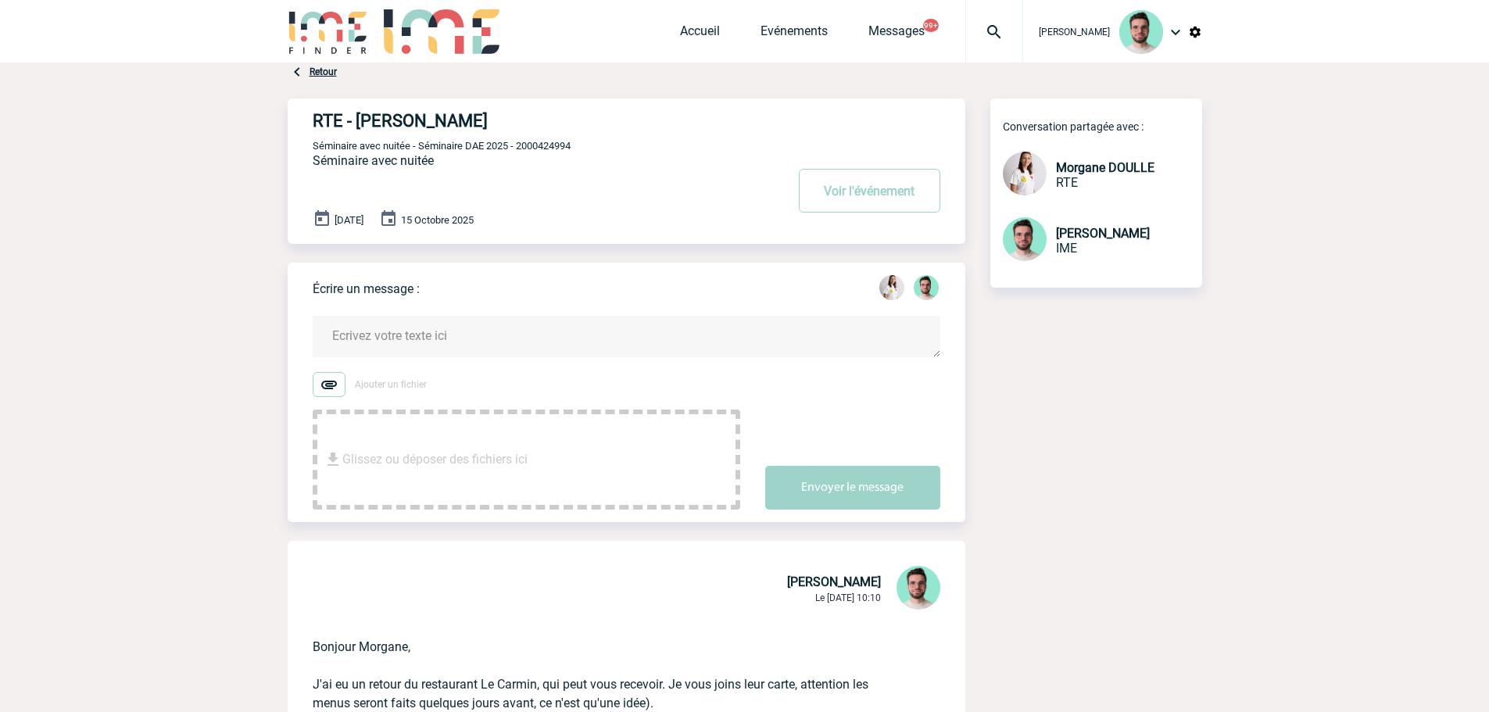
click at [547, 156] on div "RTE - [PERSON_NAME] Voir l'événement Séminaire avec nuitée - Séminaire DAE 2025…" at bounding box center [639, 165] width 653 height 133
click at [551, 149] on span "Séminaire avec nuitée - Séminaire DAE 2025 - 2000424994" at bounding box center [442, 146] width 258 height 12
copy span "2000424994"
drag, startPoint x: 615, startPoint y: 246, endPoint x: 811, endPoint y: 18, distance: 300.6
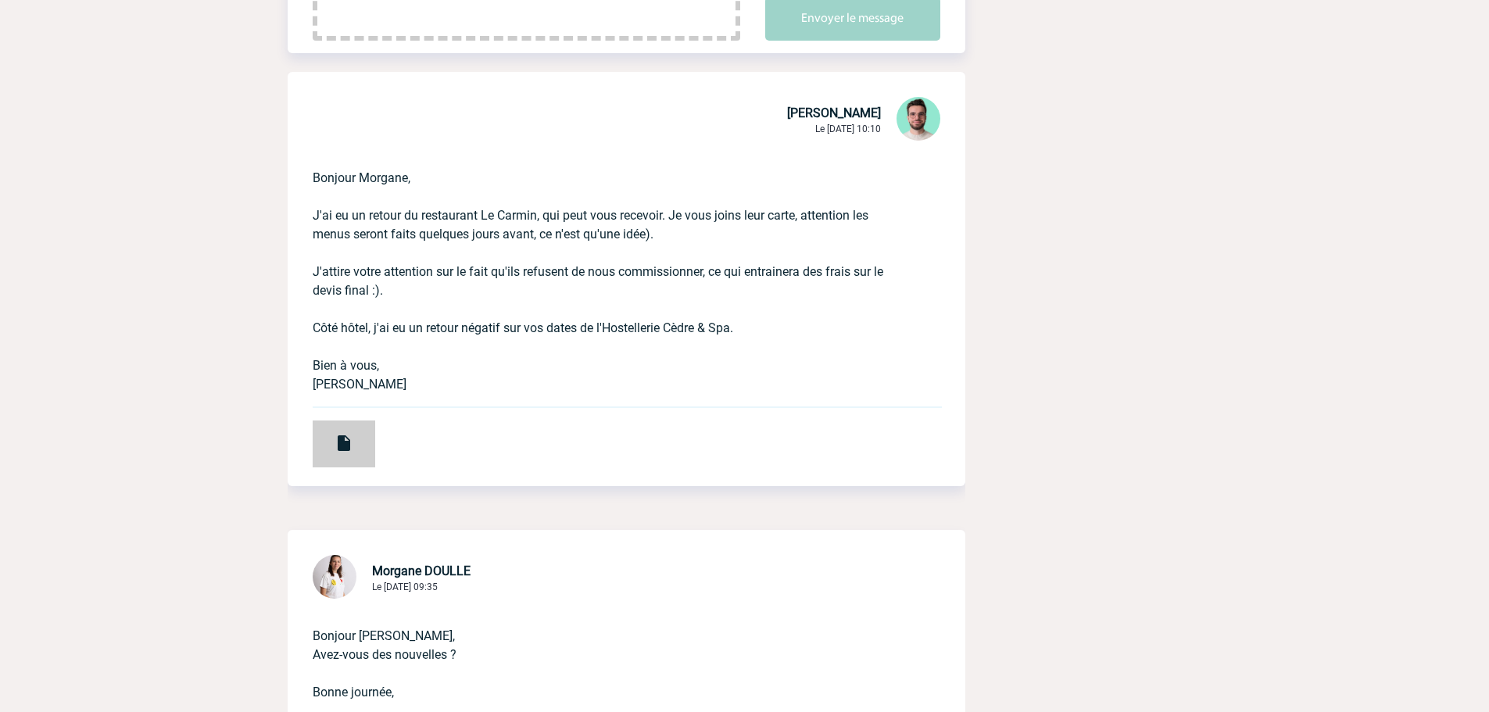
click at [322, 461] on div at bounding box center [344, 444] width 63 height 47
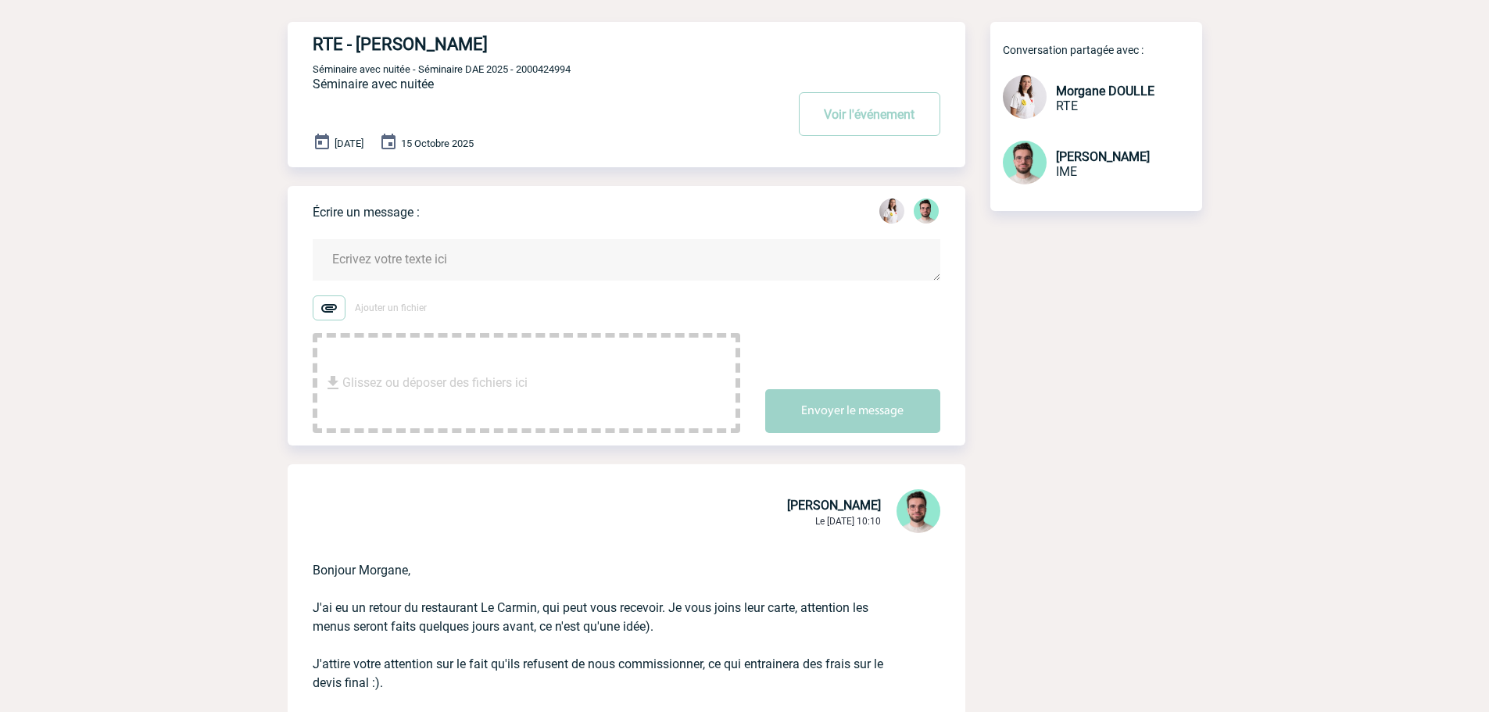
scroll to position [0, 0]
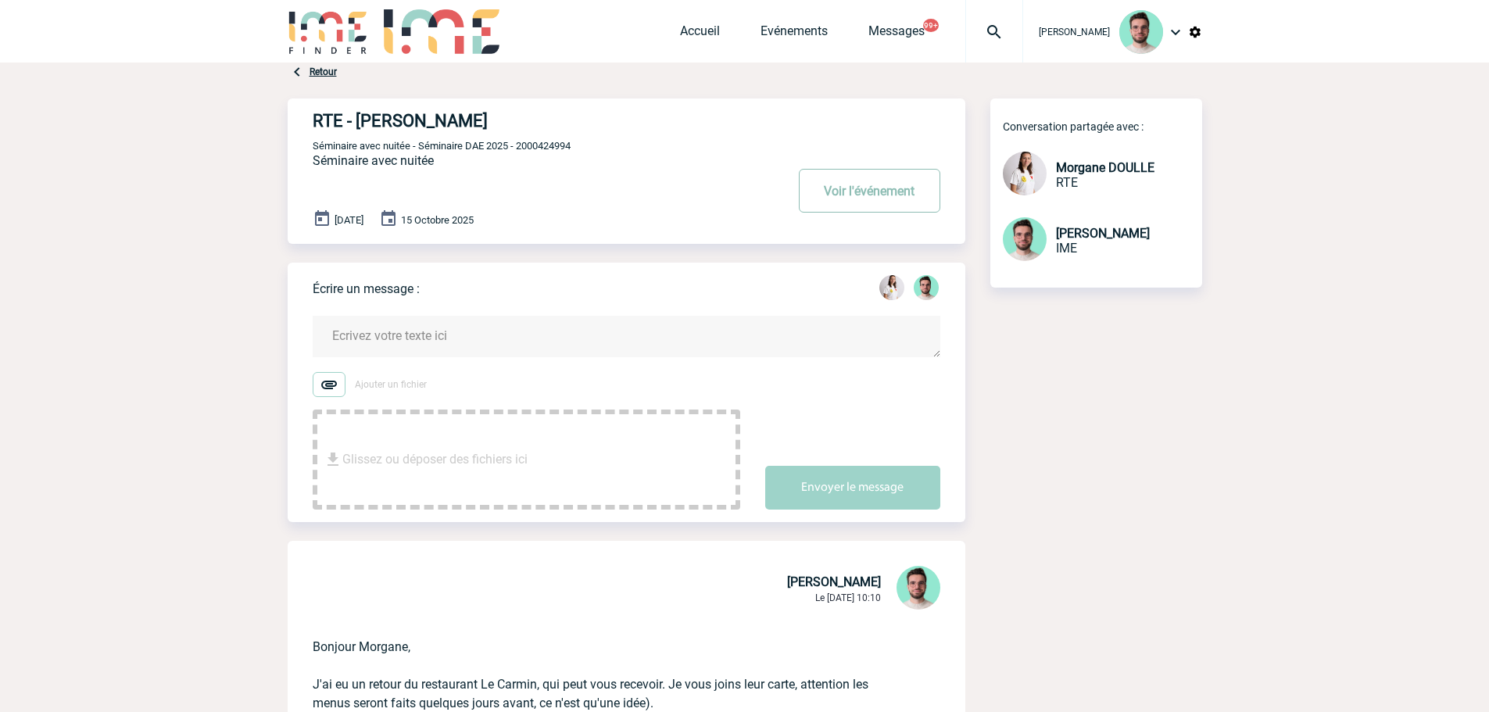
click at [832, 207] on button "Voir l'événement" at bounding box center [870, 191] width 142 height 44
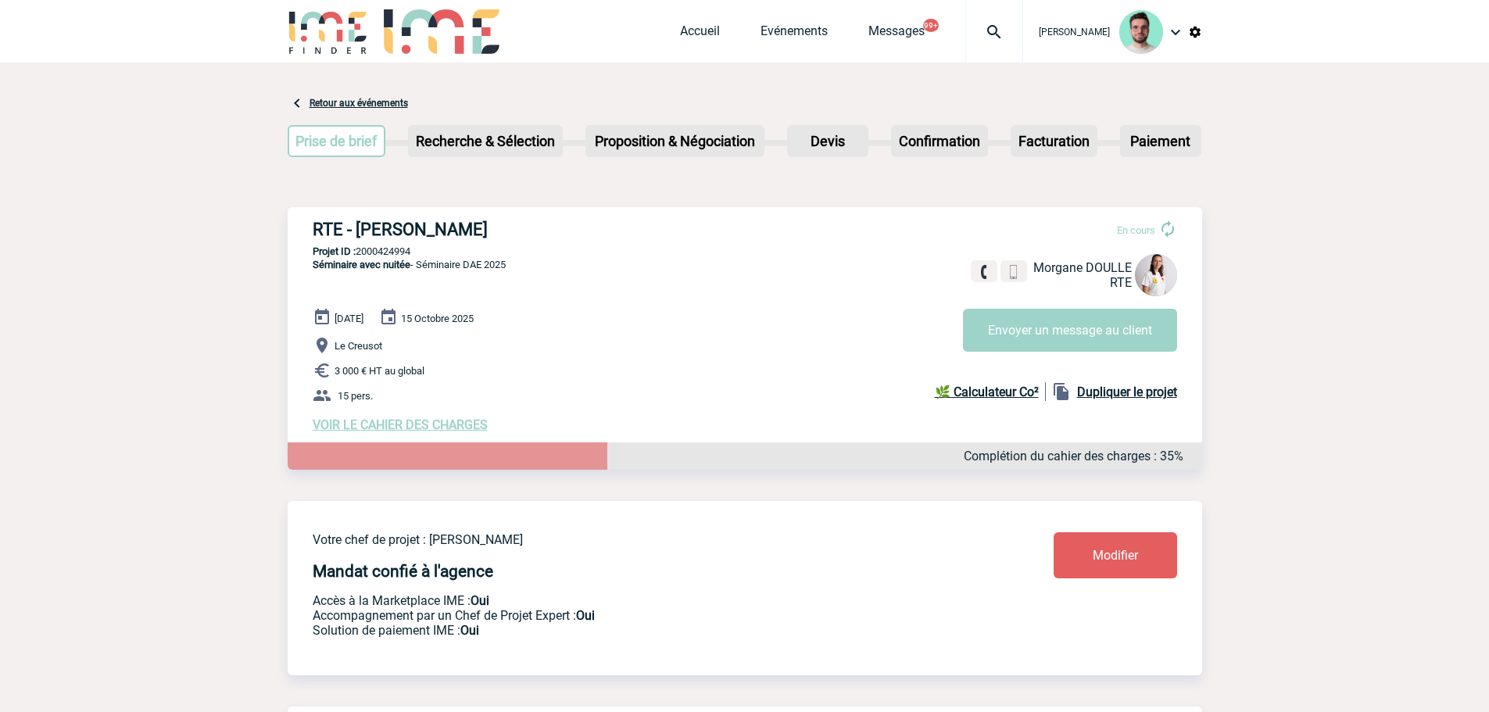
click at [701, 285] on div "RTE - [PERSON_NAME] En cours Morgane DOULLE RTE Envoyer un message au client RT…" at bounding box center [745, 326] width 915 height 238
click at [837, 353] on p "Le Creusot" at bounding box center [758, 345] width 890 height 19
click at [381, 251] on p "Projet ID : 2000424994" at bounding box center [745, 252] width 915 height 12
copy p "2000424994"
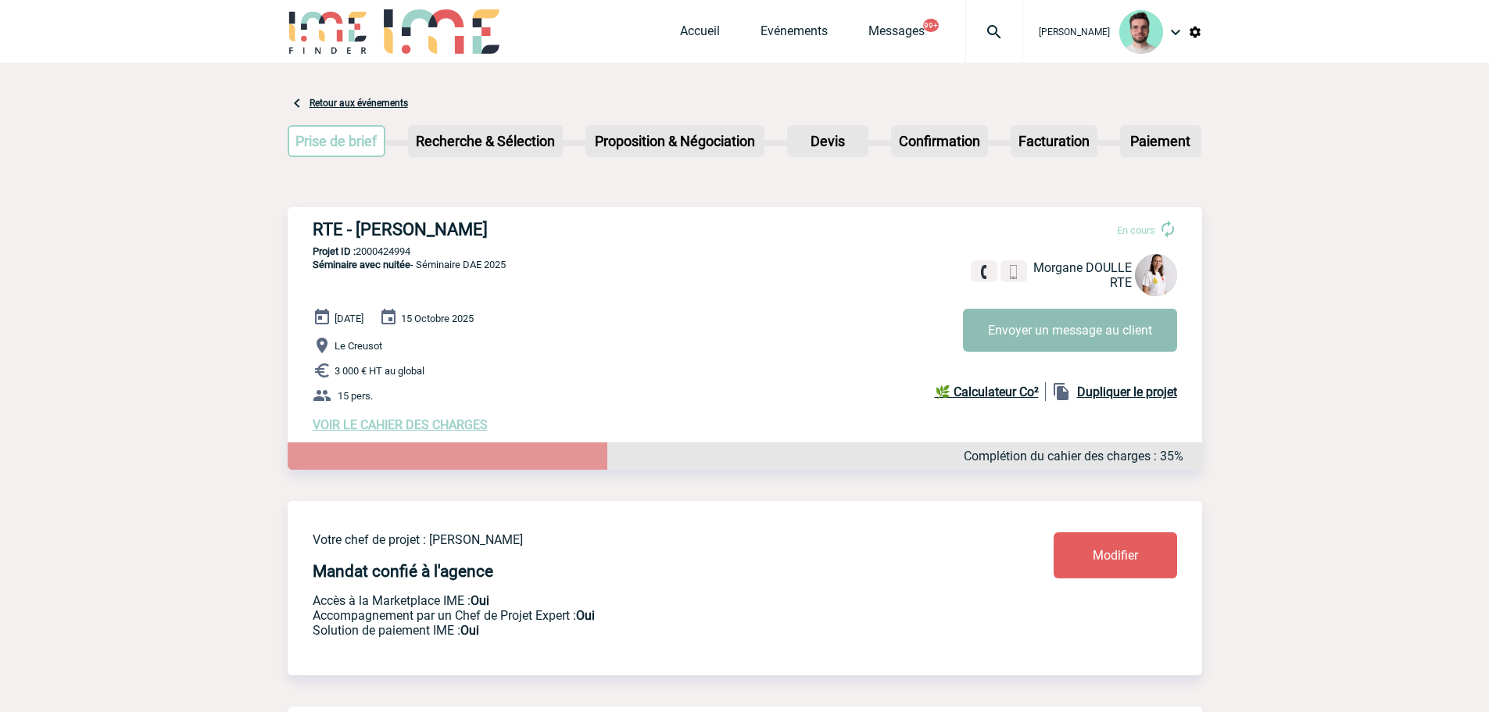
click at [1136, 351] on button "Envoyer un message au client" at bounding box center [1070, 330] width 214 height 43
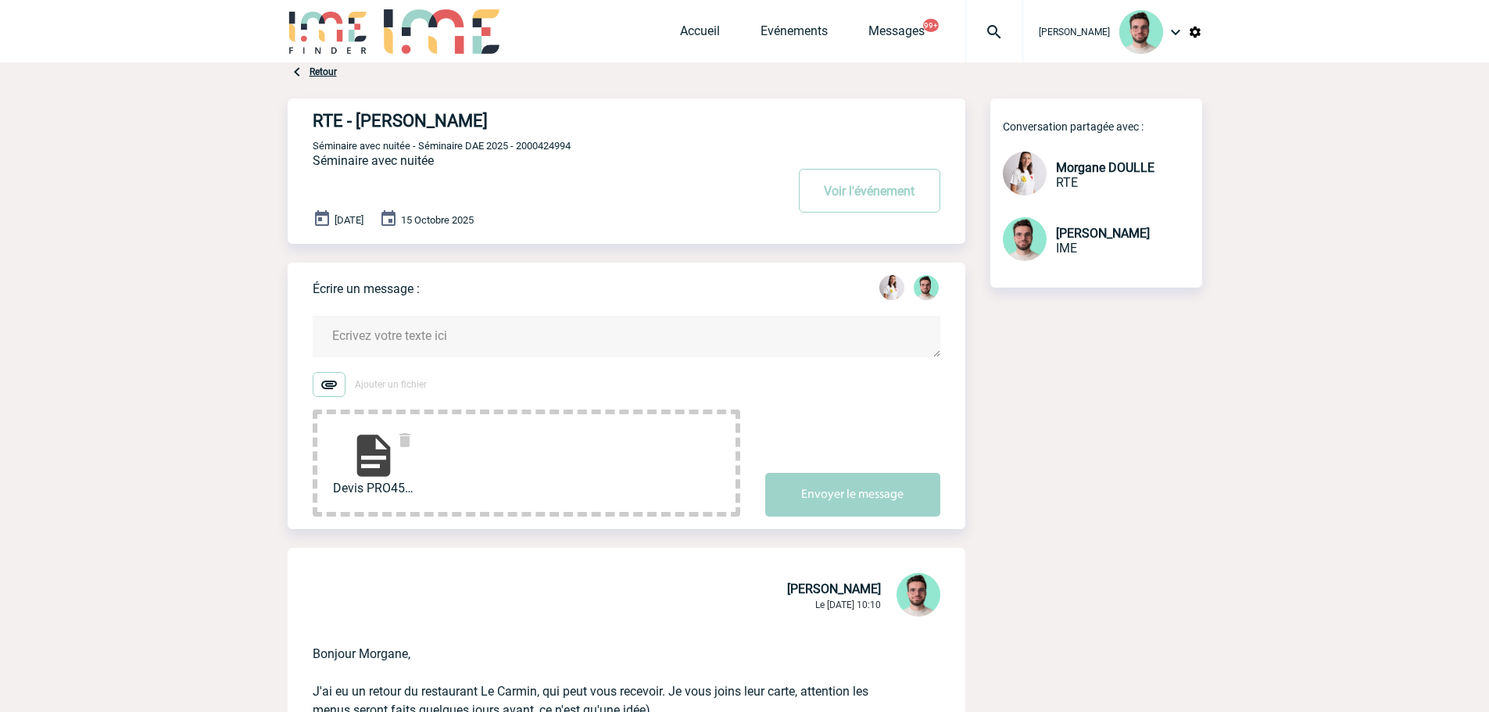
click at [508, 321] on textarea at bounding box center [627, 336] width 628 height 41
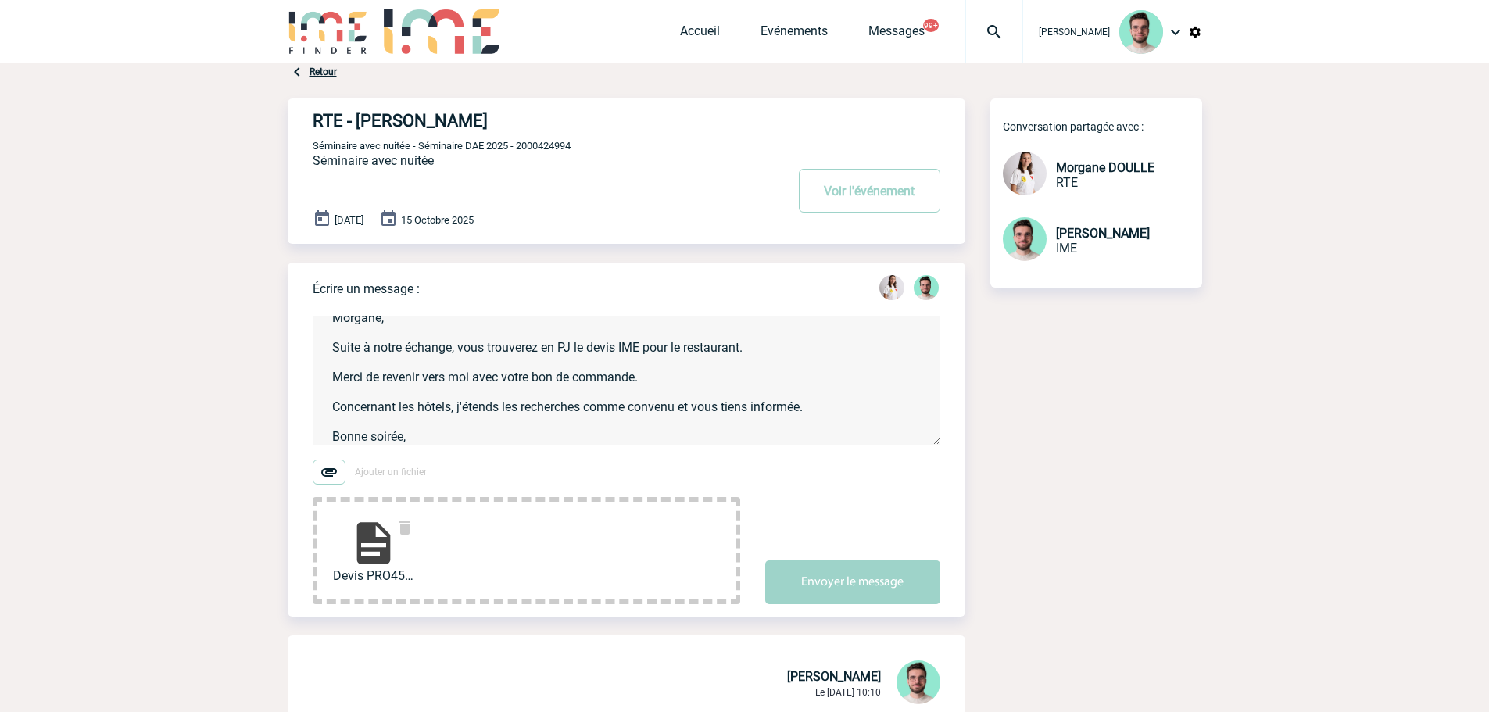
scroll to position [33, 0]
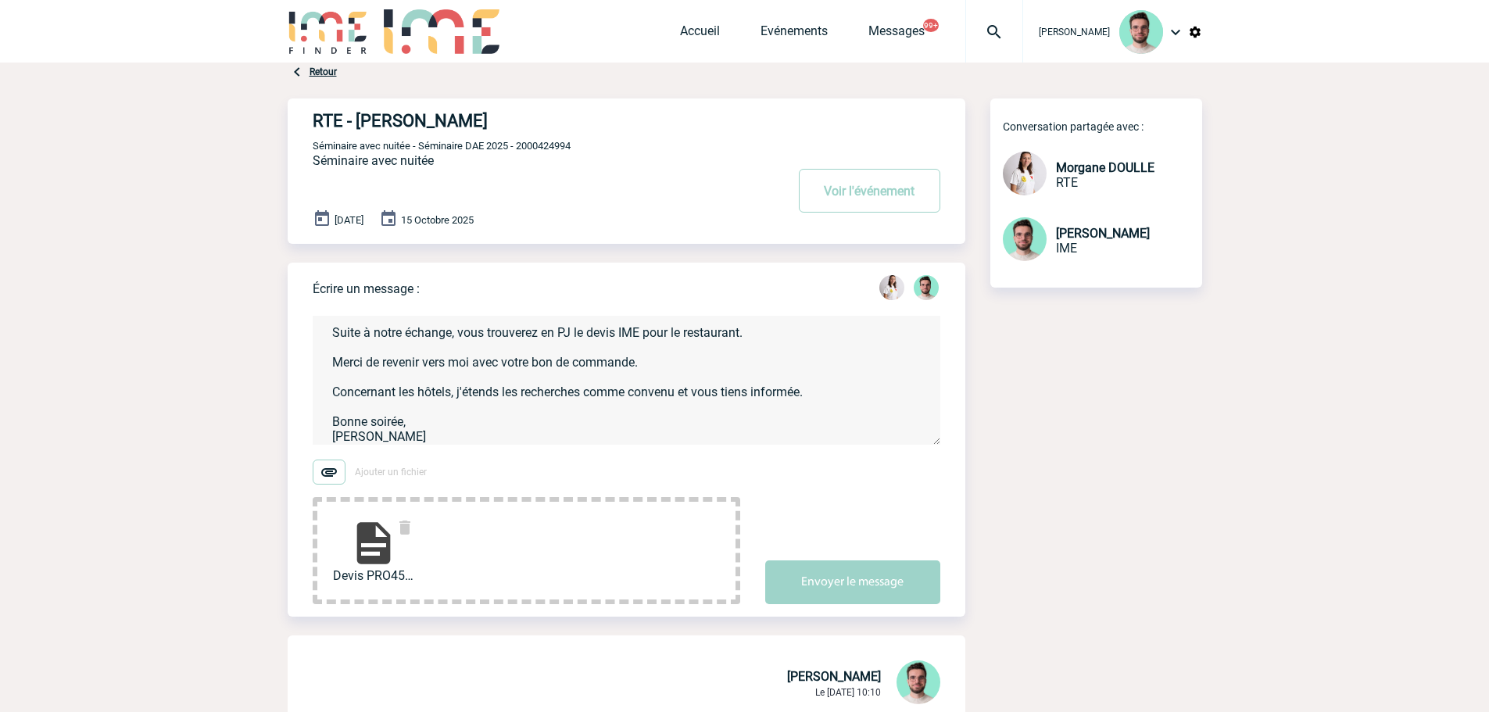
type textarea "Morgane, Suite à notre échange, vous trouverez en PJ le devis IME pour le resta…"
click at [530, 140] on div "RTE - Morgane DOULLE Voir l'événement Séminaire avec nuitée - Séminaire DAE 202…" at bounding box center [639, 165] width 653 height 133
click at [542, 149] on span "Séminaire avec nuitée - Séminaire DAE 2025 - 2000424994" at bounding box center [442, 146] width 258 height 12
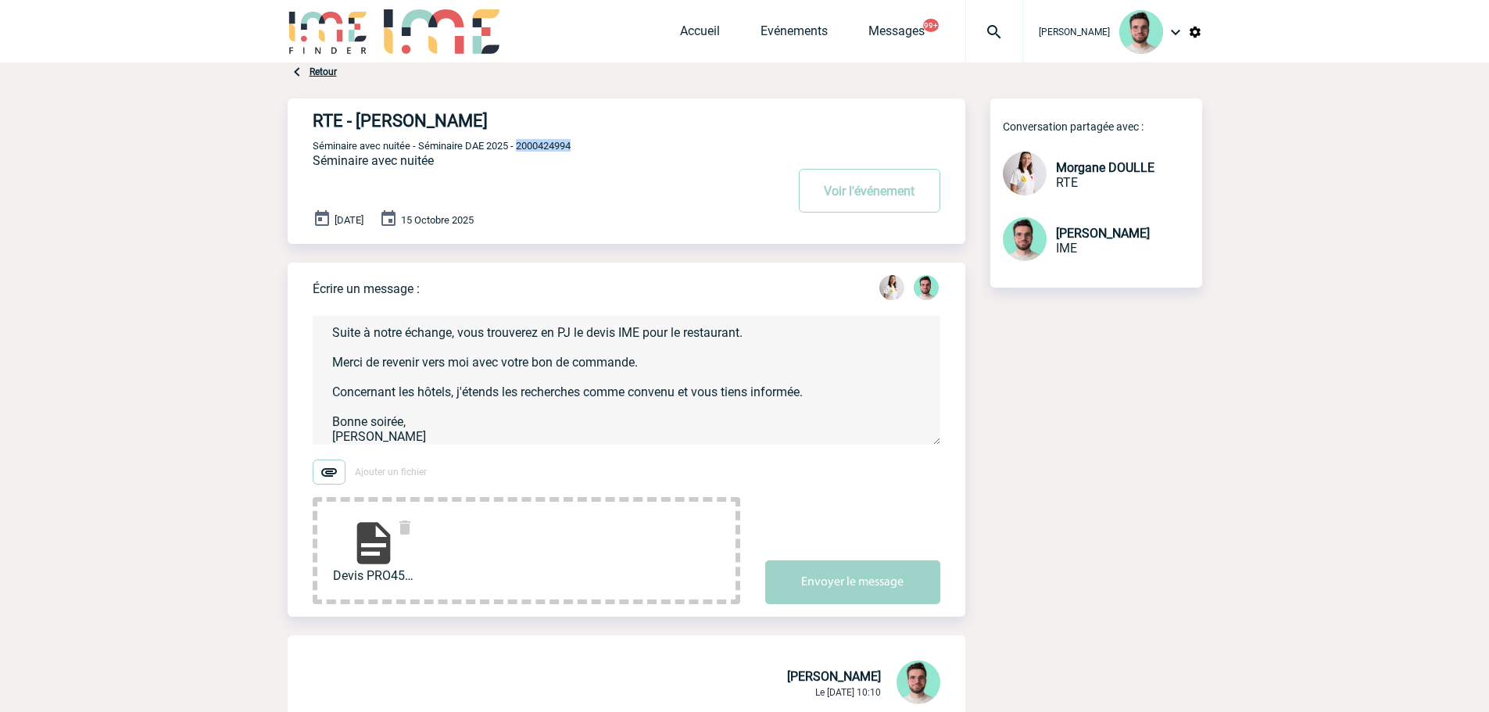
copy span "2000424994"
click at [826, 581] on button "Envoyer le message" at bounding box center [852, 583] width 175 height 44
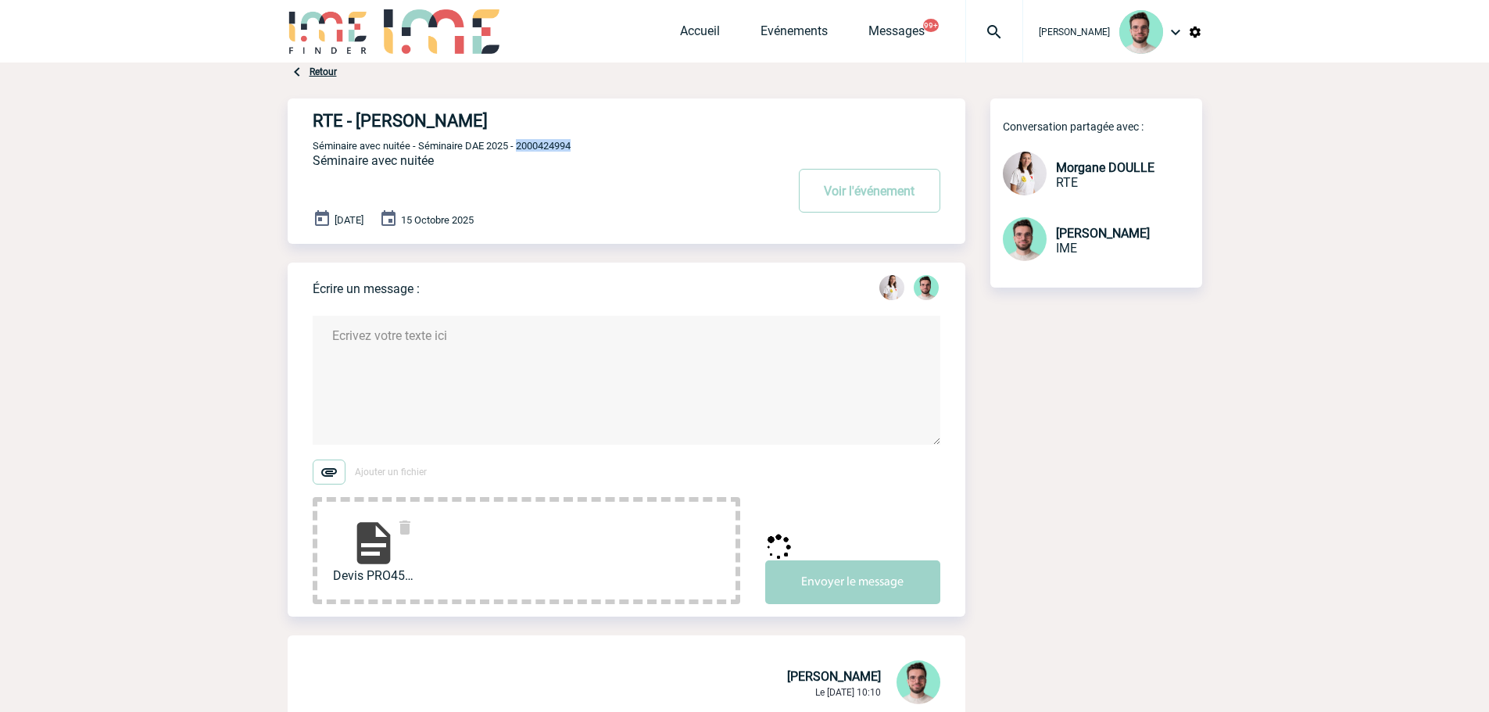
scroll to position [0, 0]
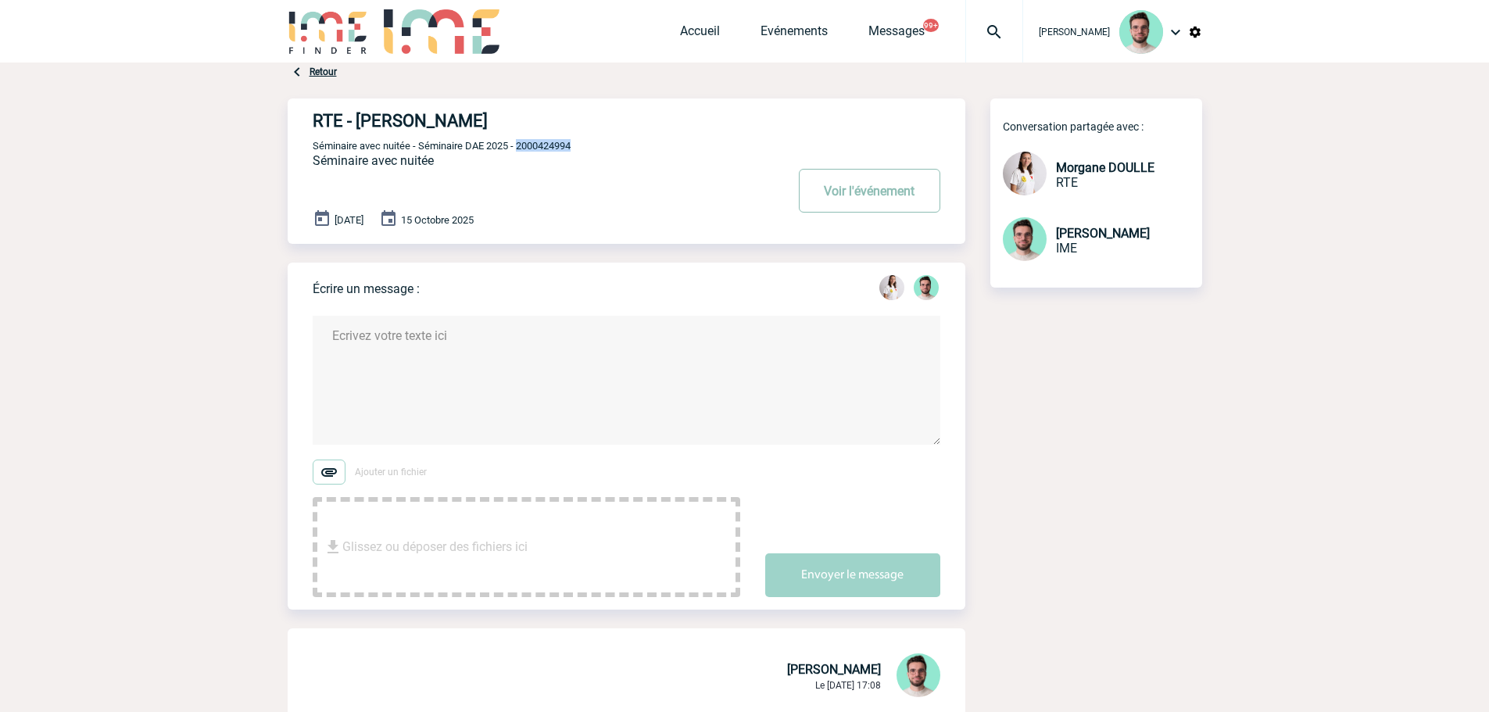
click at [855, 188] on button "Voir l'événement" at bounding box center [870, 191] width 142 height 44
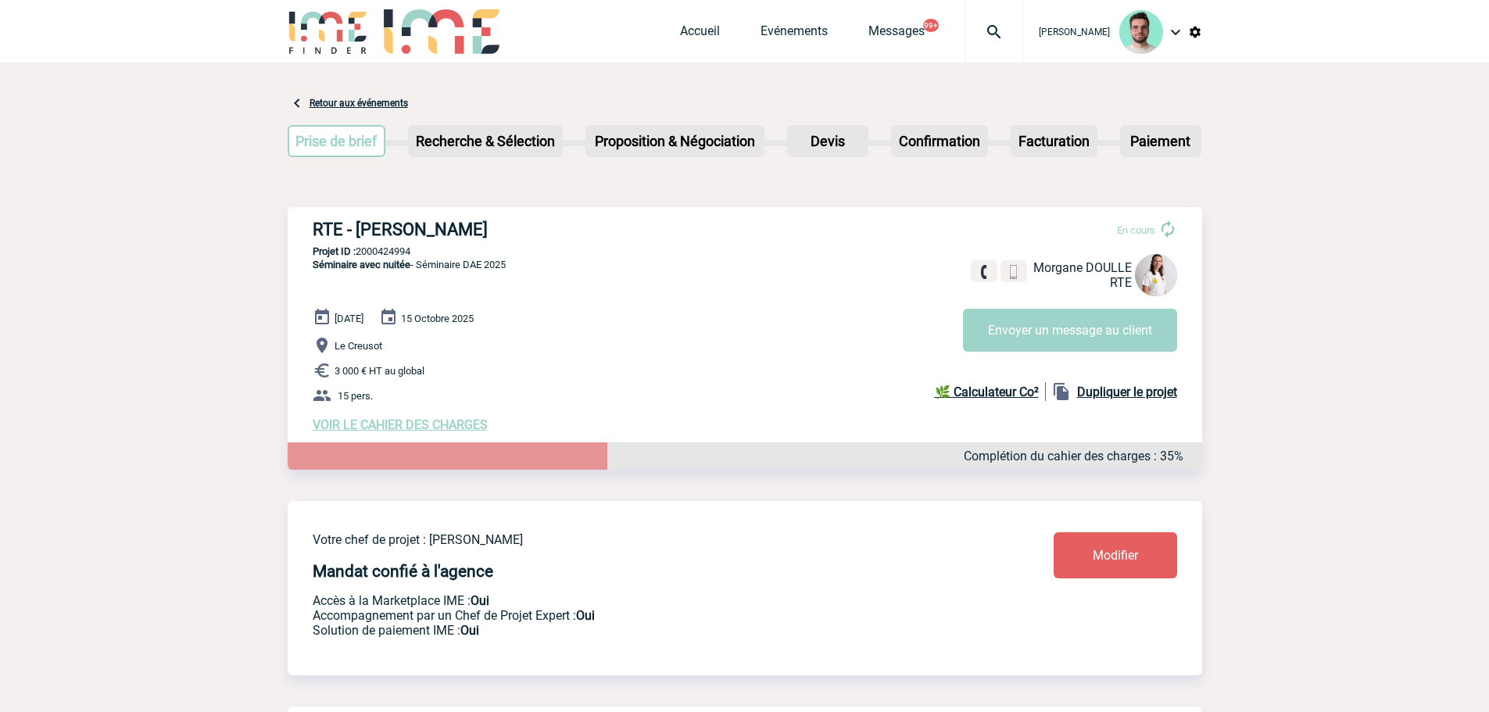
drag, startPoint x: 6, startPoint y: 103, endPoint x: 9, endPoint y: 119, distance: 15.8
